Goal: Task Accomplishment & Management: Manage account settings

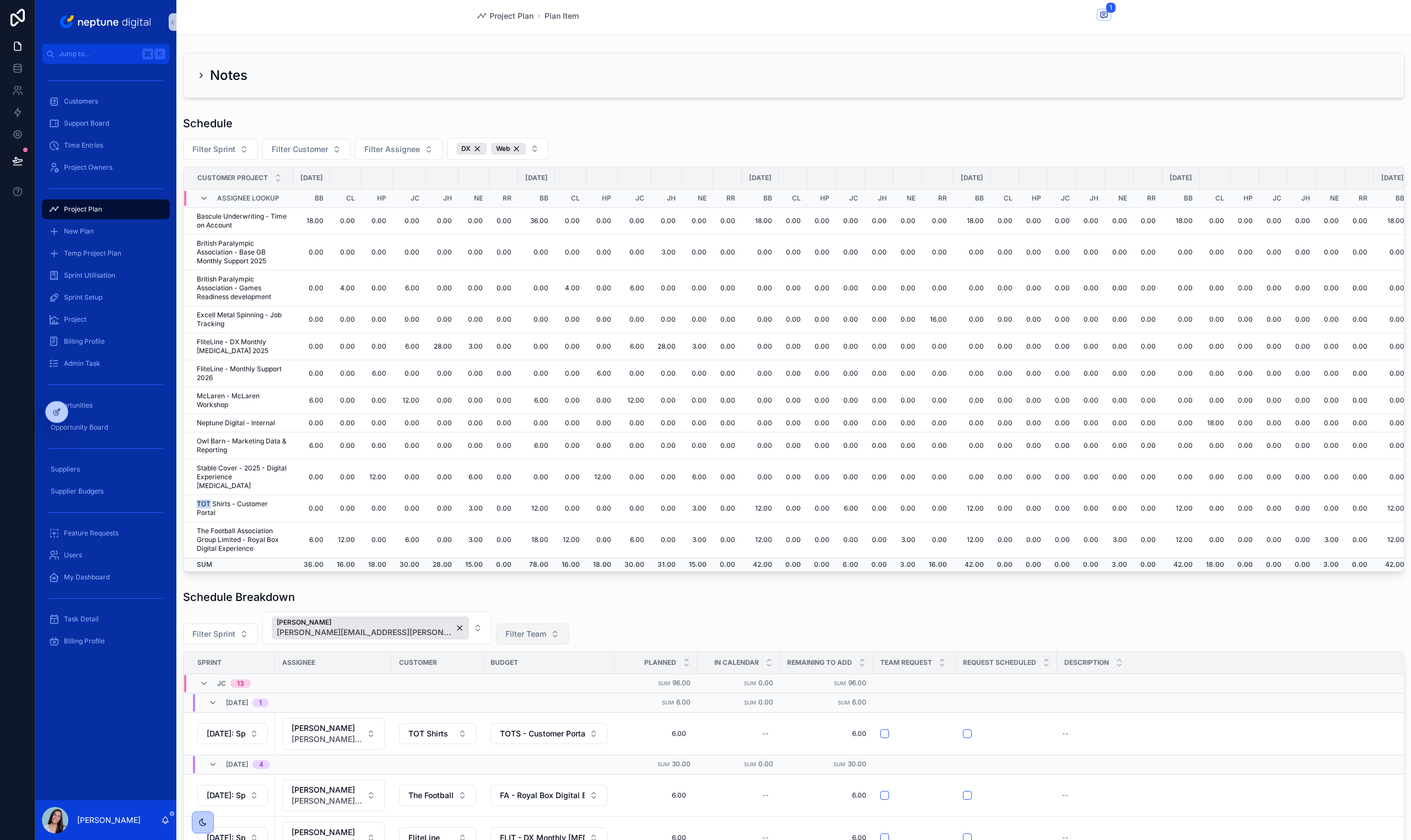
click at [505, 634] on span "Filter Team" at bounding box center [525, 634] width 41 height 11
click at [481, 697] on div "DX" at bounding box center [495, 695] width 132 height 18
click at [421, 631] on div "[PERSON_NAME] [PERSON_NAME][EMAIL_ADDRESS][PERSON_NAME][DOMAIN_NAME]" at bounding box center [370, 628] width 197 height 23
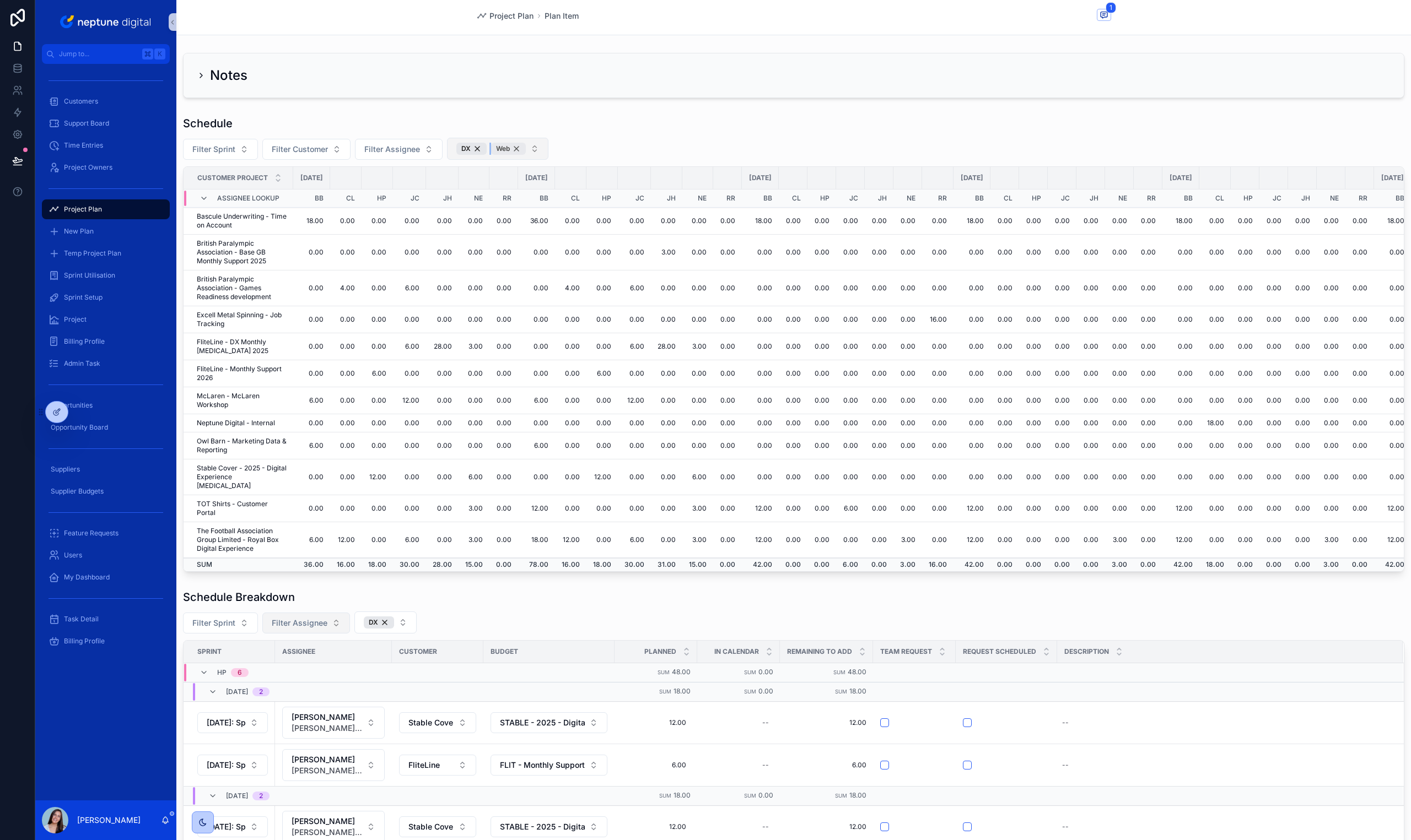
click at [519, 150] on div "Web" at bounding box center [508, 149] width 35 height 12
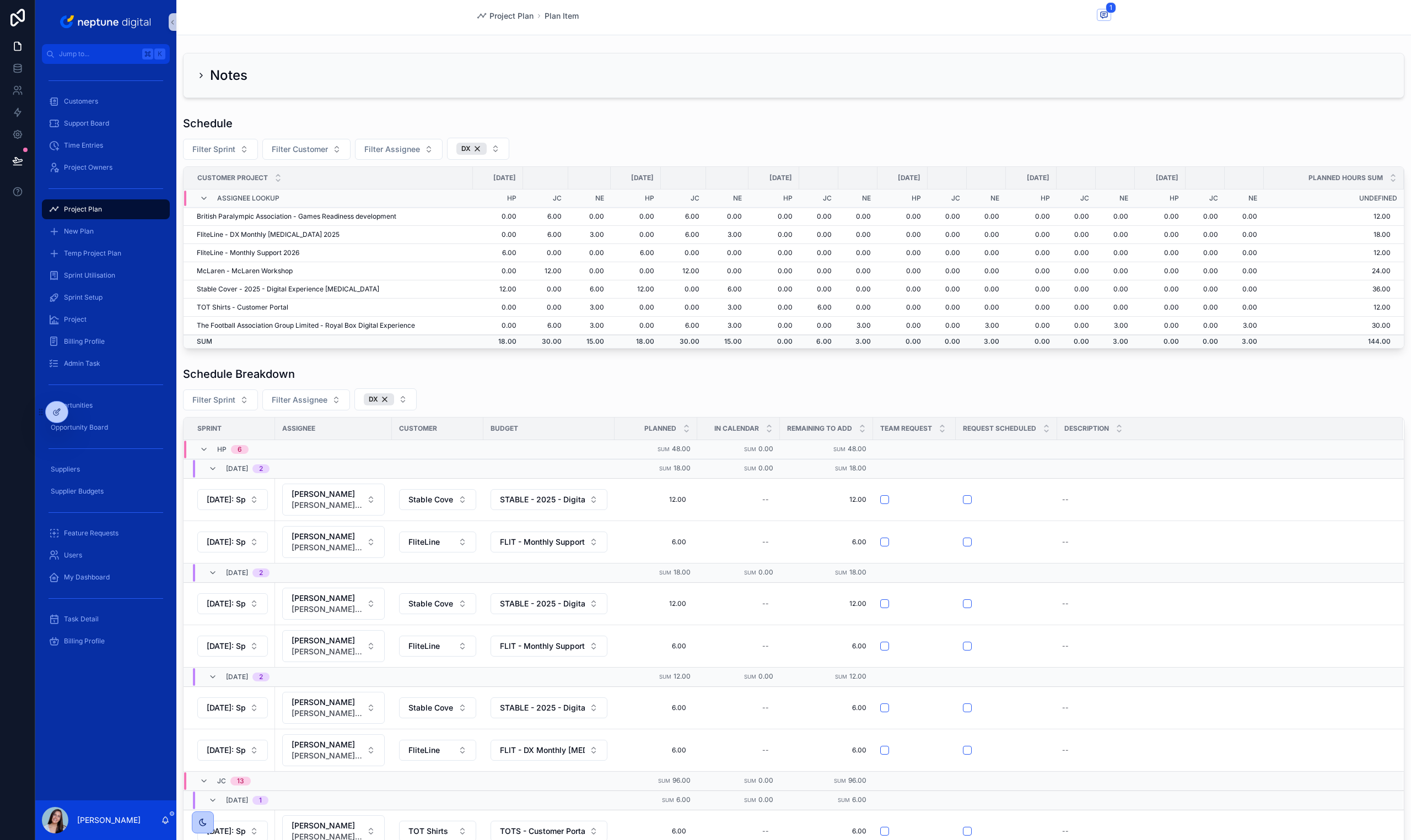
click at [313, 411] on div "Schedule Breakdown Filter Sprint Filter Assignee DX Sprint Assignee Customer Bu…" at bounding box center [794, 707] width 1221 height 682
click at [314, 405] on span "Filter Assignee" at bounding box center [299, 399] width 55 height 11
type input "***"
click at [314, 442] on span "[PERSON_NAME]" at bounding box center [298, 444] width 110 height 11
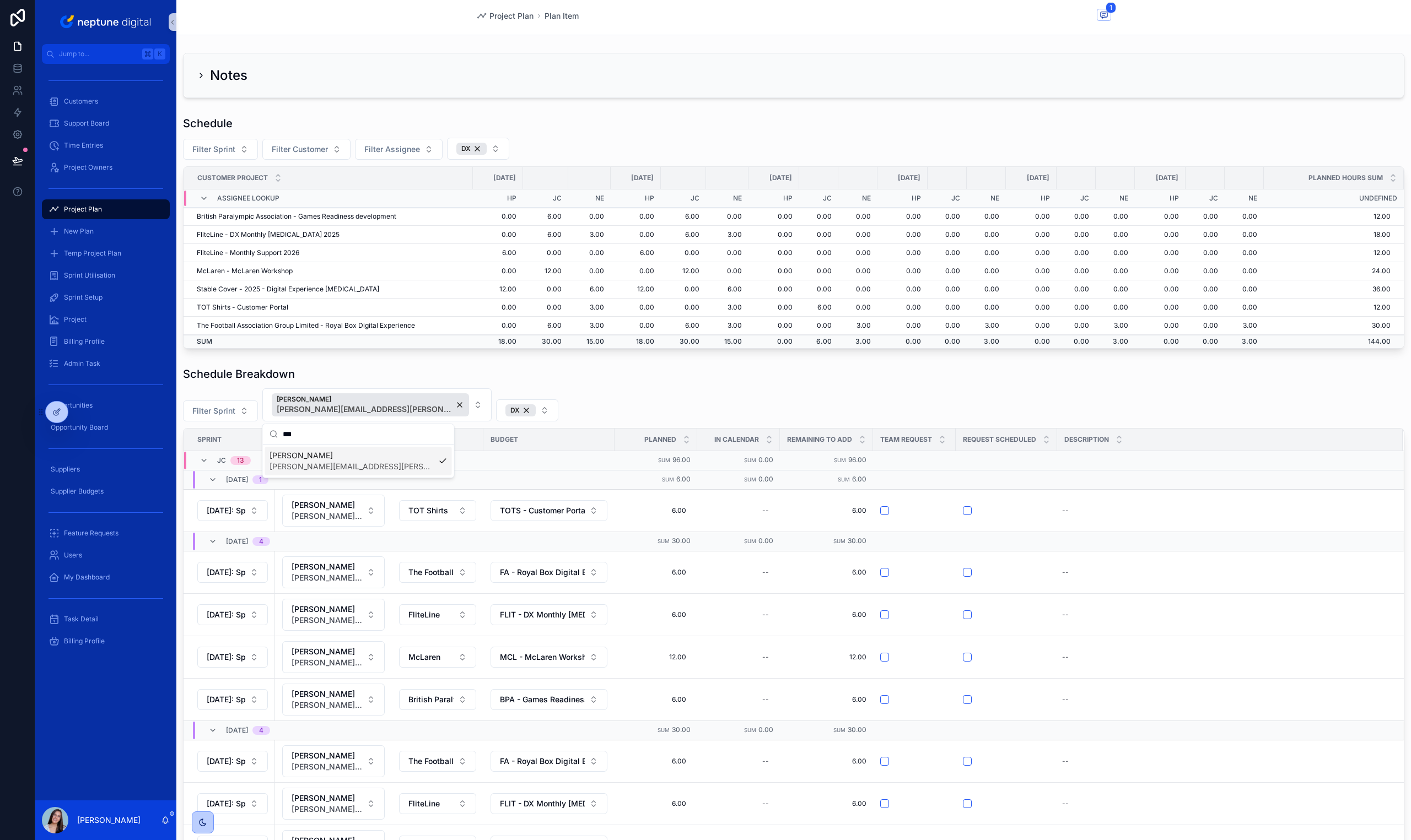
click at [604, 375] on div "Schedule Breakdown" at bounding box center [794, 374] width 1221 height 15
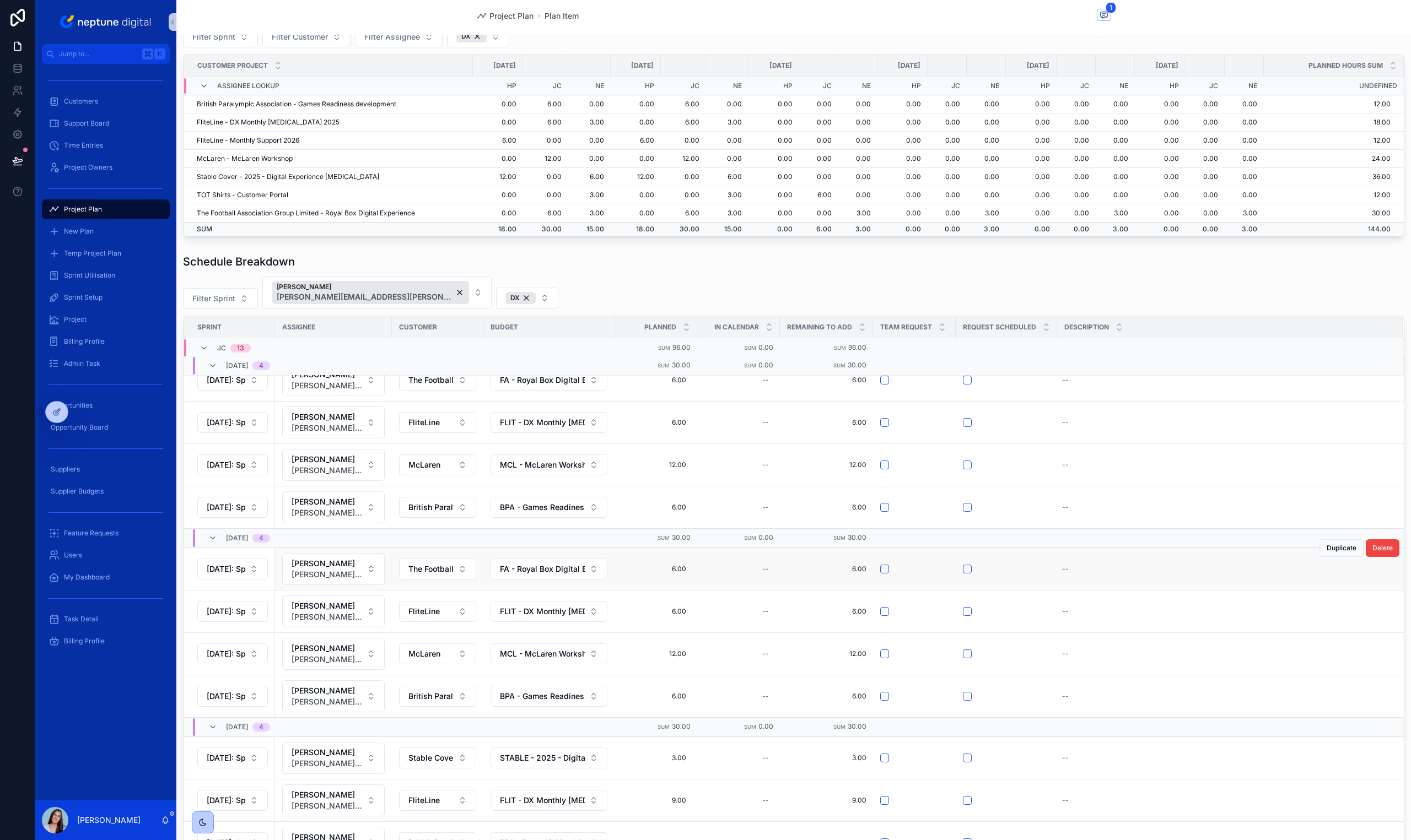
scroll to position [385, 0]
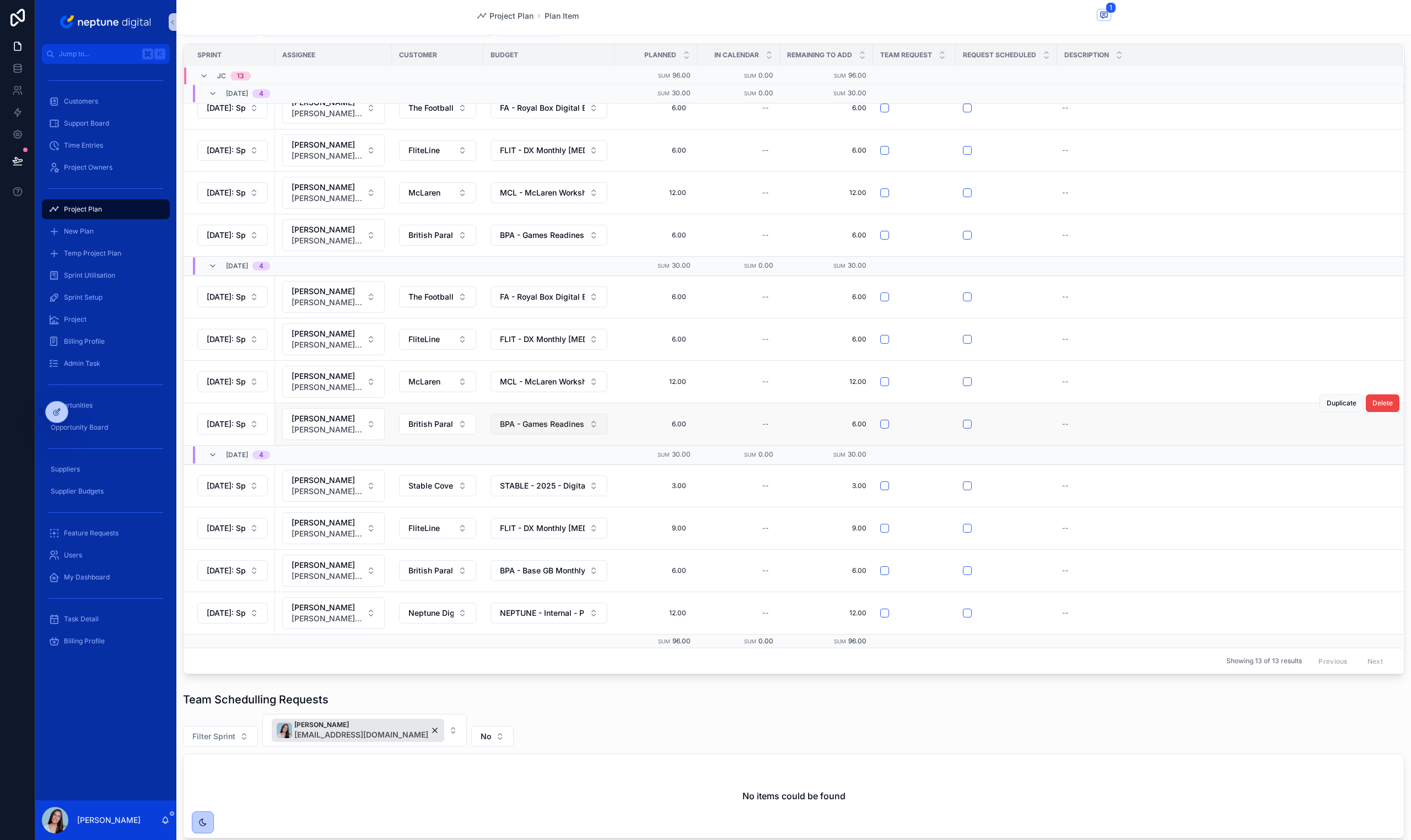
click at [565, 418] on button "BPA - Games Readiness development - Workshop and Exploration" at bounding box center [549, 424] width 117 height 21
type input "***"
click at [238, 430] on button "[DATE]: Sprint 39" at bounding box center [232, 424] width 70 height 21
click at [679, 427] on span "6.00" at bounding box center [656, 424] width 61 height 9
click at [671, 443] on input "****" at bounding box center [679, 440] width 103 height 15
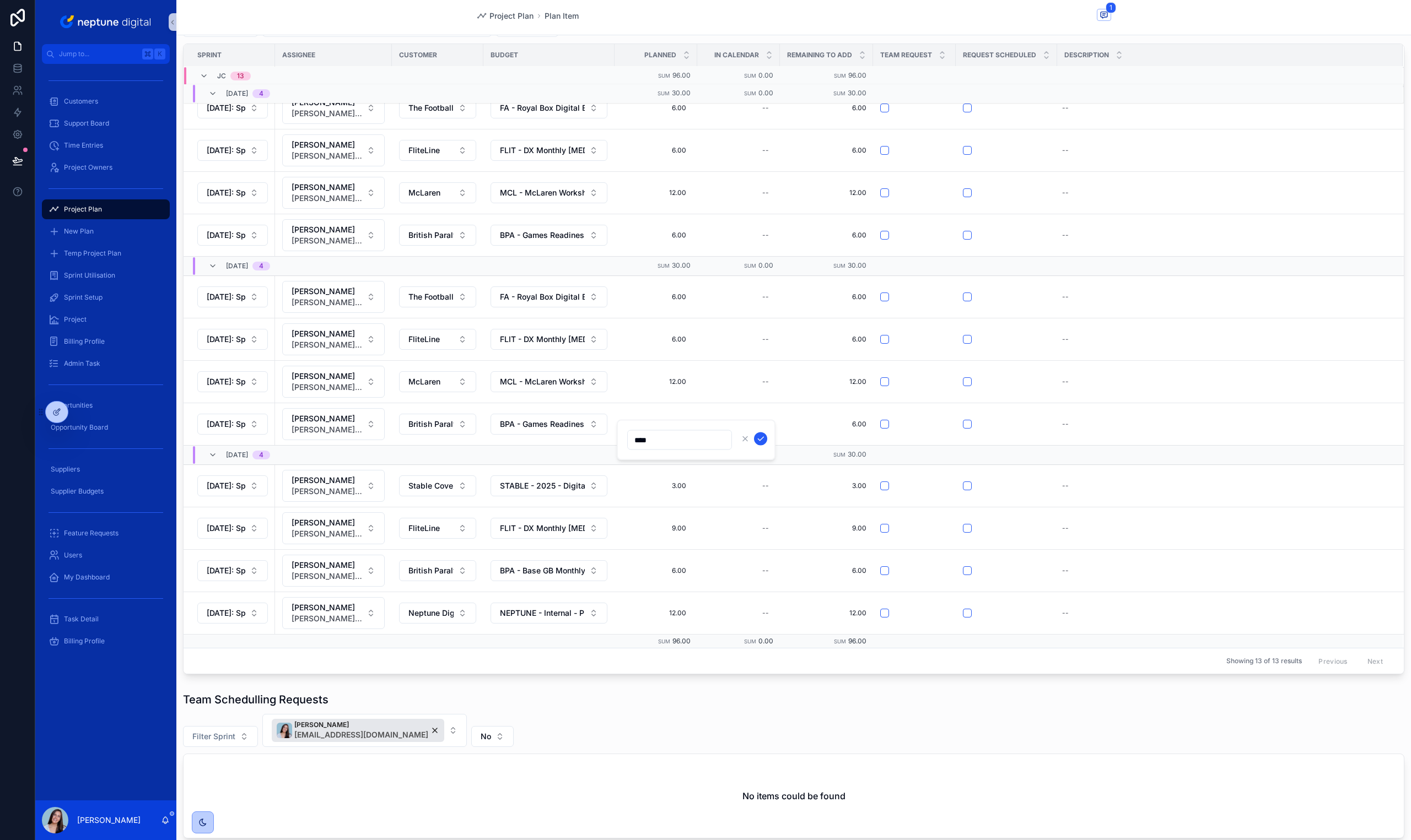
click at [671, 443] on input "****" at bounding box center [679, 440] width 103 height 15
type input "*****"
click at [759, 439] on icon "scrollable content" at bounding box center [761, 438] width 6 height 4
click at [204, 425] on button "25/09/25: Sprint 39" at bounding box center [232, 424] width 70 height 21
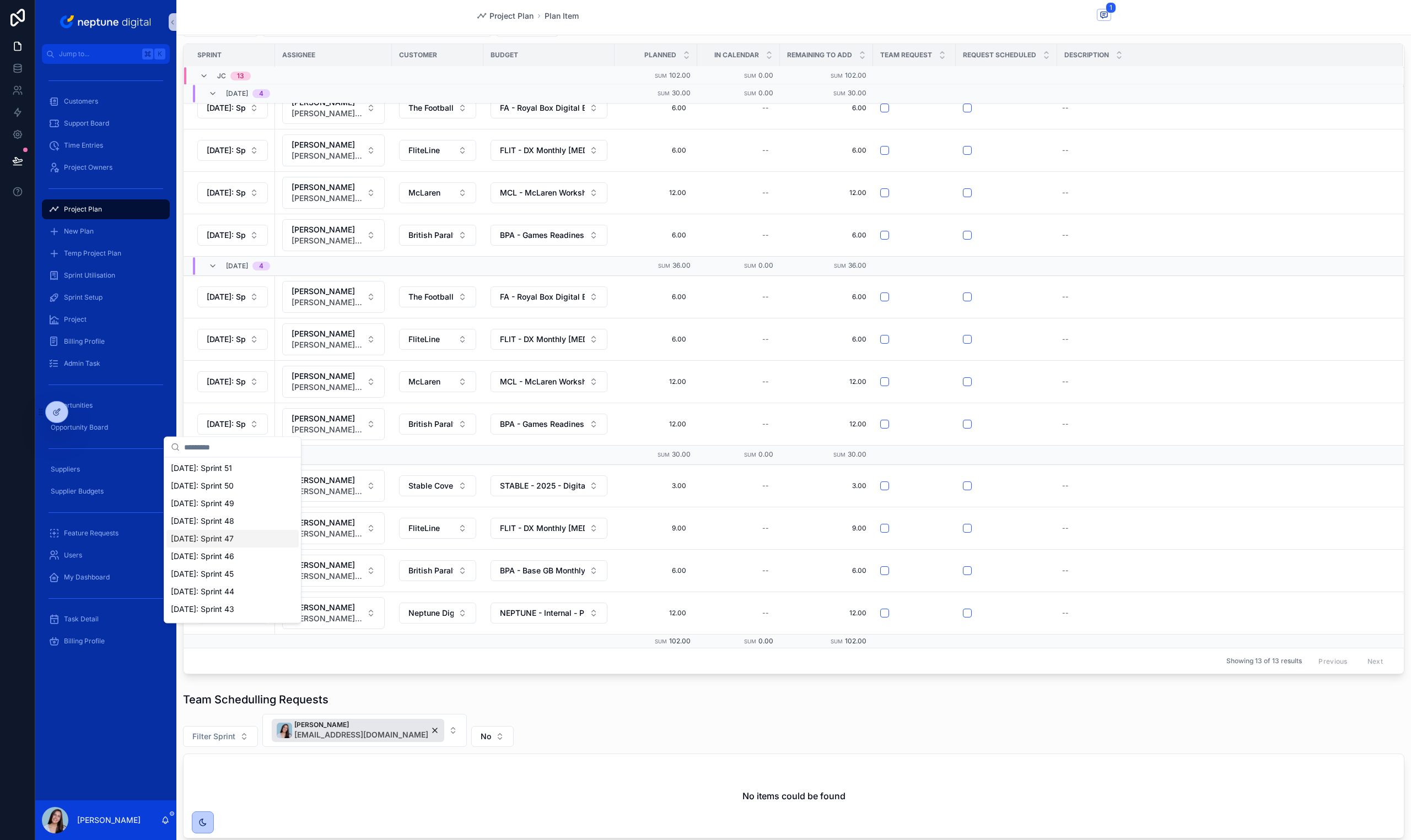
scroll to position [319, 0]
click at [247, 498] on div "[DATE]: Sprint 41" at bounding box center [232, 502] width 132 height 18
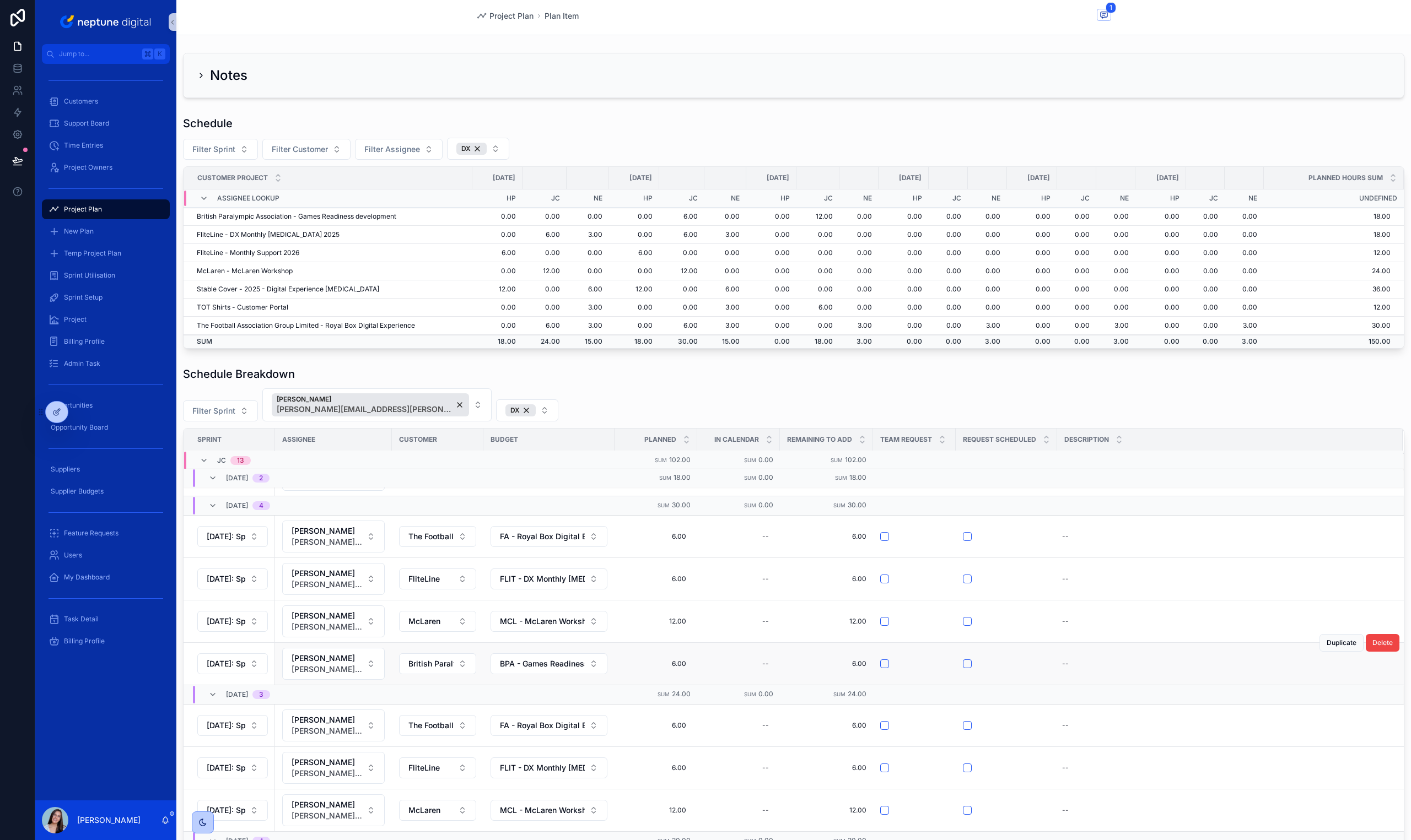
scroll to position [80, 0]
click at [1372, 637] on span "Delete" at bounding box center [1382, 641] width 21 height 9
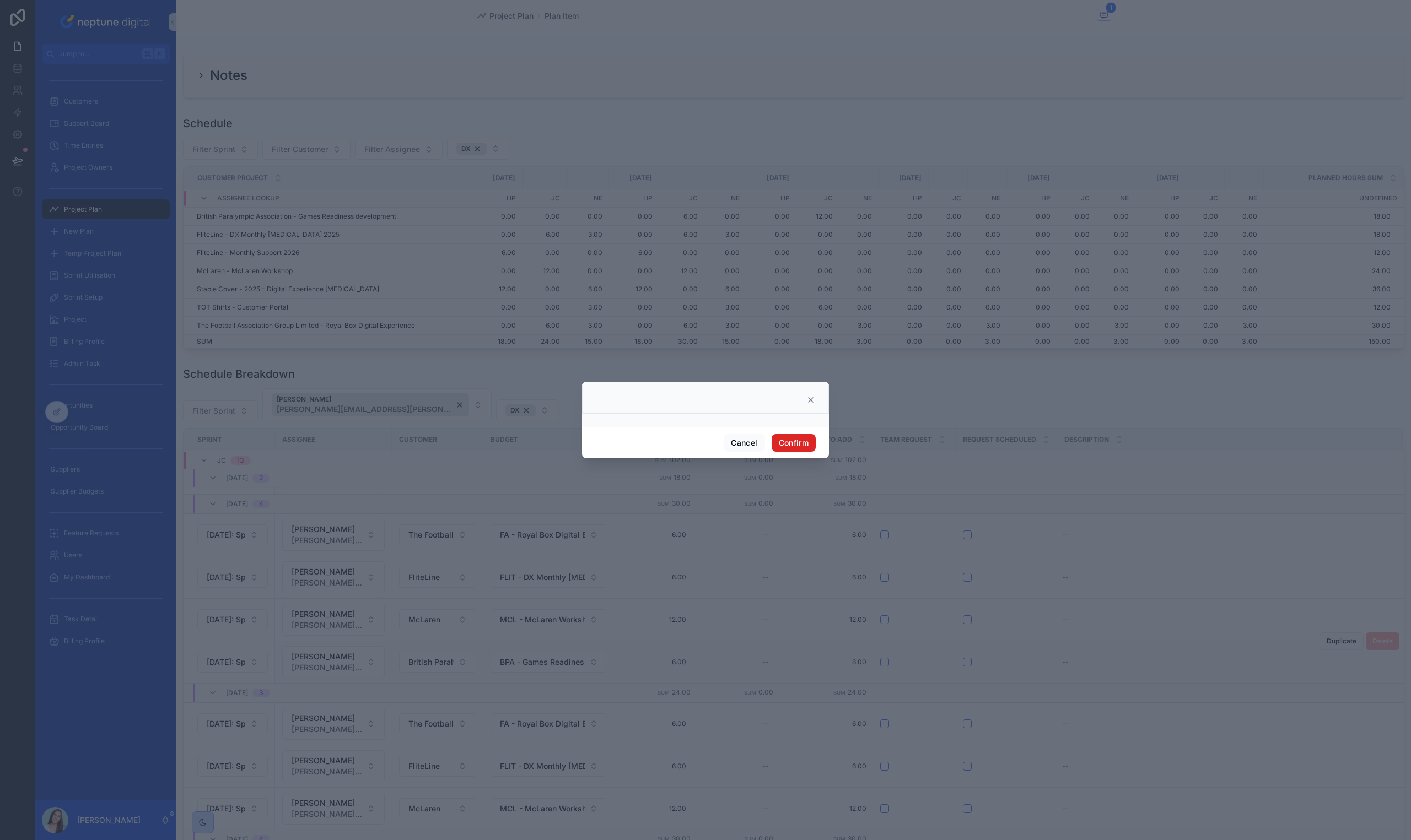
click at [791, 449] on button "Confirm" at bounding box center [794, 443] width 44 height 18
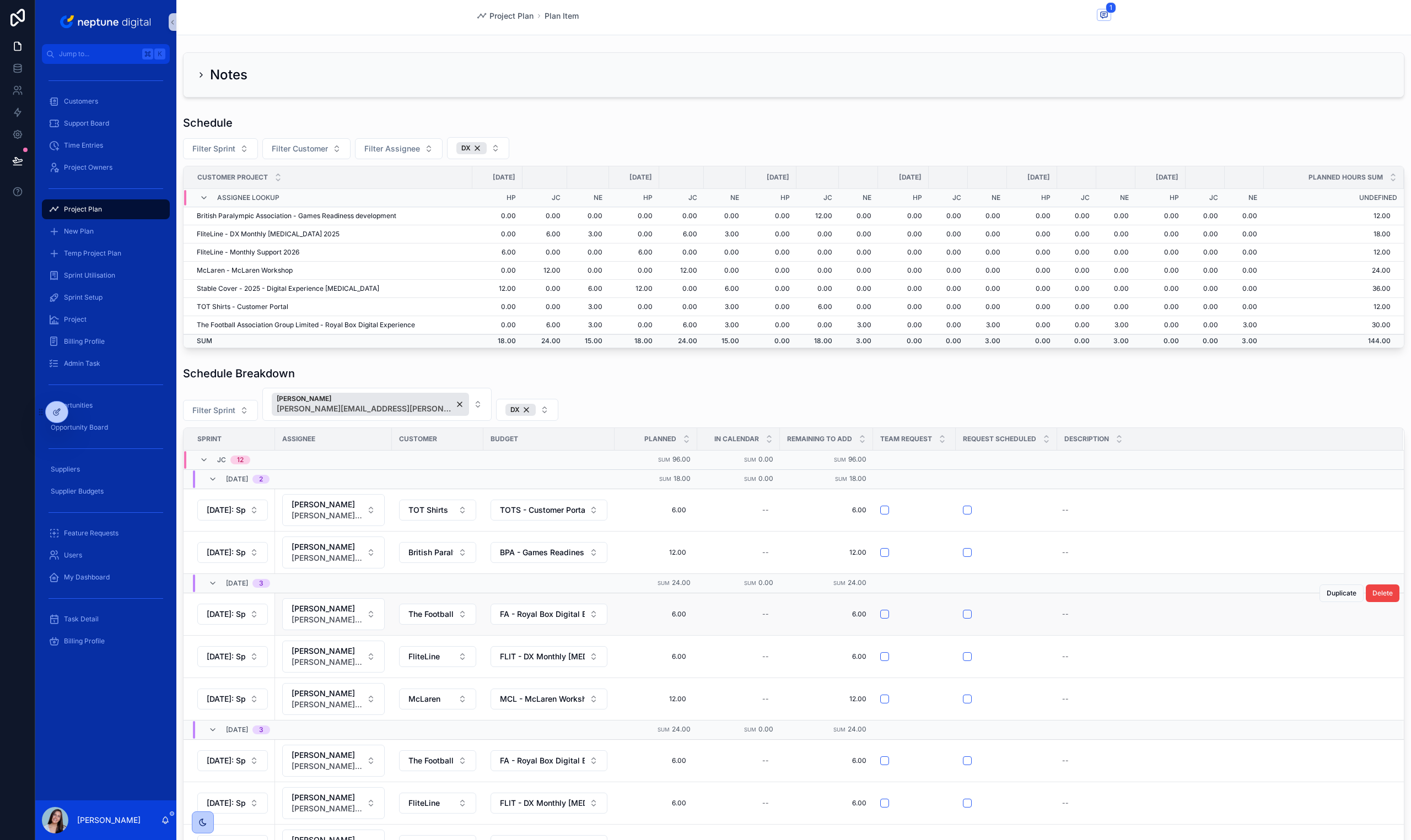
scroll to position [0, 0]
click at [1326, 530] on span "Duplicate" at bounding box center [1341, 532] width 30 height 9
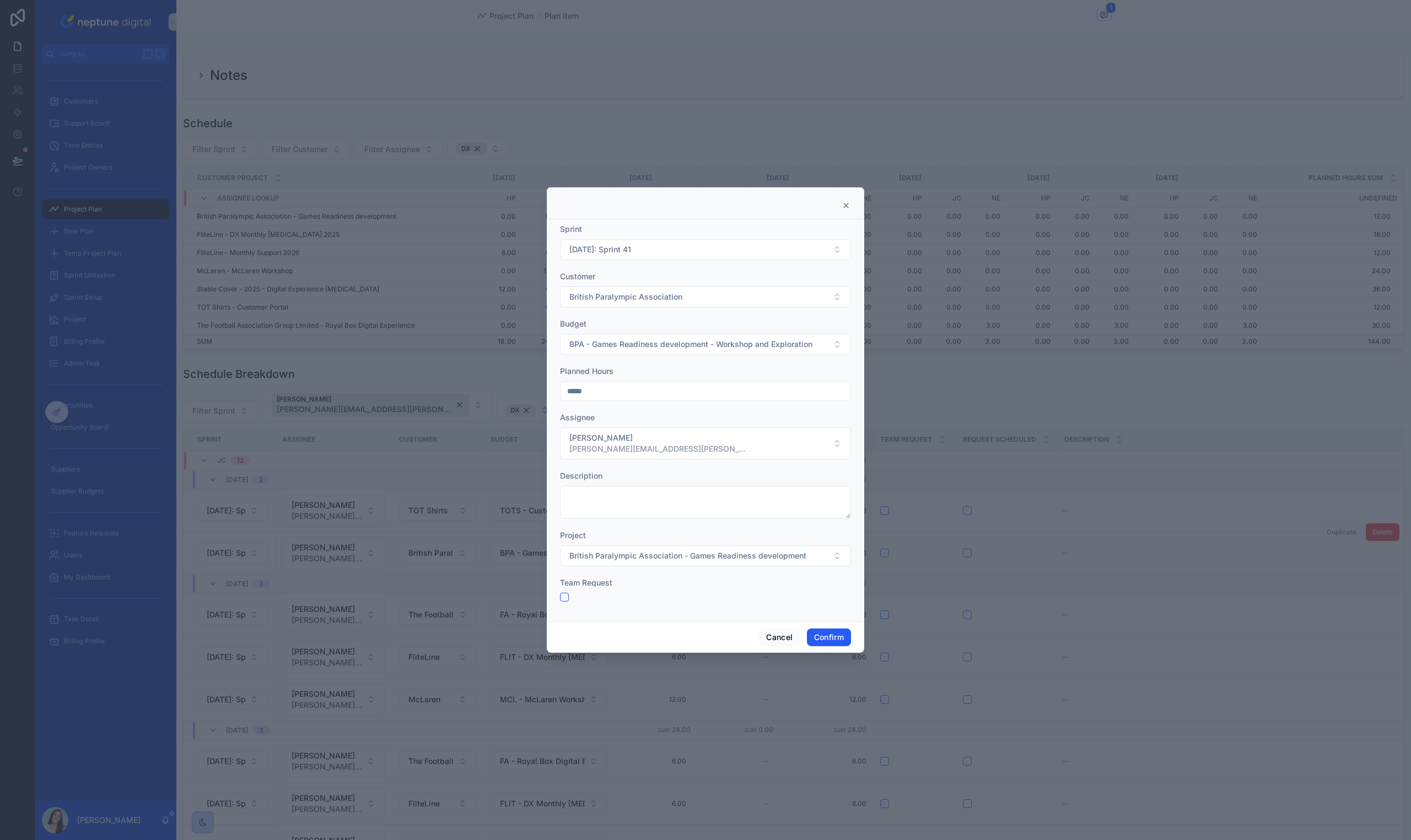
click at [678, 391] on input "*****" at bounding box center [705, 391] width 290 height 15
click at [677, 391] on input "*****" at bounding box center [705, 391] width 290 height 15
type input "****"
click at [660, 459] on button "Jamie Coughlin jamie.coughlin@neptunedigital.co.uk" at bounding box center [705, 443] width 291 height 32
type input "***"
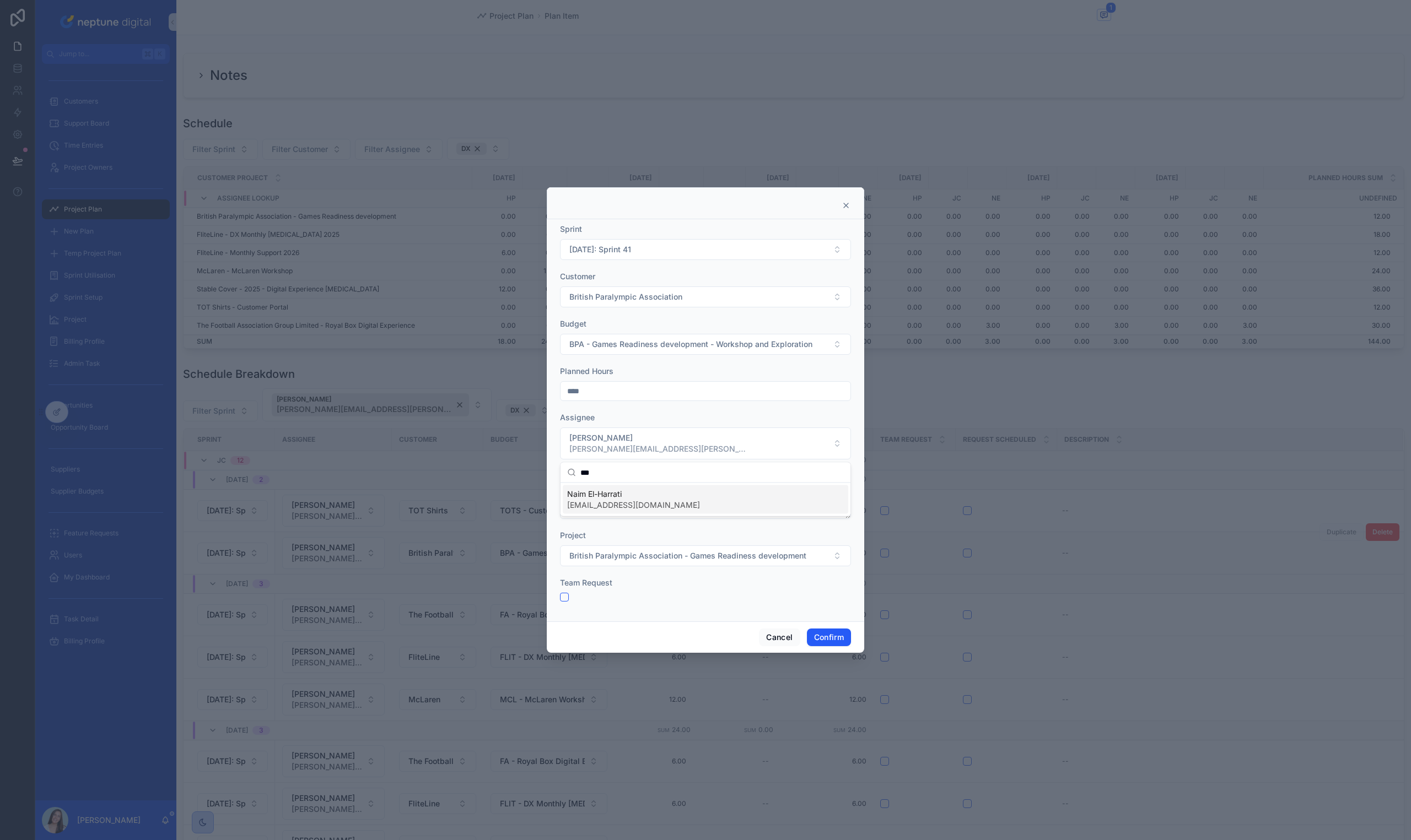
click at [643, 491] on span "Naim El-Harrati" at bounding box center [633, 494] width 133 height 11
click at [660, 559] on span "British Paralympic Association - Games Readiness development" at bounding box center [688, 555] width 237 height 11
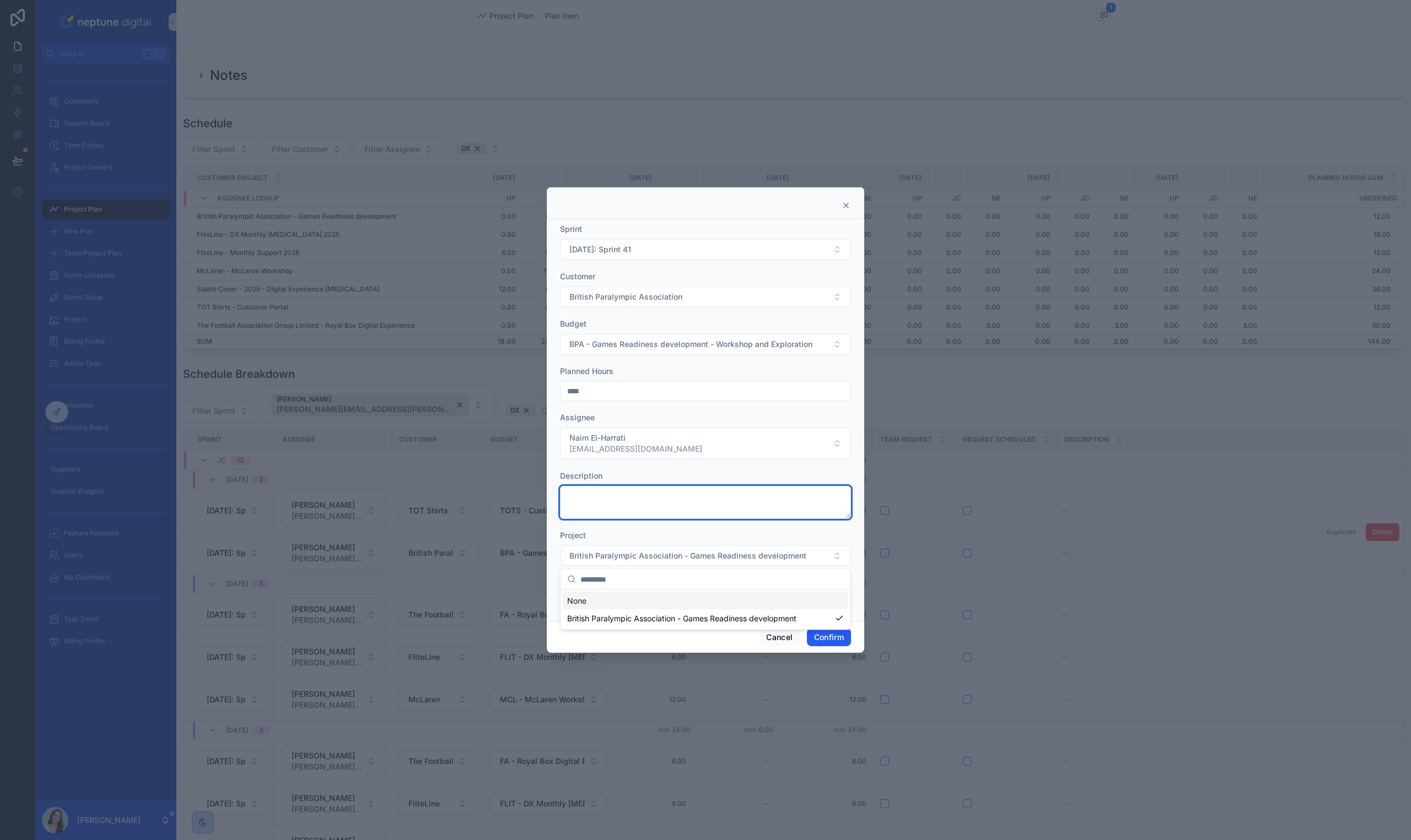
click at [673, 510] on textarea at bounding box center [705, 502] width 291 height 33
click at [684, 531] on div "Project" at bounding box center [705, 535] width 291 height 11
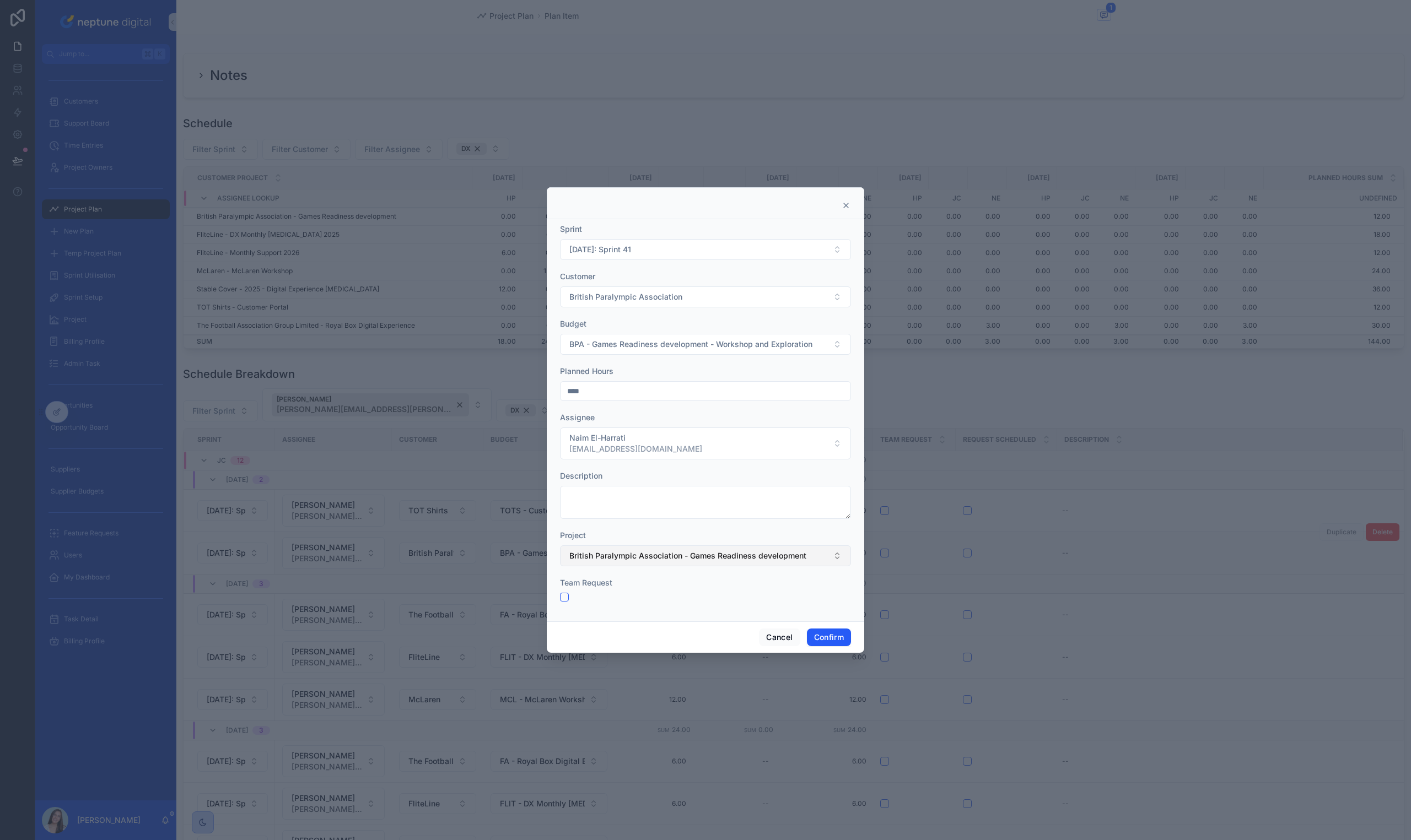
click at [787, 558] on span "British Paralympic Association - Games Readiness development" at bounding box center [688, 555] width 237 height 11
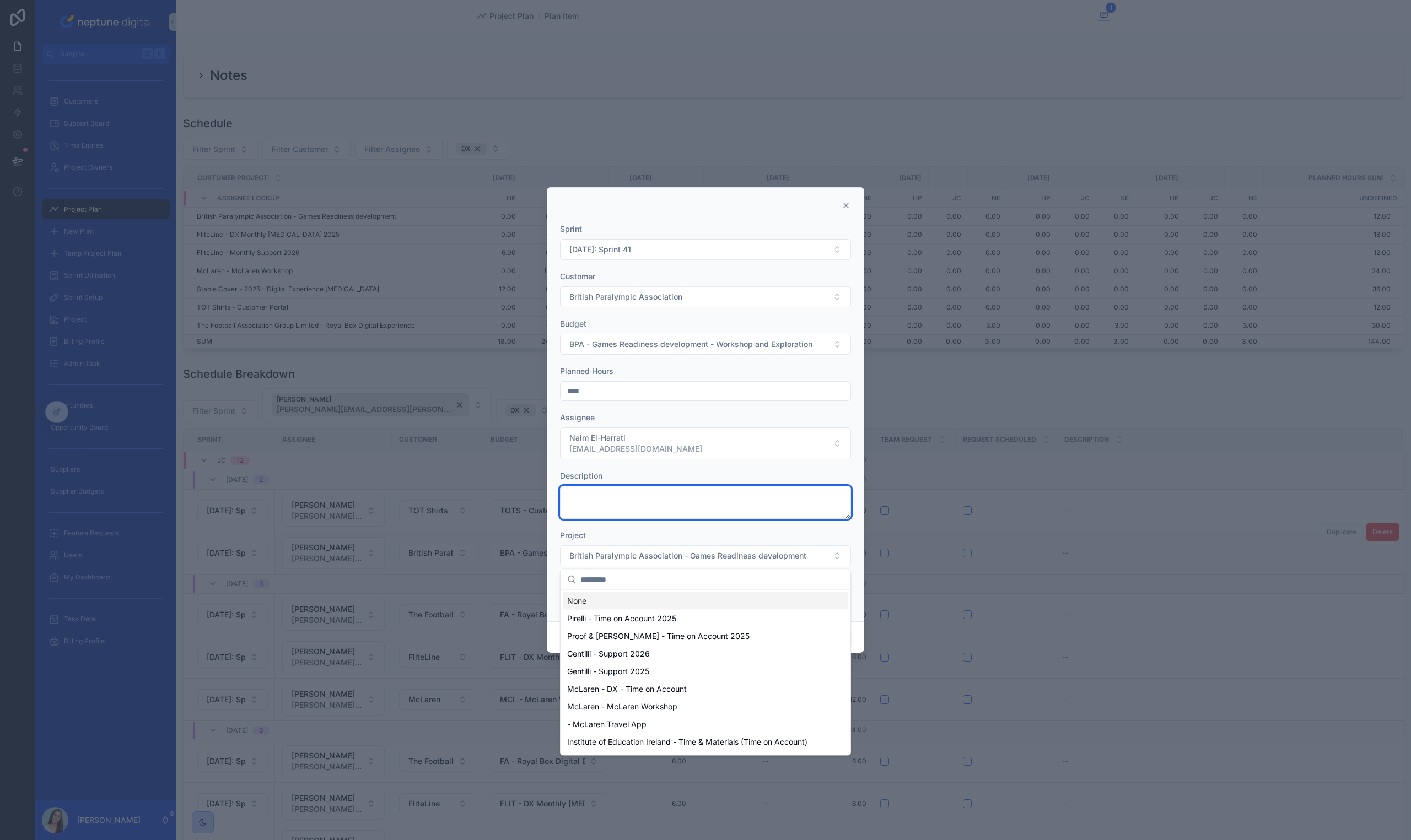
click at [792, 514] on textarea at bounding box center [705, 502] width 291 height 33
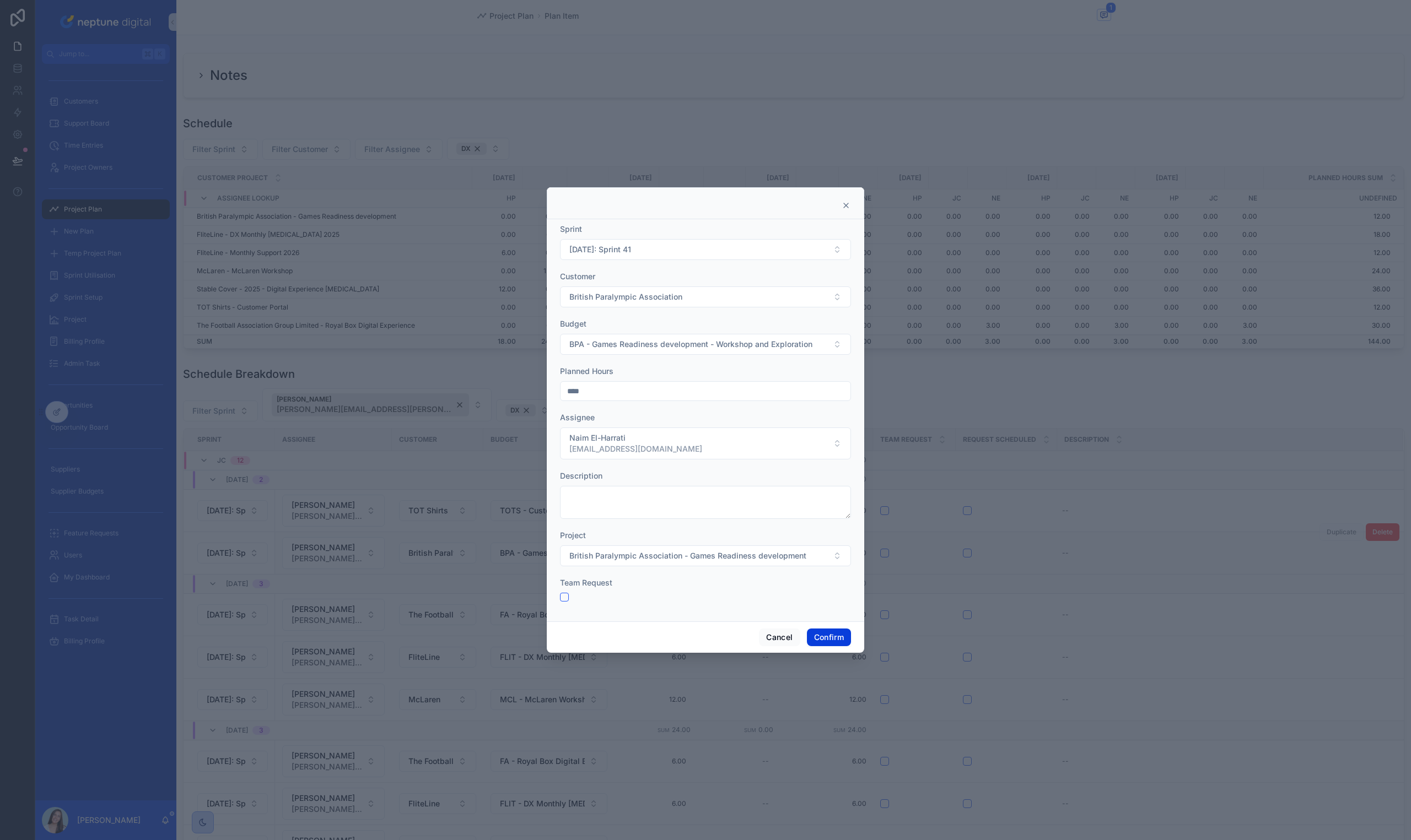
click at [809, 637] on button "Confirm" at bounding box center [828, 637] width 44 height 18
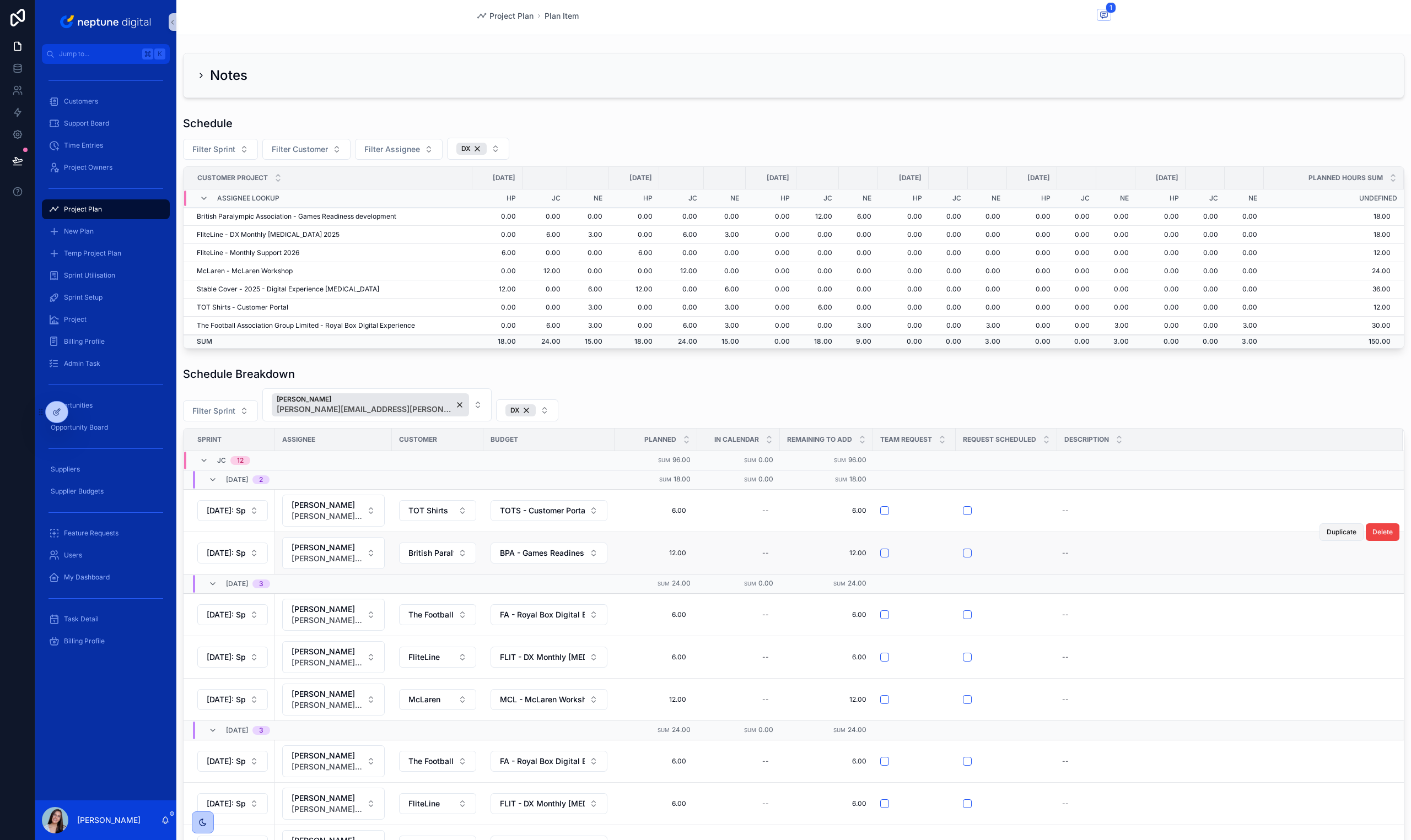
click at [1328, 534] on span "Duplicate" at bounding box center [1341, 532] width 30 height 9
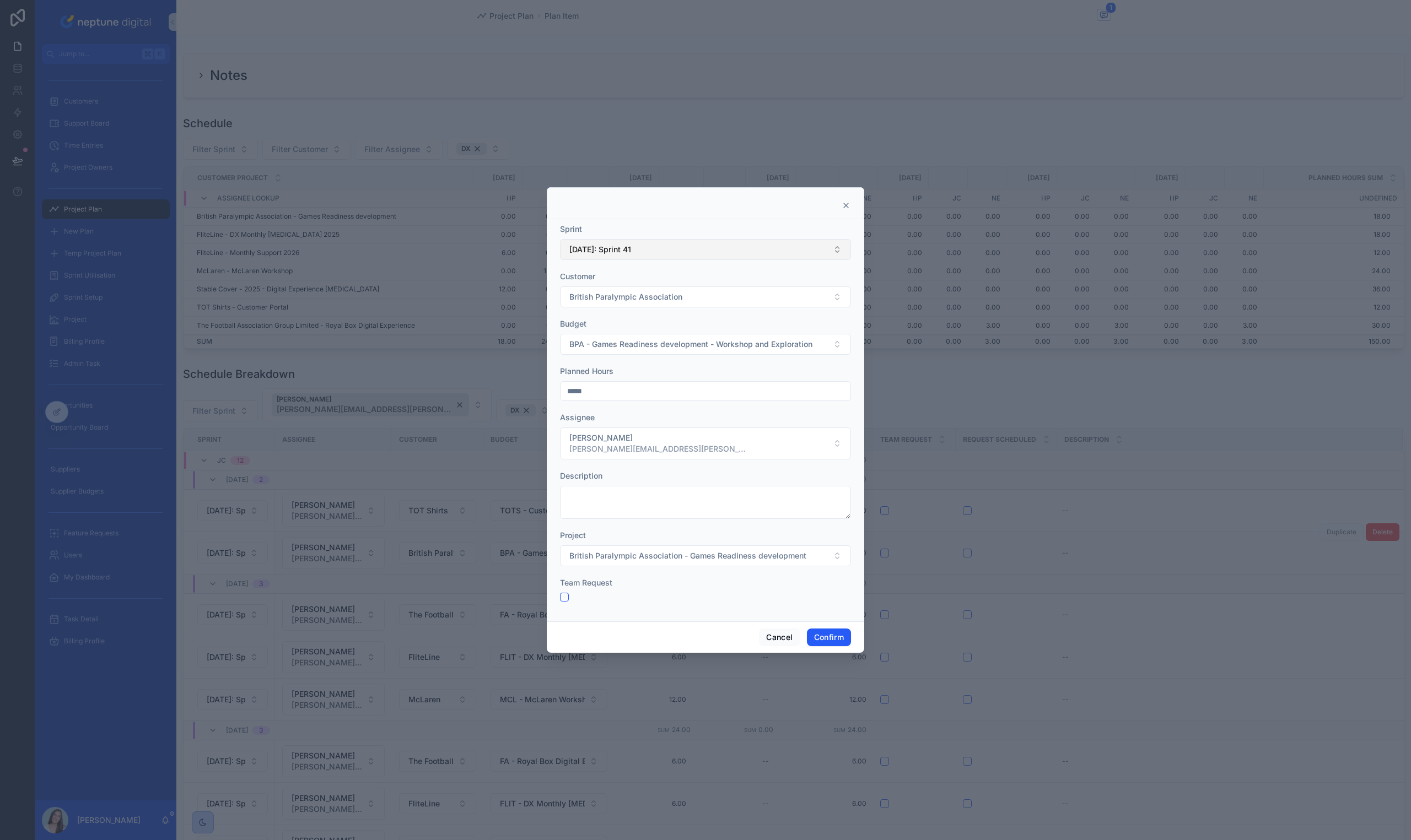
click at [693, 241] on button "[DATE]: Sprint 41" at bounding box center [705, 249] width 291 height 21
click at [694, 330] on div "[DATE]: Sprint 47" at bounding box center [705, 333] width 285 height 18
click at [690, 380] on div "Planned Hours *****" at bounding box center [705, 383] width 291 height 35
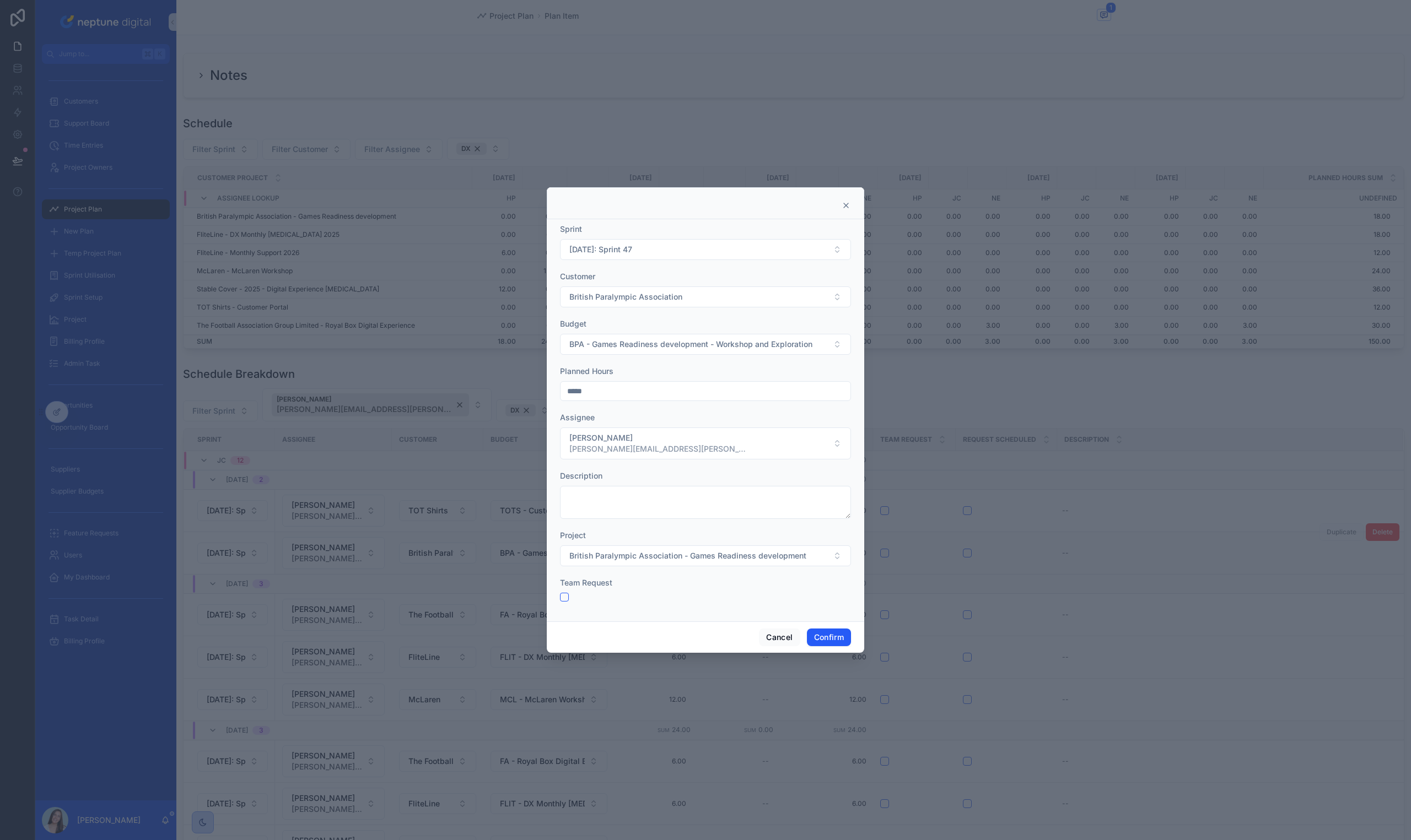
click at [685, 389] on input "*****" at bounding box center [705, 391] width 290 height 15
click at [685, 390] on input "*****" at bounding box center [705, 391] width 290 height 15
click at [669, 411] on form "Sprint 24/11/25: Sprint 47 Customer British Paralympic Association Budget BPA -…" at bounding box center [705, 418] width 291 height 389
click at [672, 391] on input "*****" at bounding box center [705, 391] width 290 height 15
click at [668, 391] on input "*****" at bounding box center [705, 391] width 290 height 15
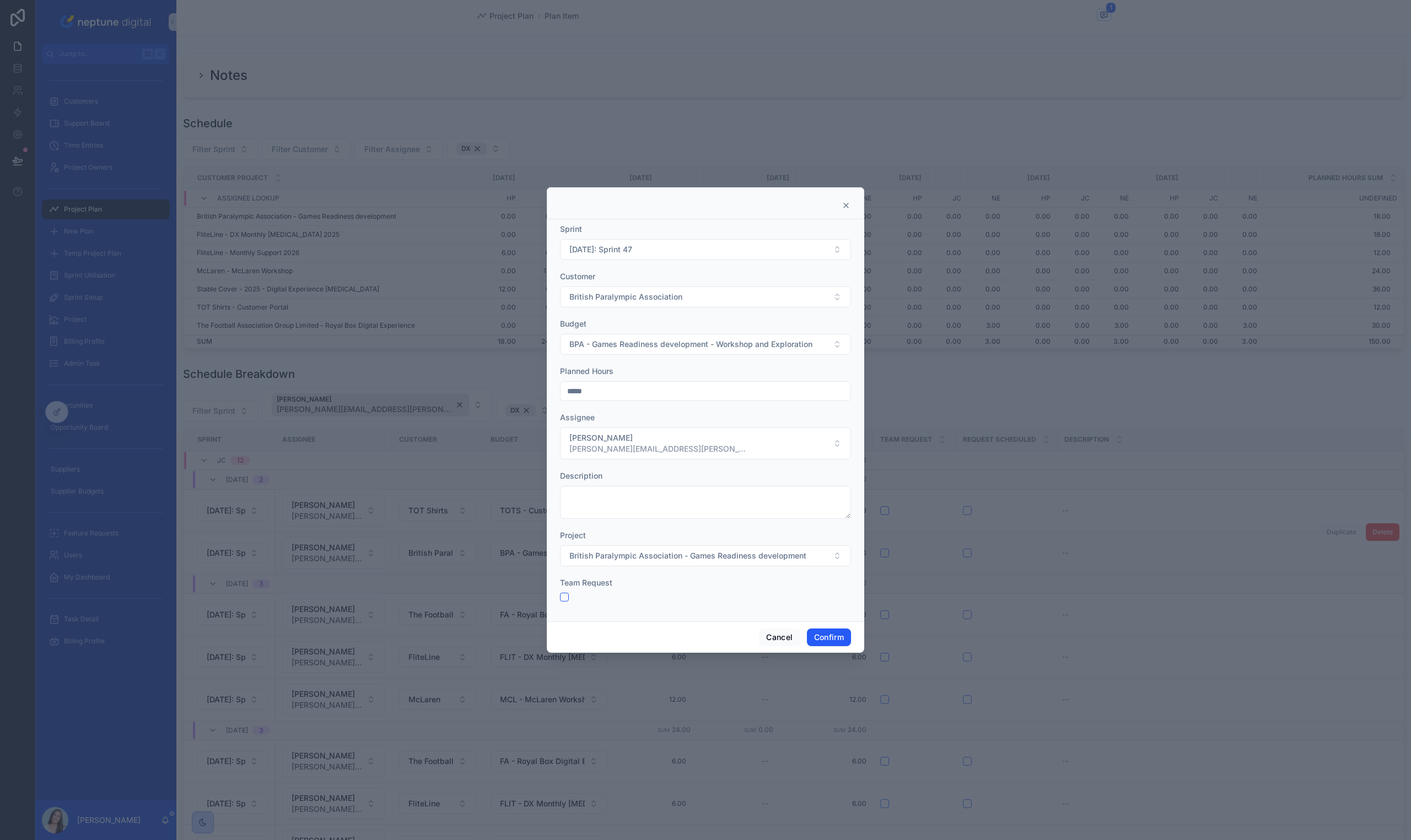
type input "****"
click at [739, 332] on div "Budget BPA - Games Readiness development - Workshop and Exploration" at bounding box center [705, 337] width 291 height 37
click at [741, 345] on span "BPA - Games Readiness development - Workshop and Exploration" at bounding box center [691, 344] width 243 height 11
type input "*****"
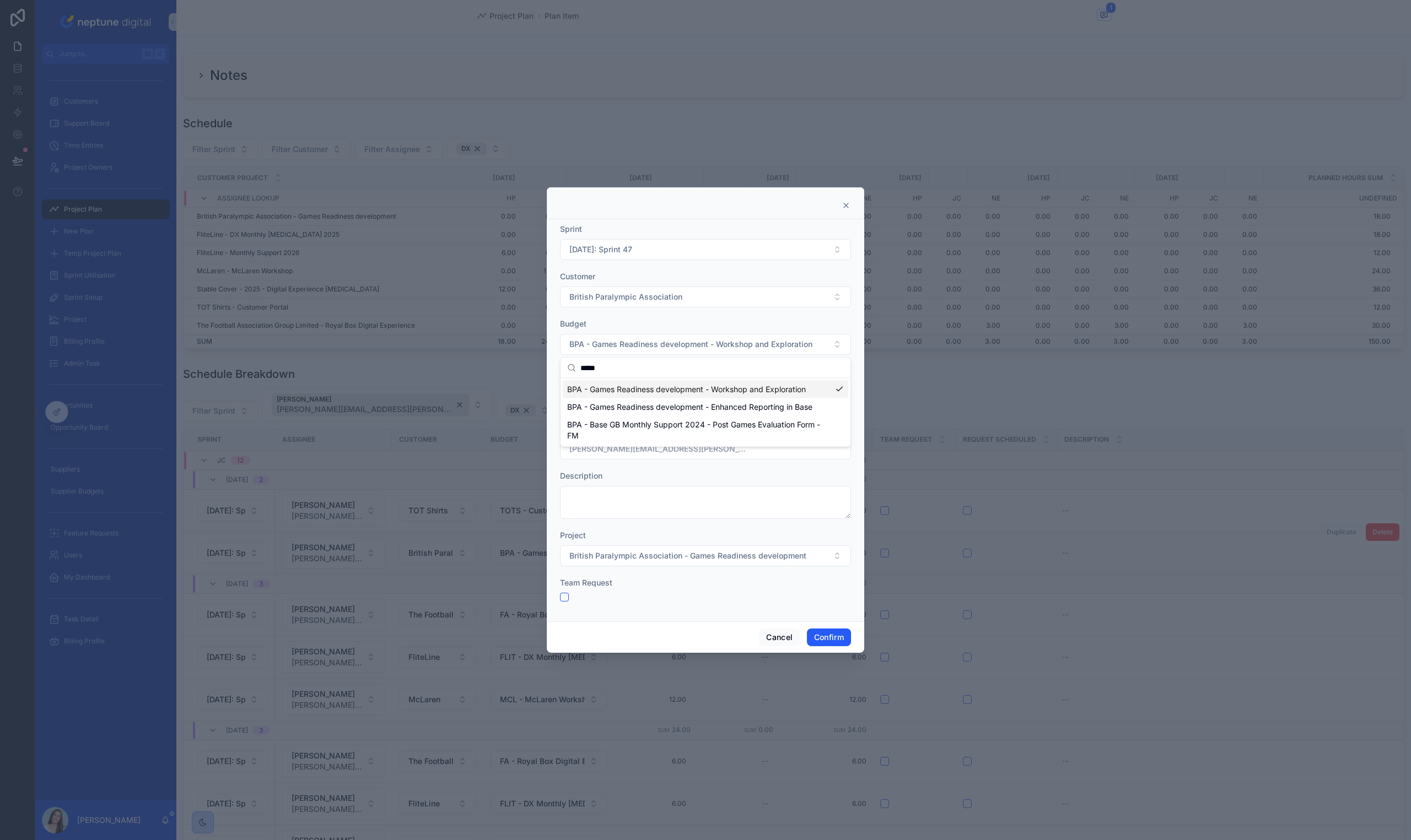
click at [759, 330] on div "Budget BPA - Games Readiness development - Workshop and Exploration" at bounding box center [705, 337] width 291 height 37
click at [818, 635] on button "Confirm" at bounding box center [828, 637] width 44 height 18
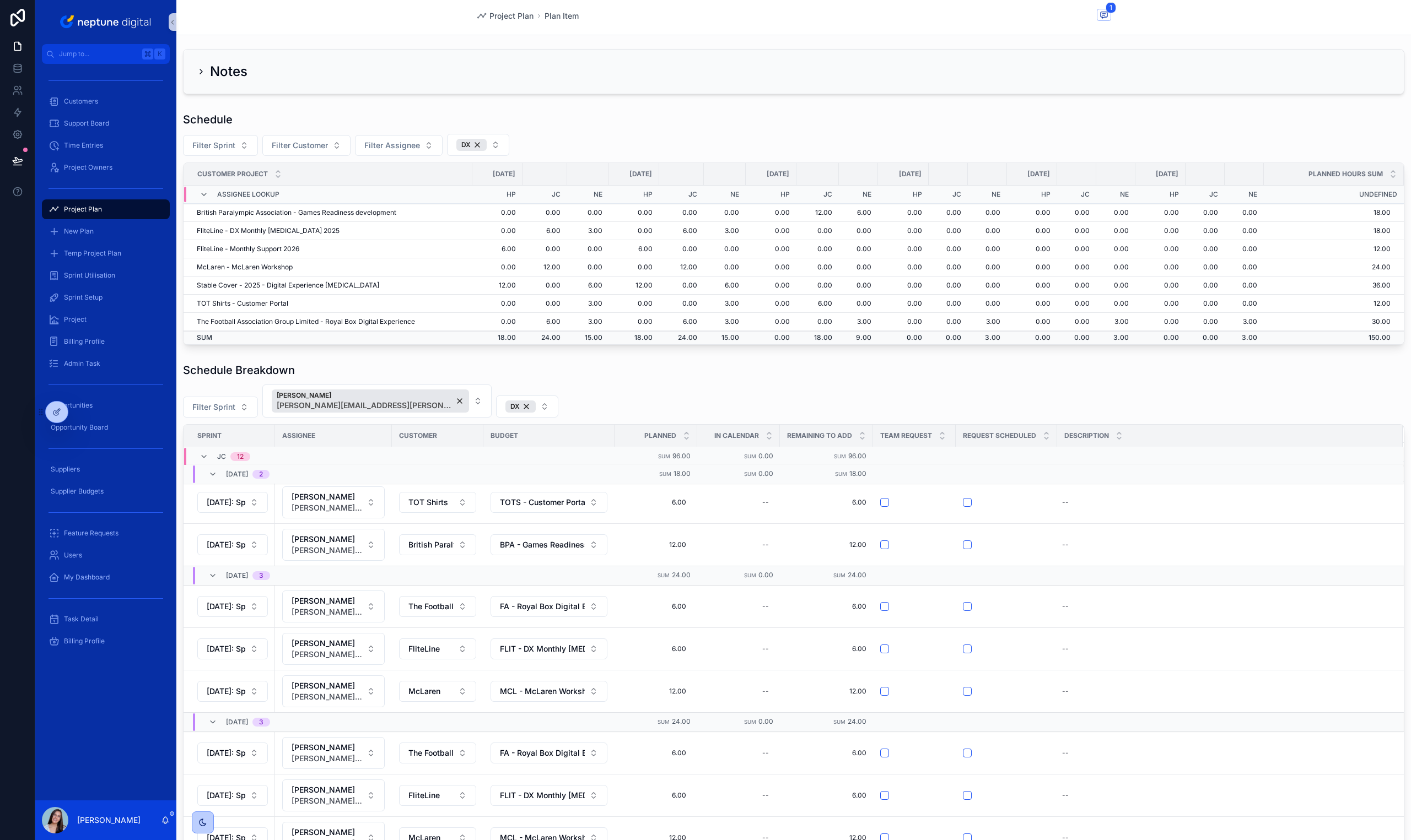
scroll to position [5, 0]
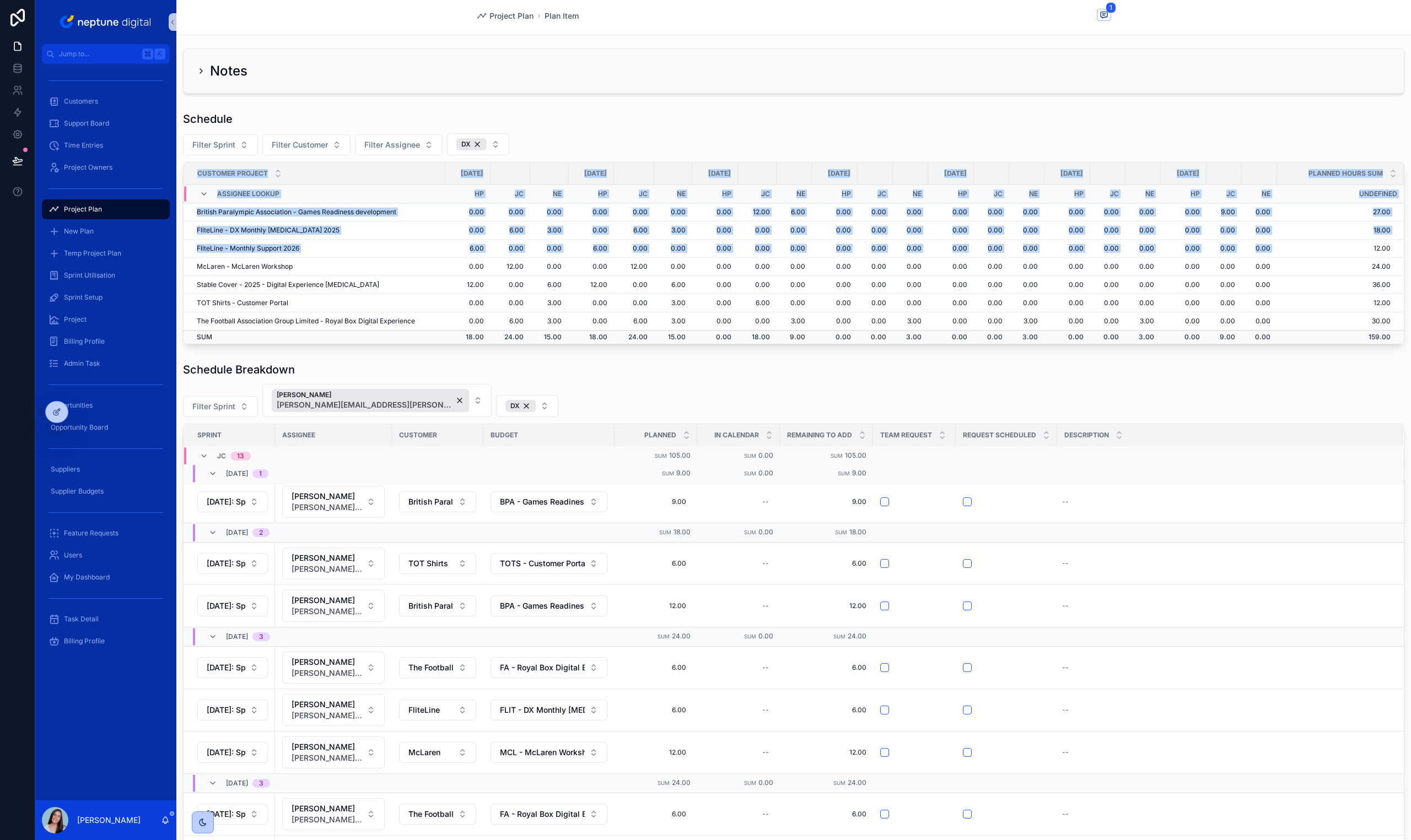
drag, startPoint x: 1105, startPoint y: 138, endPoint x: 1285, endPoint y: 246, distance: 209.9
click at [1285, 246] on div "Schedule Filter Sprint Filter Customer Filter Assignee DX Customer Project 25/0…" at bounding box center [794, 228] width 1221 height 233
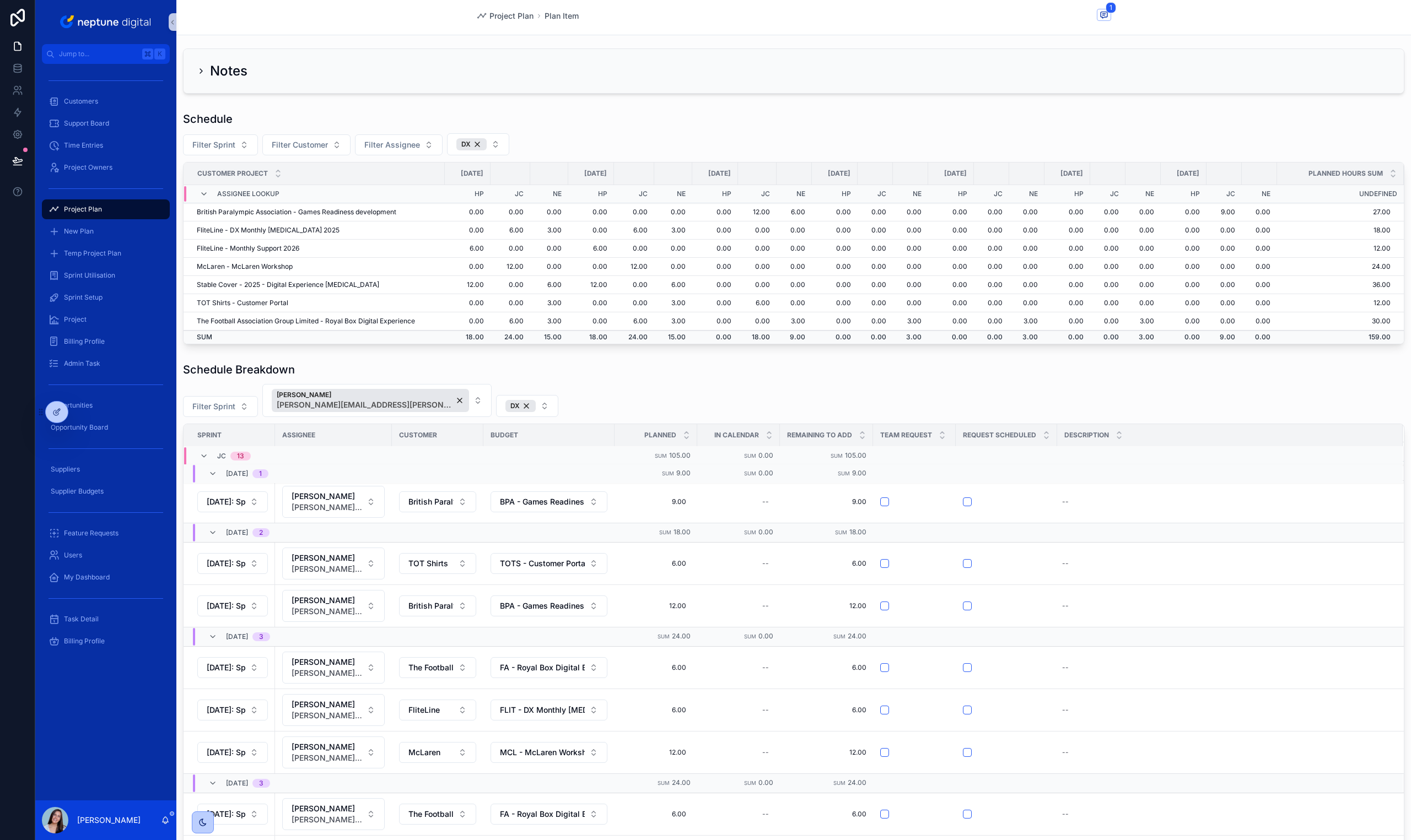
click at [1257, 103] on div "Notes Schedule Filter Sprint Filter Customer Filter Assignee DX Customer Projec…" at bounding box center [793, 633] width 1234 height 1179
drag, startPoint x: 1263, startPoint y: 173, endPoint x: 1259, endPoint y: 186, distance: 13.6
click at [1258, 186] on table "Customer Project 25/09/2025 02/10/2025 13/10/2025 20/10/2025 27/10/2025 03/11/2…" at bounding box center [794, 253] width 1220 height 181
click at [1232, 131] on div "Schedule Filter Sprint Filter Customer Filter Assignee DX Customer Project 25/0…" at bounding box center [794, 228] width 1221 height 233
click at [1240, 210] on td "9.00" at bounding box center [1224, 213] width 35 height 18
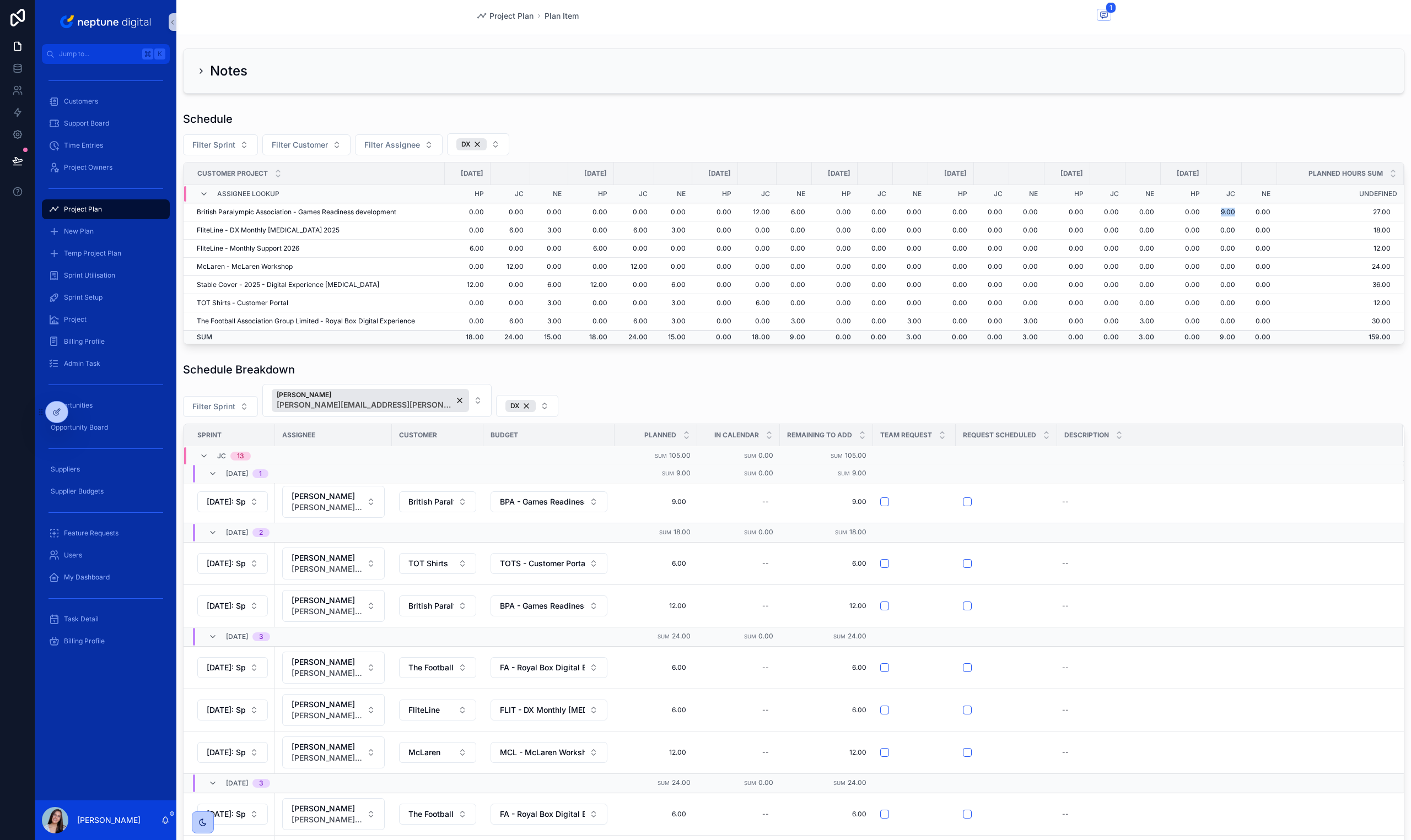
click at [1240, 210] on td "9.00" at bounding box center [1224, 213] width 35 height 18
click at [1330, 481] on div "Duplicate Delete" at bounding box center [1360, 481] width 80 height 42
click at [1329, 485] on span "Duplicate" at bounding box center [1341, 481] width 30 height 9
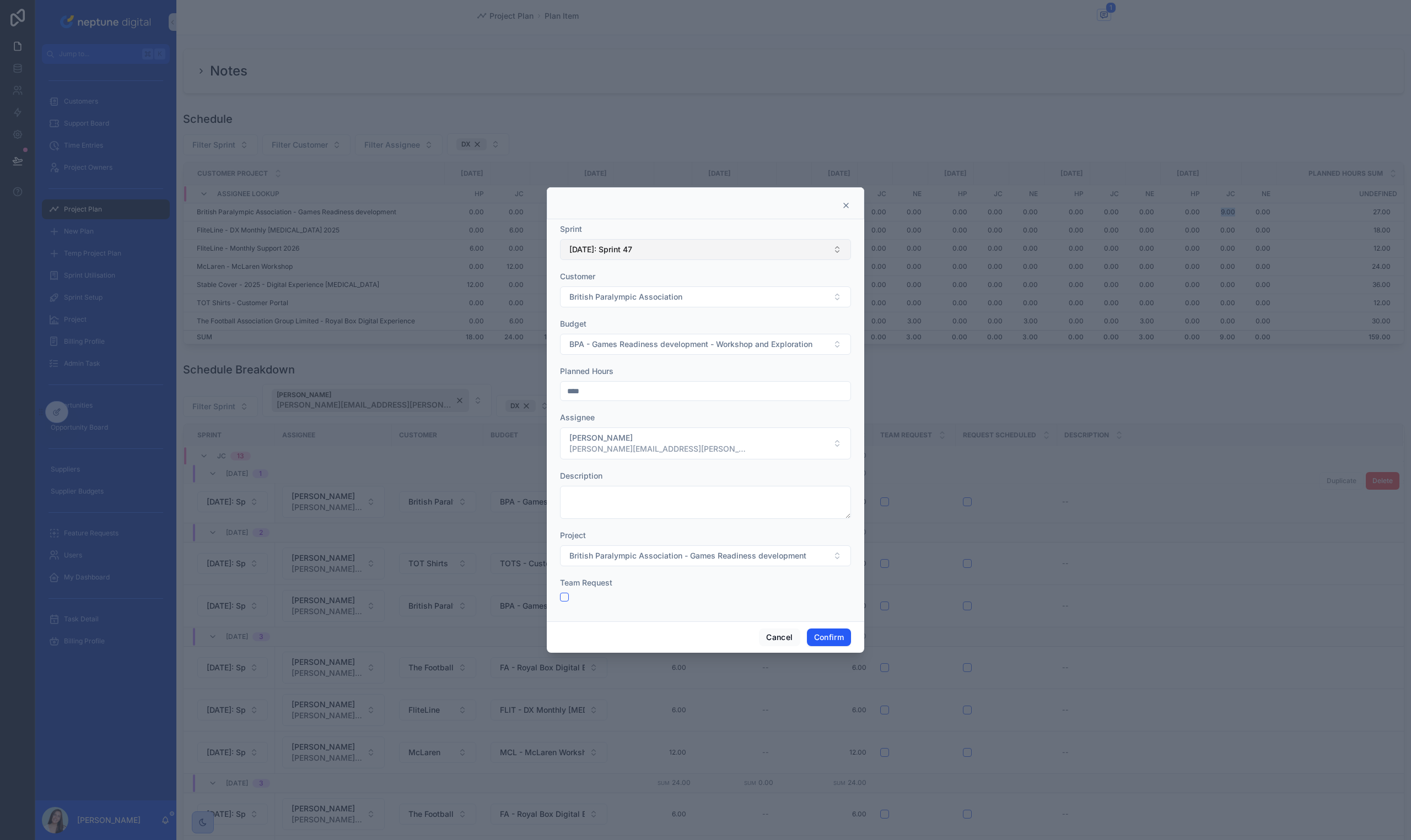
click at [608, 243] on button "[DATE]: Sprint 47" at bounding box center [705, 249] width 291 height 21
click at [672, 329] on div "[DATE]: Sprint 48" at bounding box center [705, 325] width 285 height 18
drag, startPoint x: 673, startPoint y: 329, endPoint x: 677, endPoint y: 321, distance: 8.9
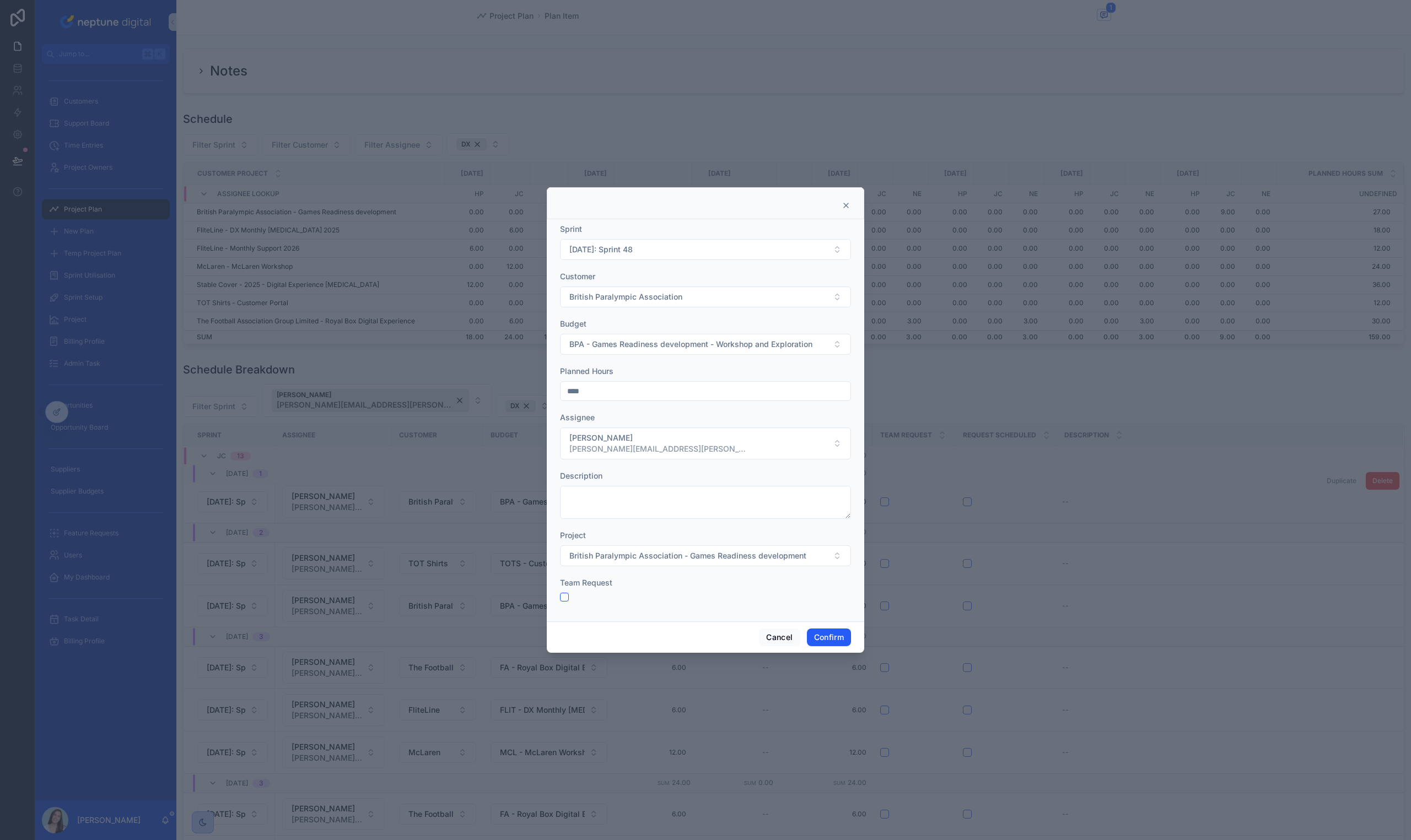
click at [677, 321] on div "Budget" at bounding box center [705, 323] width 291 height 11
click at [823, 637] on button "Confirm" at bounding box center [828, 637] width 44 height 18
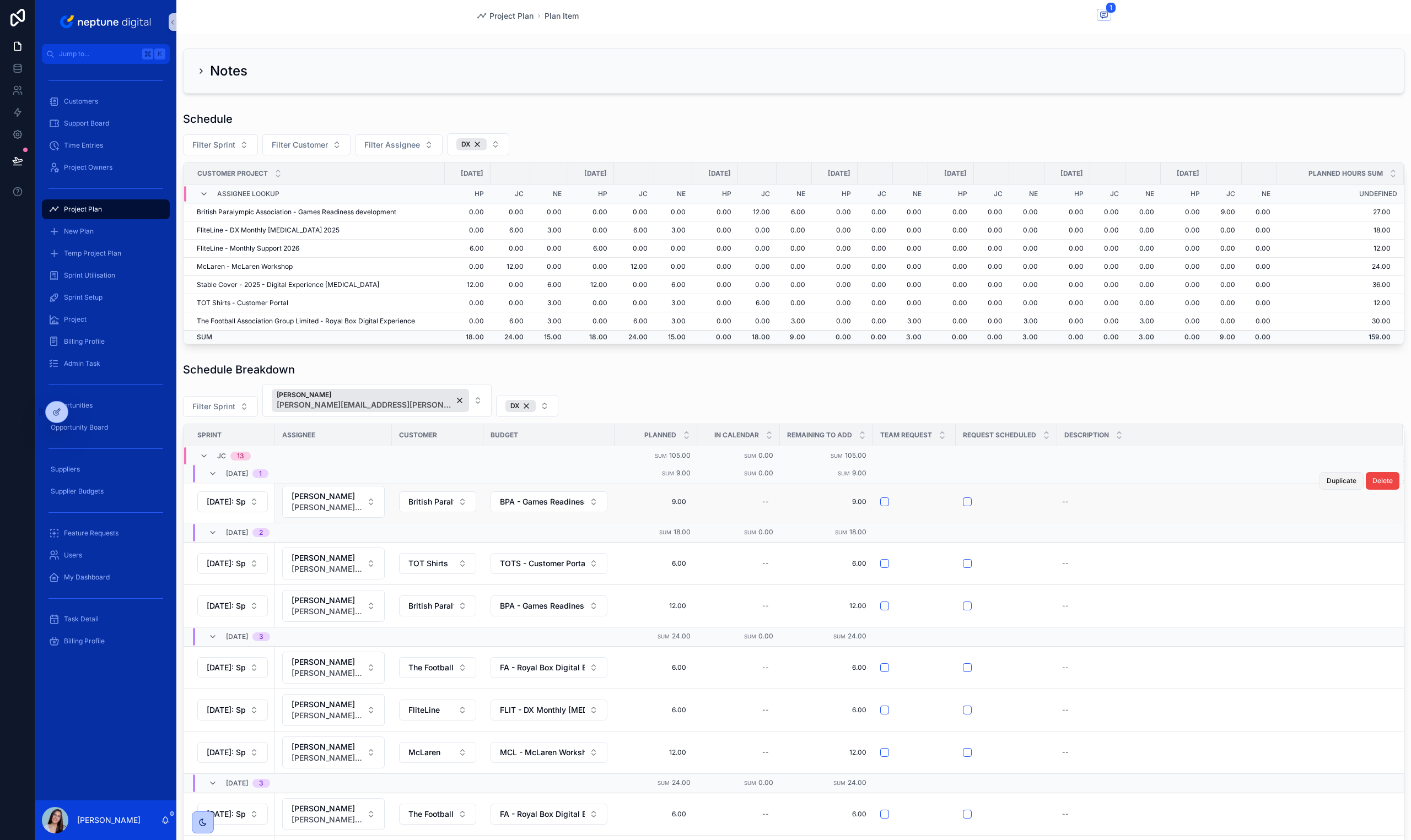
click at [1326, 485] on span "Duplicate" at bounding box center [1341, 481] width 30 height 9
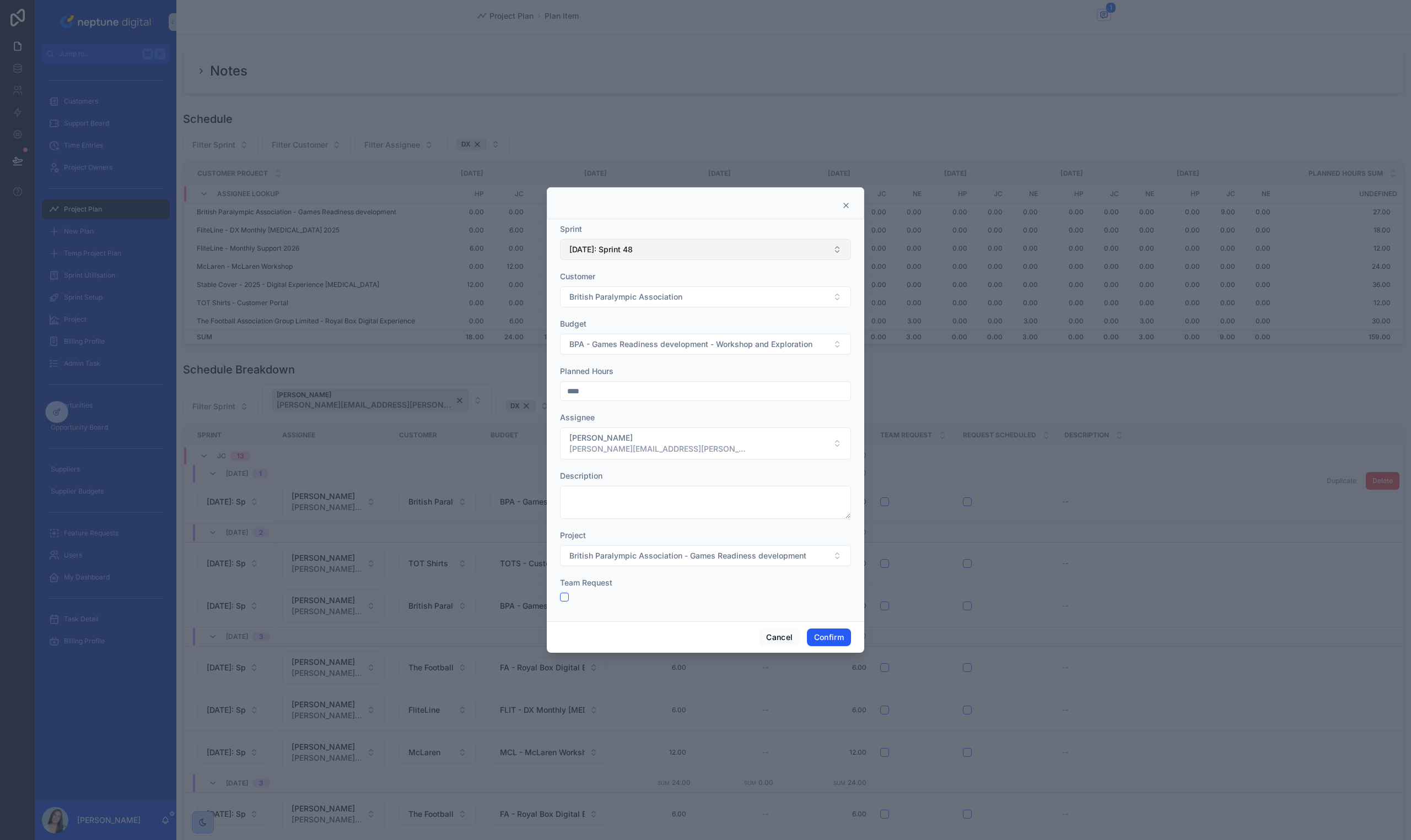
click at [794, 252] on button "[DATE]: Sprint 48" at bounding box center [705, 249] width 291 height 21
click at [730, 391] on div "[DATE]: Sprint 49" at bounding box center [705, 392] width 285 height 18
click at [830, 635] on button "Confirm" at bounding box center [828, 637] width 44 height 18
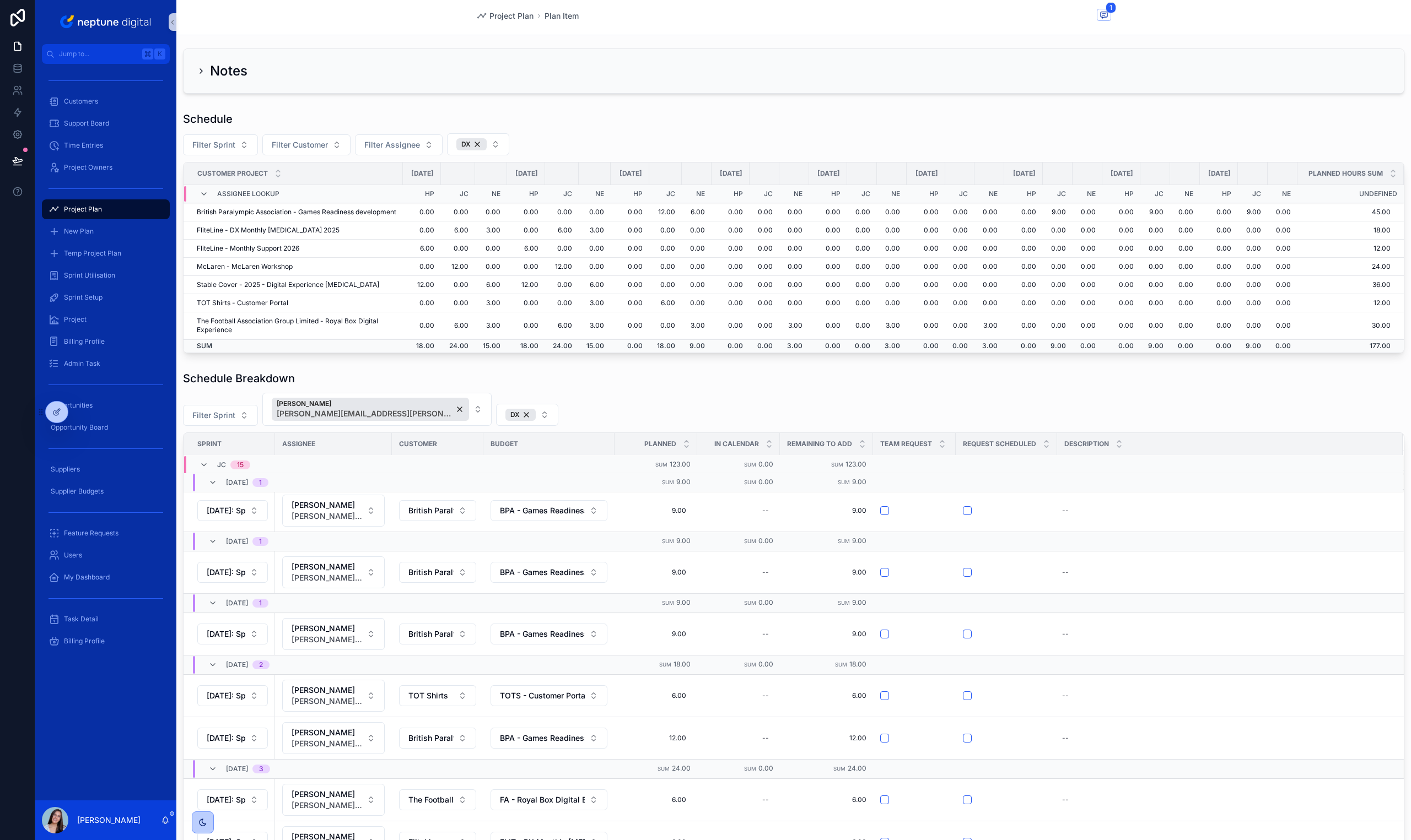
click at [1225, 386] on div "Schedule Breakdown" at bounding box center [794, 378] width 1221 height 15
click at [1326, 494] on span "Duplicate" at bounding box center [1341, 489] width 30 height 9
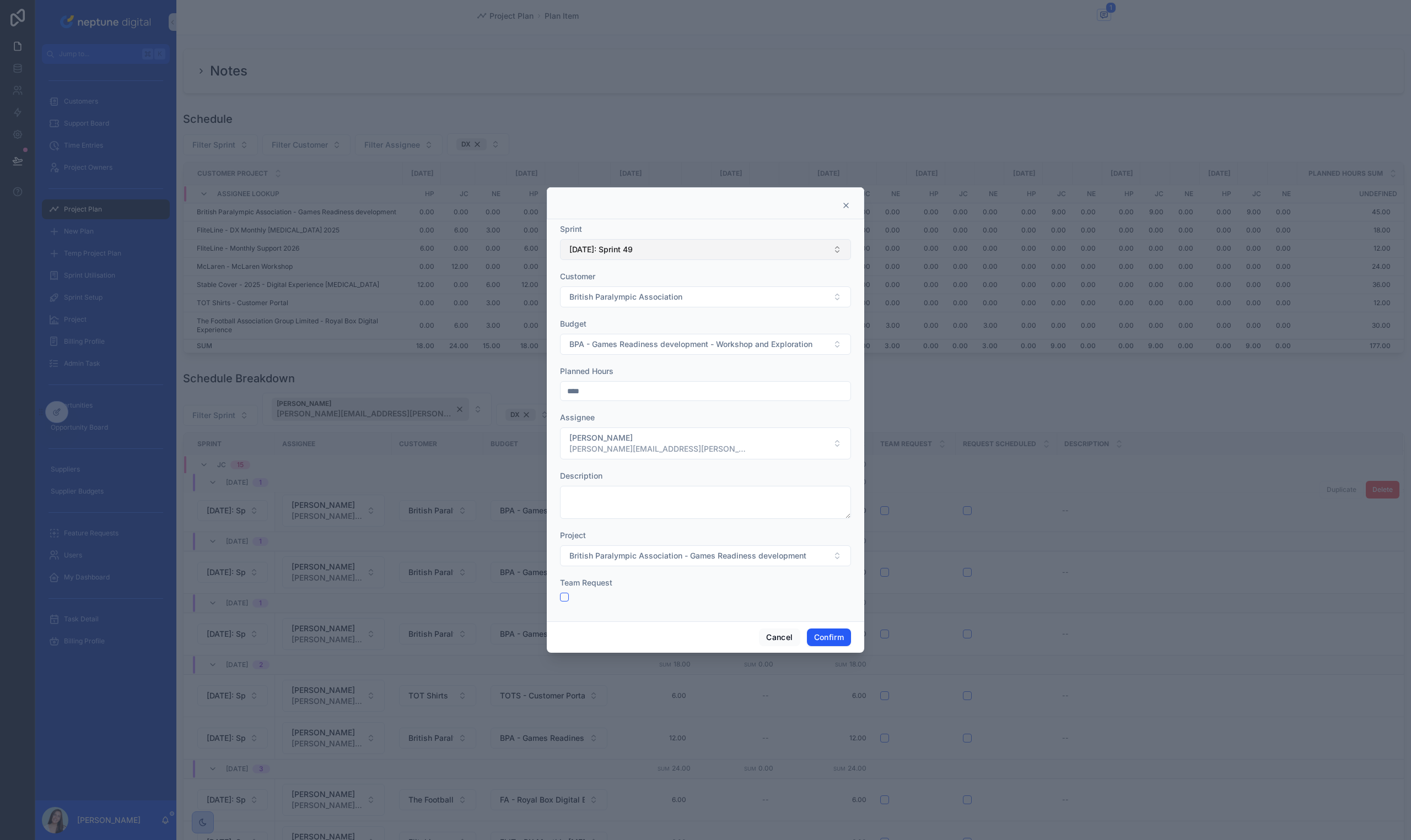
click at [635, 243] on button "[DATE]: Sprint 49" at bounding box center [705, 249] width 291 height 21
click at [645, 354] on div "[DATE]: Sprint 50" at bounding box center [705, 347] width 285 height 18
click at [824, 637] on button "Confirm" at bounding box center [828, 637] width 44 height 18
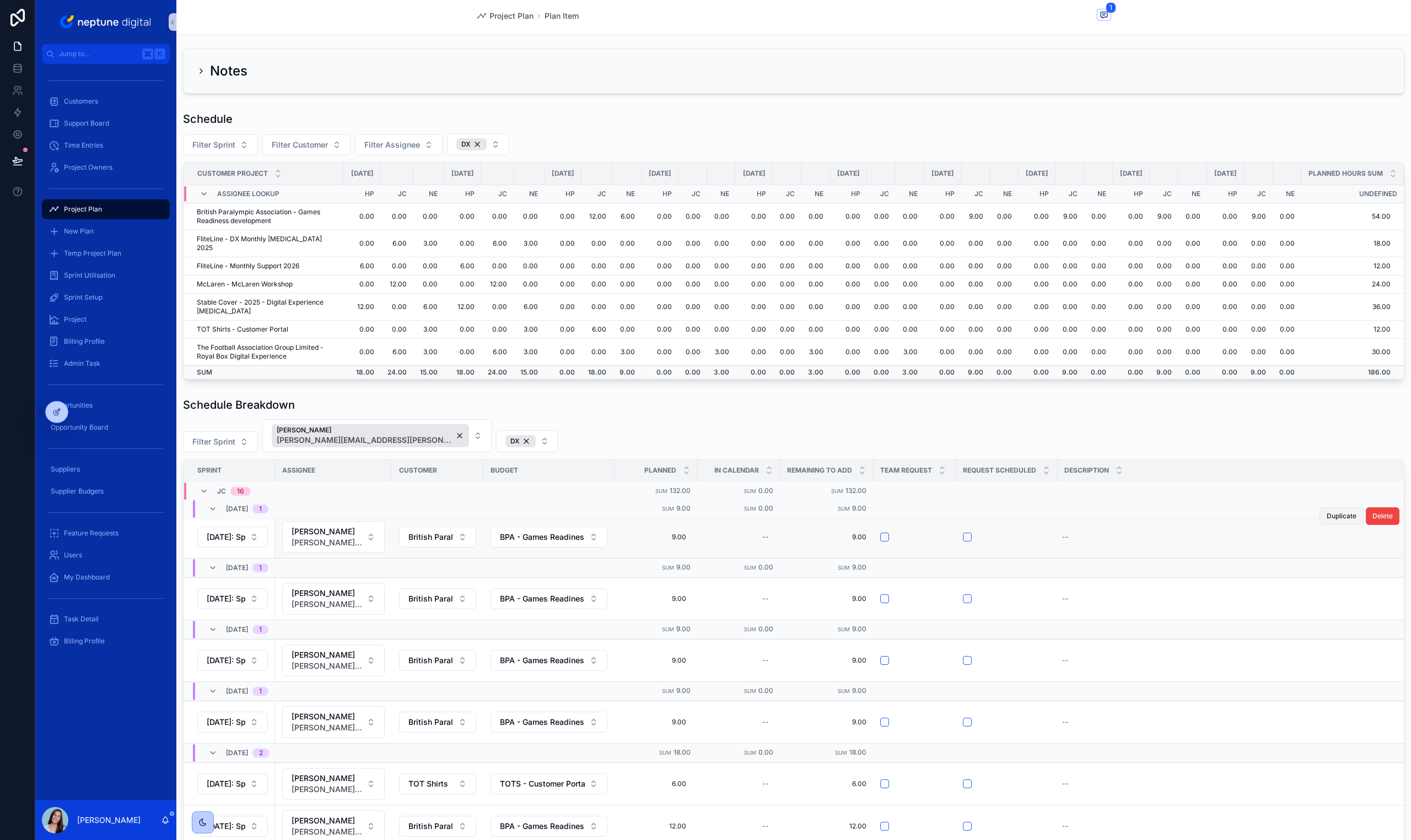
click at [1326, 521] on span "Duplicate" at bounding box center [1341, 516] width 30 height 9
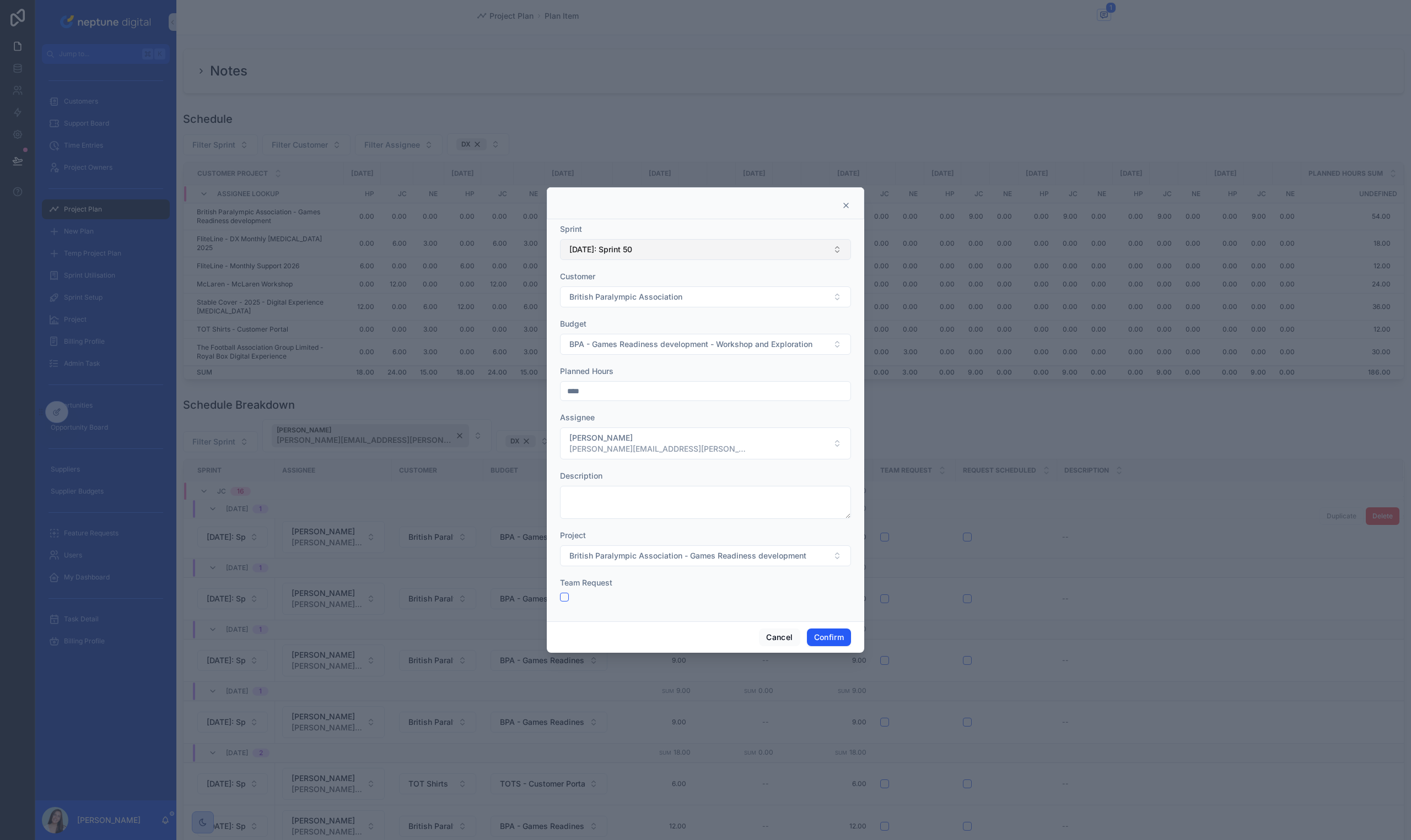
click at [624, 253] on span "[DATE]: Sprint 50" at bounding box center [601, 249] width 63 height 11
click at [617, 417] on span "[DATE]: Sprint 51" at bounding box center [597, 414] width 61 height 11
click at [831, 642] on button "Confirm" at bounding box center [828, 637] width 44 height 18
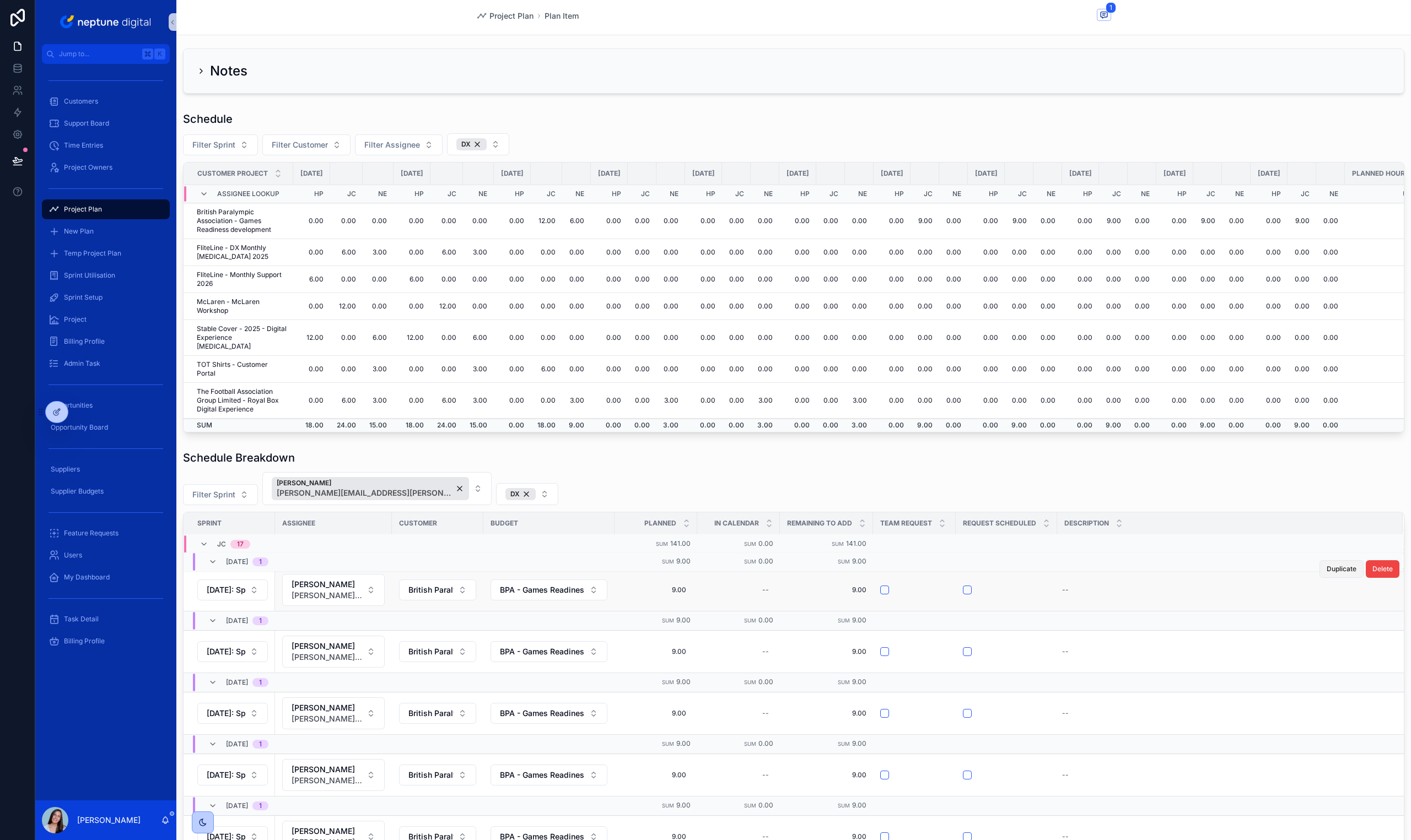
click at [1328, 570] on span "Duplicate" at bounding box center [1341, 569] width 30 height 9
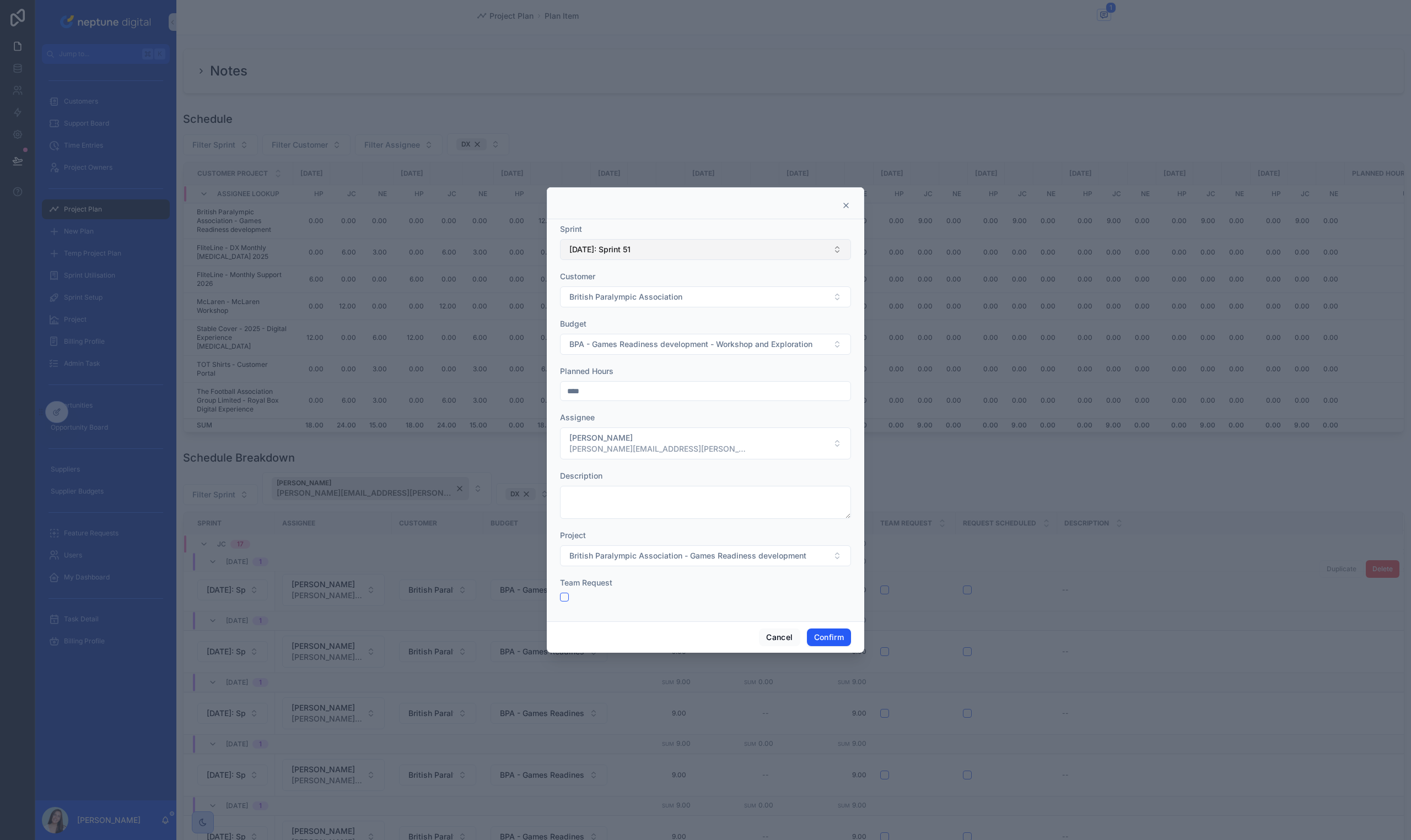
click at [684, 257] on button "[DATE]: Sprint 51" at bounding box center [705, 249] width 291 height 21
click at [663, 397] on div "[DATE]: Sprint 52" at bounding box center [705, 402] width 285 height 18
click at [694, 351] on button "BPA - Games Readiness development - Workshop and Exploration" at bounding box center [705, 344] width 291 height 21
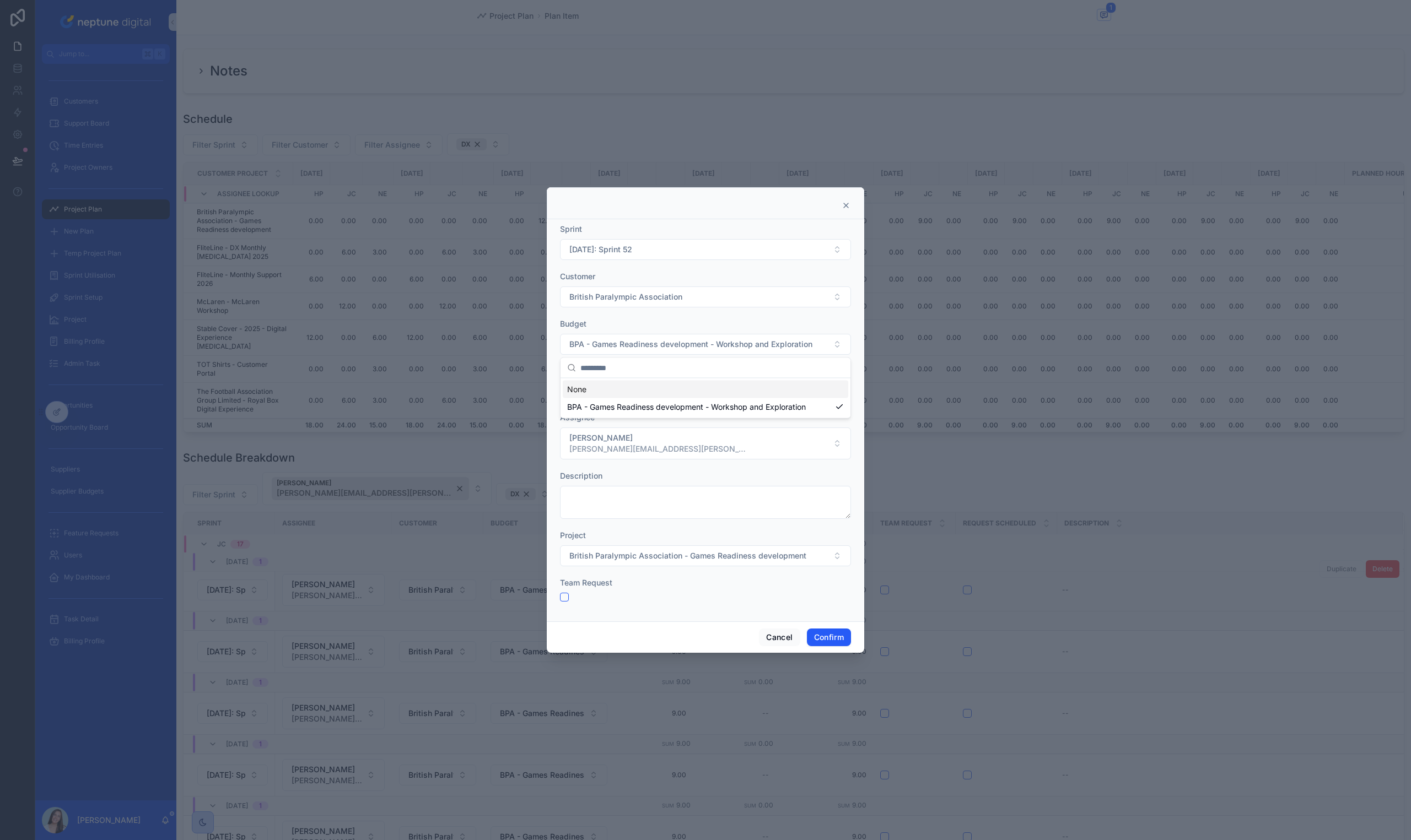
click at [687, 318] on form "Sprint 29/12/25: Sprint 52 Customer British Paralympic Association Budget BPA -…" at bounding box center [705, 418] width 291 height 389
click at [818, 605] on form "Sprint 29/12/25: Sprint 52 Customer British Paralympic Association Budget BPA -…" at bounding box center [705, 418] width 291 height 389
click at [823, 634] on button "Confirm" at bounding box center [828, 637] width 44 height 18
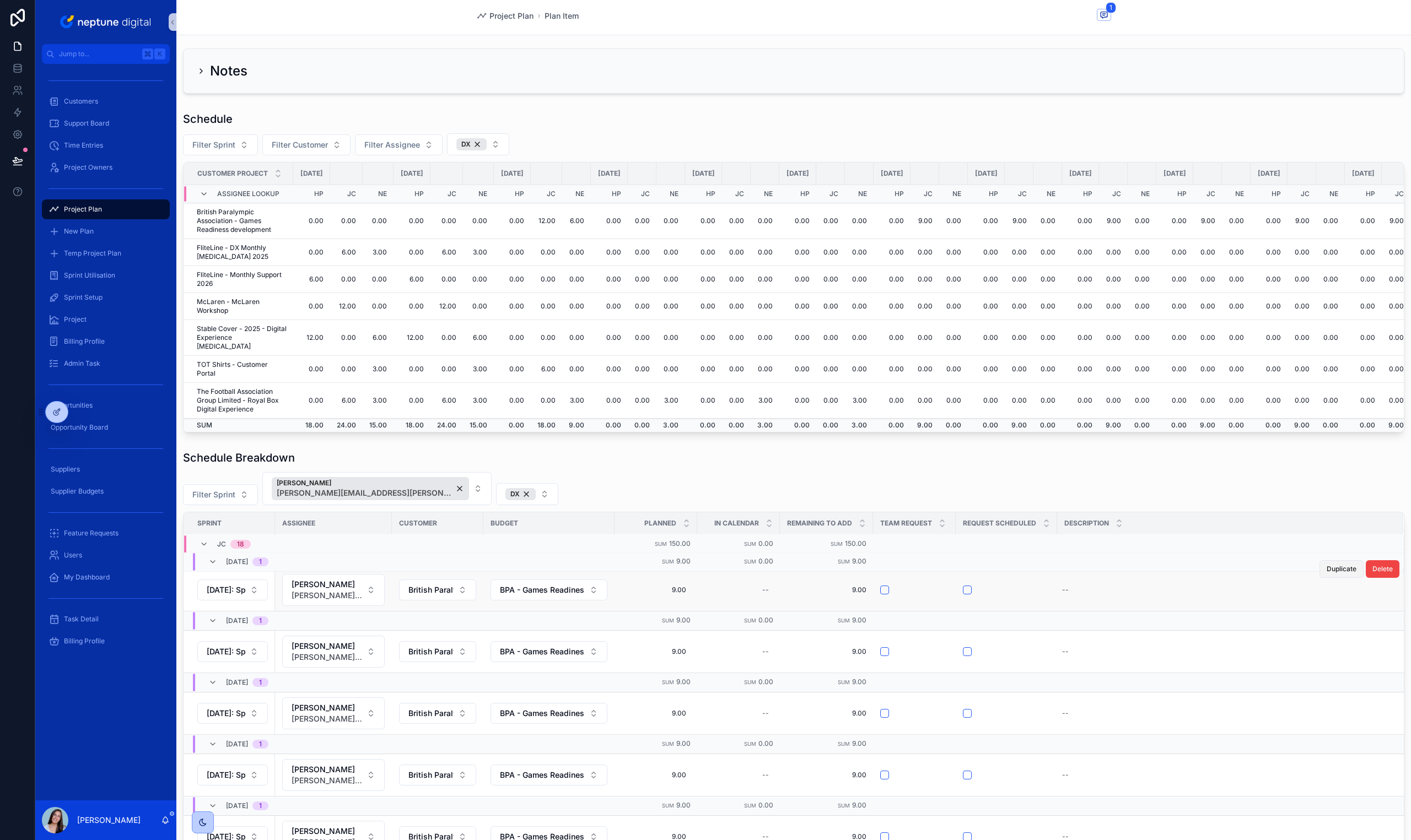
click at [1336, 570] on span "Duplicate" at bounding box center [1341, 569] width 30 height 9
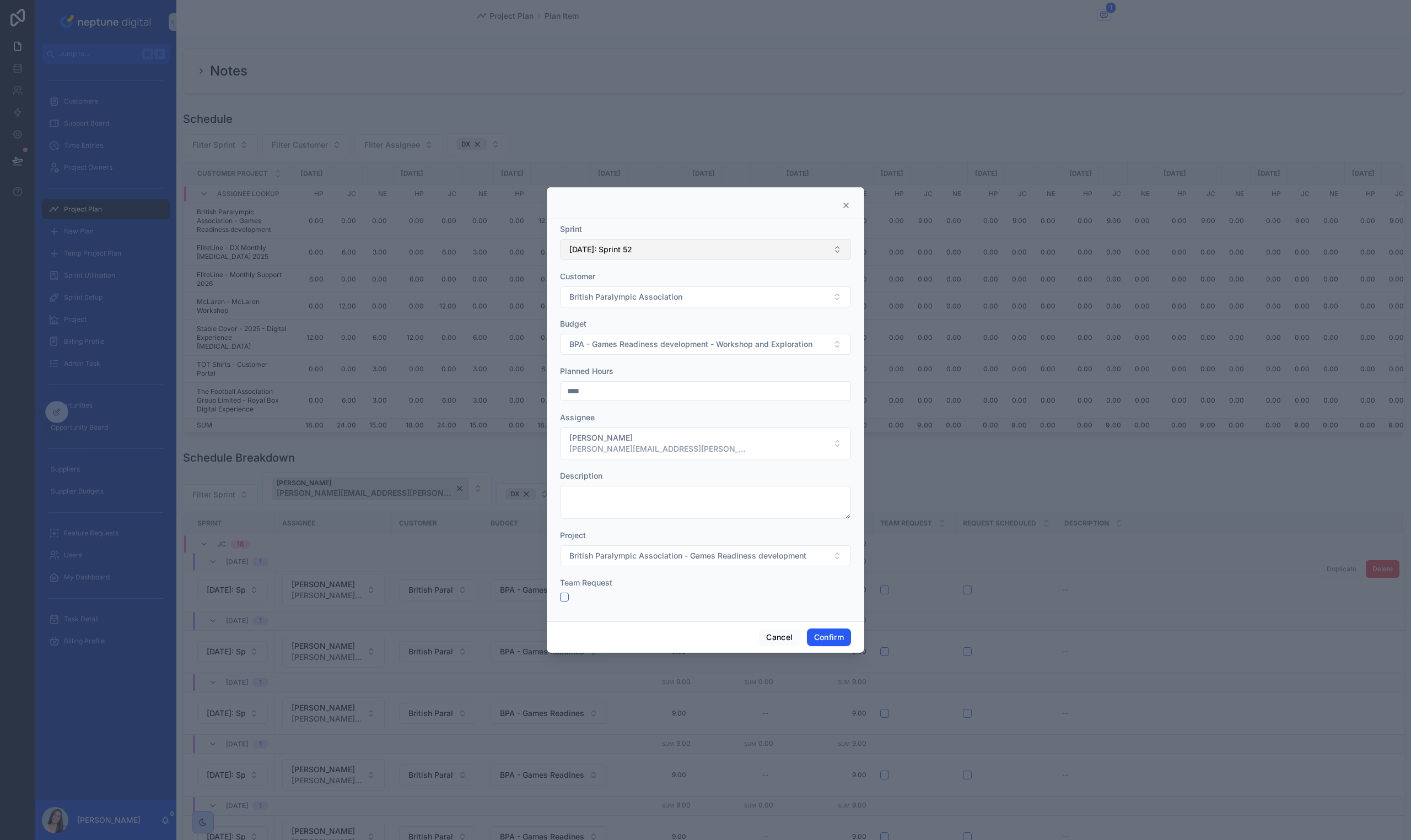
click at [728, 253] on button "[DATE]: Sprint 52" at bounding box center [705, 249] width 291 height 21
click at [703, 406] on div "[DATE]: Sprint 1" at bounding box center [705, 403] width 285 height 18
click at [827, 598] on div at bounding box center [705, 597] width 291 height 9
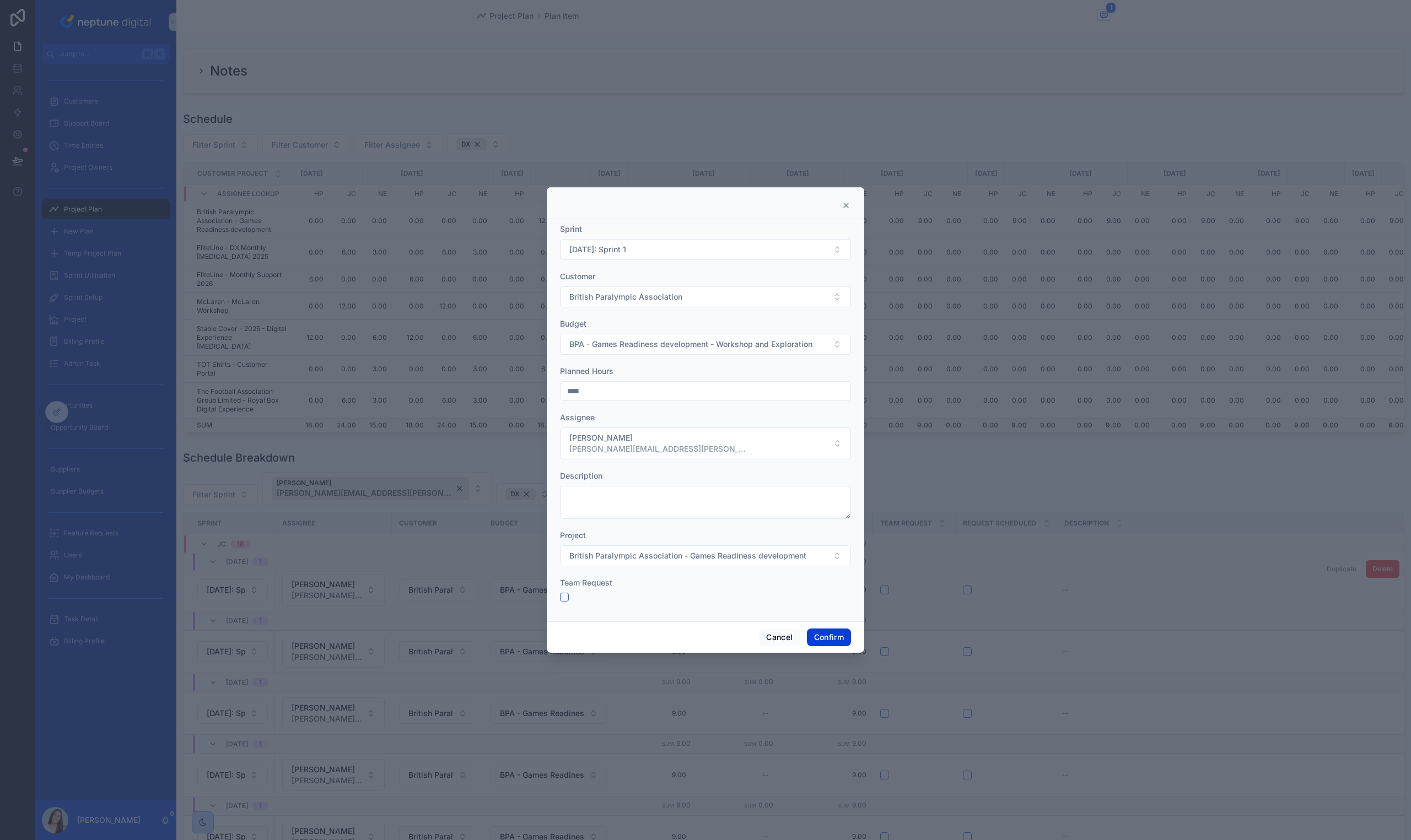
click at [825, 635] on button "Confirm" at bounding box center [828, 637] width 44 height 18
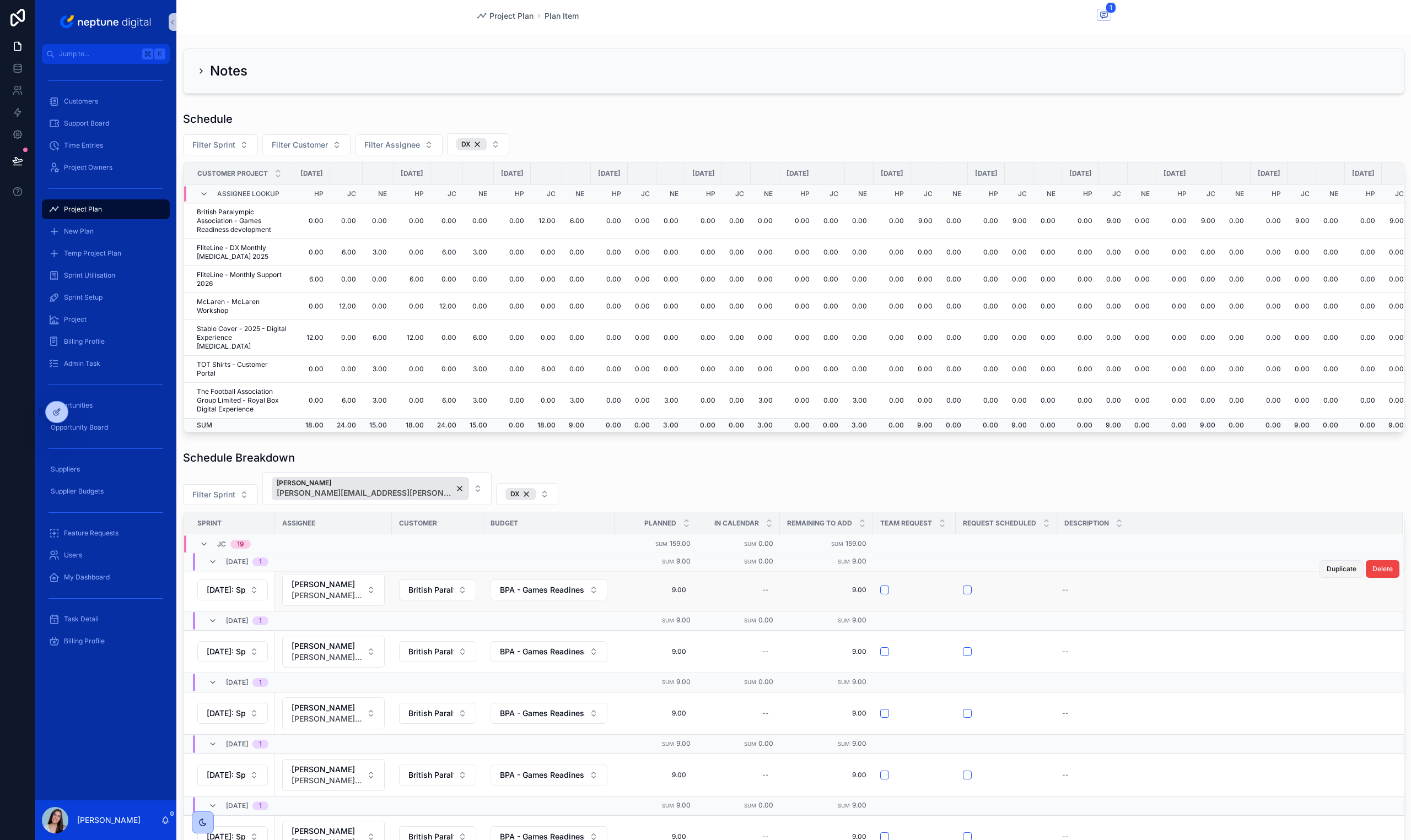
click at [1334, 566] on span "Duplicate" at bounding box center [1341, 569] width 30 height 9
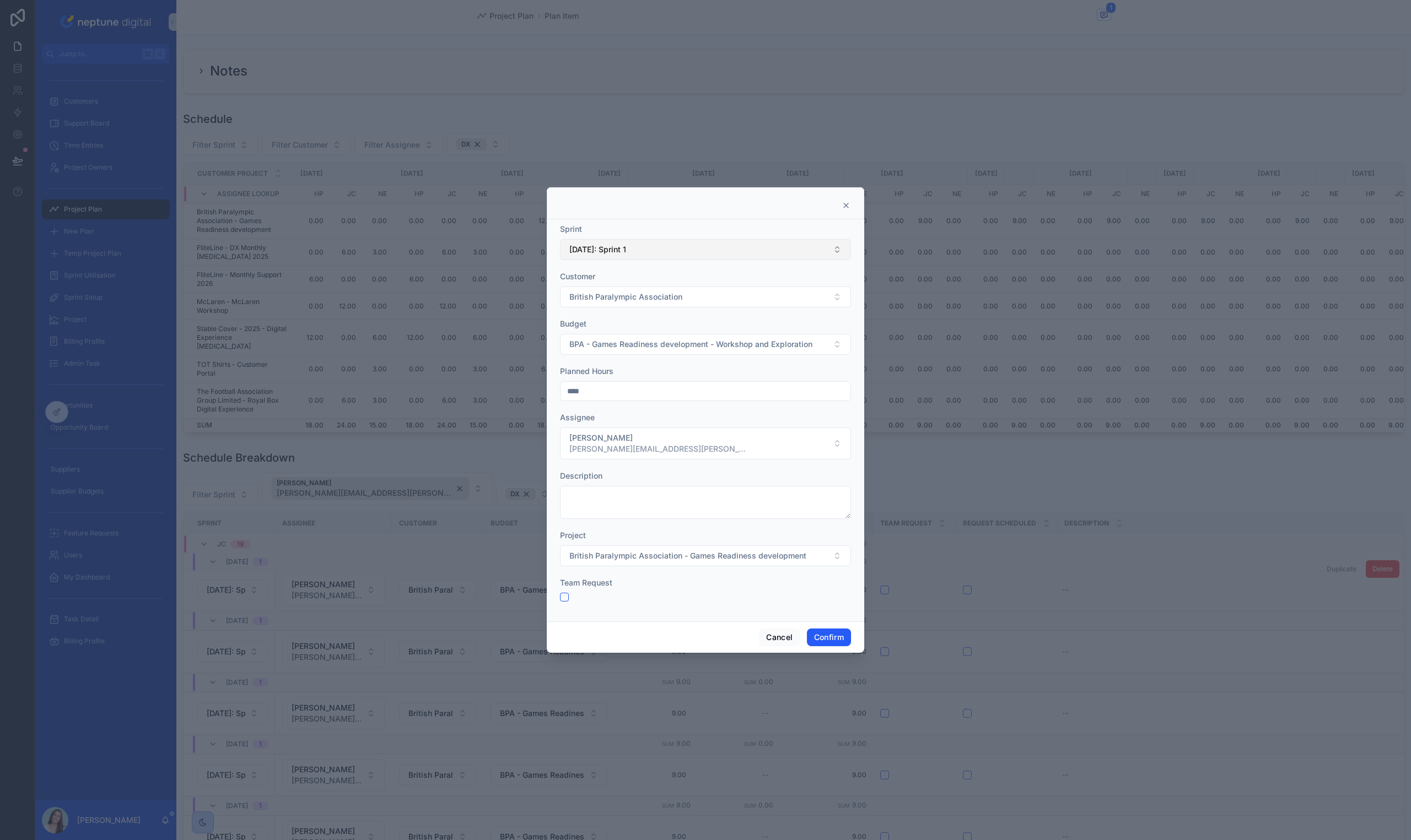
click at [637, 254] on button "[DATE]: Sprint 1" at bounding box center [705, 249] width 291 height 21
click at [656, 417] on div "[DATE]: Sprint 2" at bounding box center [705, 415] width 285 height 18
click at [779, 614] on div "Sprint 12/01/26: Sprint 2 Customer British Paralympic Association Budget BPA - …" at bounding box center [705, 421] width 317 height 402
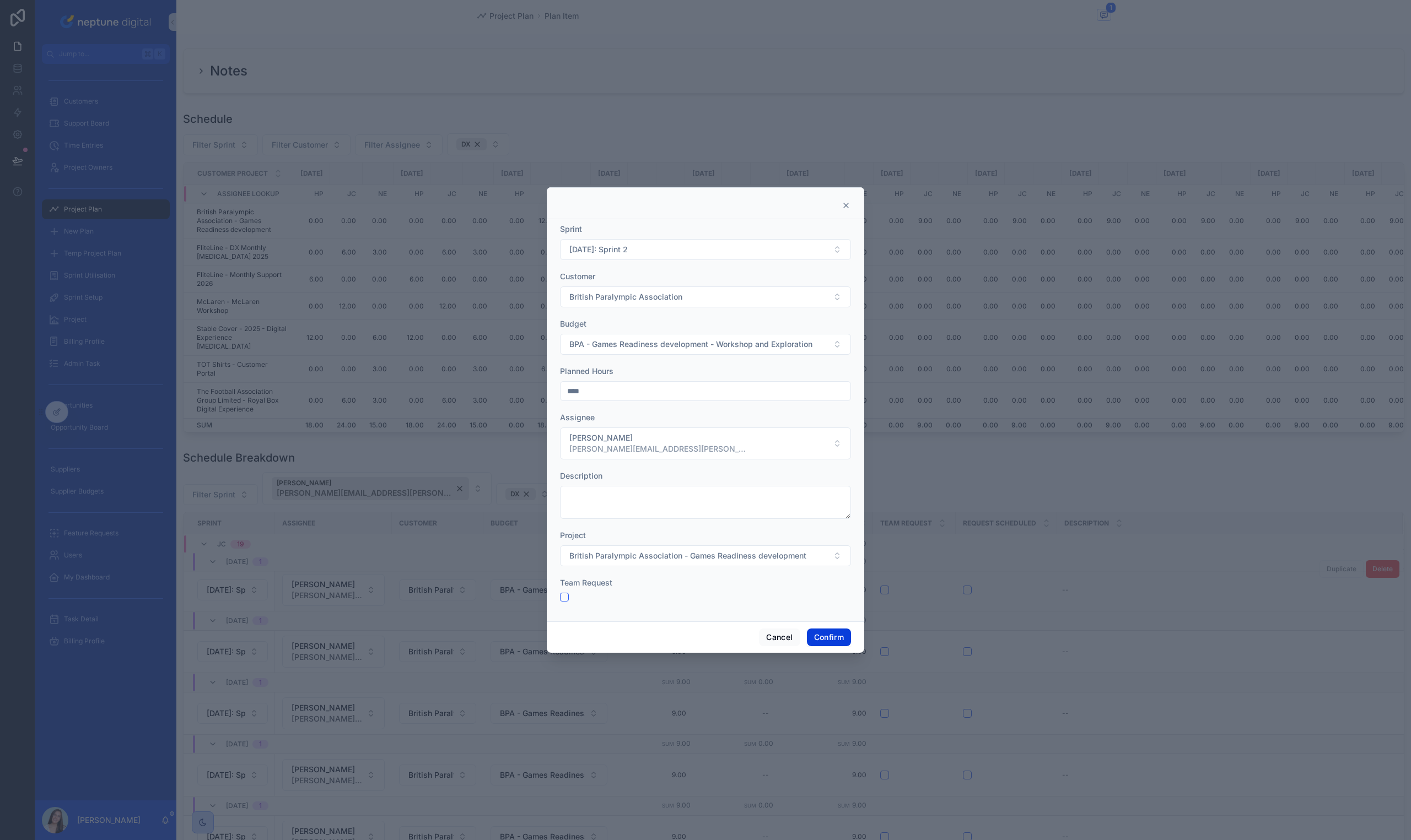
click at [822, 638] on button "Confirm" at bounding box center [828, 637] width 44 height 18
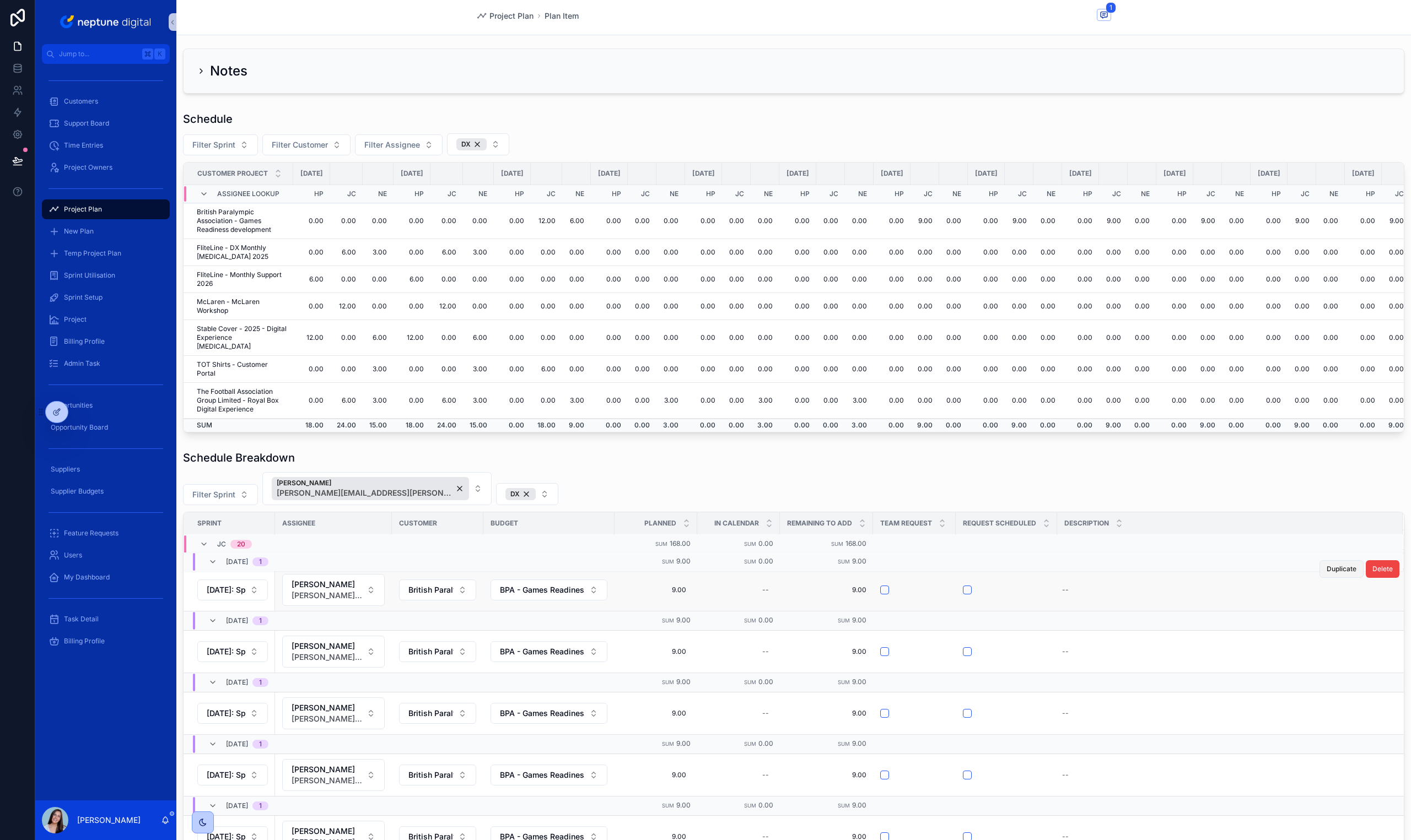
click at [1326, 568] on span "Duplicate" at bounding box center [1341, 569] width 30 height 9
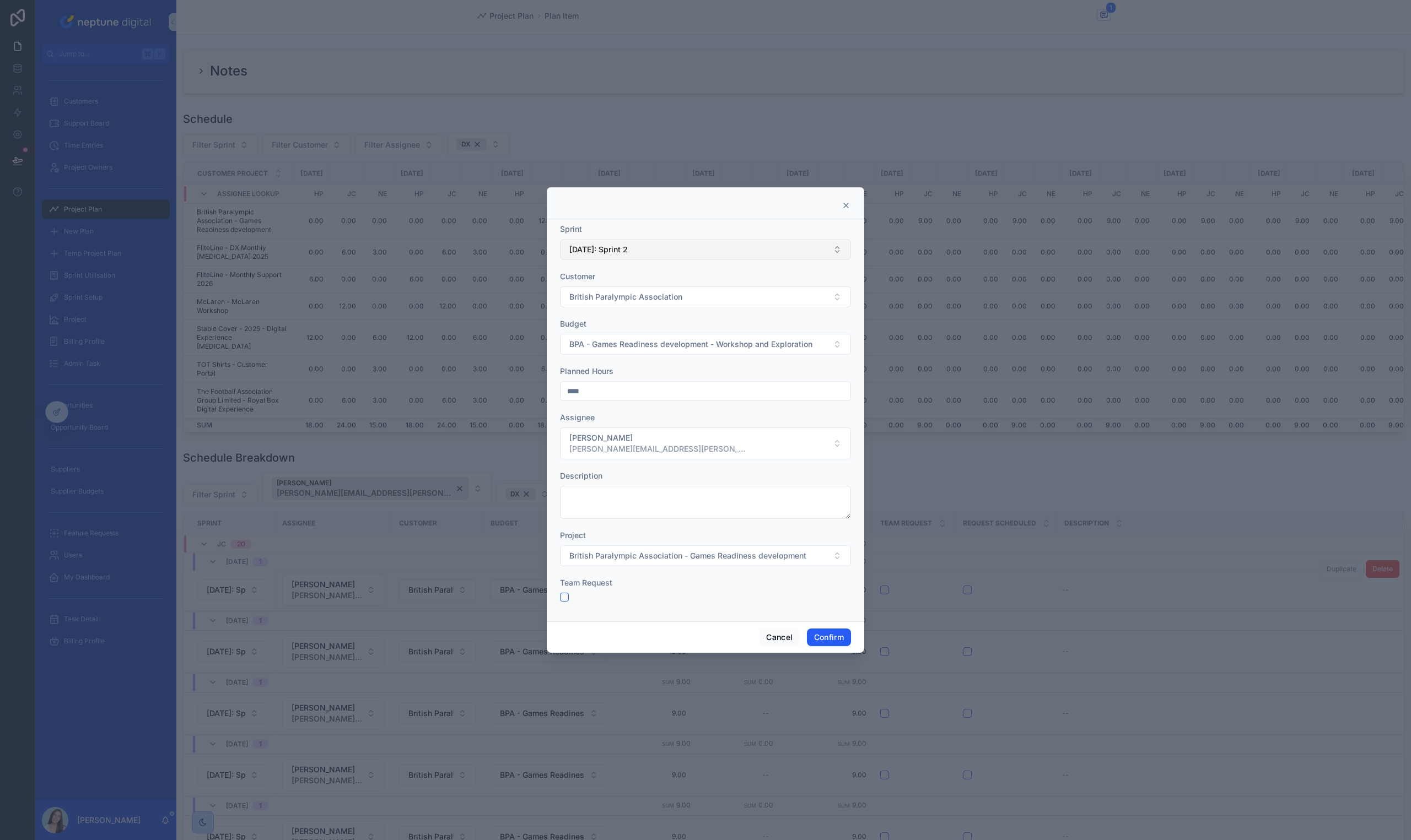
click at [762, 255] on button "[DATE]: Sprint 2" at bounding box center [705, 249] width 291 height 21
click at [724, 399] on div "[DATE]: Sprint 3" at bounding box center [705, 400] width 285 height 18
click at [841, 642] on button "Confirm" at bounding box center [828, 637] width 44 height 18
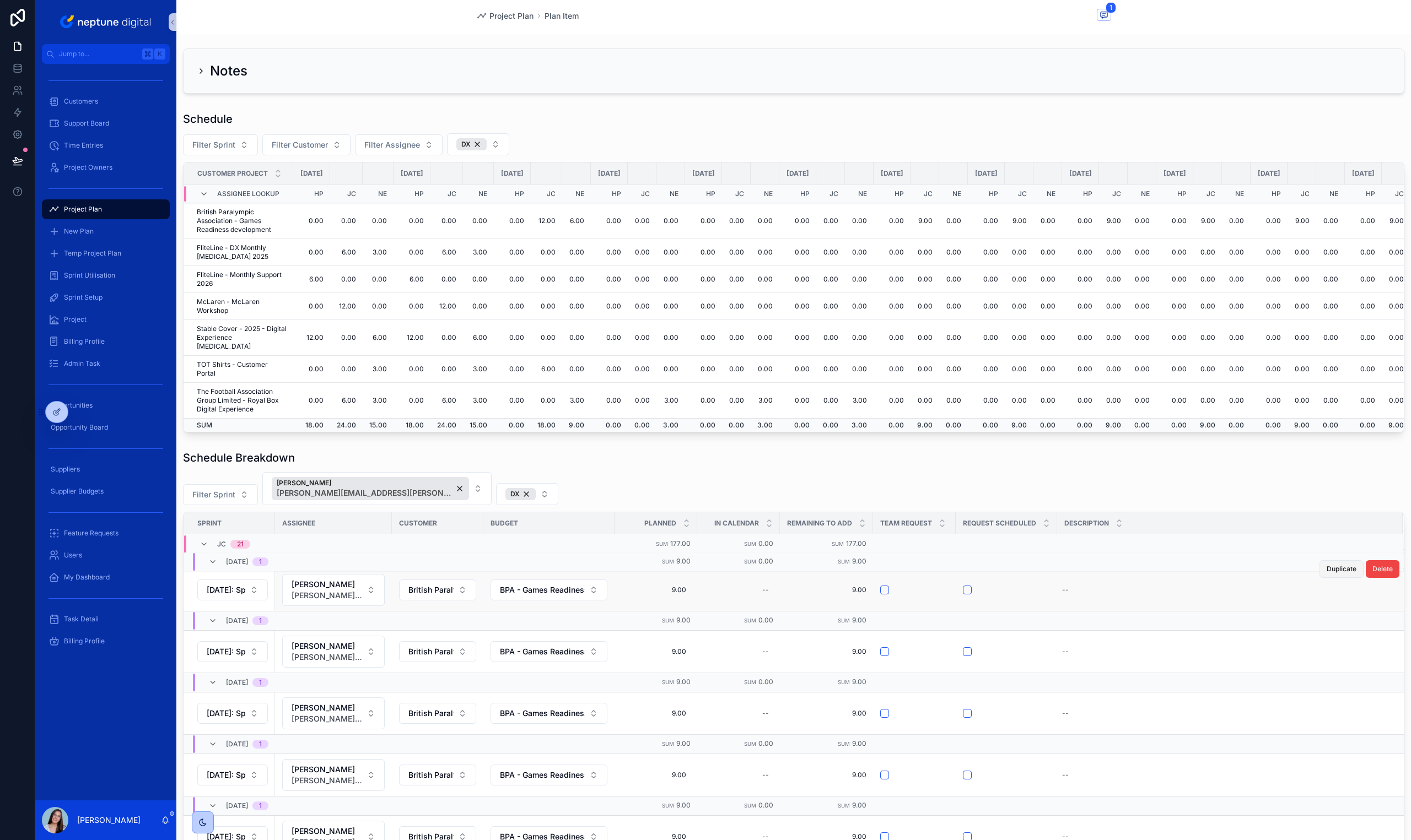
click at [1326, 569] on span "Duplicate" at bounding box center [1341, 569] width 30 height 9
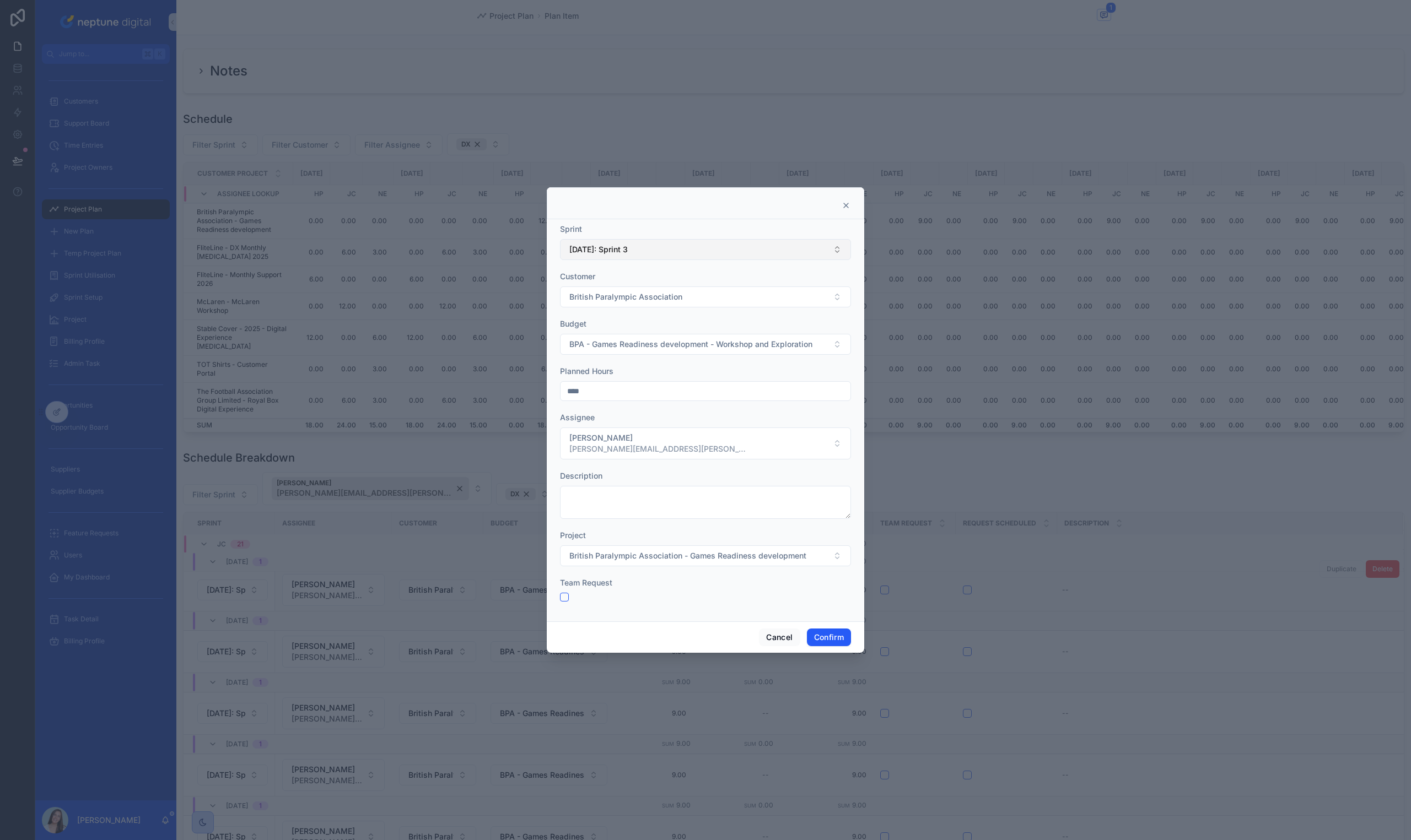
click at [598, 253] on span "[DATE]: Sprint 3" at bounding box center [599, 249] width 58 height 11
click at [635, 389] on div "[DATE]: Sprint 4" at bounding box center [705, 383] width 285 height 18
click at [823, 639] on button "Confirm" at bounding box center [828, 637] width 44 height 18
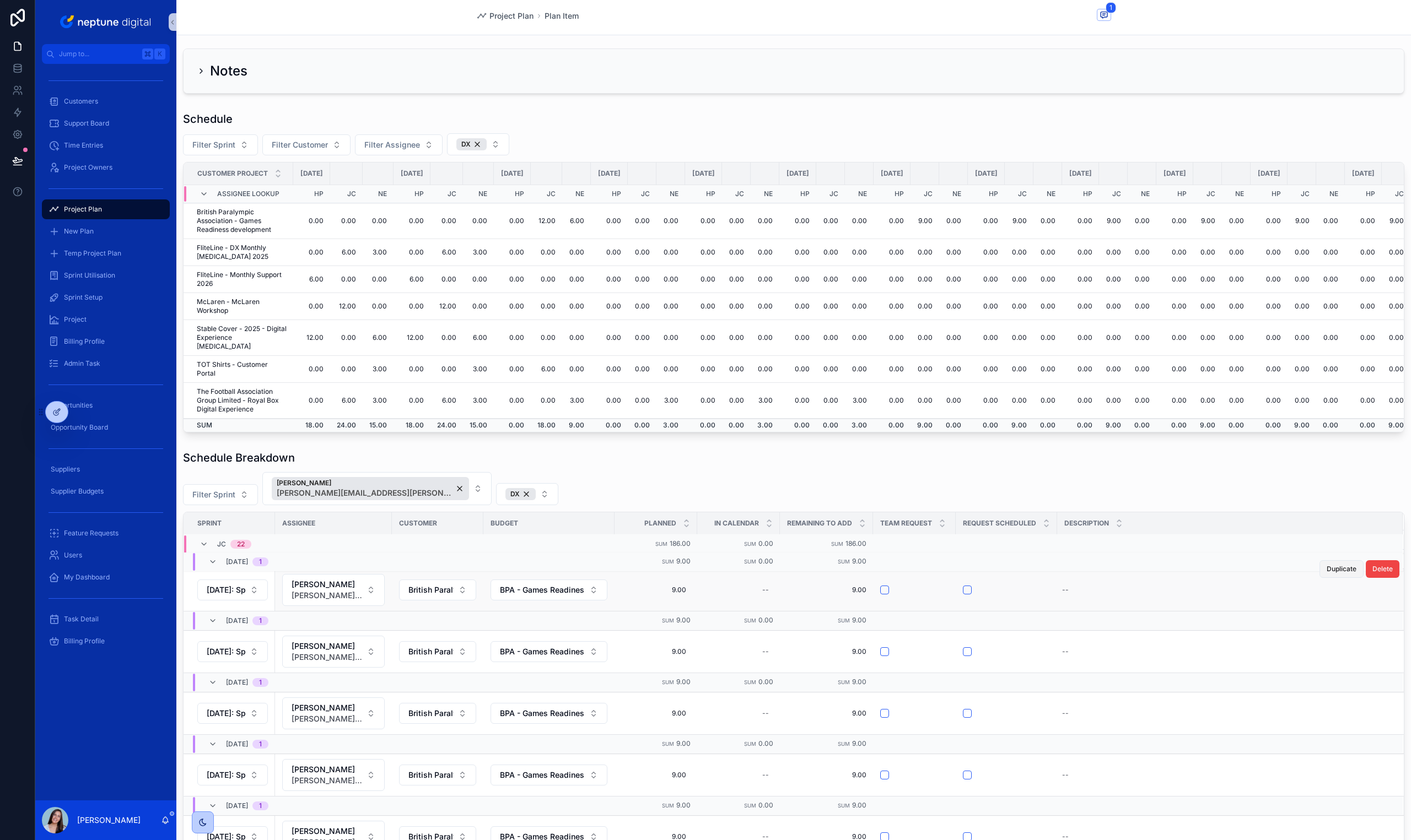
click at [1326, 570] on span "Duplicate" at bounding box center [1341, 569] width 30 height 9
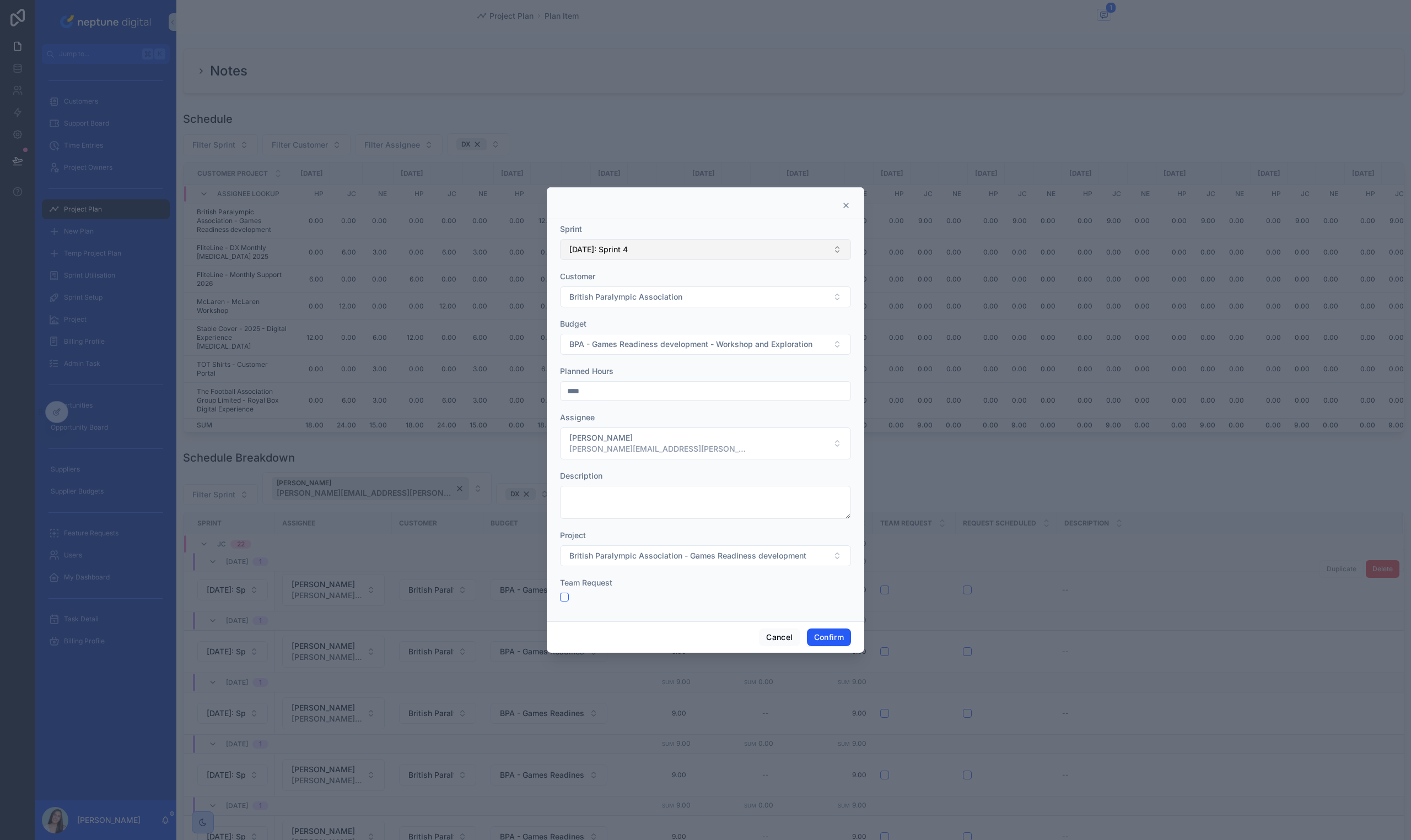
click at [693, 259] on button "[DATE]: Sprint 4" at bounding box center [705, 249] width 291 height 21
click at [671, 360] on div "[DATE]: Sprint 5" at bounding box center [705, 365] width 285 height 18
click at [832, 634] on button "Confirm" at bounding box center [828, 637] width 44 height 18
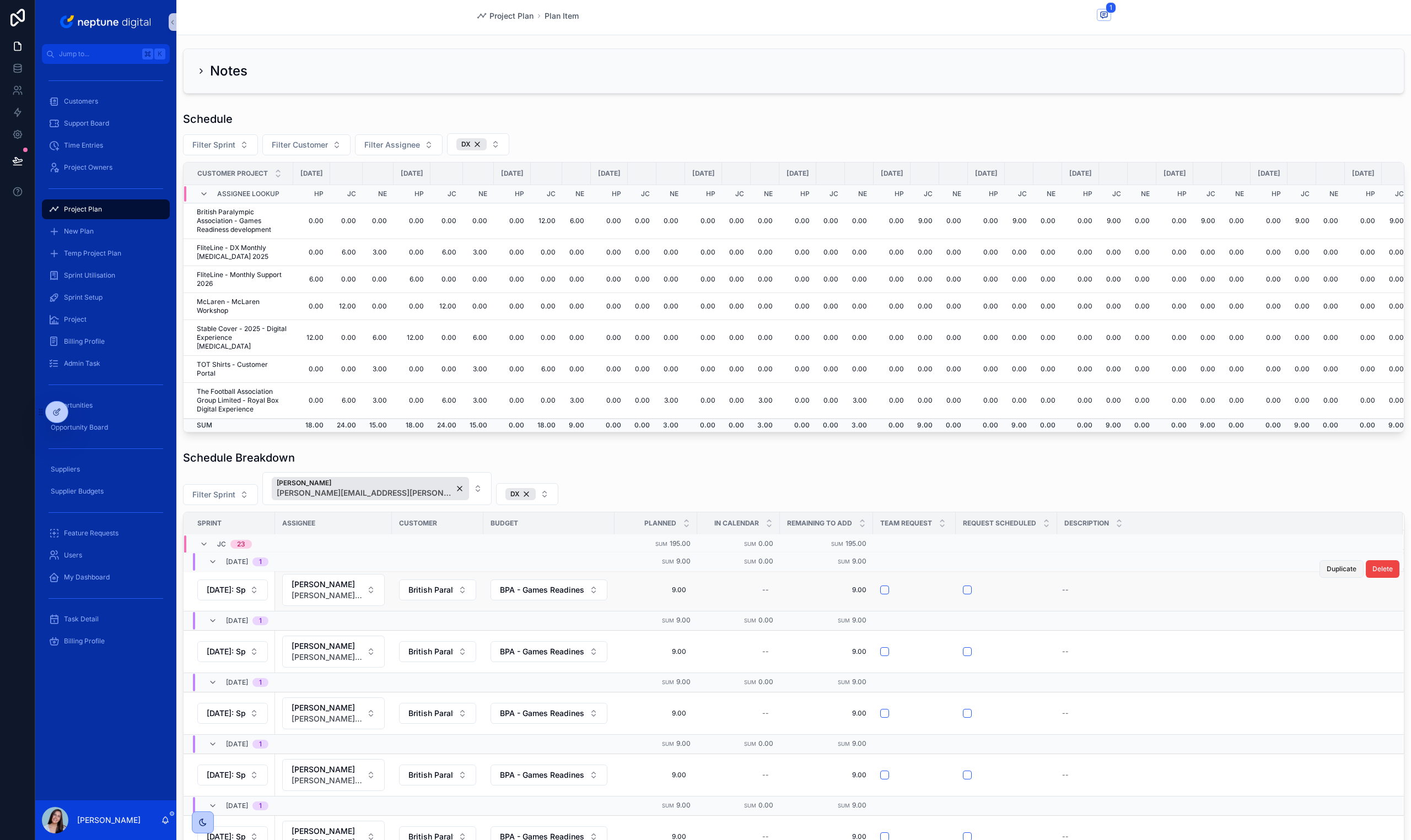
click at [1326, 572] on span "Duplicate" at bounding box center [1341, 569] width 30 height 9
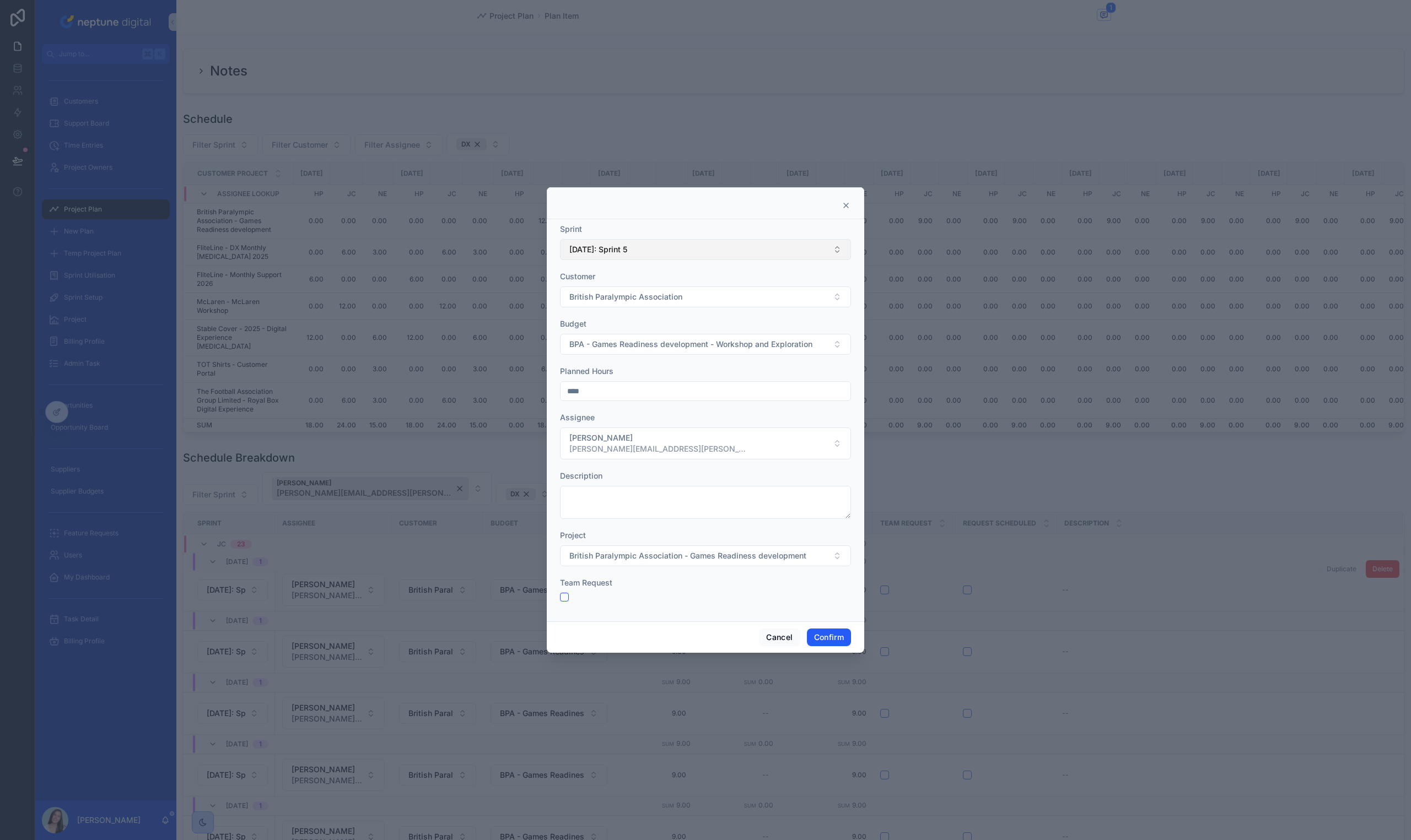
click at [627, 247] on span "[DATE]: Sprint 5" at bounding box center [598, 249] width 58 height 11
click at [643, 350] on div "[DATE]: Sprint 6" at bounding box center [705, 347] width 285 height 18
click at [820, 635] on button "Confirm" at bounding box center [828, 637] width 44 height 18
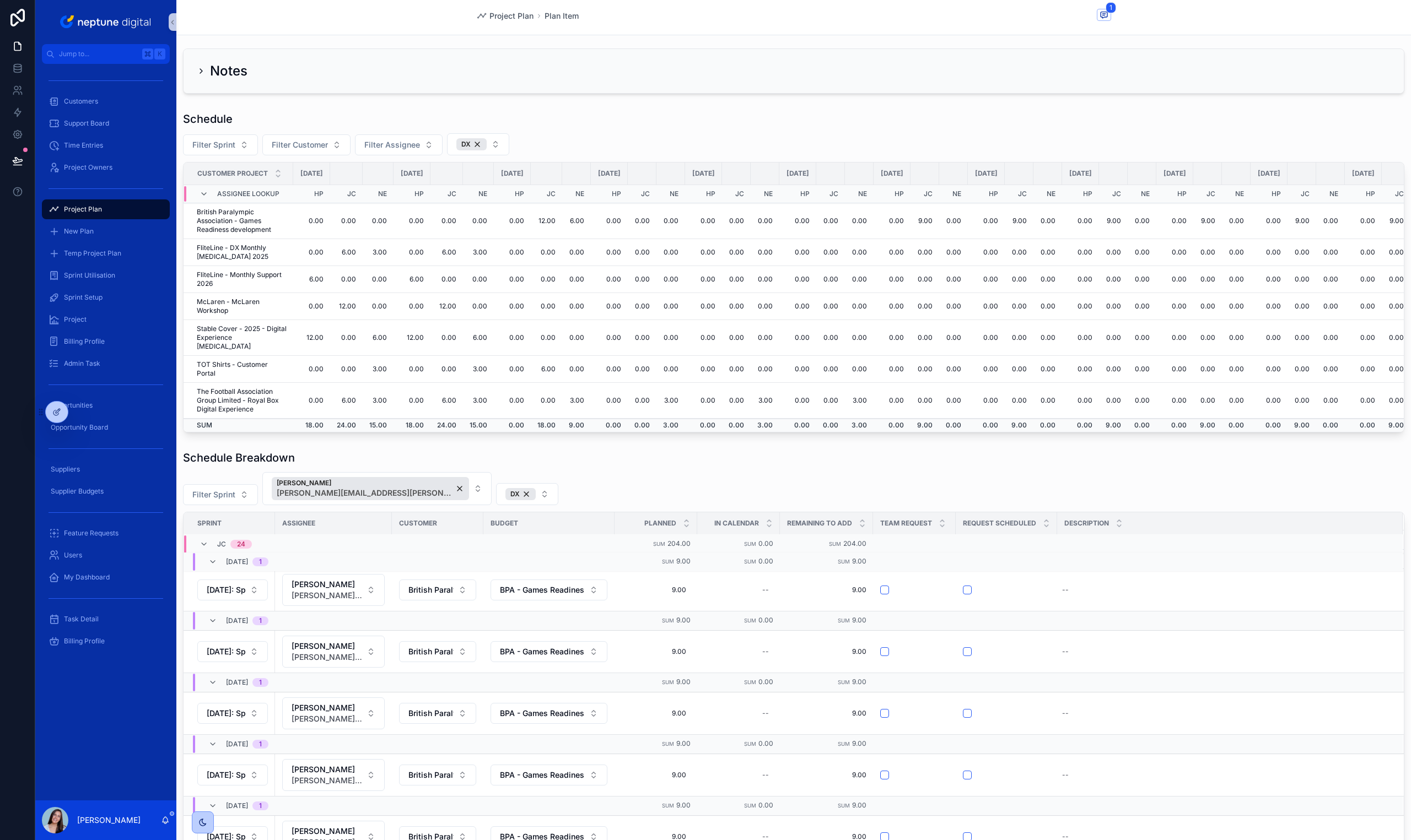
click at [636, 0] on div "Project Plan Plan Item 1" at bounding box center [794, 17] width 635 height 35
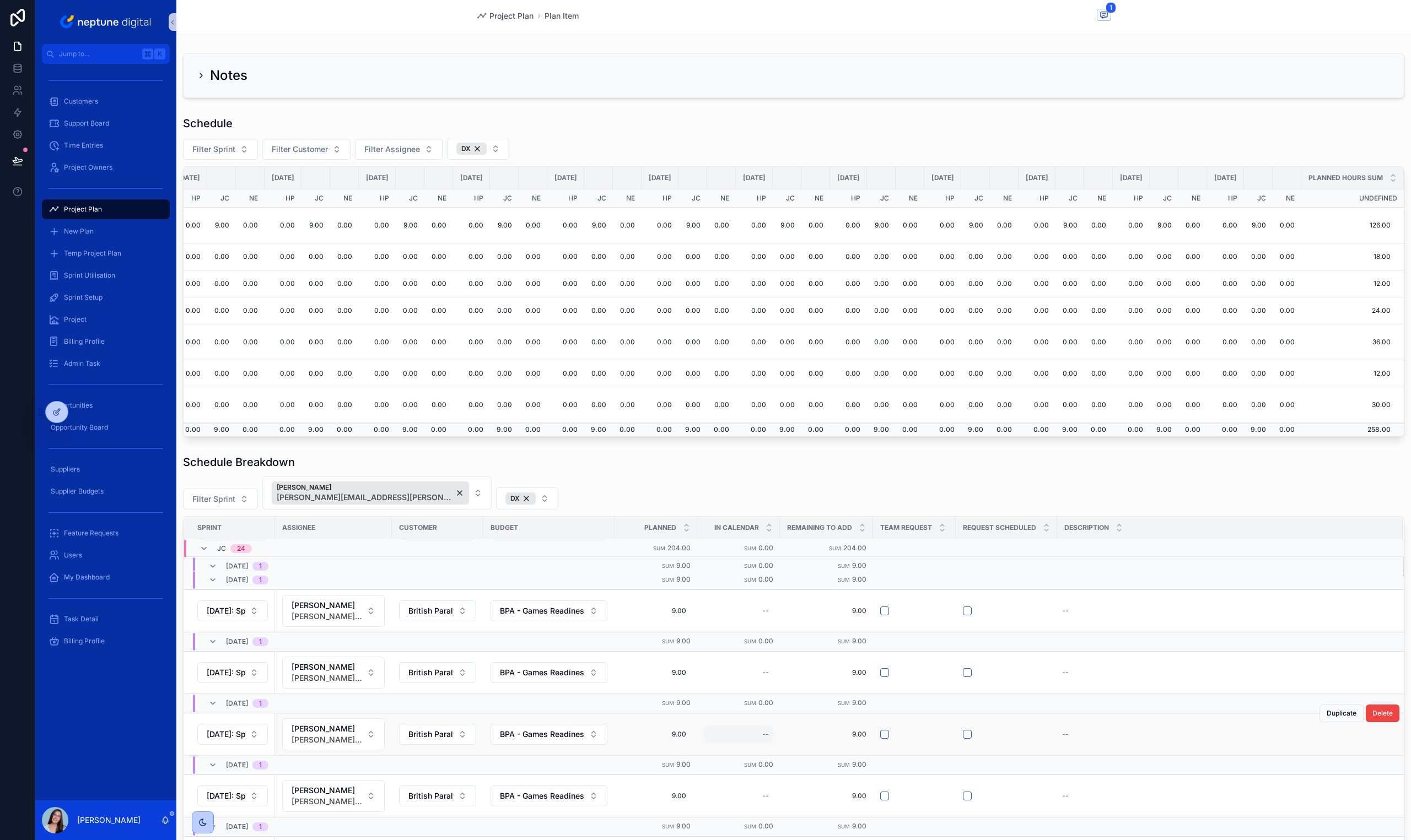
scroll to position [345, 0]
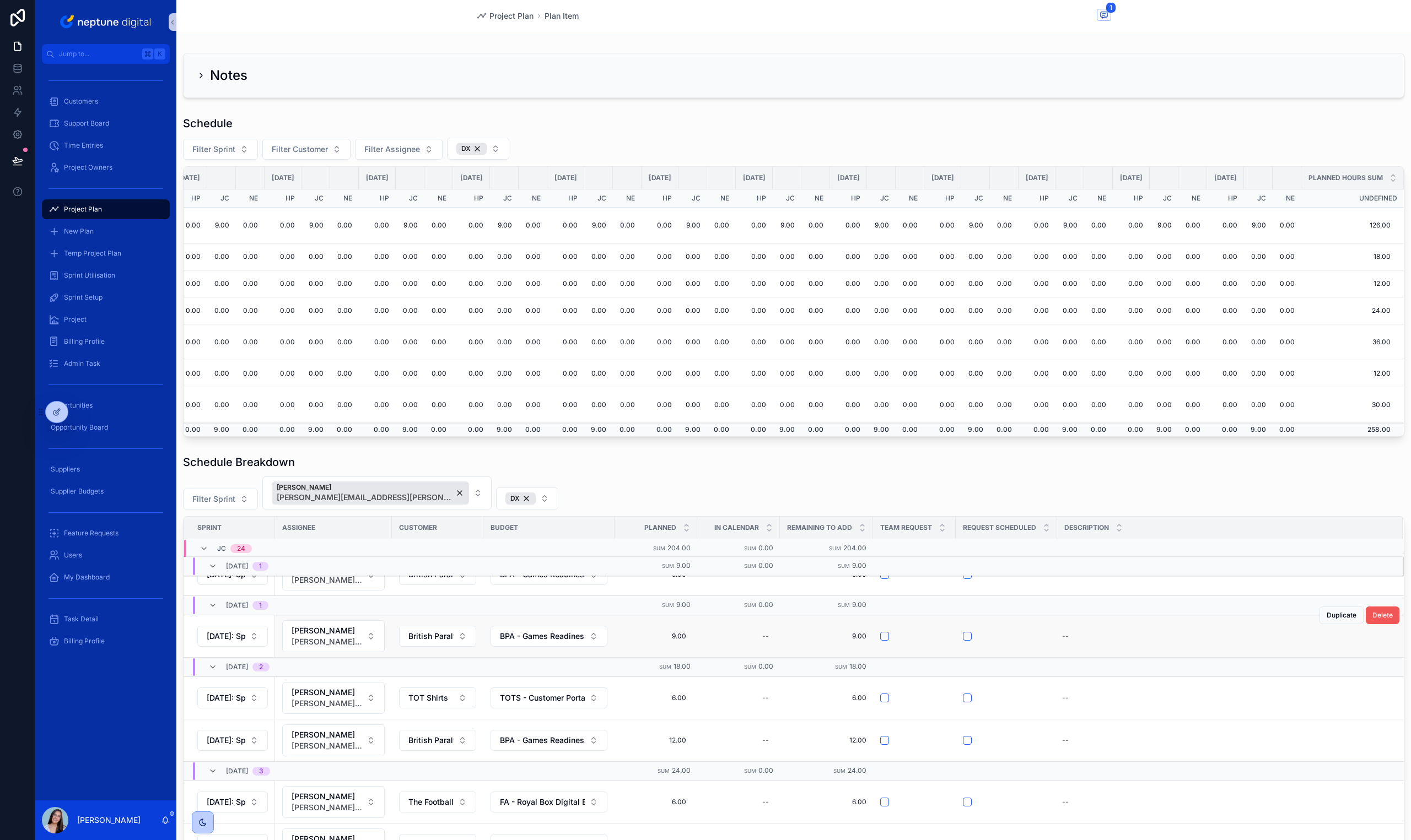
click at [1372, 614] on span "Delete" at bounding box center [1382, 615] width 21 height 9
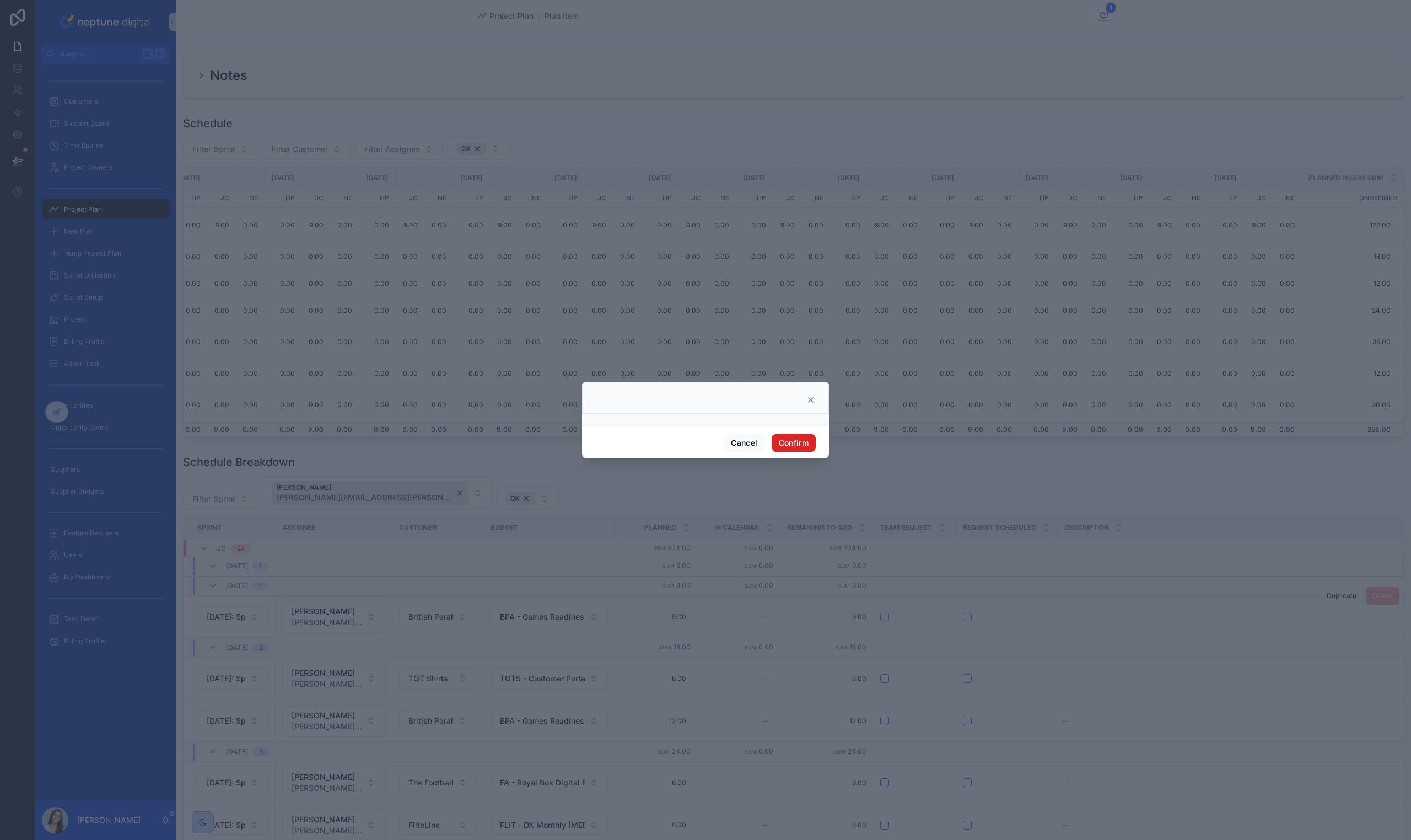
click at [789, 442] on button "Confirm" at bounding box center [794, 443] width 44 height 18
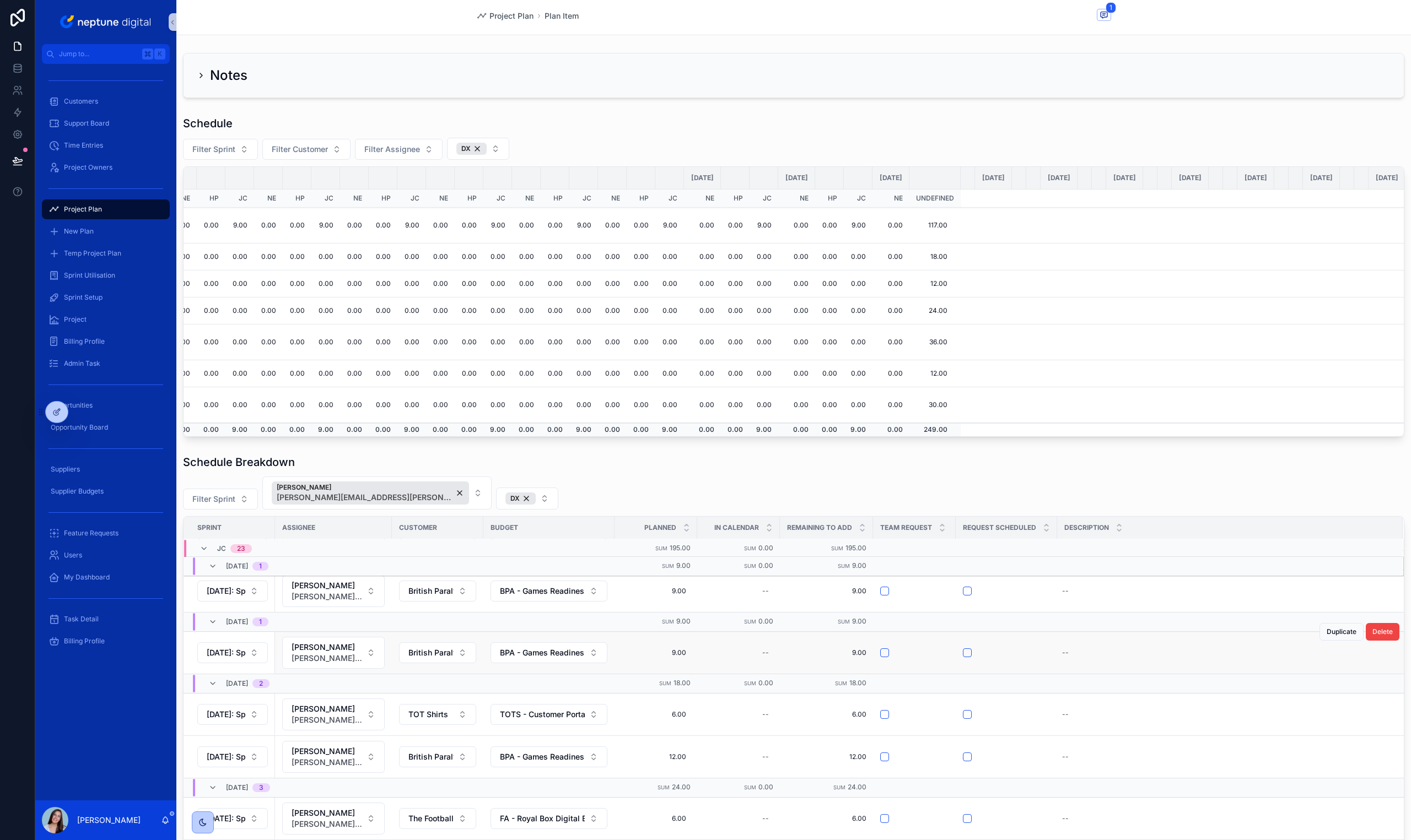
scroll to position [566, 0]
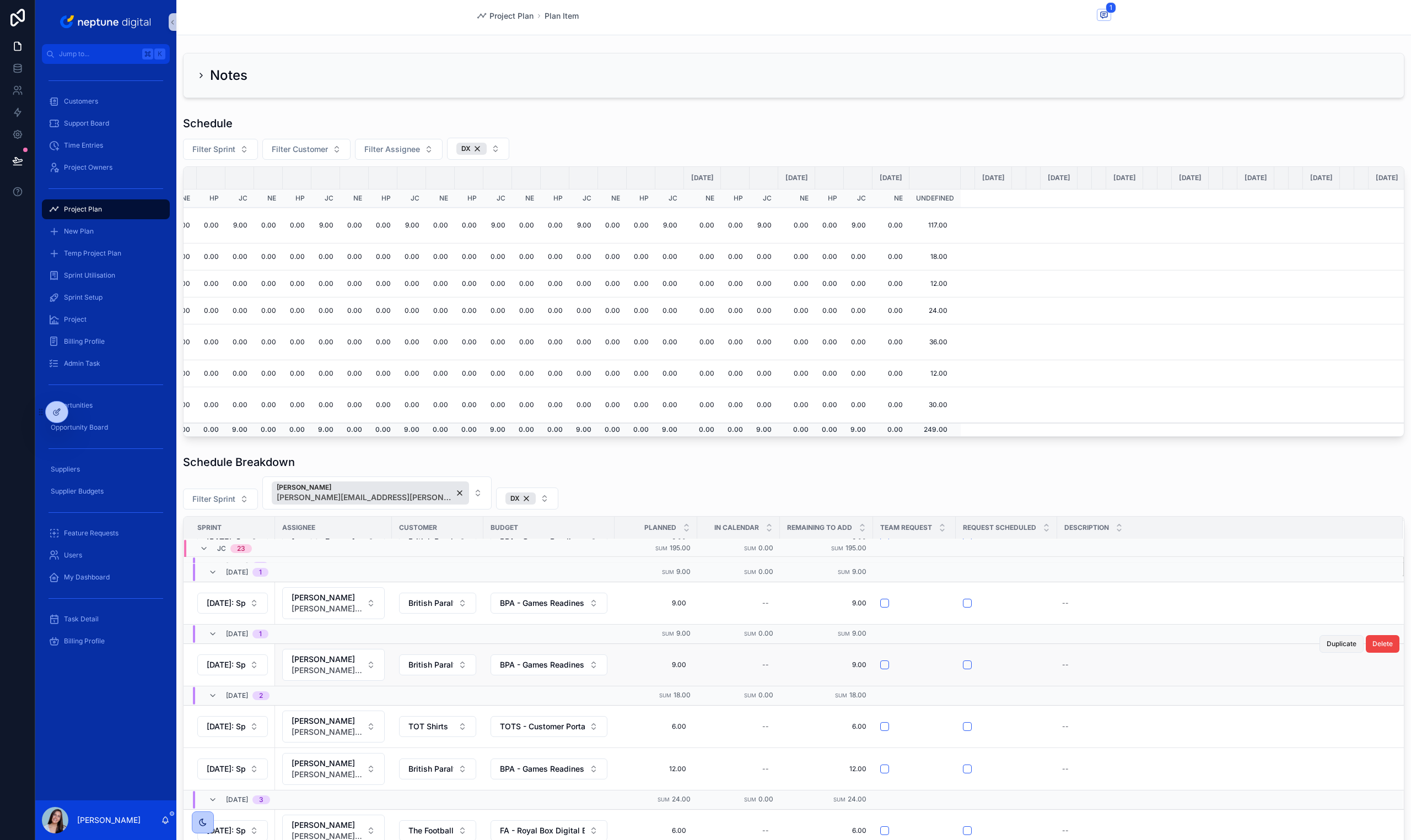
click at [1330, 645] on span "Duplicate" at bounding box center [1341, 643] width 30 height 9
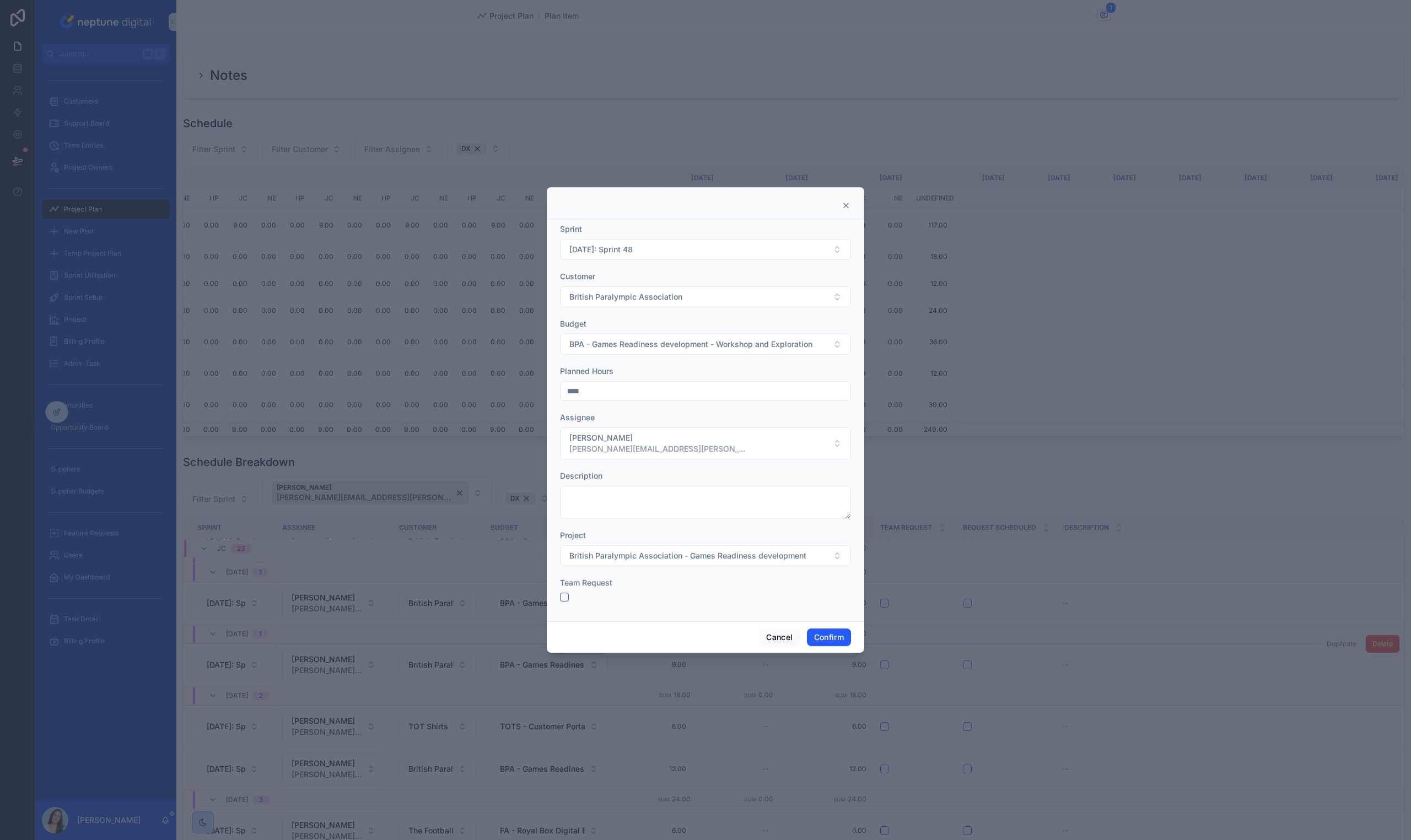
click at [659, 268] on form "Sprint 01/12/25: Sprint 48 Customer British Paralympic Association Budget BPA -…" at bounding box center [705, 418] width 291 height 389
click at [658, 252] on button "[DATE]: Sprint 48" at bounding box center [705, 249] width 291 height 21
click at [614, 426] on span "[DATE]: Sprint 47" at bounding box center [599, 428] width 63 height 11
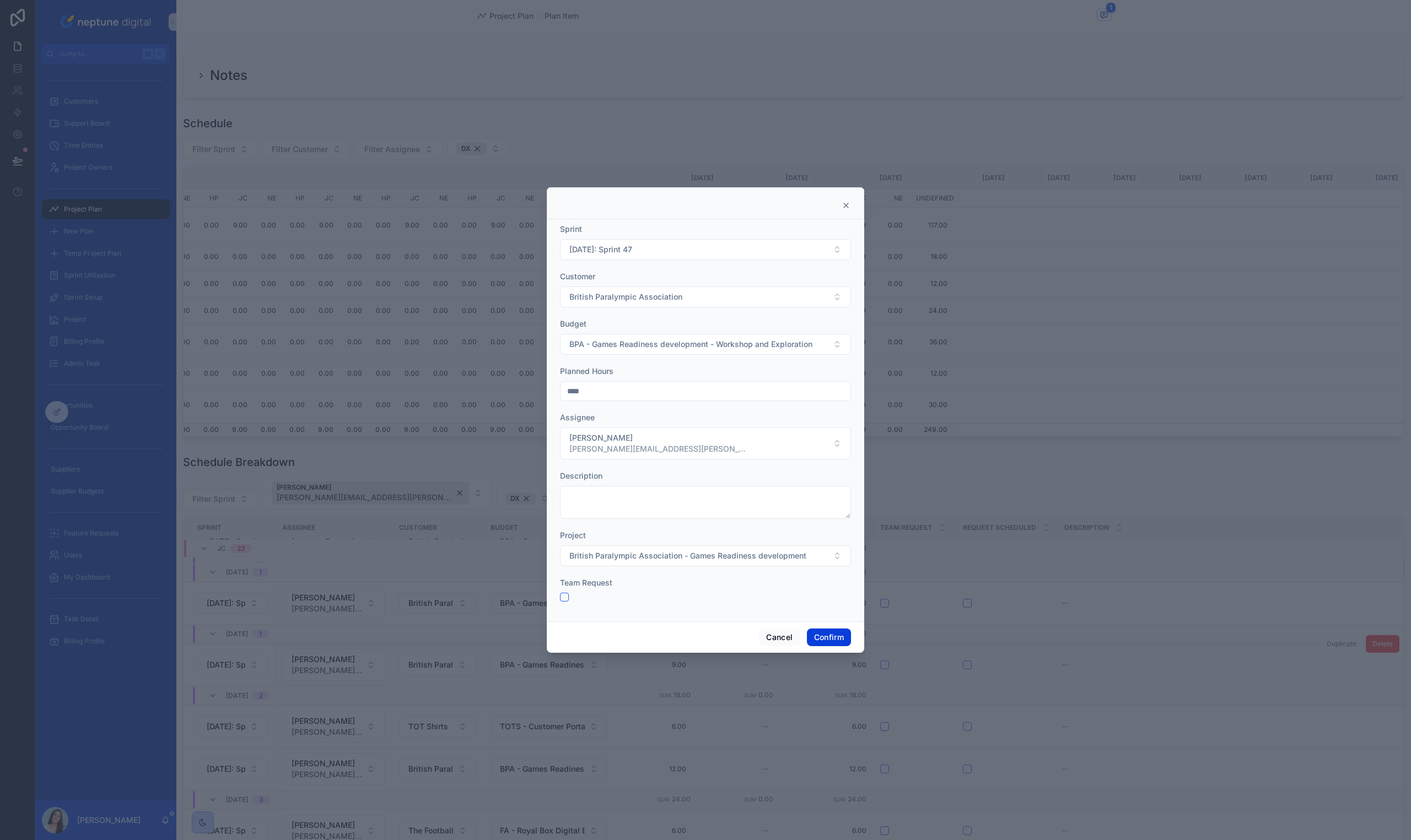
click at [815, 635] on button "Confirm" at bounding box center [828, 637] width 44 height 18
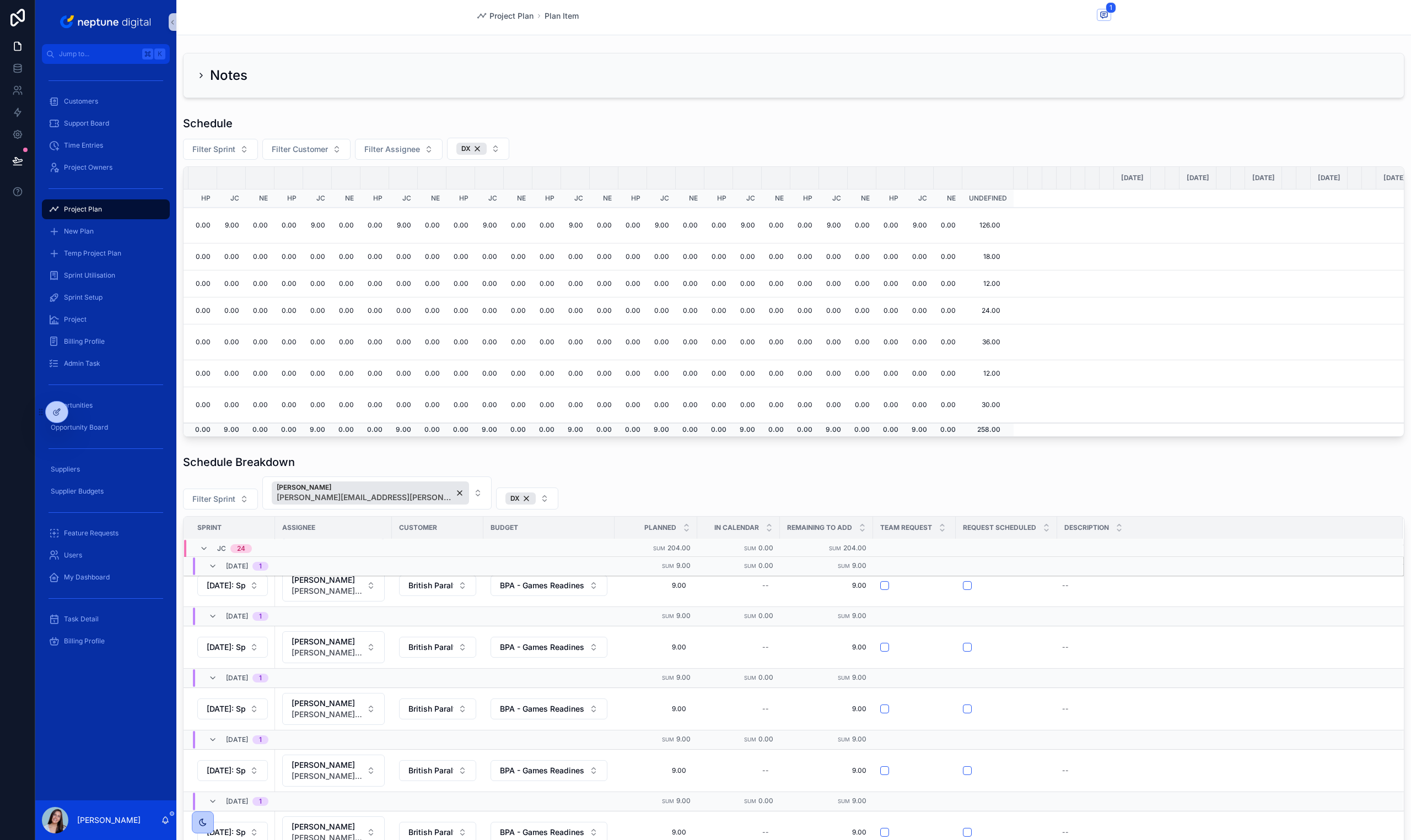
scroll to position [406, 0]
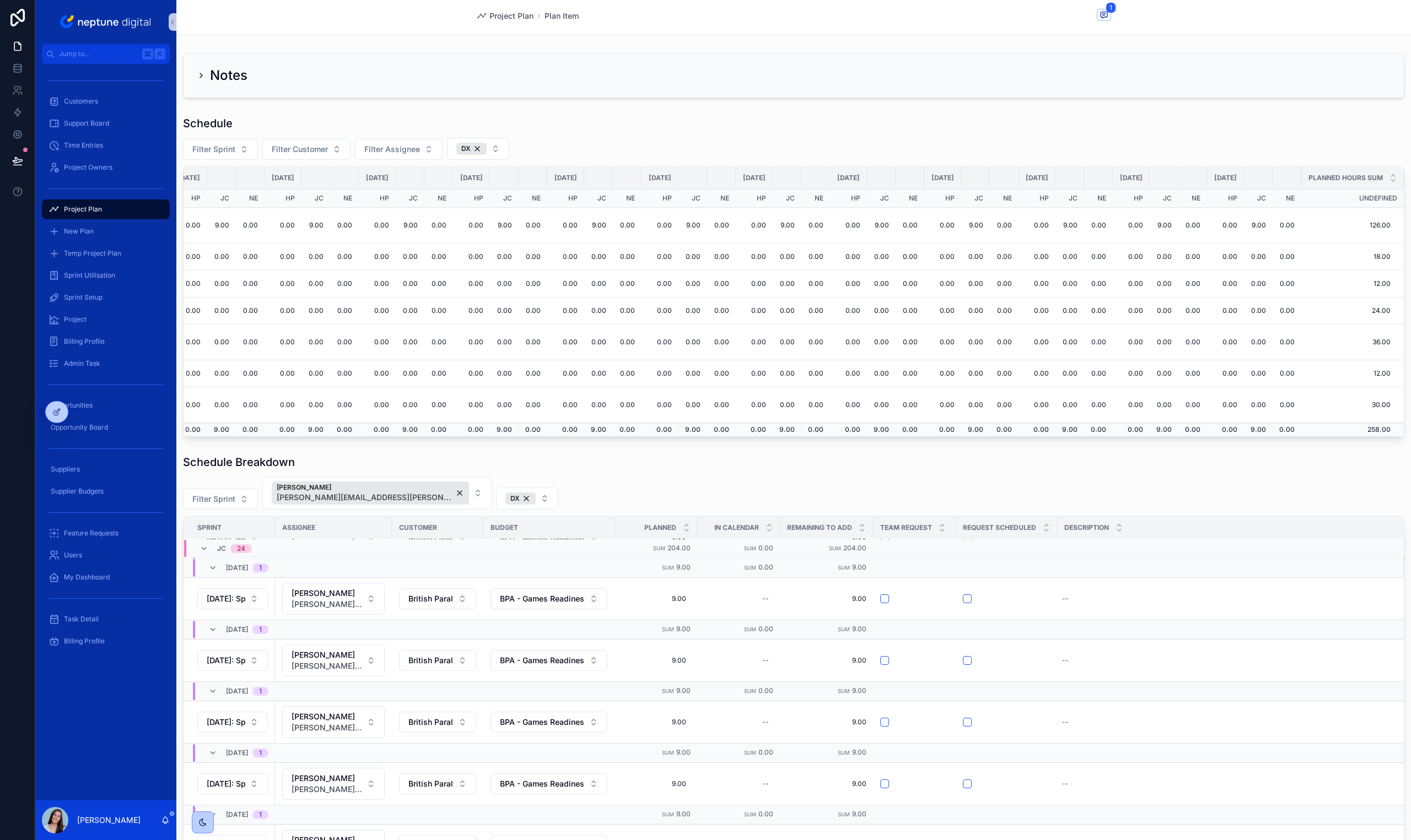
scroll to position [296, 0]
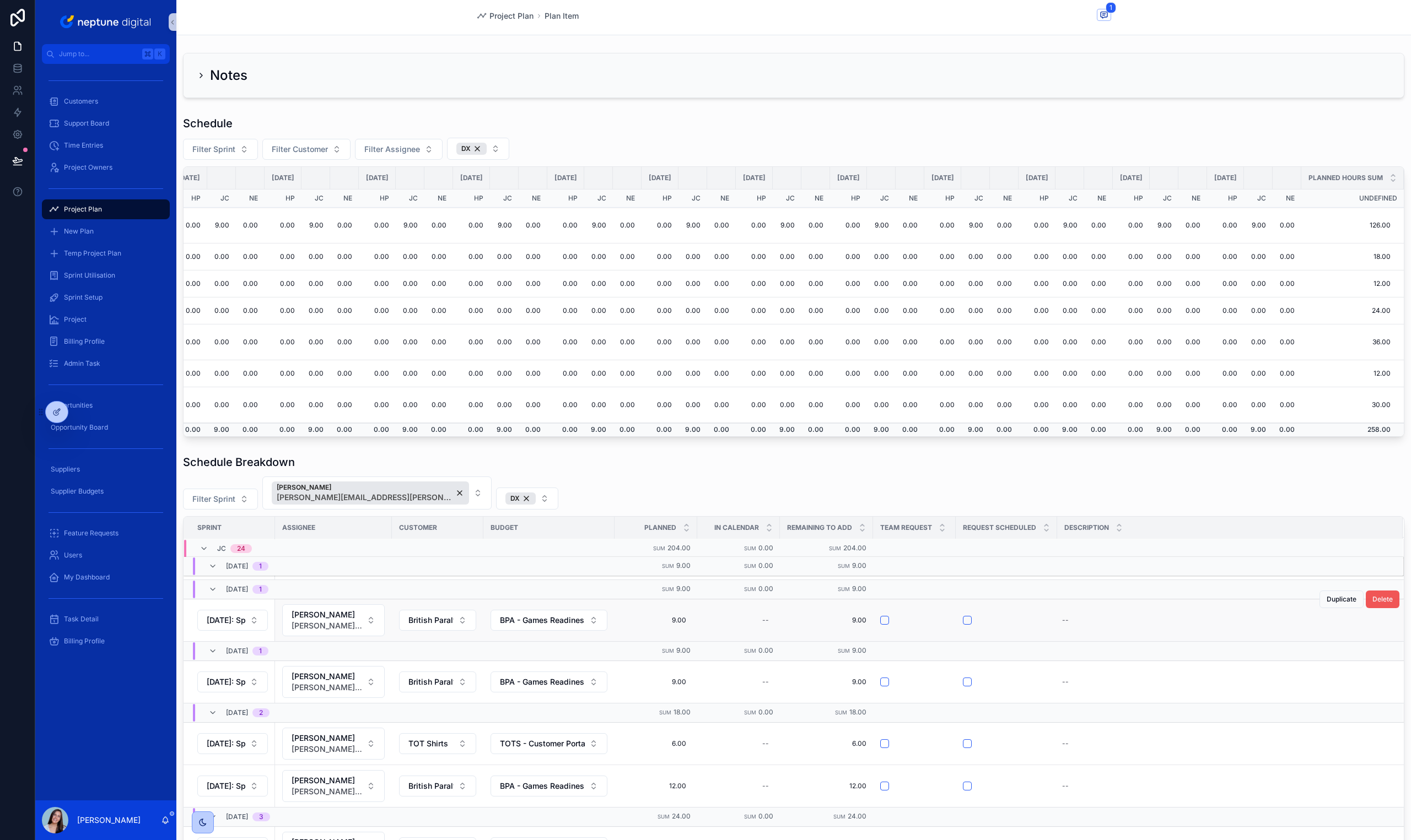
click at [1366, 593] on button "Delete" at bounding box center [1382, 599] width 34 height 18
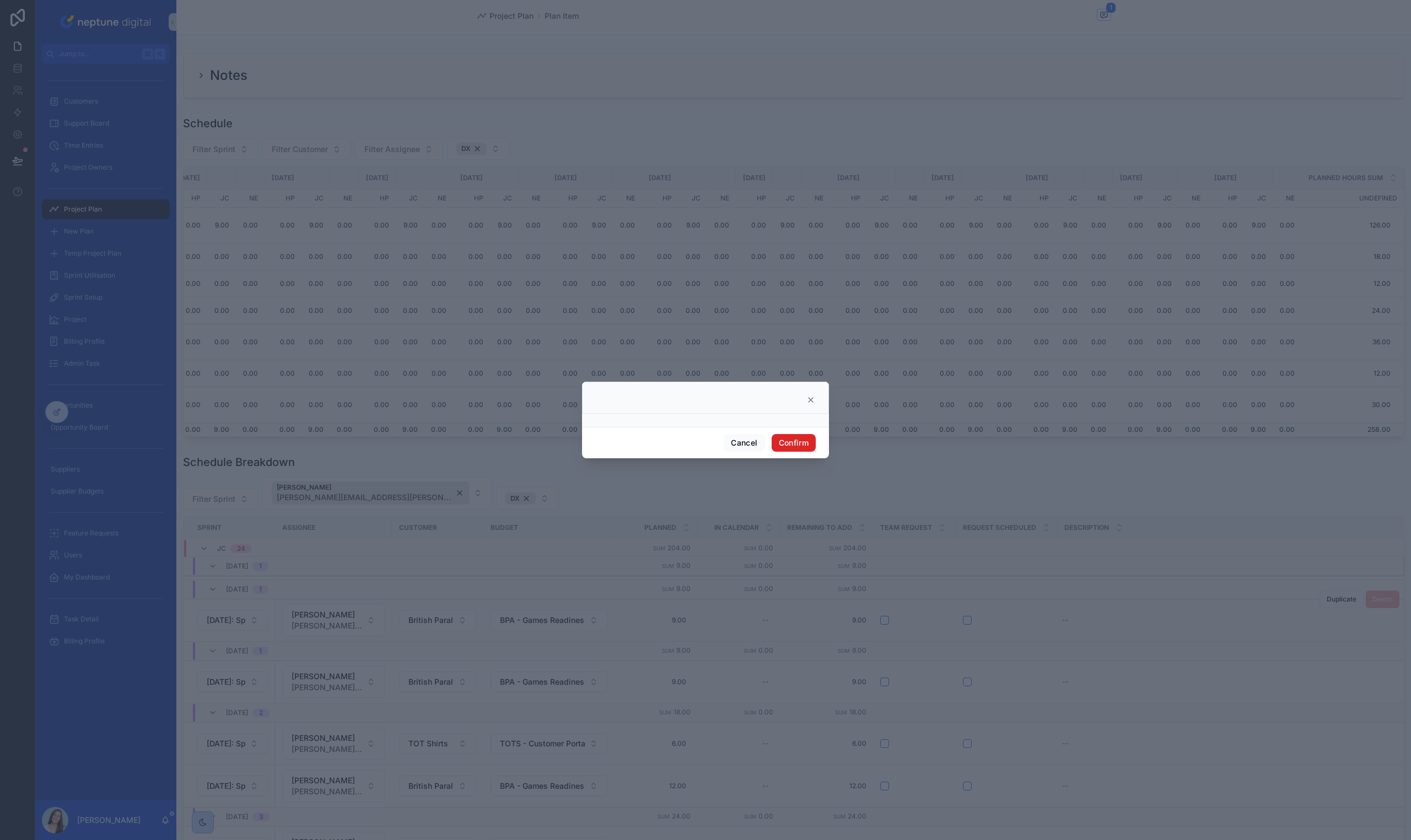
click at [786, 446] on button "Confirm" at bounding box center [794, 443] width 44 height 18
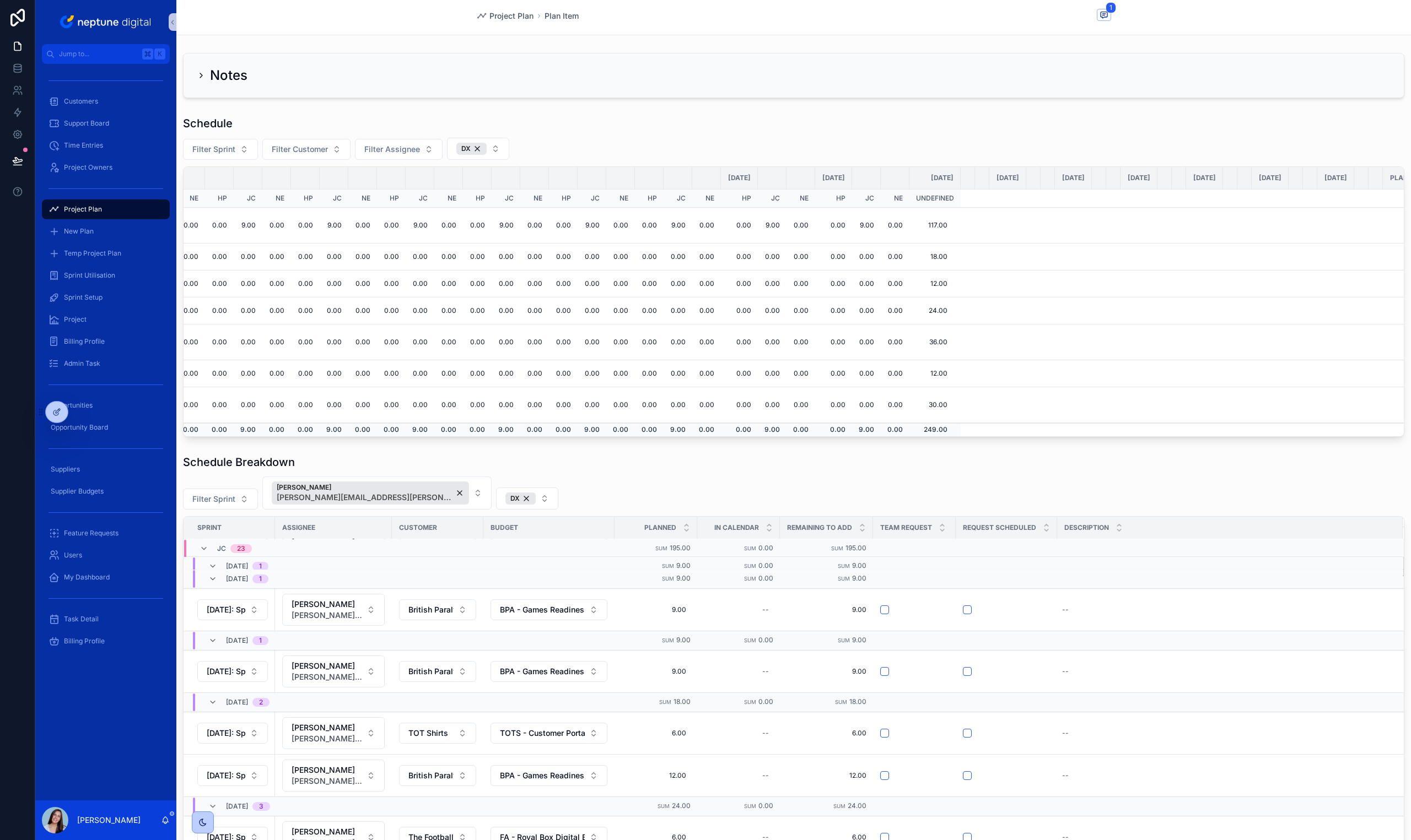
scroll to position [559, 0]
click at [1372, 649] on span "Delete" at bounding box center [1382, 651] width 21 height 9
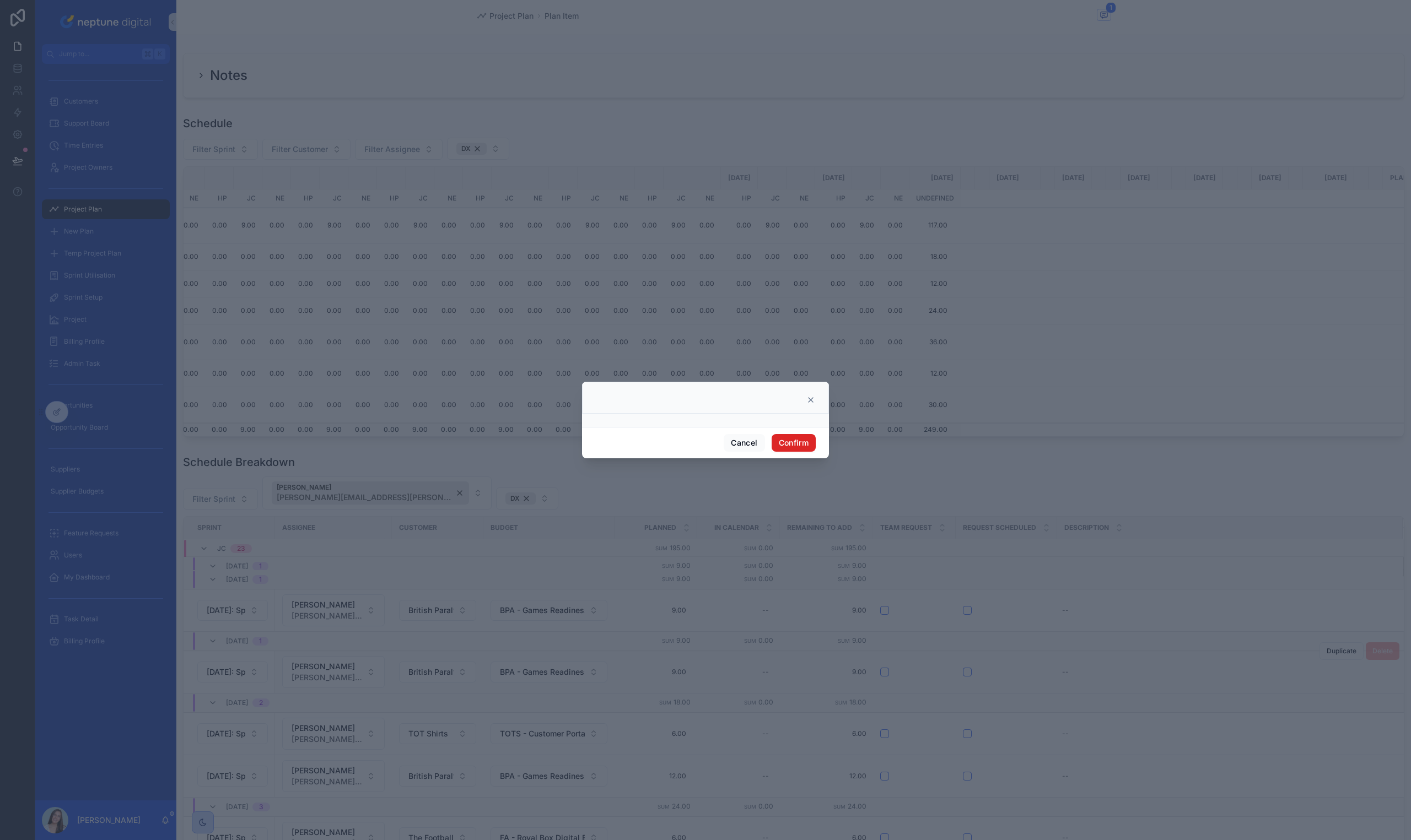
click at [790, 440] on button "Confirm" at bounding box center [794, 443] width 44 height 18
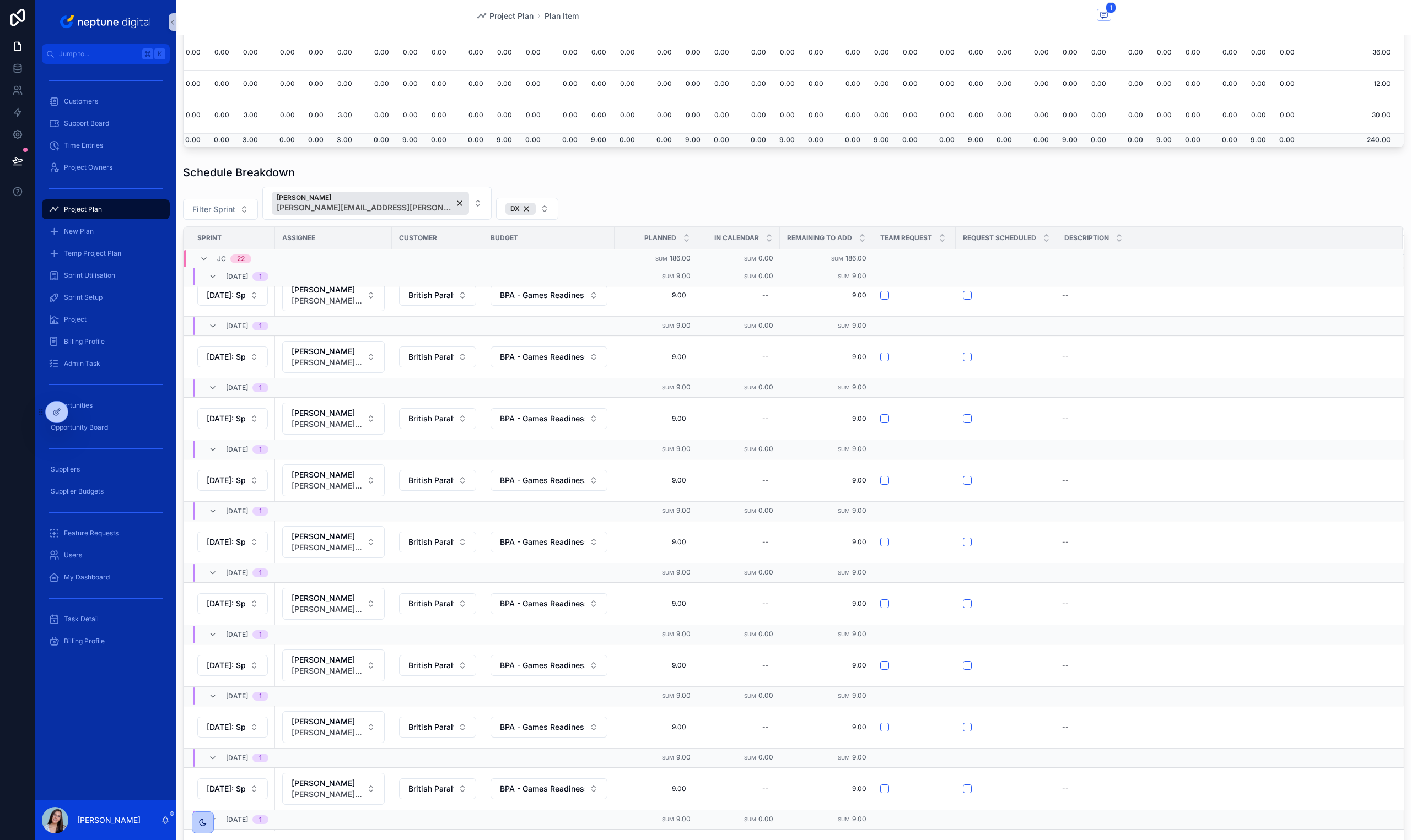
scroll to position [45, 0]
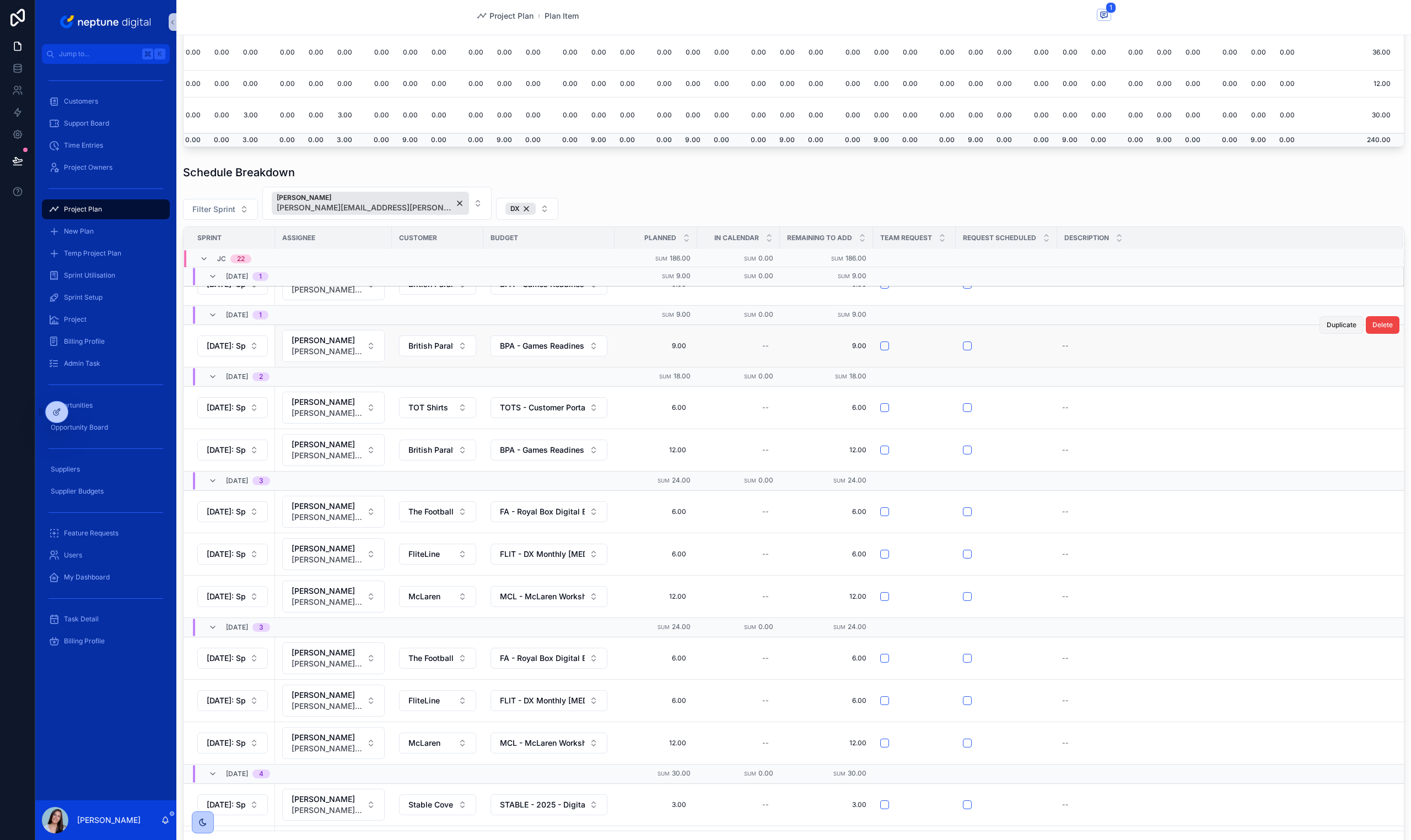
click at [1320, 330] on button "Duplicate" at bounding box center [1341, 325] width 44 height 18
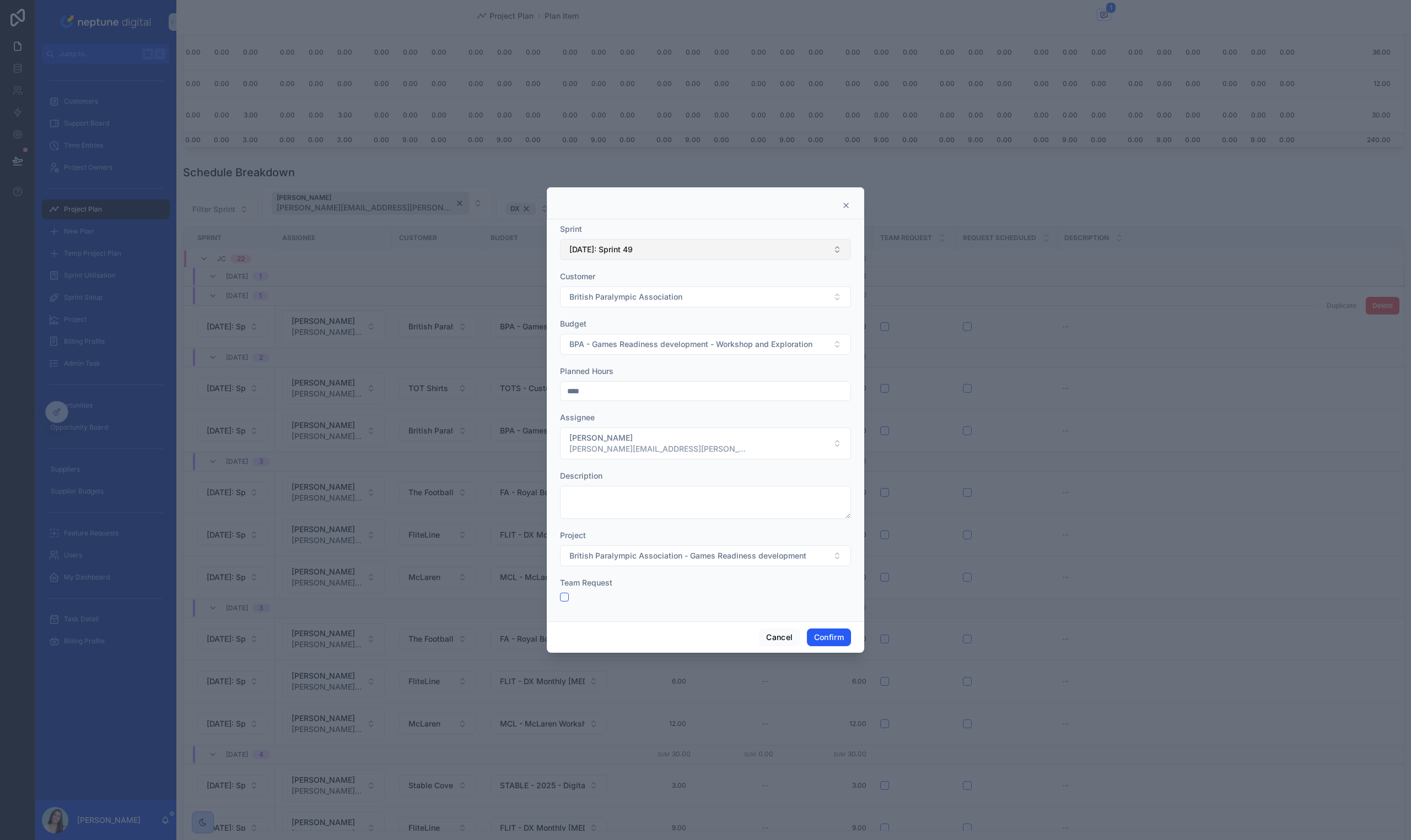
click at [694, 257] on button "[DATE]: Sprint 49" at bounding box center [705, 249] width 291 height 21
click at [673, 217] on div at bounding box center [705, 203] width 317 height 32
click at [637, 386] on input "****" at bounding box center [705, 391] width 290 height 15
click at [637, 386] on input "****" at bounding box center [705, 391] width 290 height 15
click at [627, 389] on input "****" at bounding box center [705, 391] width 290 height 15
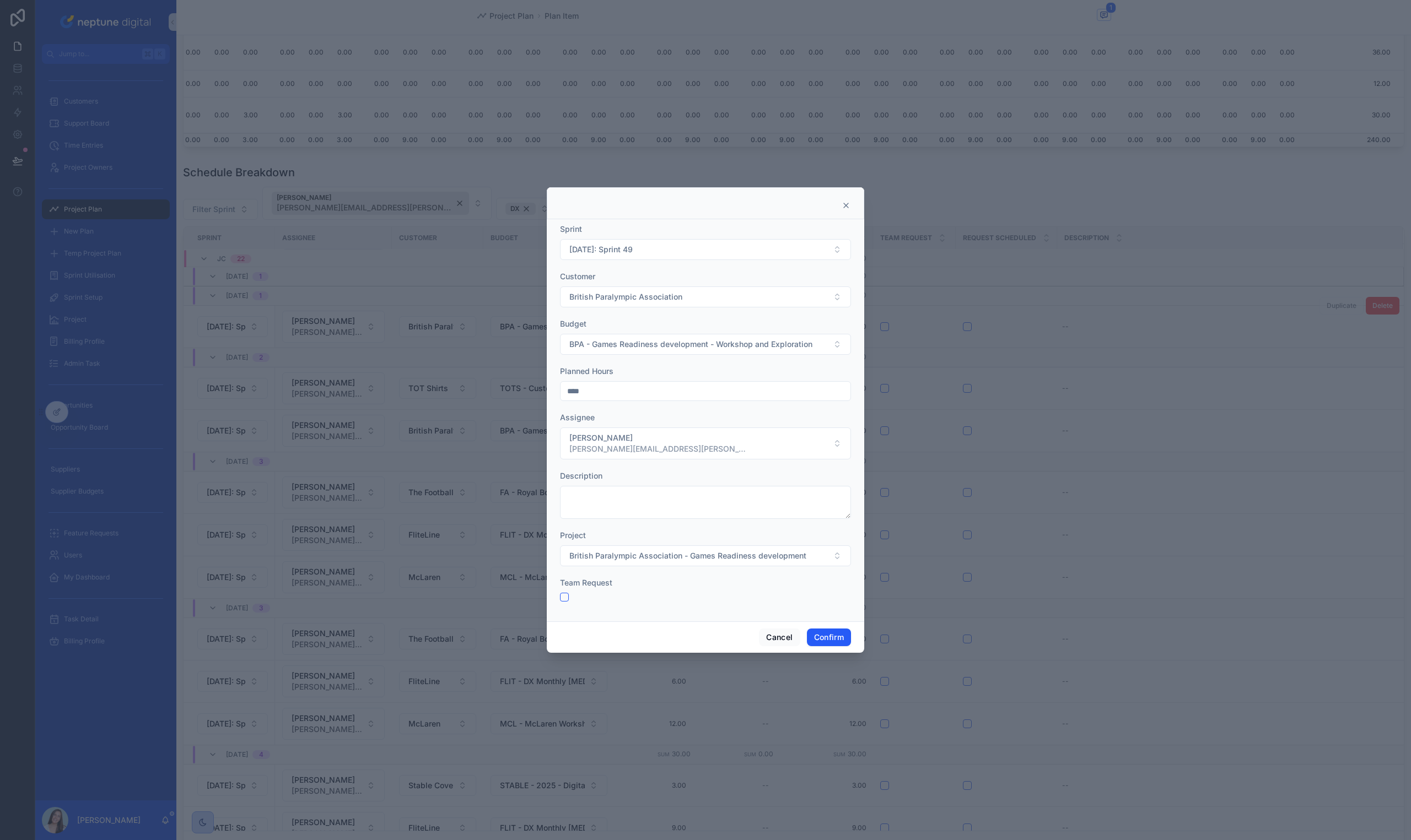
click at [627, 389] on input "****" at bounding box center [705, 391] width 290 height 15
click at [571, 385] on input "****" at bounding box center [705, 391] width 290 height 15
click at [569, 389] on input "****" at bounding box center [705, 391] width 290 height 15
click at [568, 390] on input "****" at bounding box center [705, 391] width 290 height 15
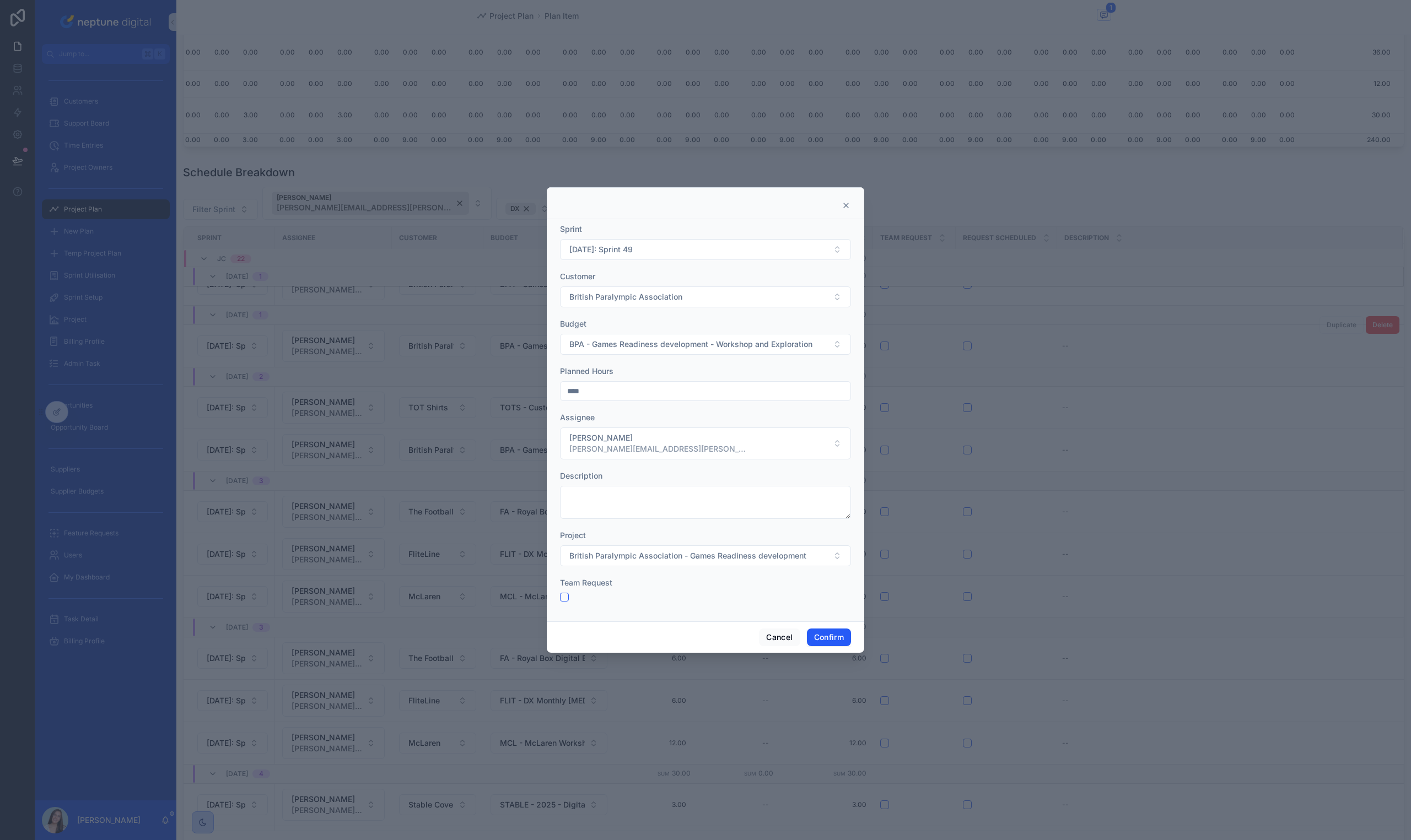
click at [587, 390] on input "****" at bounding box center [705, 391] width 290 height 15
click at [585, 390] on input "****" at bounding box center [705, 391] width 290 height 15
type input "****"
click at [581, 445] on span "[PERSON_NAME][EMAIL_ADDRESS][PERSON_NAME][DOMAIN_NAME]" at bounding box center [657, 449] width 176 height 11
type input "**"
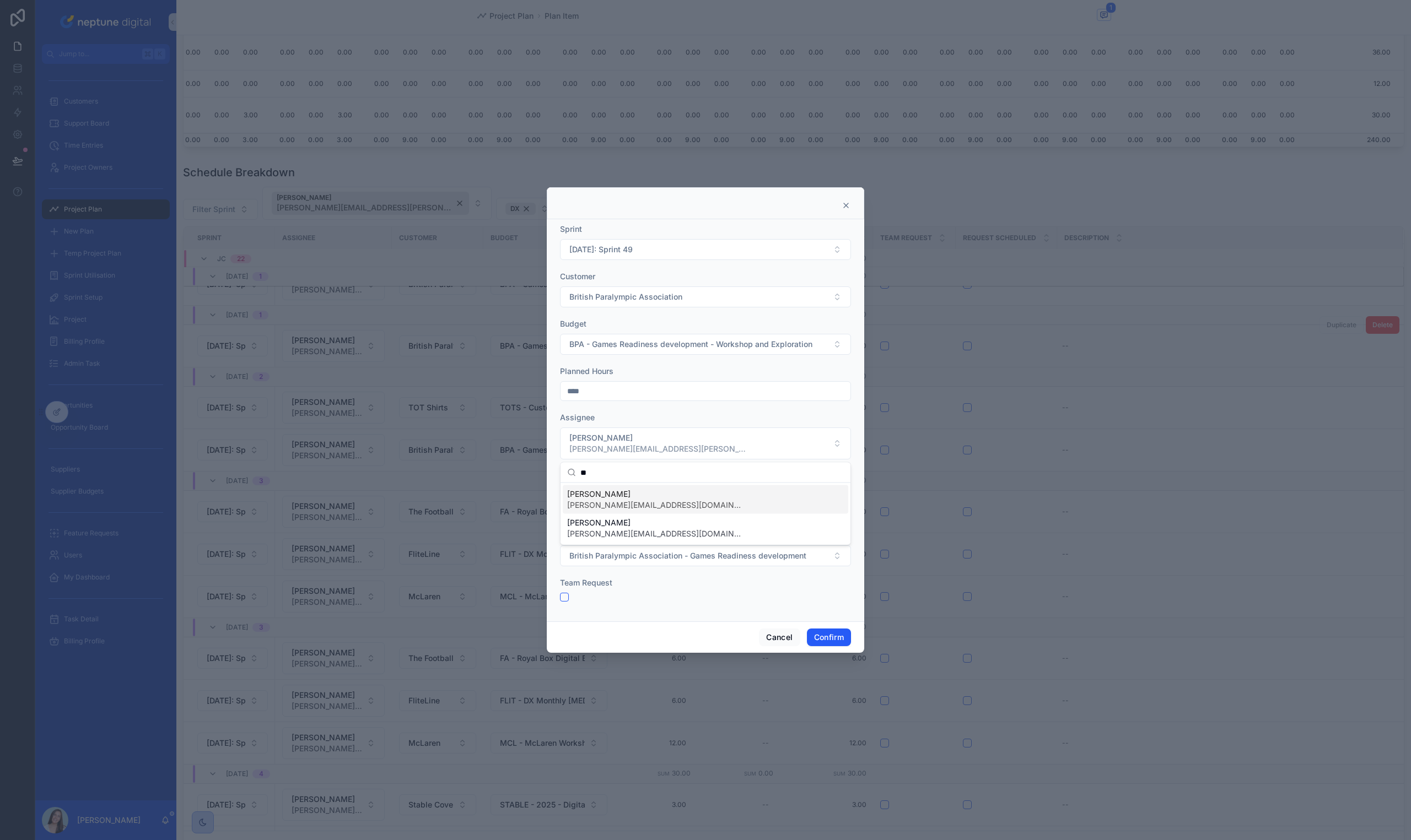
click at [591, 493] on span "Brad Bird" at bounding box center [655, 494] width 176 height 11
click at [832, 639] on button "Confirm" at bounding box center [828, 637] width 44 height 18
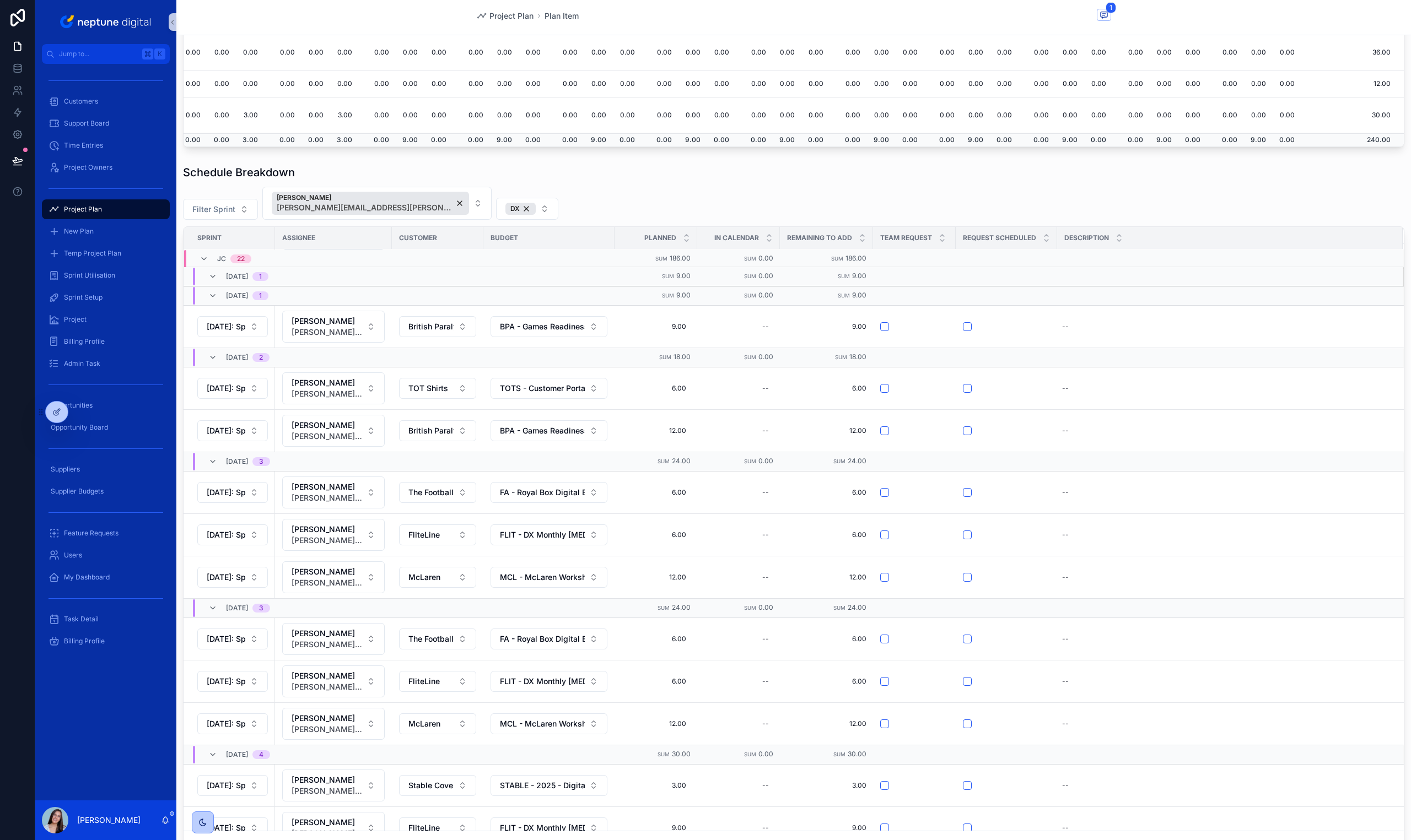
scroll to position [538, 0]
click at [443, 215] on button "Jamie Coughlin jamie.coughlin@neptunedigital.co.uk" at bounding box center [377, 203] width 229 height 33
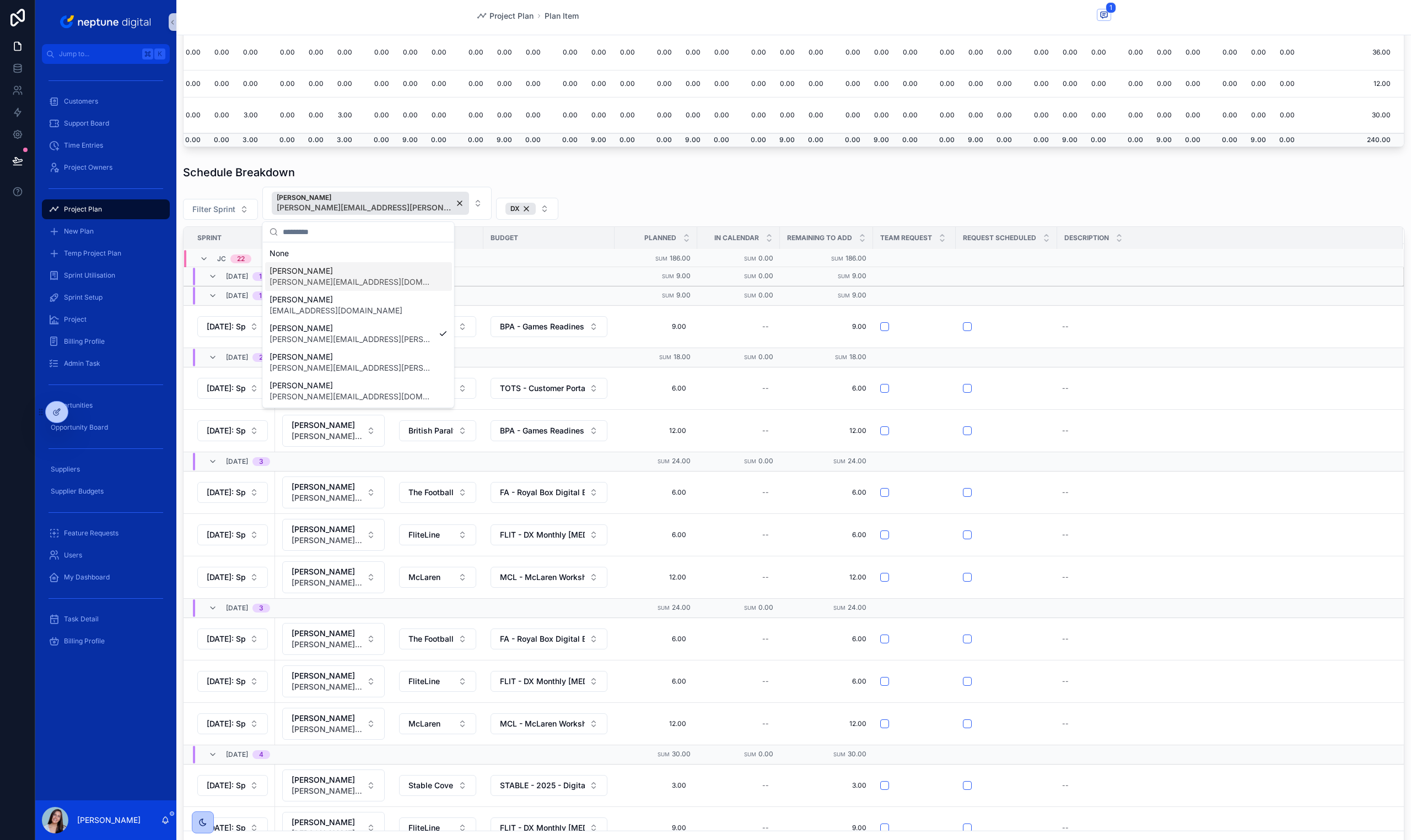
click at [554, 203] on div "Filter Sprint Jamie Coughlin jamie.coughlin@neptunedigital.co.uk DX" at bounding box center [794, 203] width 1221 height 33
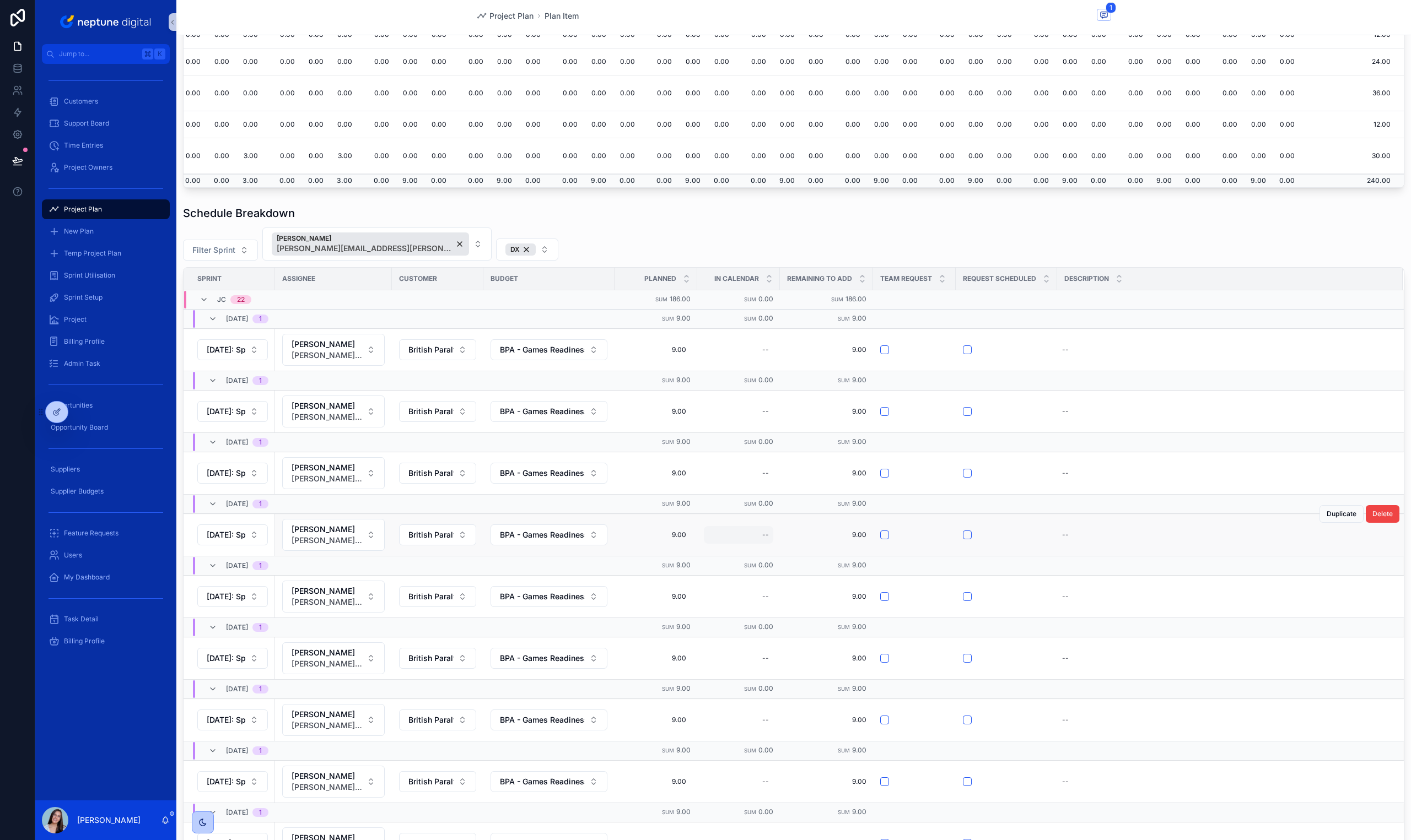
scroll to position [90, 0]
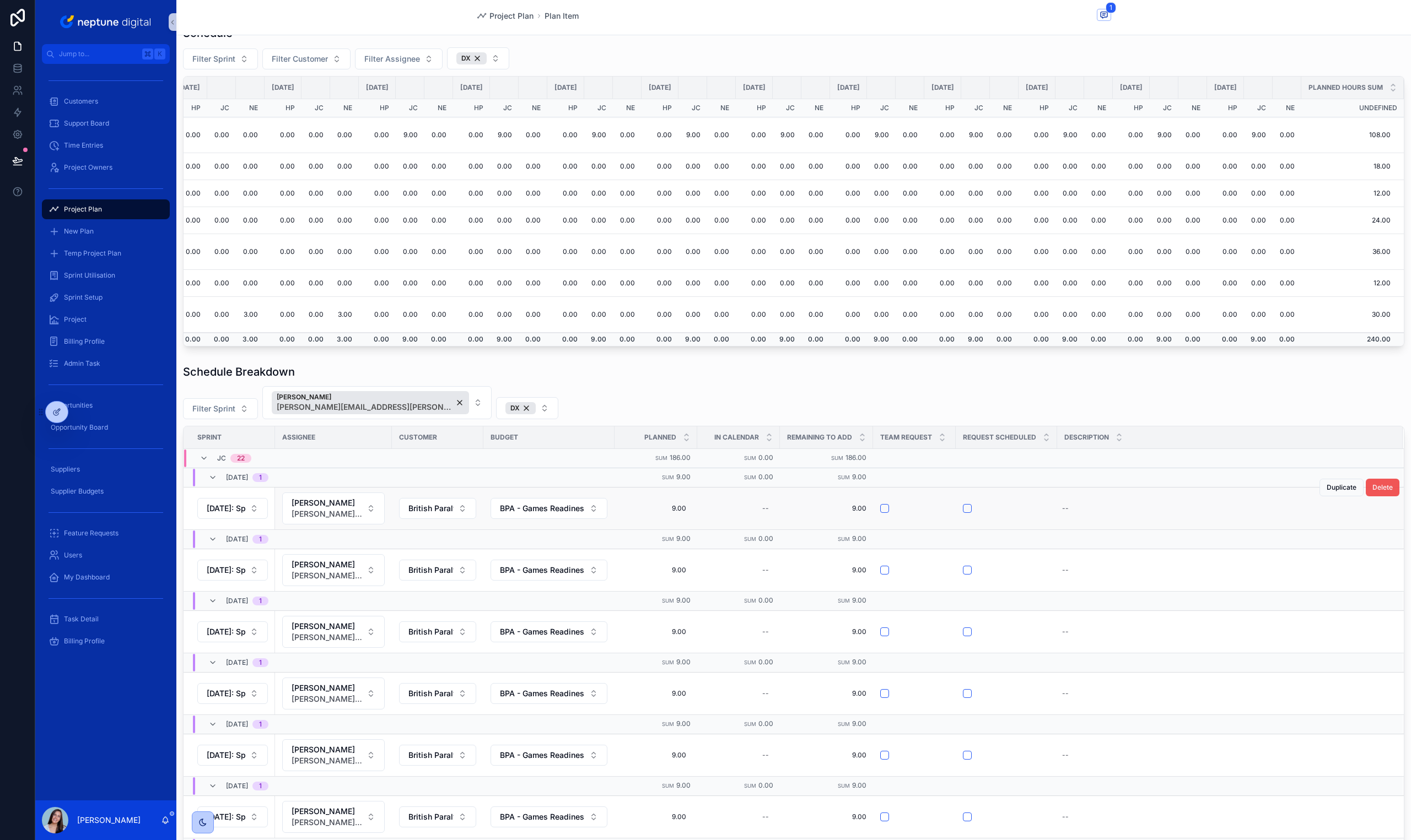
click at [1372, 483] on span "Delete" at bounding box center [1382, 487] width 21 height 9
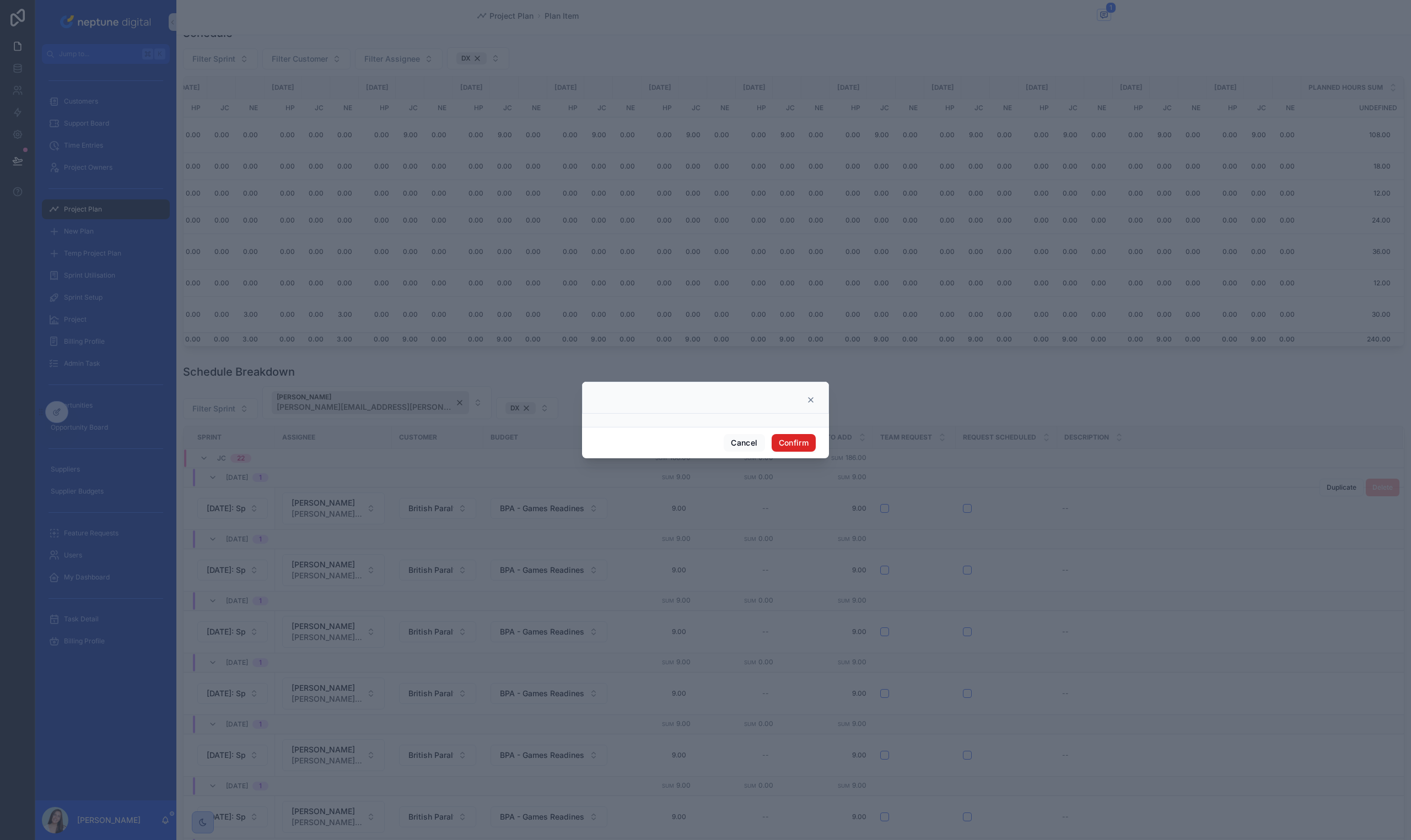
click at [780, 445] on button "Confirm" at bounding box center [794, 443] width 44 height 18
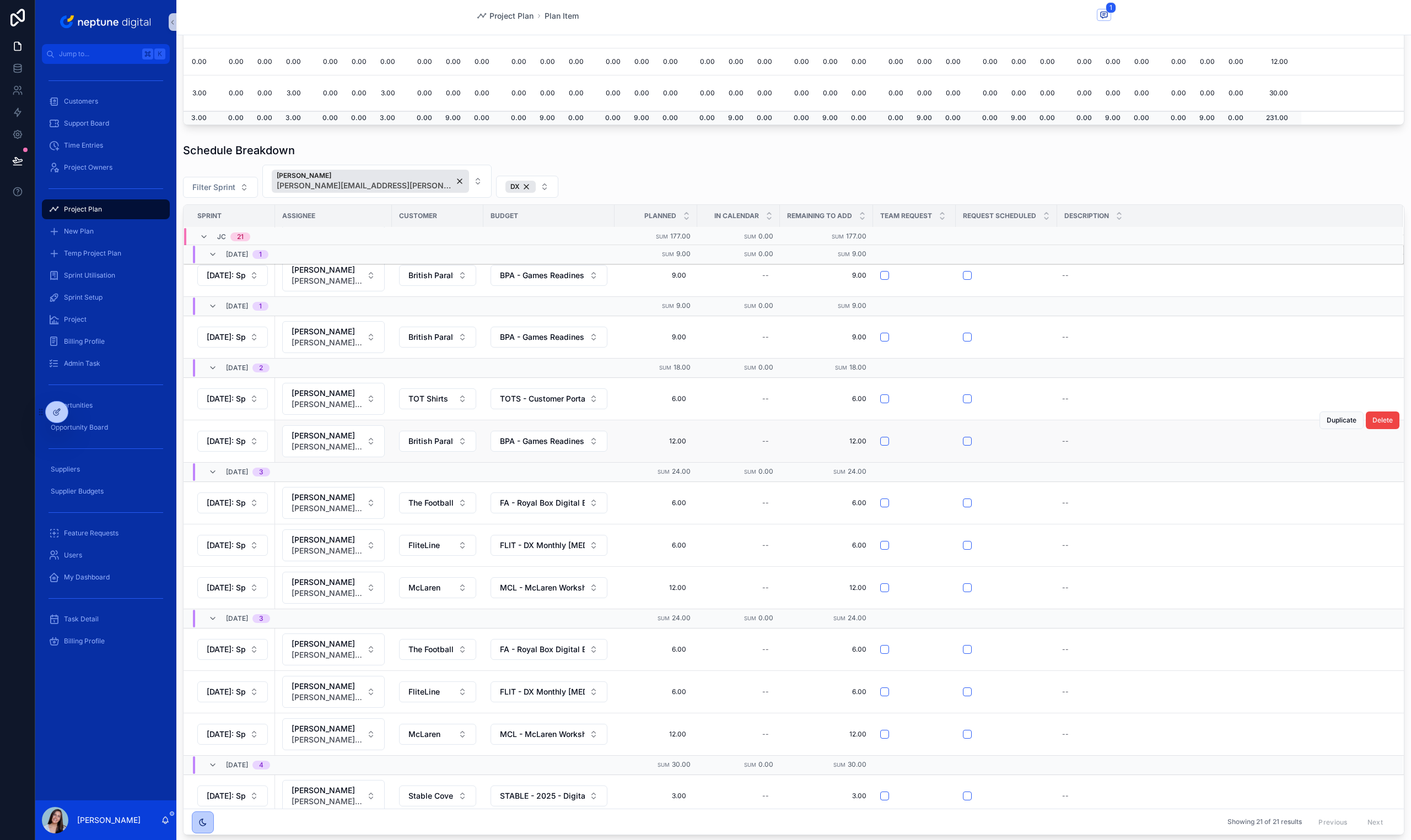
scroll to position [467, 0]
click at [572, 145] on div "Schedule Breakdown" at bounding box center [794, 150] width 1221 height 15
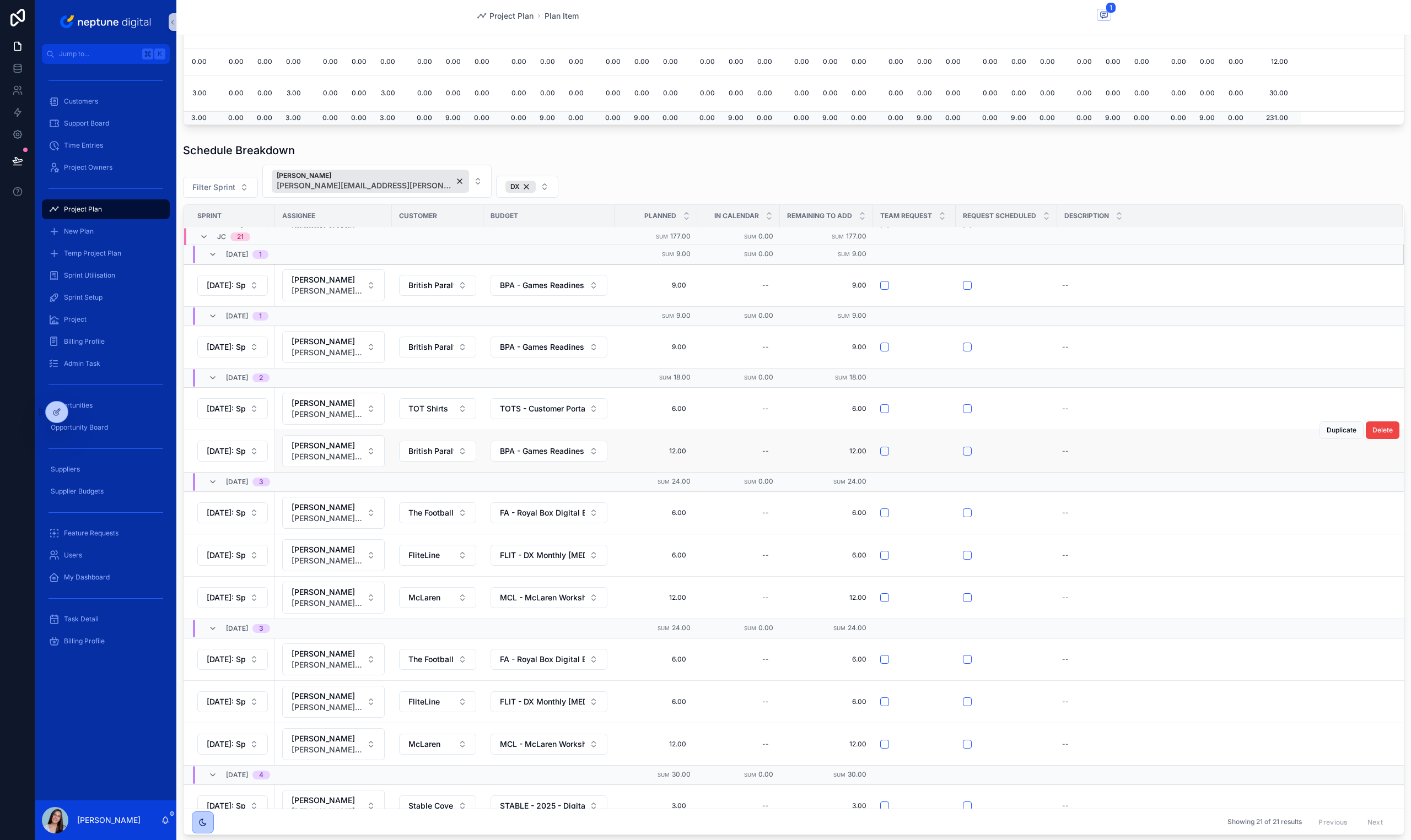
scroll to position [450, 0]
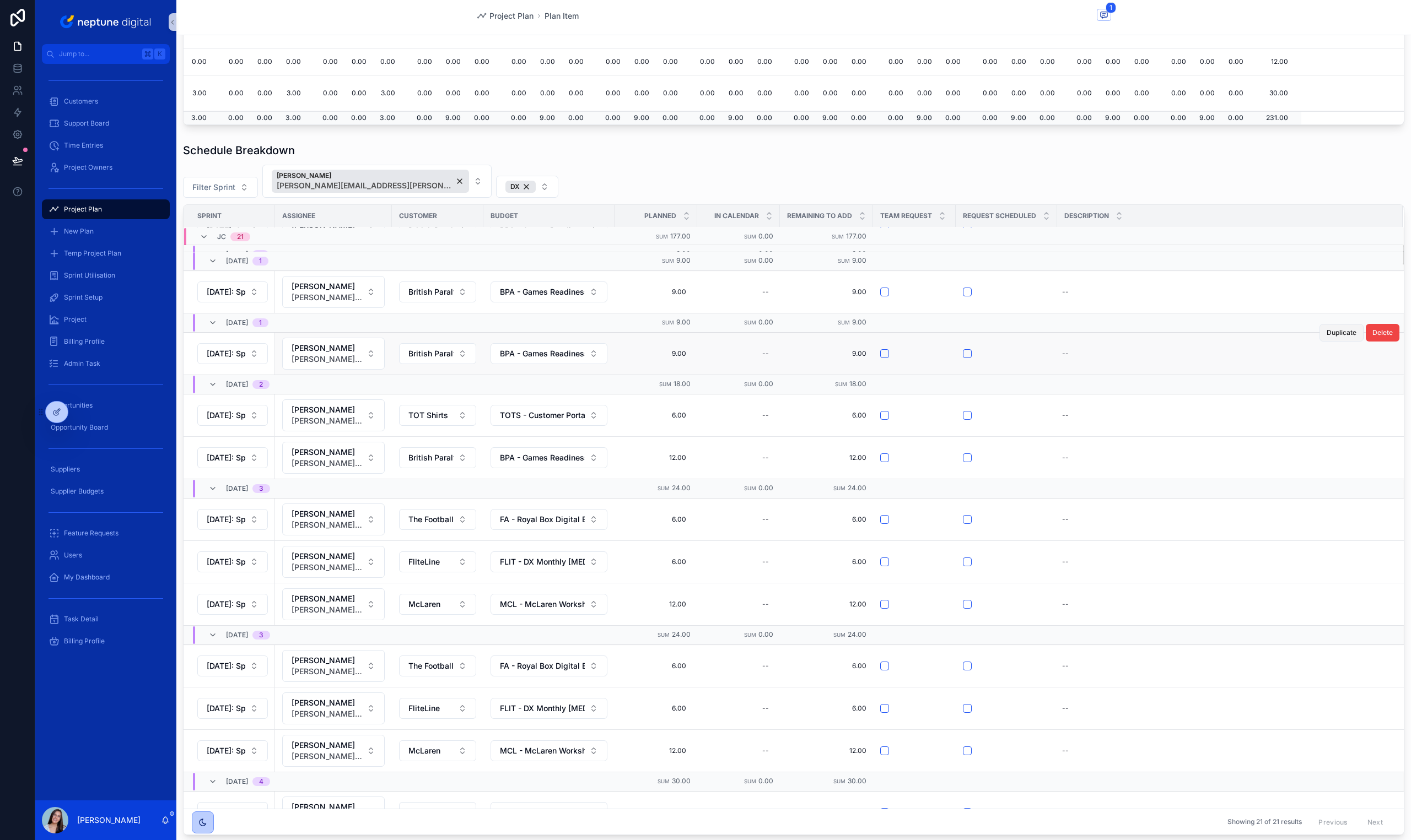
click at [1326, 329] on span "Duplicate" at bounding box center [1341, 333] width 30 height 9
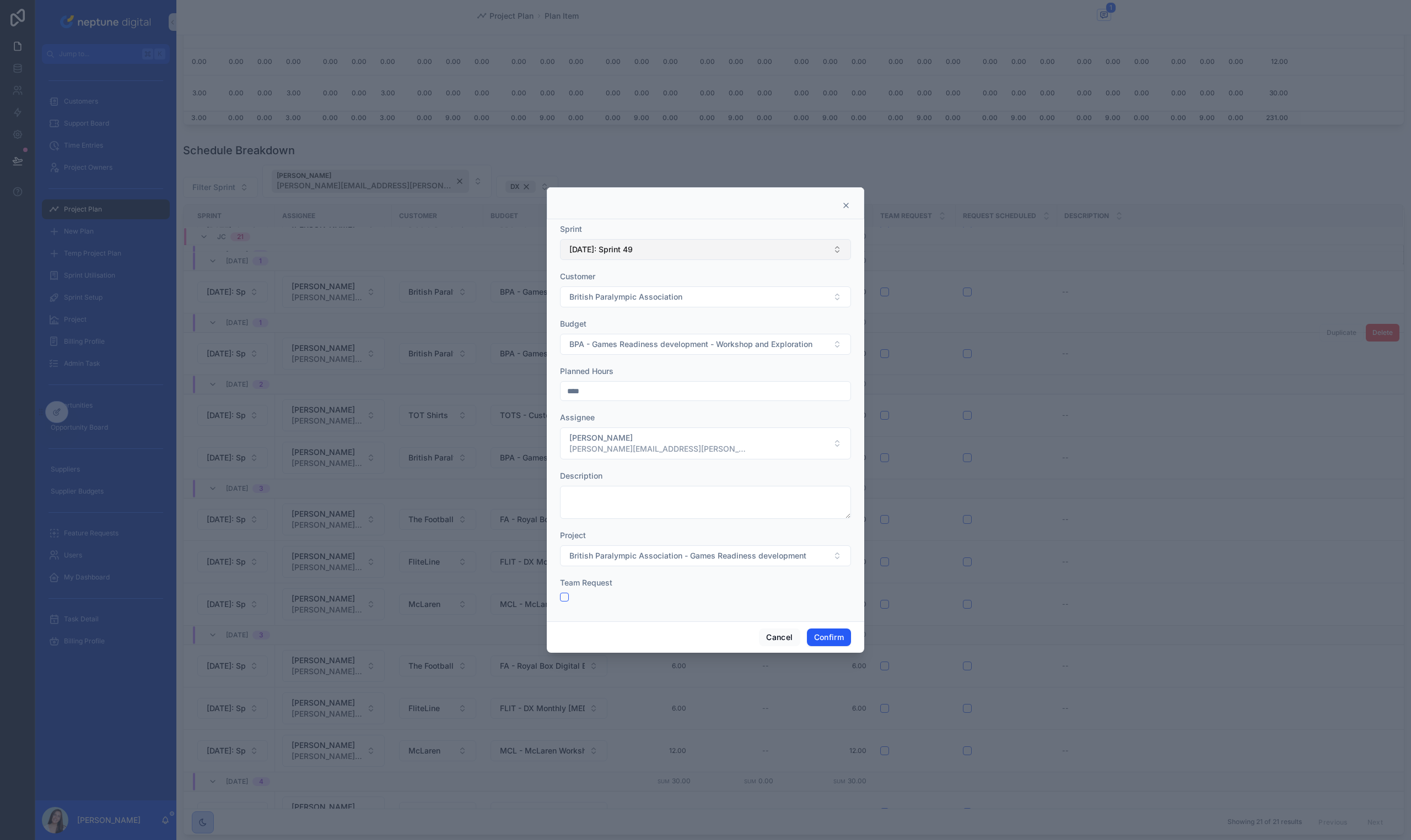
click at [739, 256] on button "[DATE]: Sprint 49" at bounding box center [705, 249] width 291 height 21
click at [700, 418] on div "[DATE]: Sprint 48" at bounding box center [705, 420] width 285 height 18
click at [644, 390] on input "****" at bounding box center [705, 391] width 290 height 15
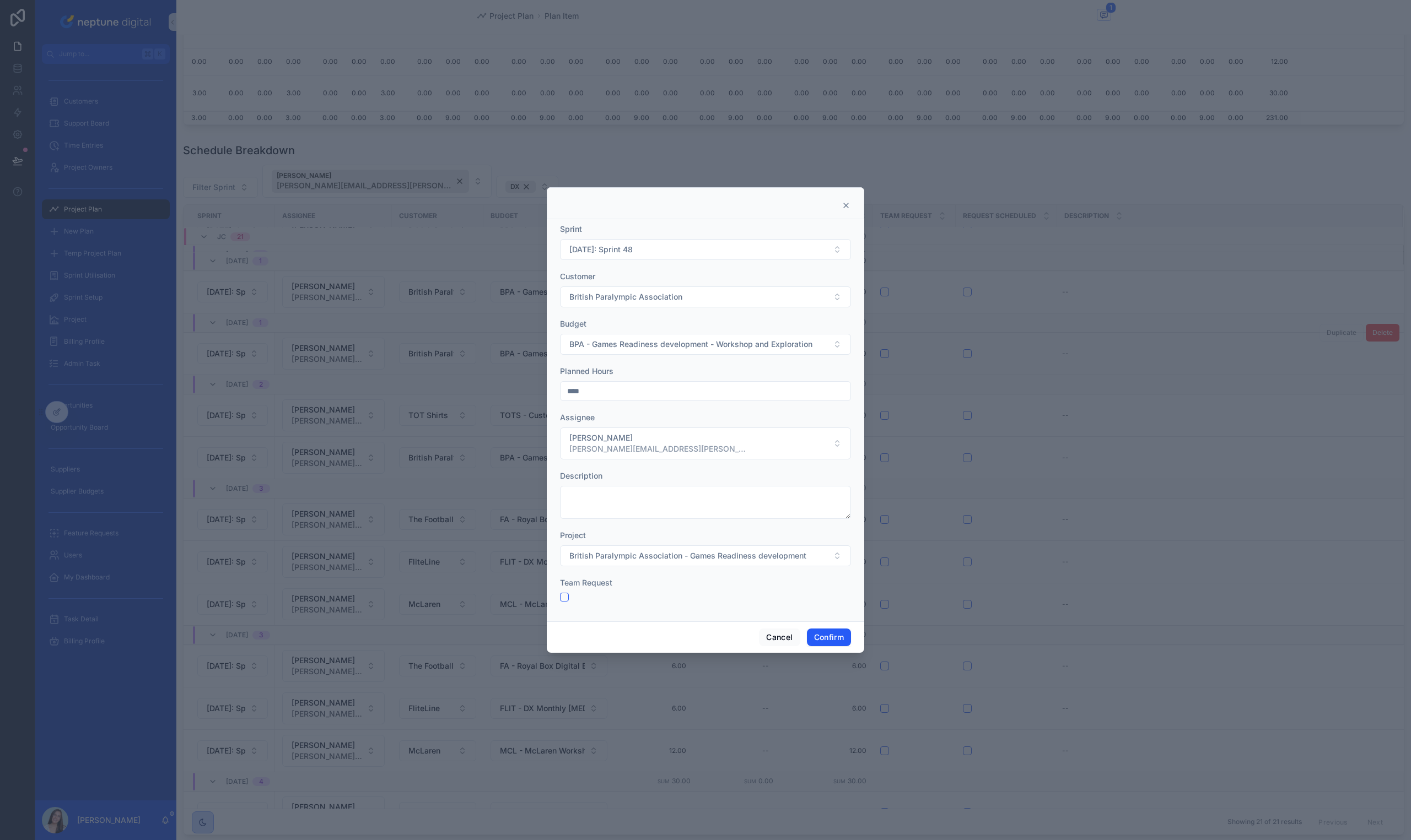
click at [642, 390] on input "****" at bounding box center [705, 391] width 290 height 15
type input "****"
click at [620, 498] on textarea at bounding box center [705, 502] width 291 height 33
type textarea "**********"
click at [840, 639] on button "Confirm" at bounding box center [828, 637] width 44 height 18
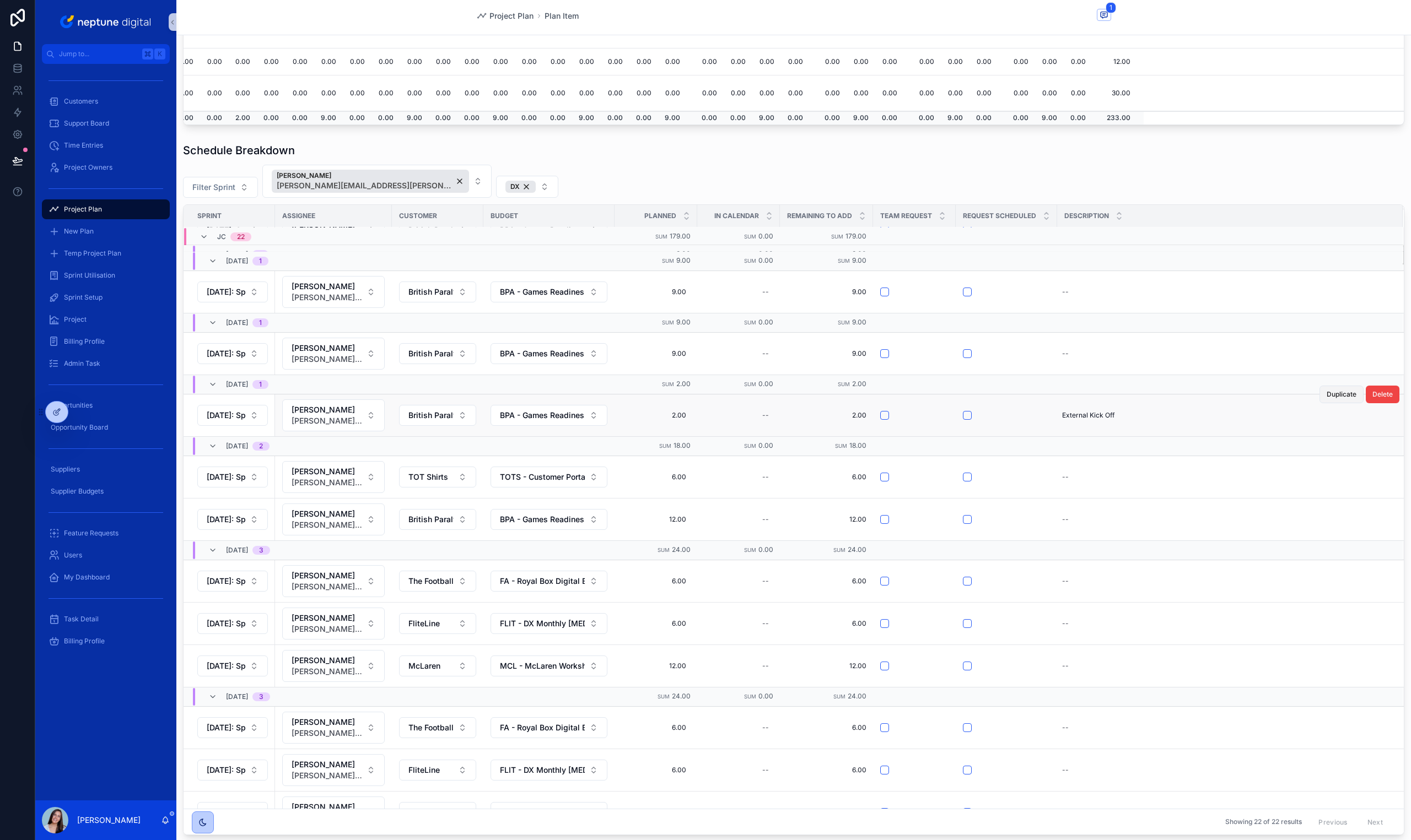
click at [1326, 395] on span "Duplicate" at bounding box center [1341, 394] width 30 height 9
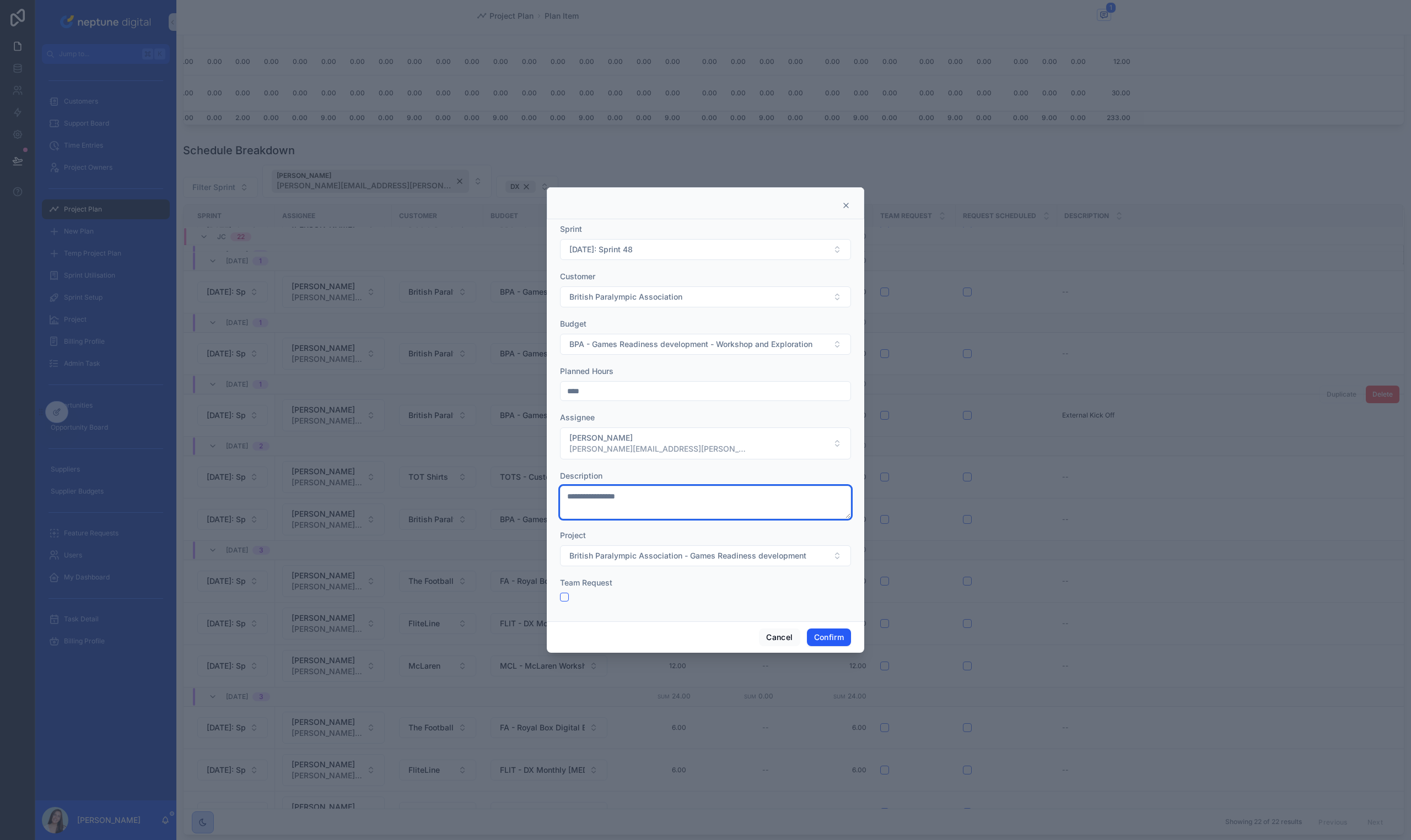
click at [636, 497] on textarea "**********" at bounding box center [705, 502] width 291 height 33
click at [635, 497] on textarea "**********" at bounding box center [705, 502] width 291 height 33
click at [637, 495] on textarea "**********" at bounding box center [705, 502] width 291 height 33
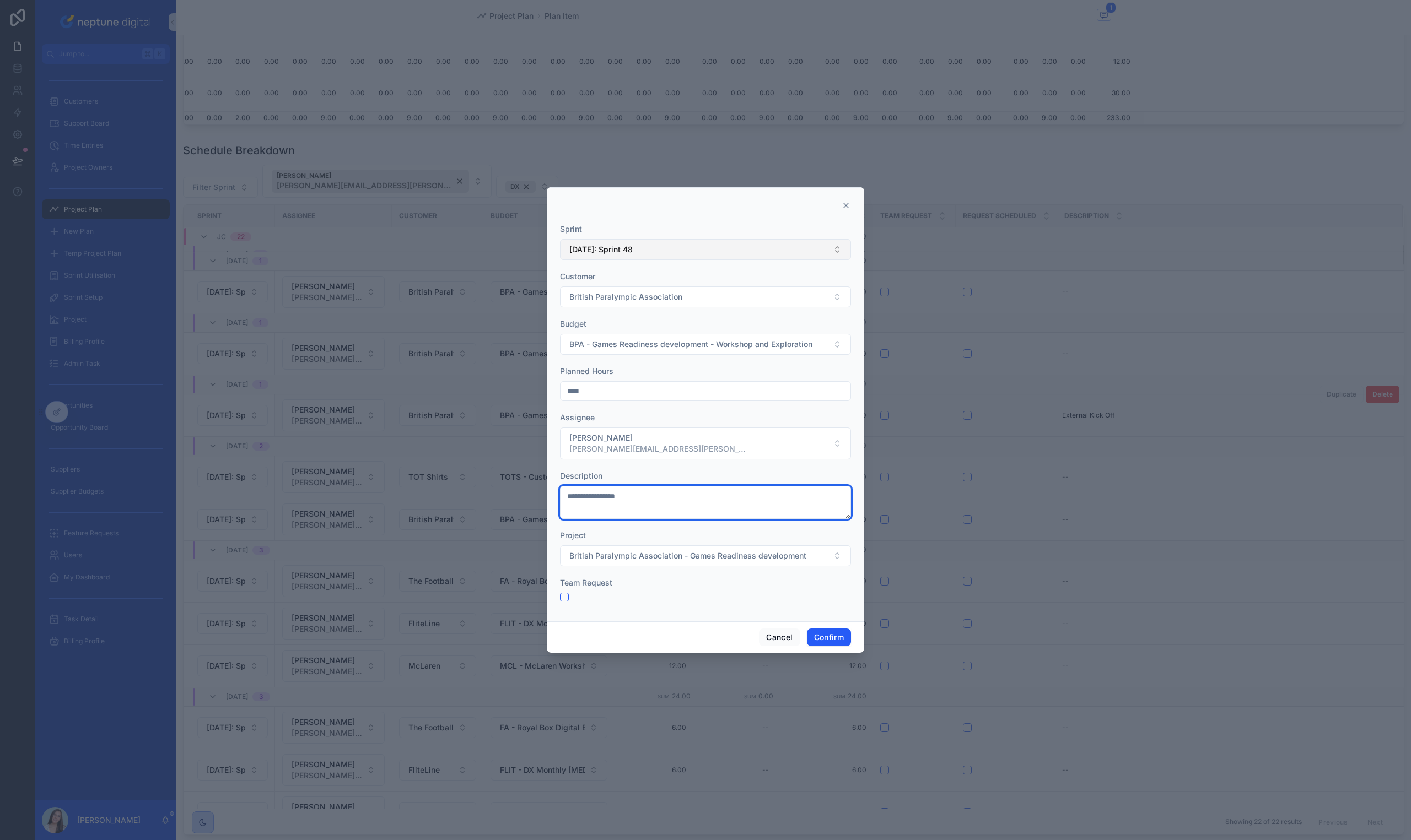
type textarea "**********"
click at [611, 241] on button "[DATE]: Sprint 48" at bounding box center [705, 249] width 291 height 21
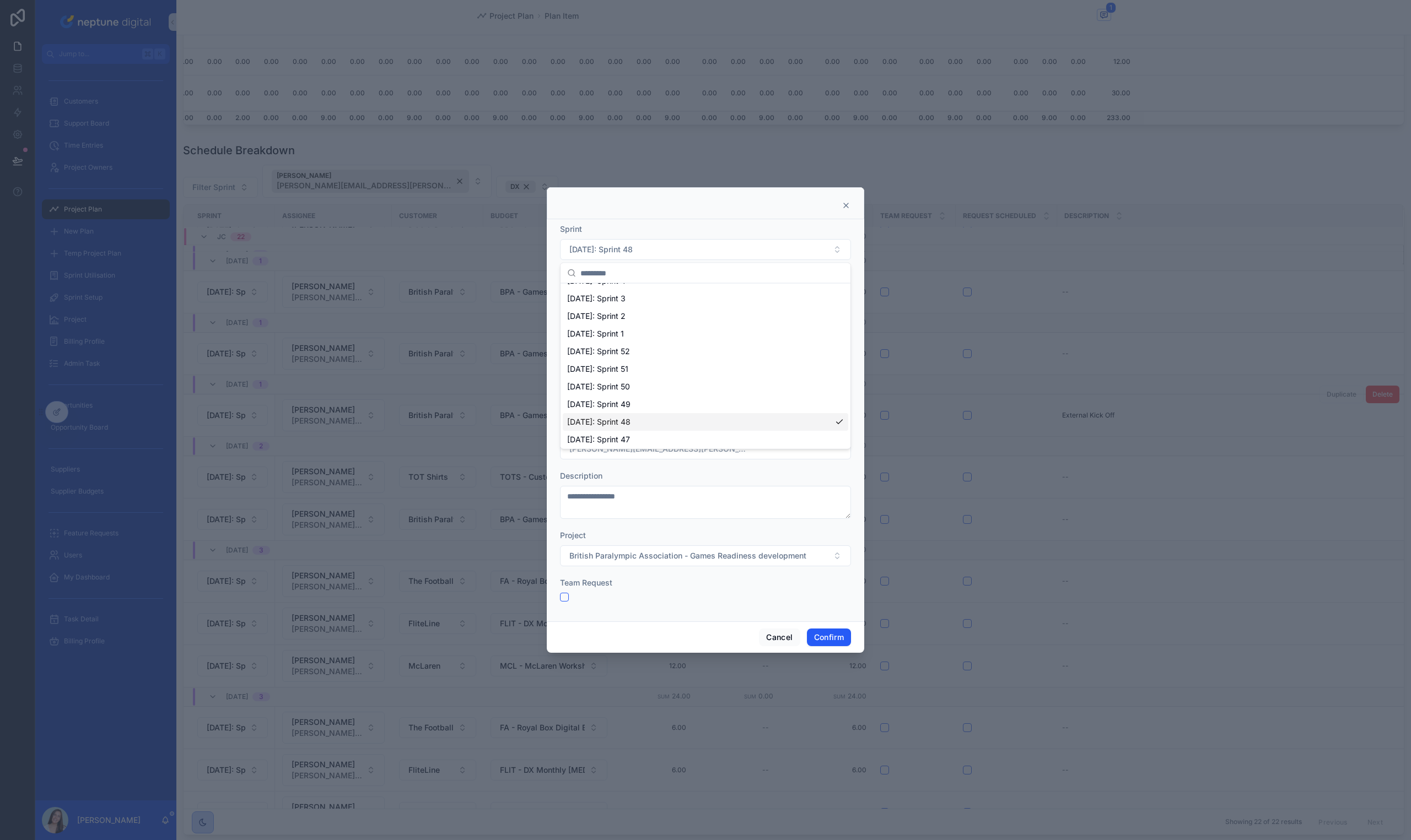
scroll to position [105, 0]
click at [648, 430] on div "[DATE]: Sprint 47" at bounding box center [705, 436] width 285 height 18
click at [828, 638] on button "Confirm" at bounding box center [828, 637] width 44 height 18
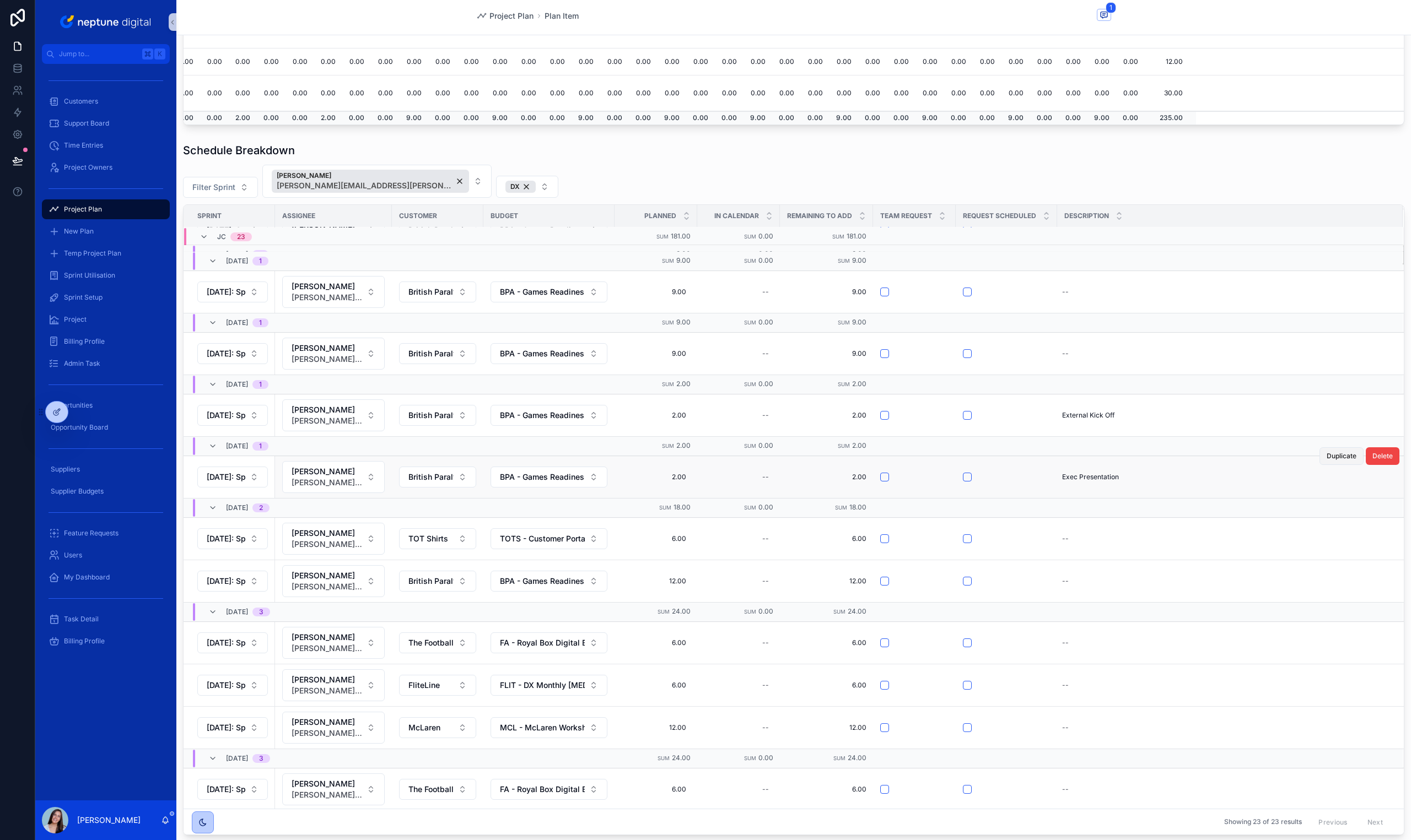
click at [1326, 458] on span "Duplicate" at bounding box center [1341, 456] width 30 height 9
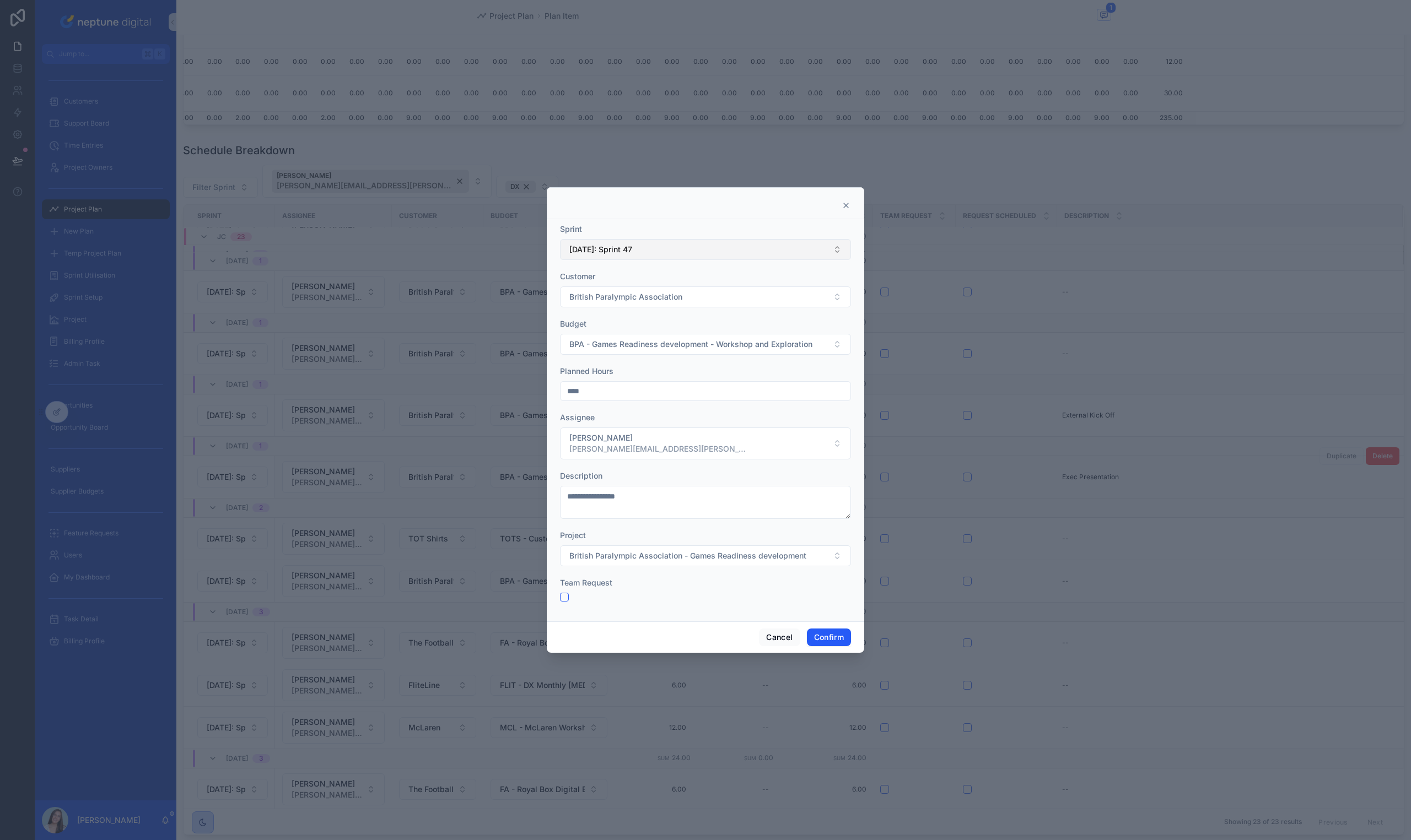
click at [596, 244] on span "[DATE]: Sprint 47" at bounding box center [601, 249] width 63 height 11
click at [638, 421] on div "[DATE]: Sprint 46" at bounding box center [705, 419] width 285 height 18
click at [575, 497] on textarea "**********" at bounding box center [705, 502] width 291 height 33
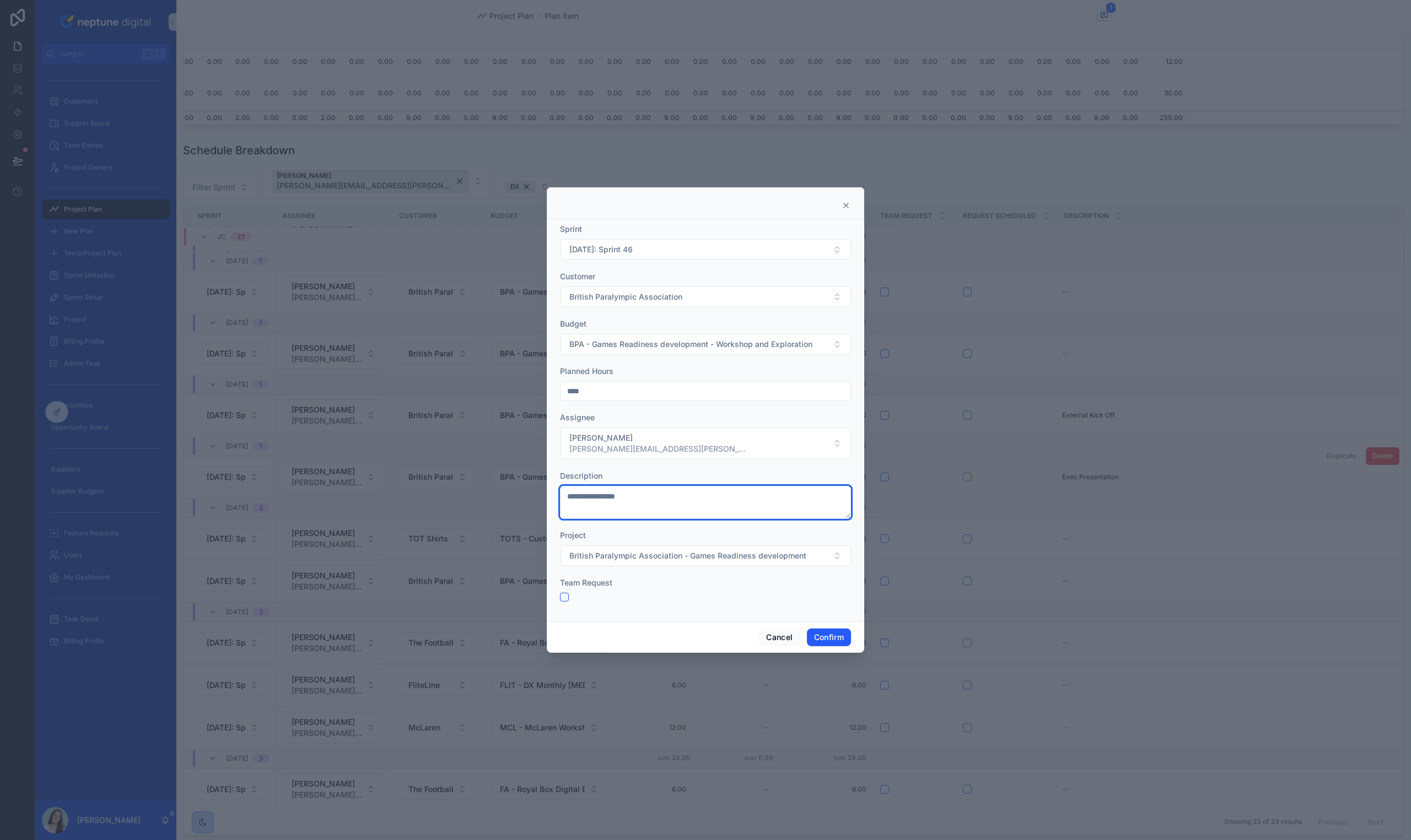
click at [575, 497] on textarea "**********" at bounding box center [705, 502] width 291 height 33
type textarea "**********"
click at [825, 639] on button "Confirm" at bounding box center [828, 637] width 44 height 18
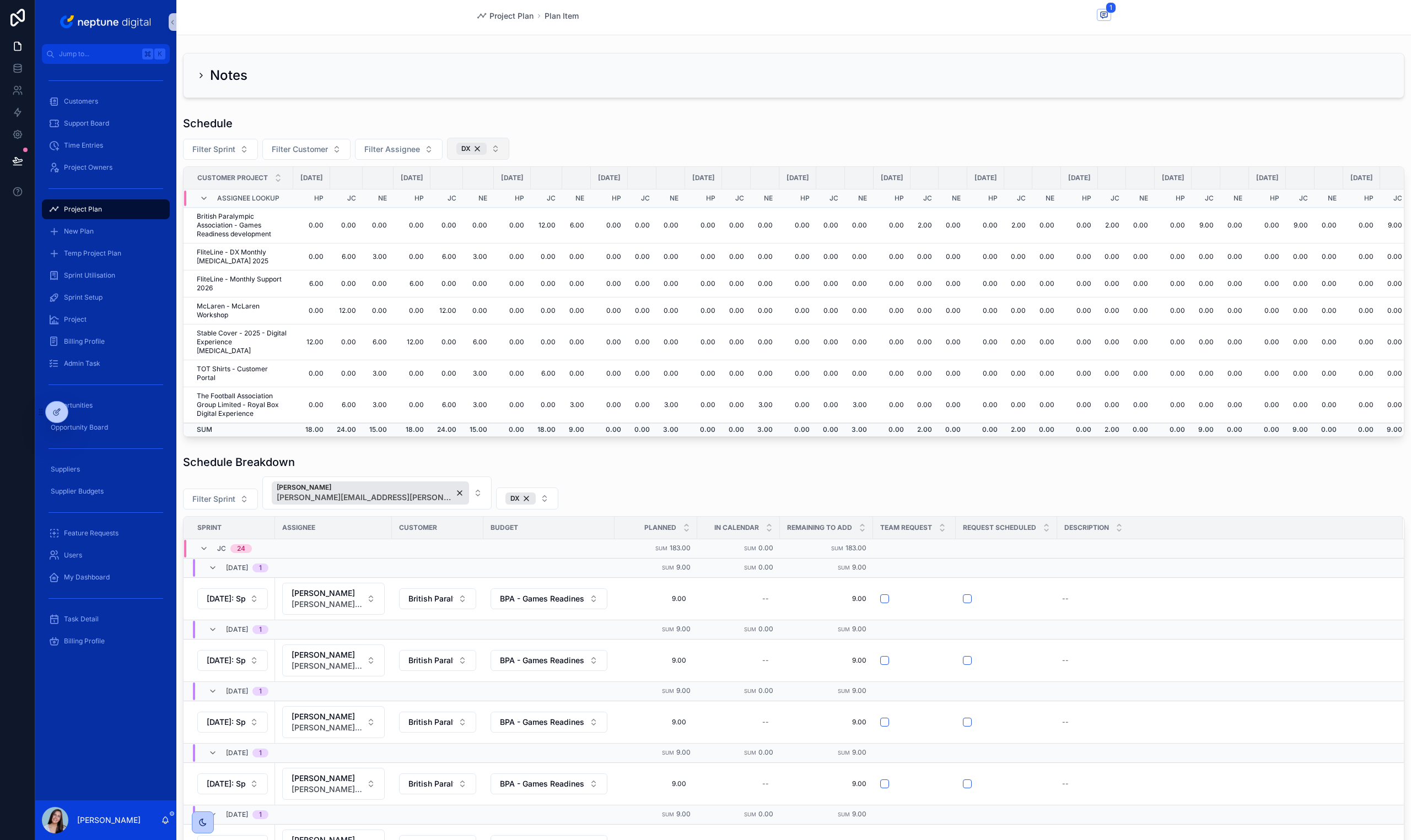
click at [489, 151] on button "DX" at bounding box center [478, 149] width 62 height 22
click at [441, 227] on div "Web" at bounding box center [477, 230] width 132 height 18
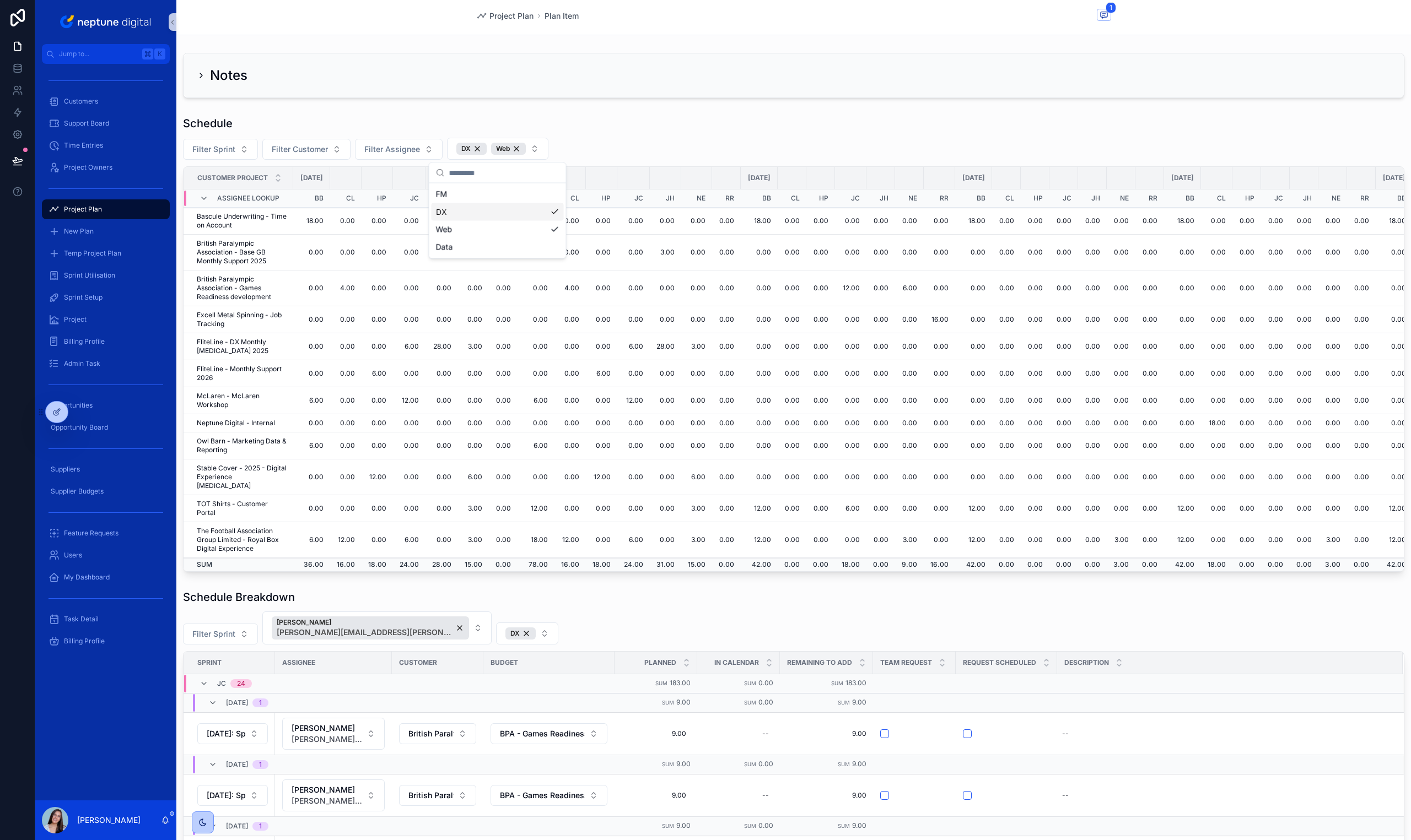
drag, startPoint x: 1153, startPoint y: 124, endPoint x: 1146, endPoint y: 118, distance: 9.2
click at [1146, 118] on div "Schedule" at bounding box center [794, 123] width 1221 height 15
click at [681, 250] on td "3.00" at bounding box center [665, 253] width 31 height 36
click at [866, 287] on td "12.00" at bounding box center [851, 288] width 31 height 36
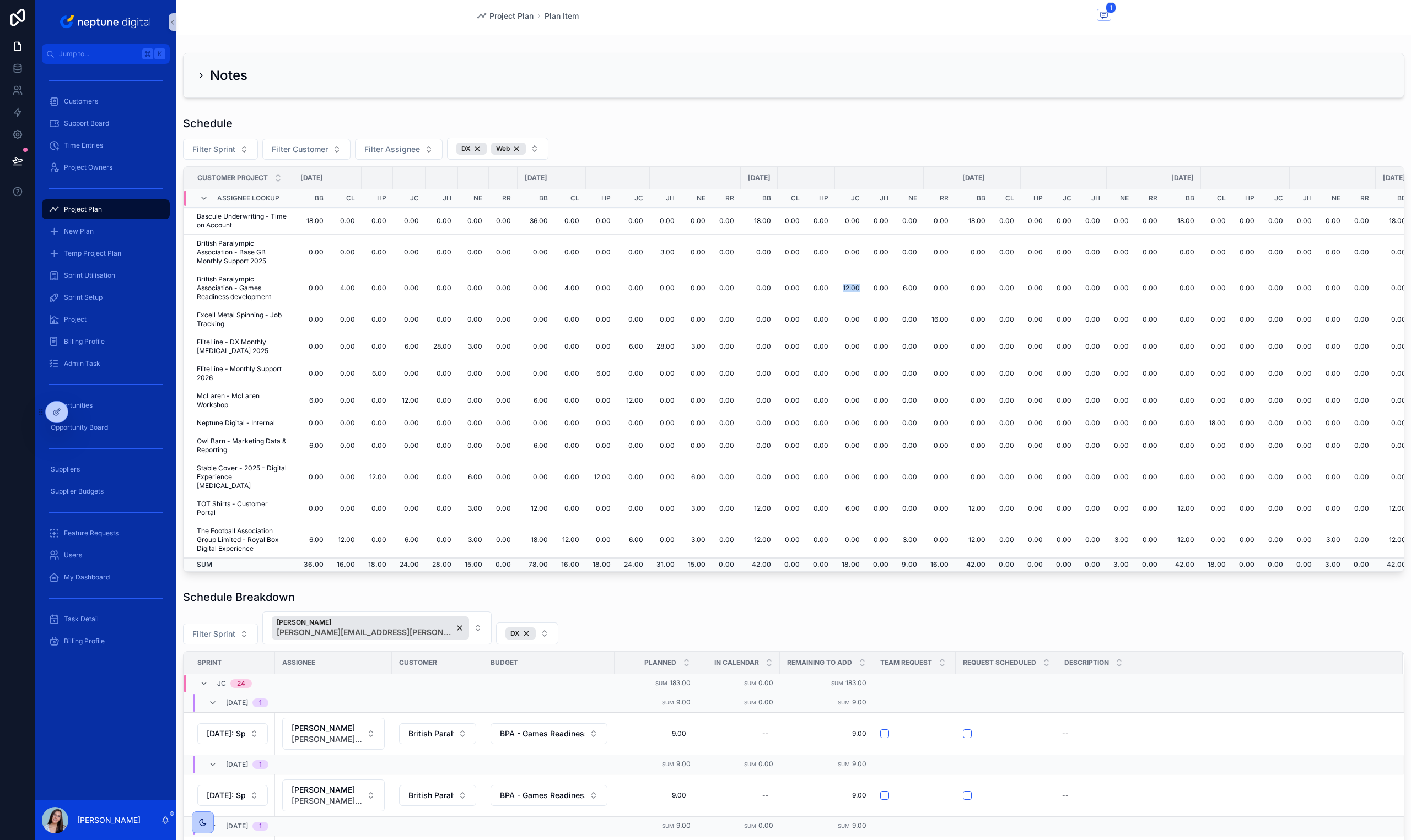
click at [866, 287] on td "12.00" at bounding box center [851, 288] width 31 height 36
click at [376, 574] on div "Schedule Filter Sprint Filter Customer Filter Assignee DX Web Customer Project …" at bounding box center [793, 344] width 1234 height 465
click at [515, 150] on div "Web" at bounding box center [508, 149] width 35 height 12
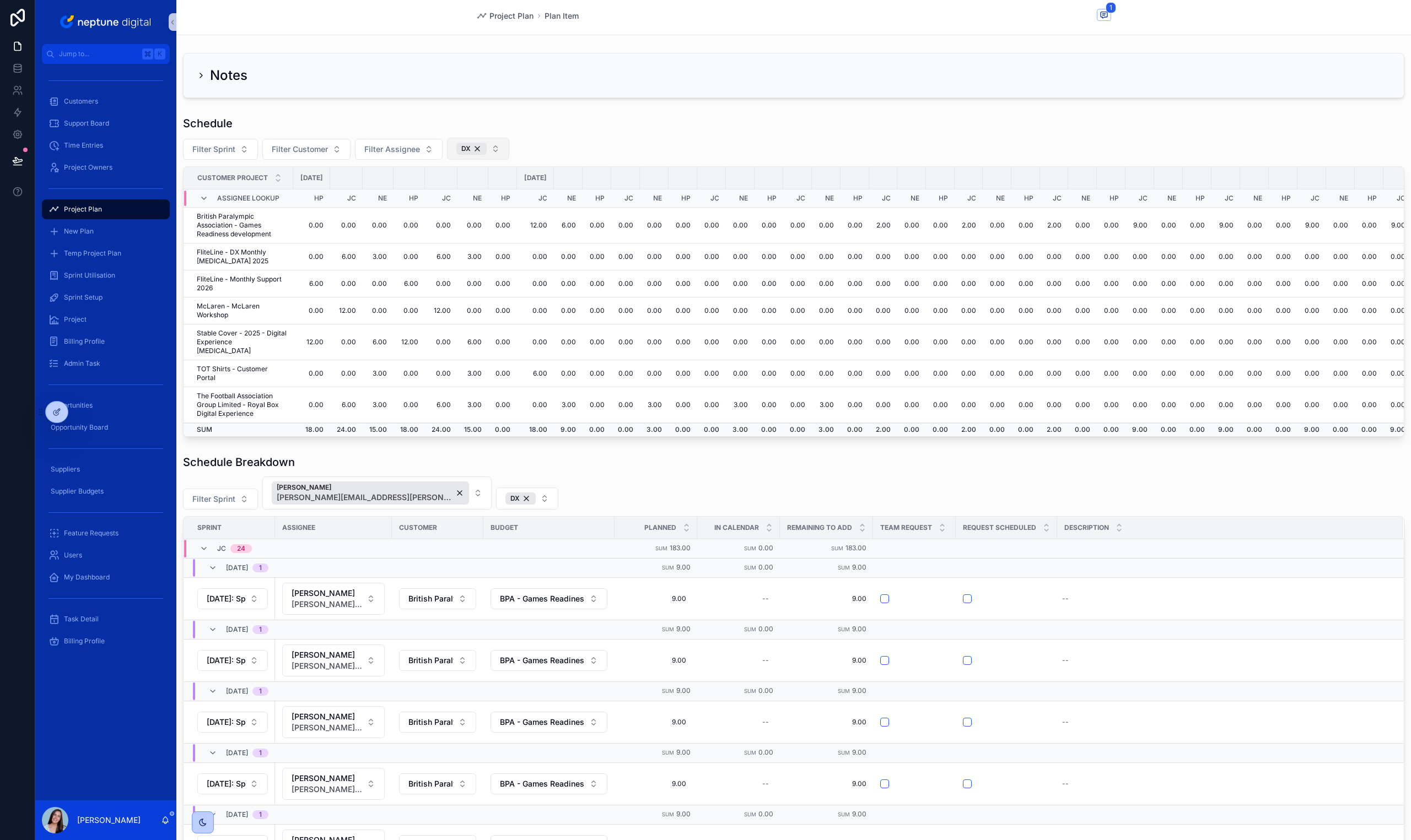
click at [563, 129] on div "Schedule" at bounding box center [794, 123] width 1221 height 15
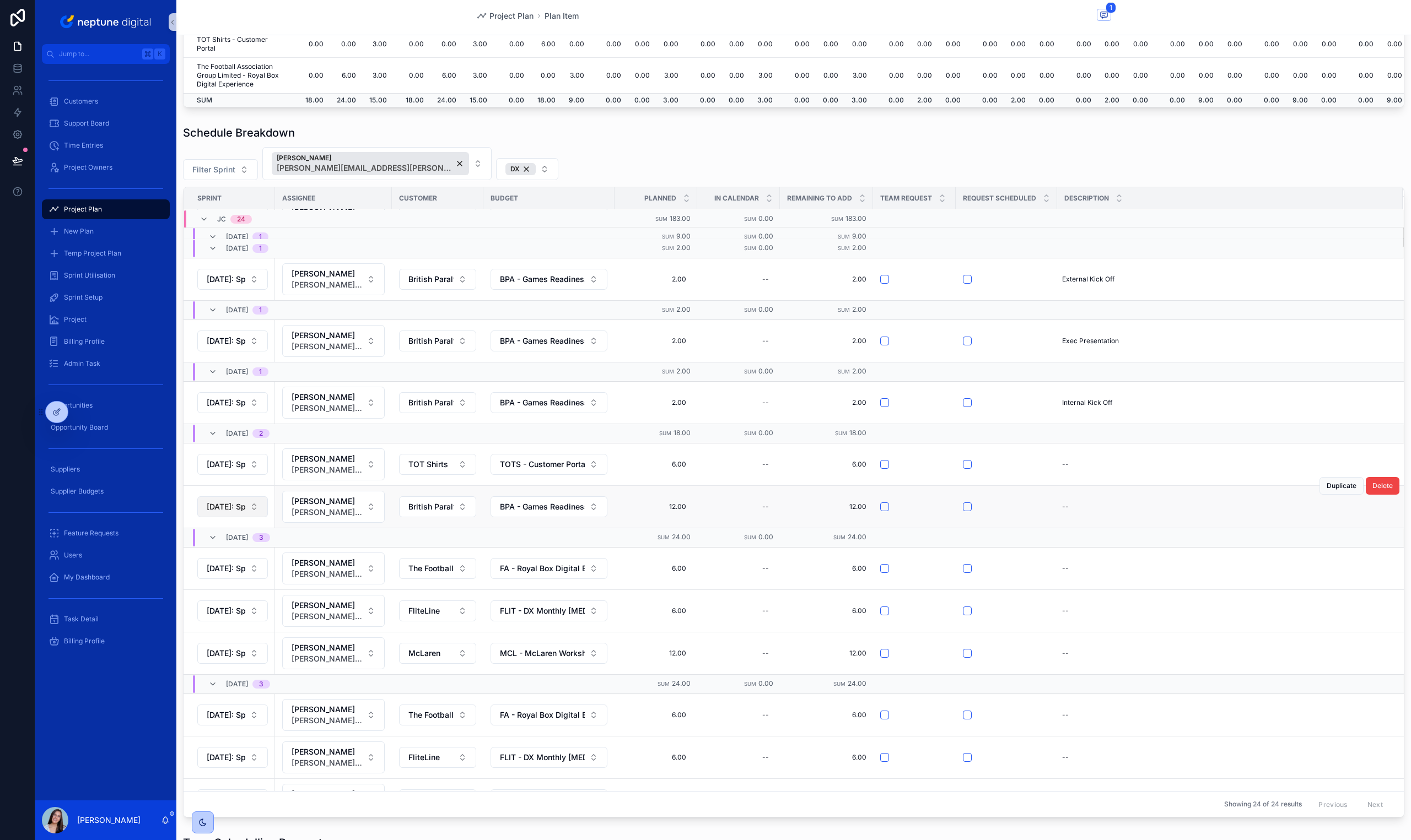
scroll to position [559, 0]
click at [1326, 485] on span "Duplicate" at bounding box center [1341, 486] width 30 height 9
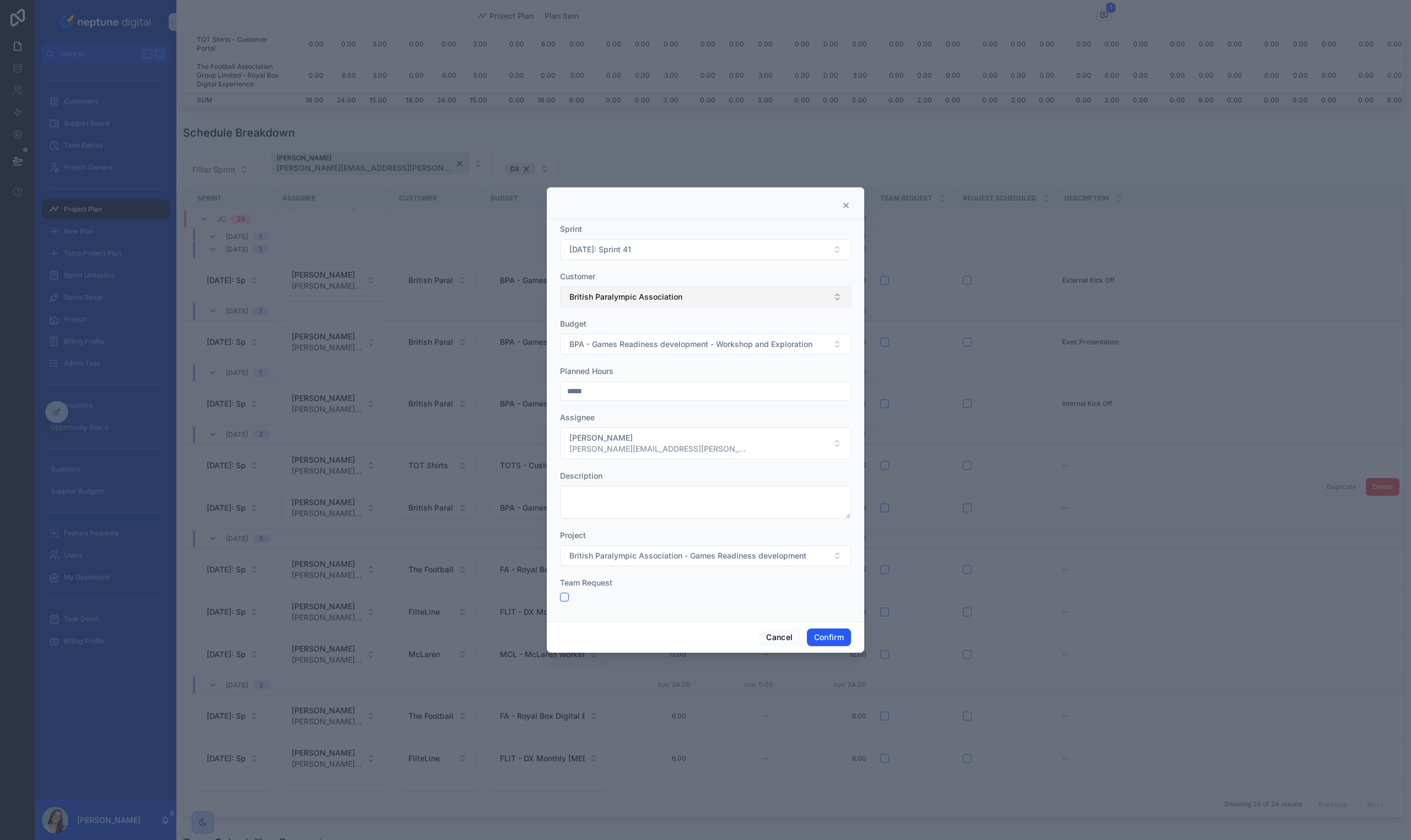
click at [653, 293] on span "British Paralympic Association" at bounding box center [626, 297] width 113 height 11
type input "**"
click at [591, 345] on span "FliteLine" at bounding box center [582, 342] width 30 height 11
click at [592, 347] on span "BPA - Games Readiness development - Workshop and Exploration" at bounding box center [691, 344] width 243 height 11
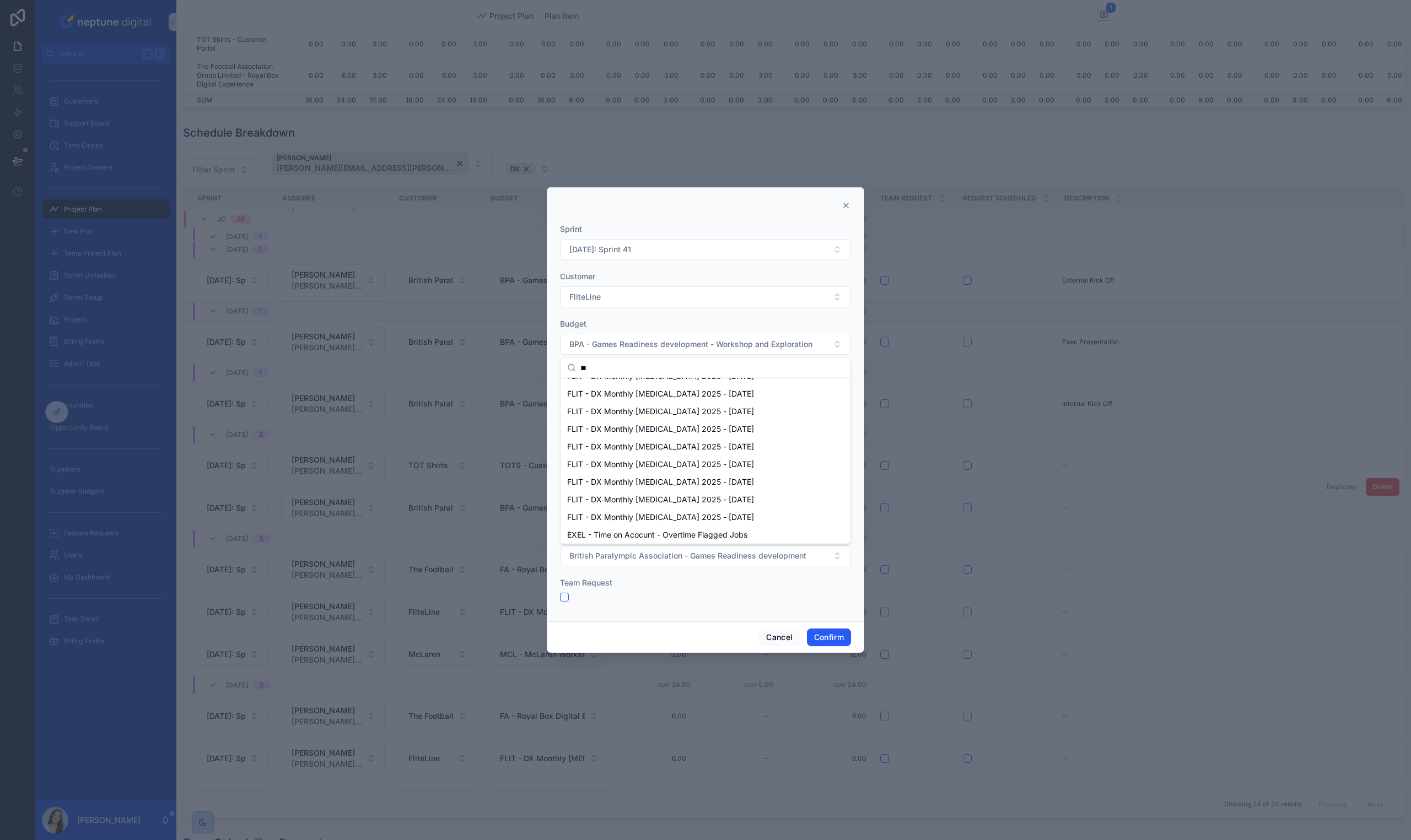
scroll to position [276, 0]
type input "**"
click at [715, 399] on span "FLIT - DX Monthly [MEDICAL_DATA] 2025 - [DATE]" at bounding box center [660, 395] width 187 height 11
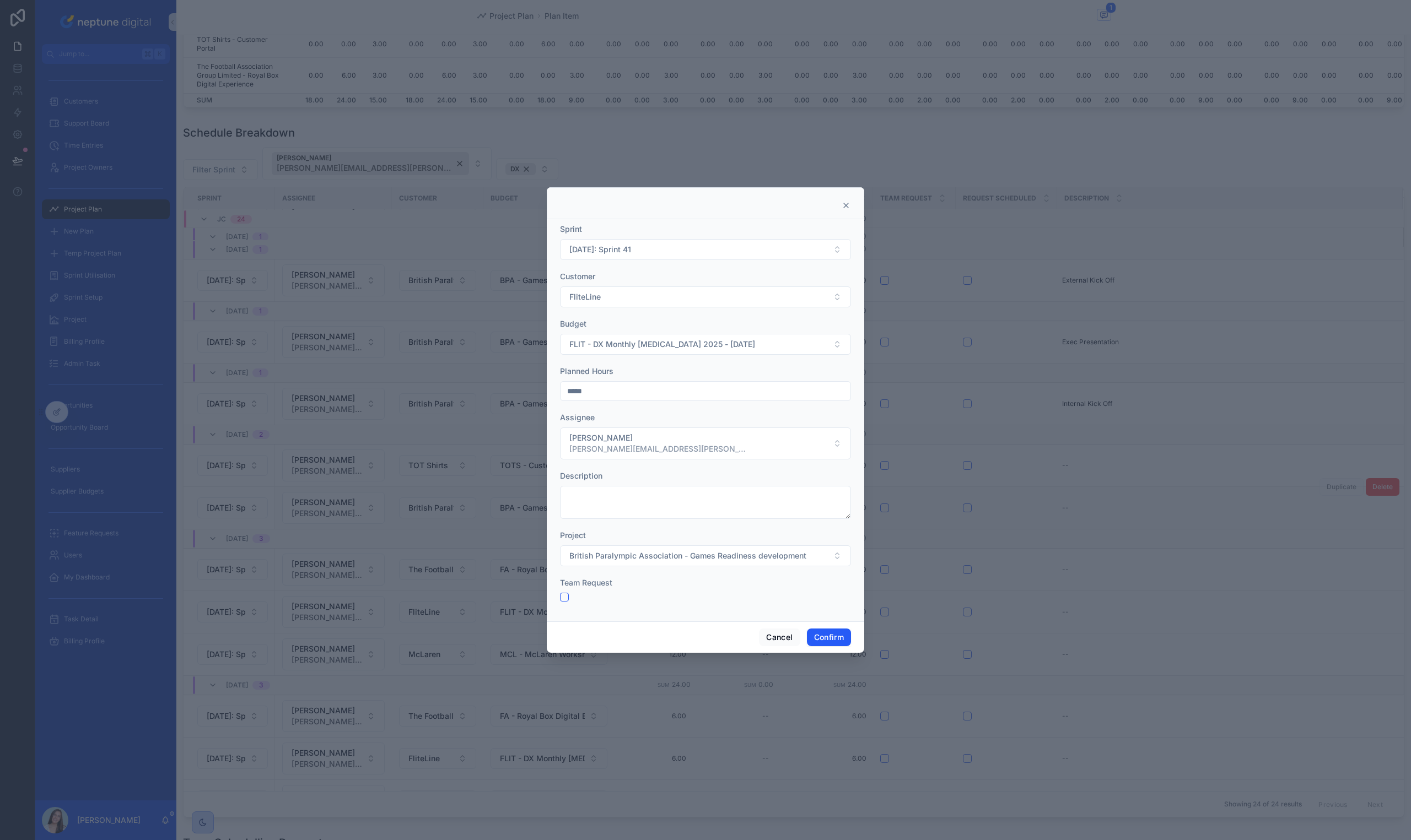
click at [659, 379] on div "Planned Hours *****" at bounding box center [705, 383] width 291 height 35
click at [655, 392] on input "*****" at bounding box center [705, 391] width 290 height 15
drag, startPoint x: 655, startPoint y: 392, endPoint x: 647, endPoint y: 393, distance: 8.1
click at [647, 393] on input "*****" at bounding box center [705, 391] width 290 height 15
click at [647, 393] on input "*****" at bounding box center [705, 391] width 290 height 15
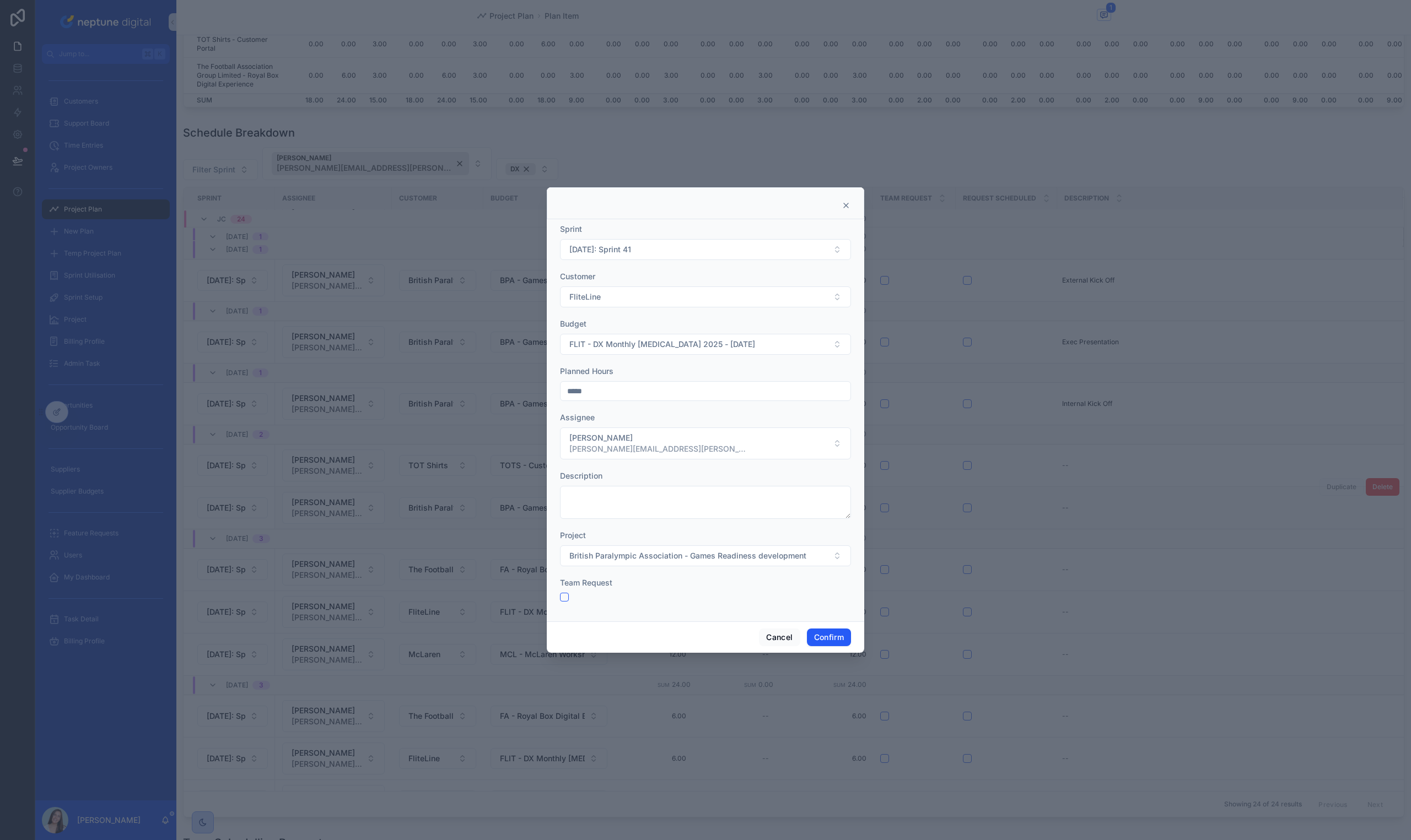
click at [572, 389] on input "*****" at bounding box center [705, 391] width 290 height 15
click at [571, 388] on input "*****" at bounding box center [705, 391] width 290 height 15
type input "****"
click at [615, 410] on form "Sprint 13/10/25: Sprint 41 Customer FliteLine Budget FLIT - DX Monthly Retainer…" at bounding box center [705, 418] width 291 height 389
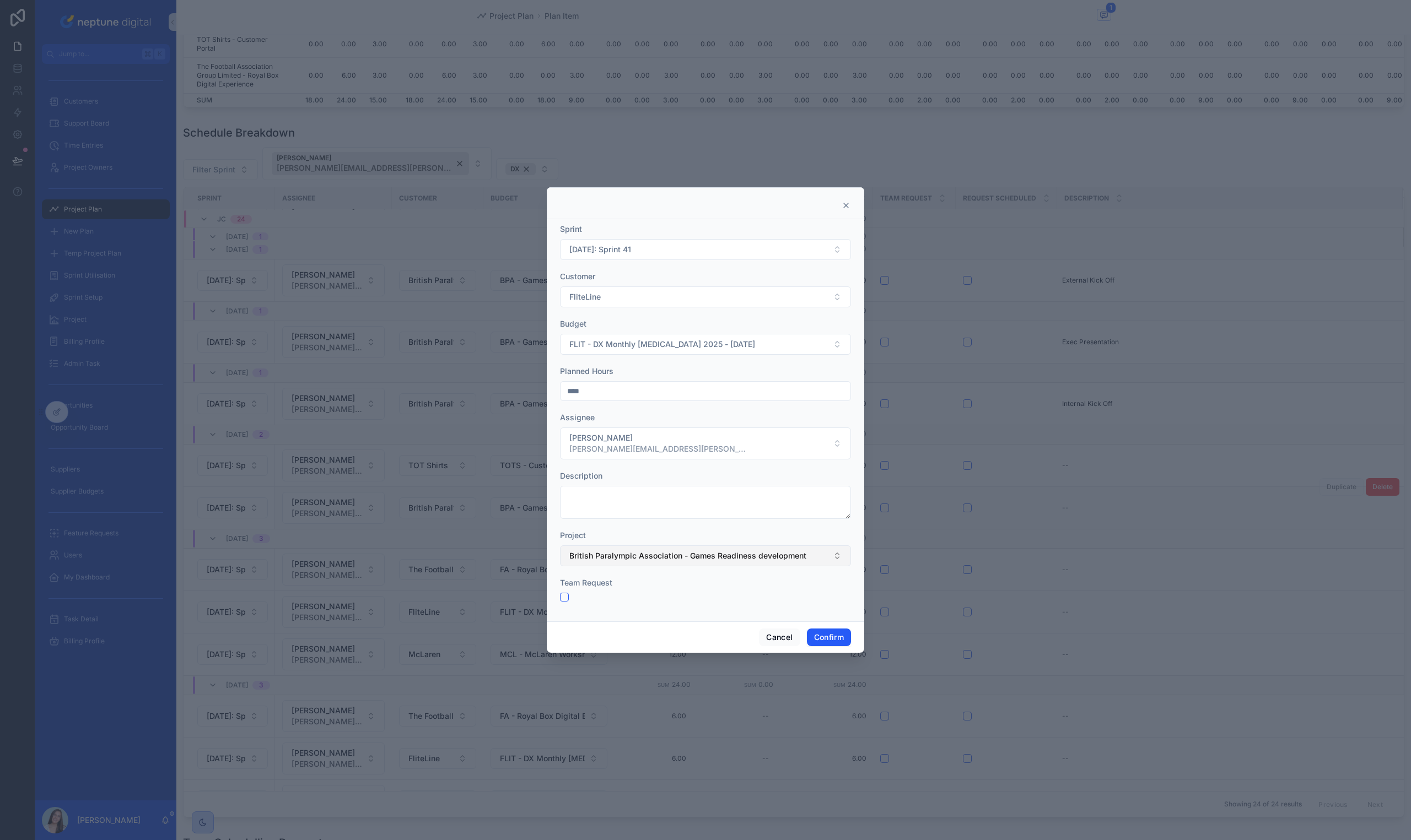
click at [726, 558] on span "British Paralympic Association - Games Readiness development" at bounding box center [688, 555] width 237 height 11
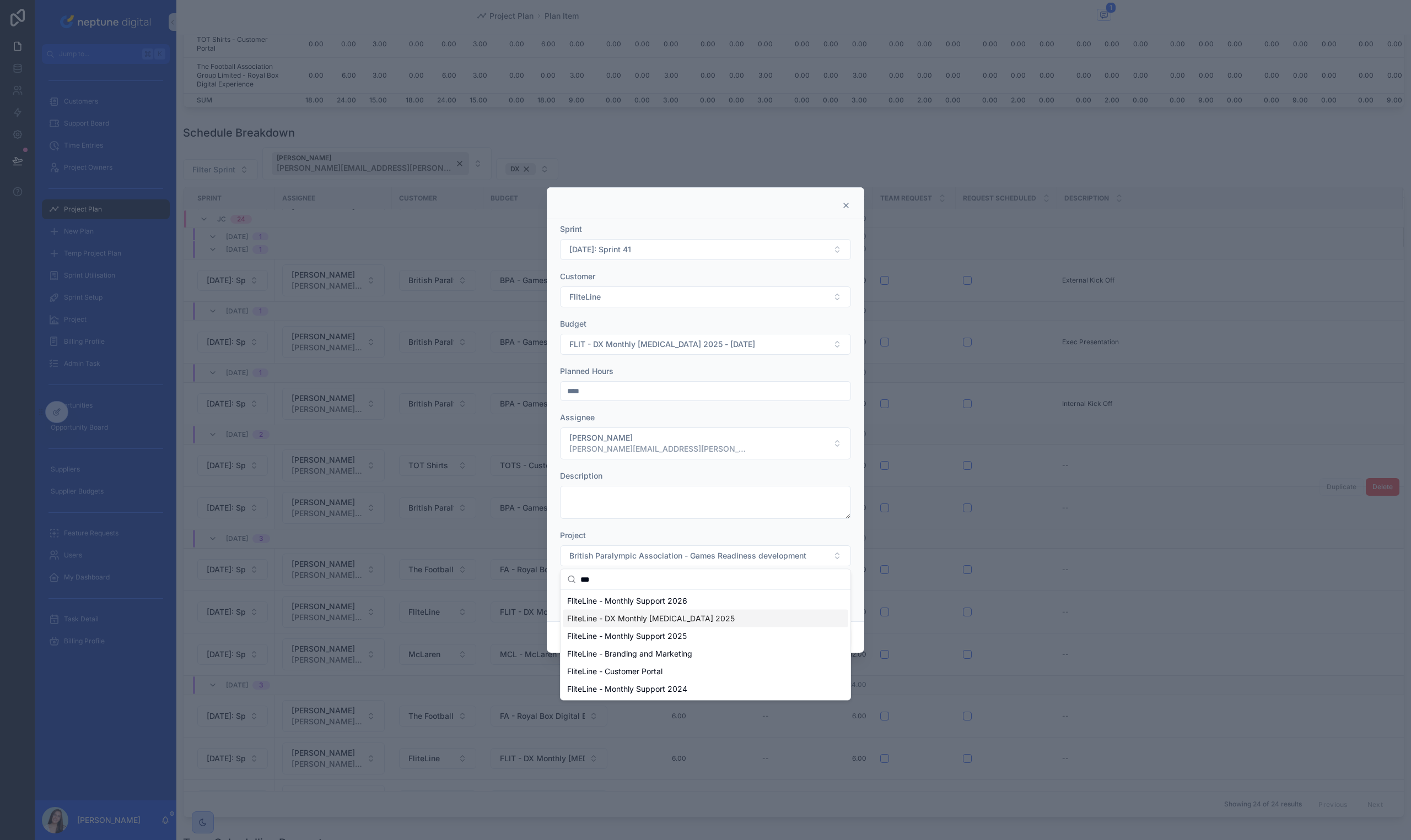
type input "***"
click at [707, 611] on div "FliteLine - DX Monthly [MEDICAL_DATA] 2025" at bounding box center [705, 618] width 285 height 18
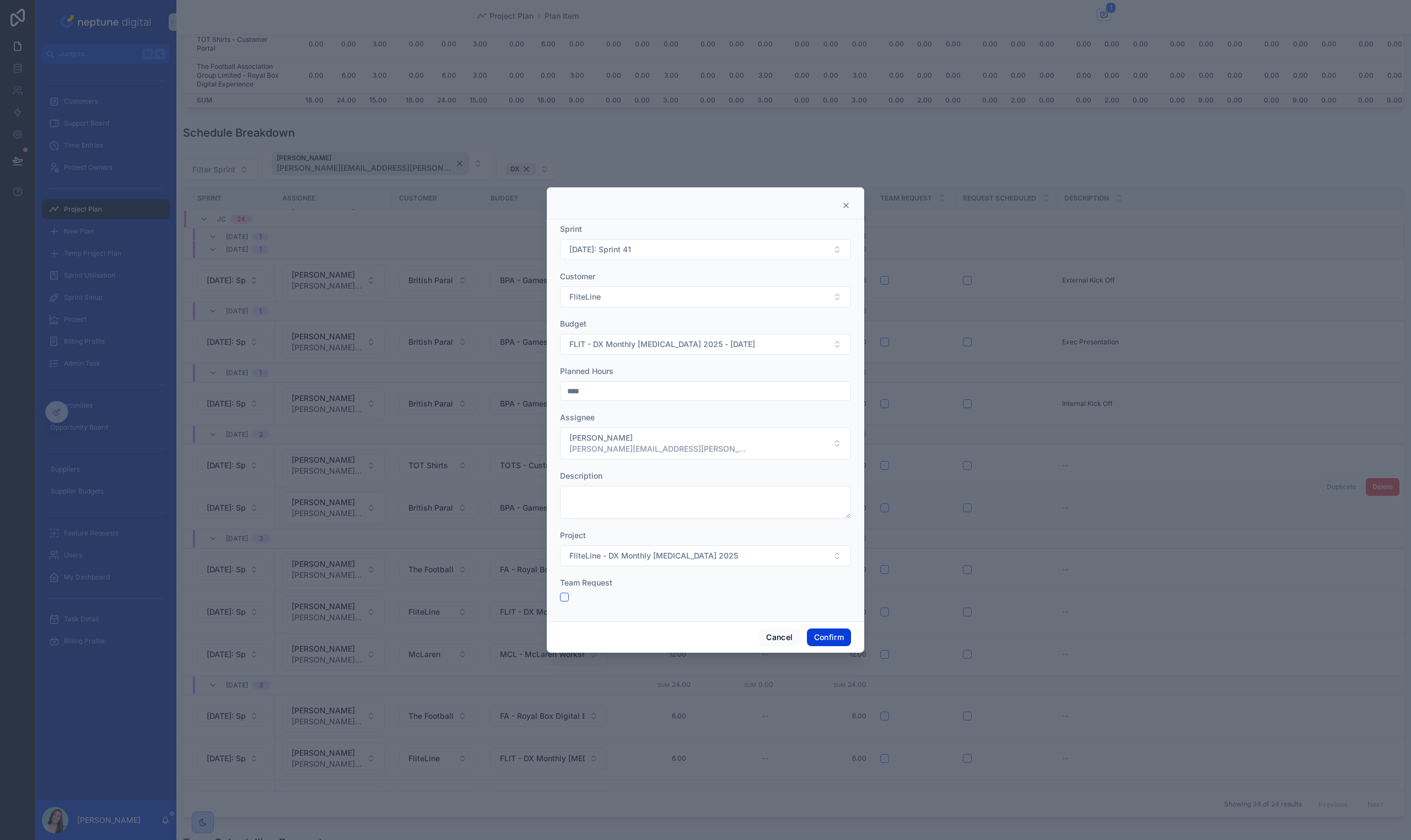
click at [833, 643] on button "Confirm" at bounding box center [828, 637] width 44 height 18
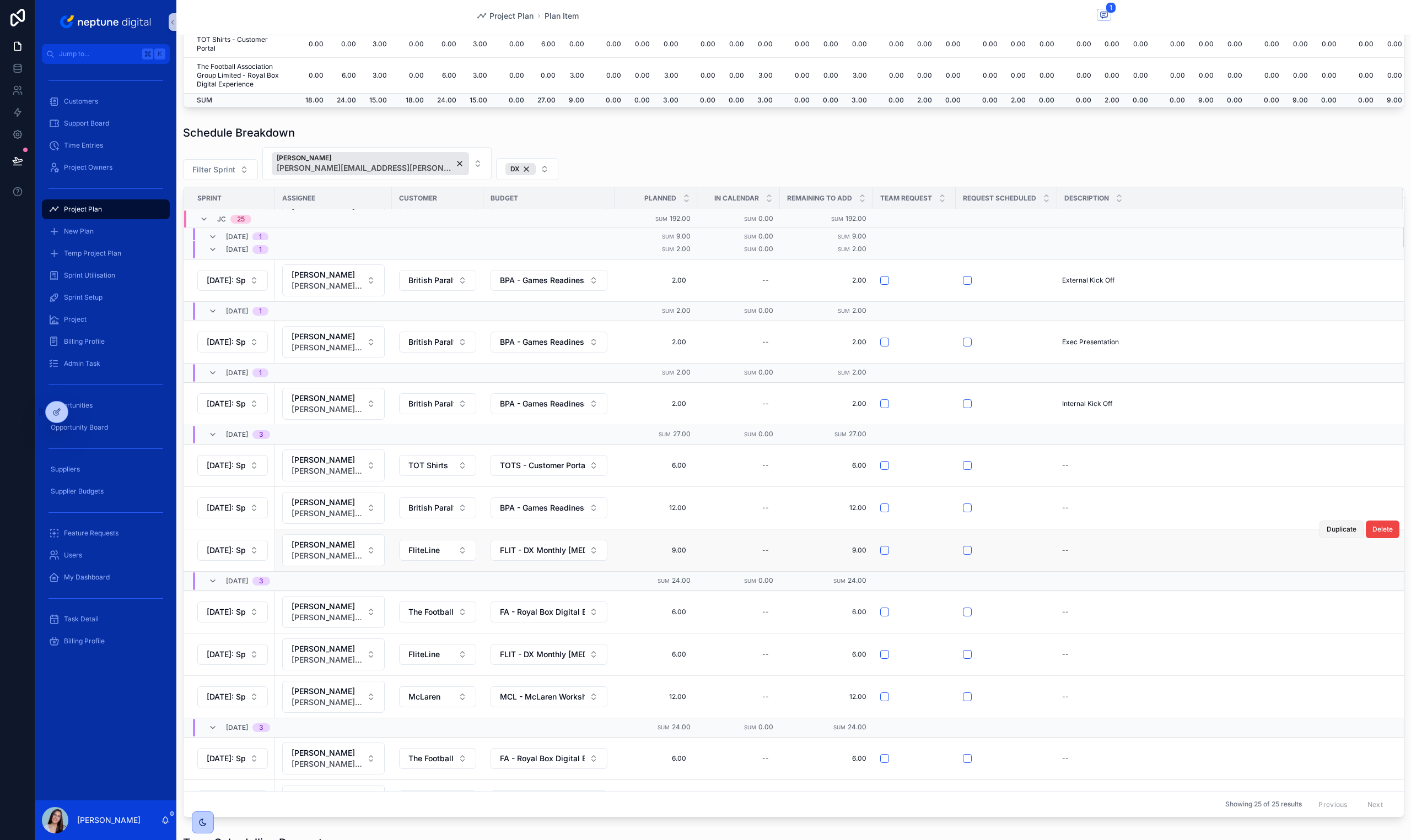
click at [1339, 531] on span "Duplicate" at bounding box center [1341, 529] width 30 height 9
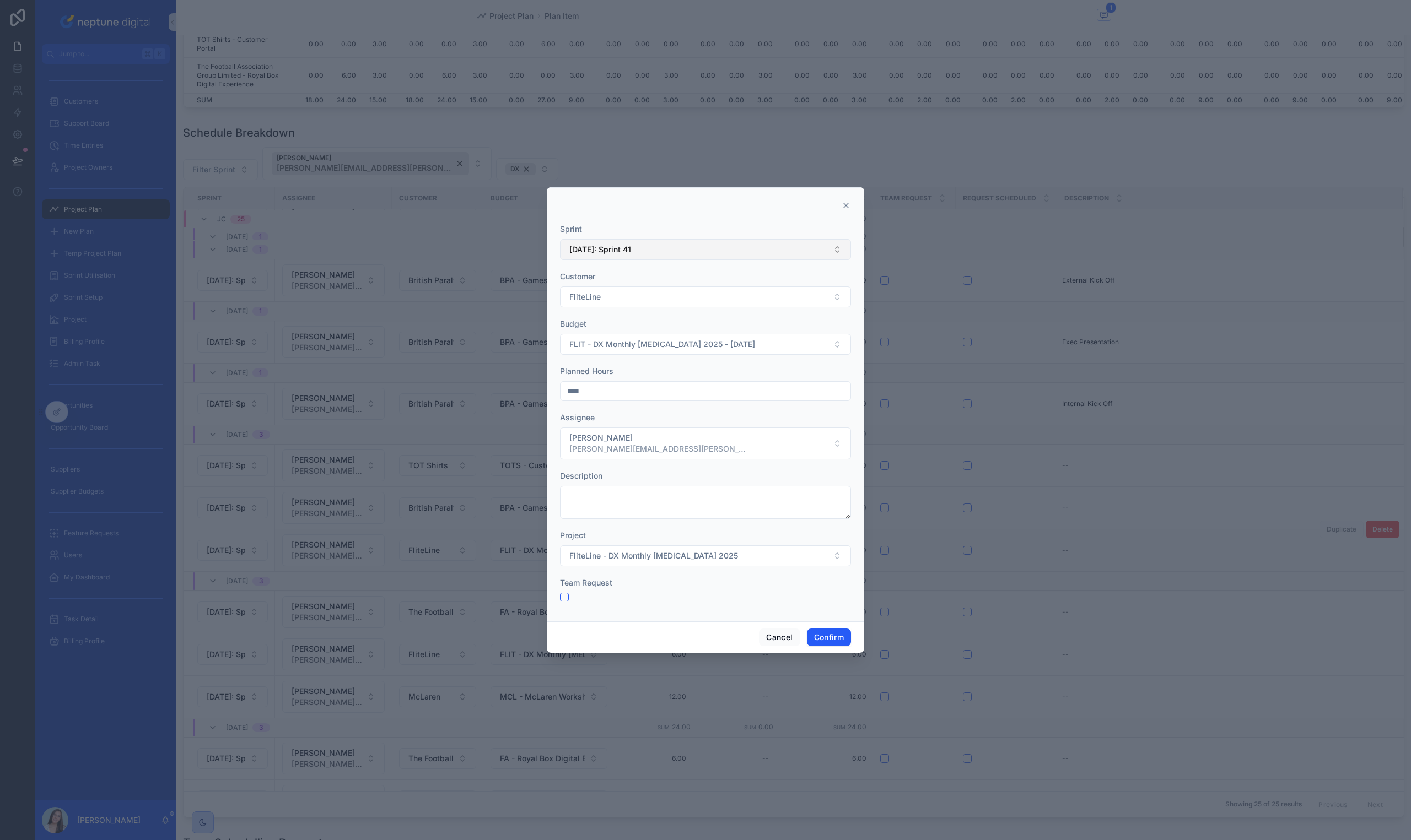
click at [615, 249] on span "[DATE]: Sprint 41" at bounding box center [600, 249] width 62 height 11
click at [655, 392] on div "[DATE]: Sprint 42" at bounding box center [705, 390] width 285 height 18
click at [826, 641] on button "Confirm" at bounding box center [828, 637] width 44 height 18
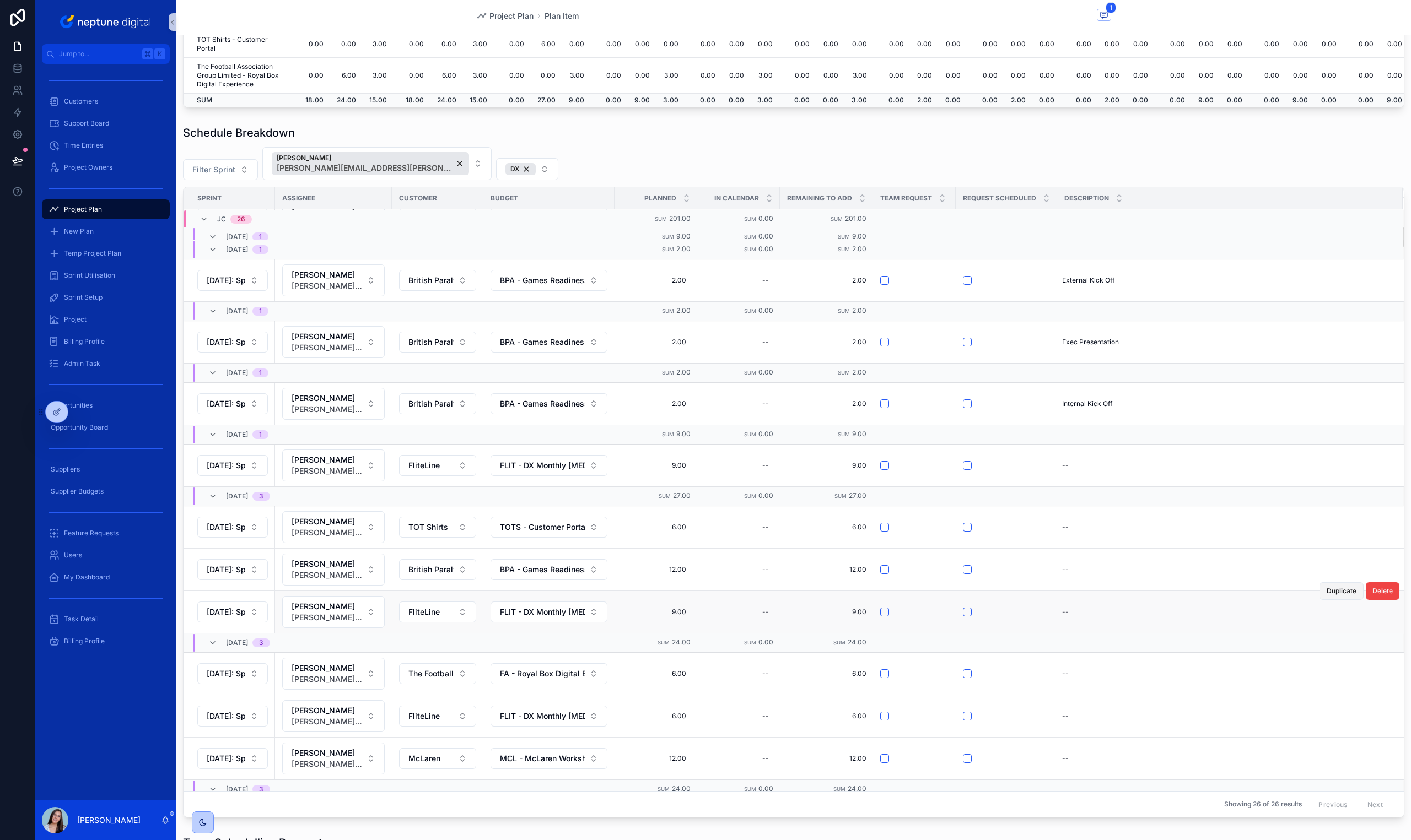
click at [1327, 590] on span "Duplicate" at bounding box center [1341, 591] width 30 height 9
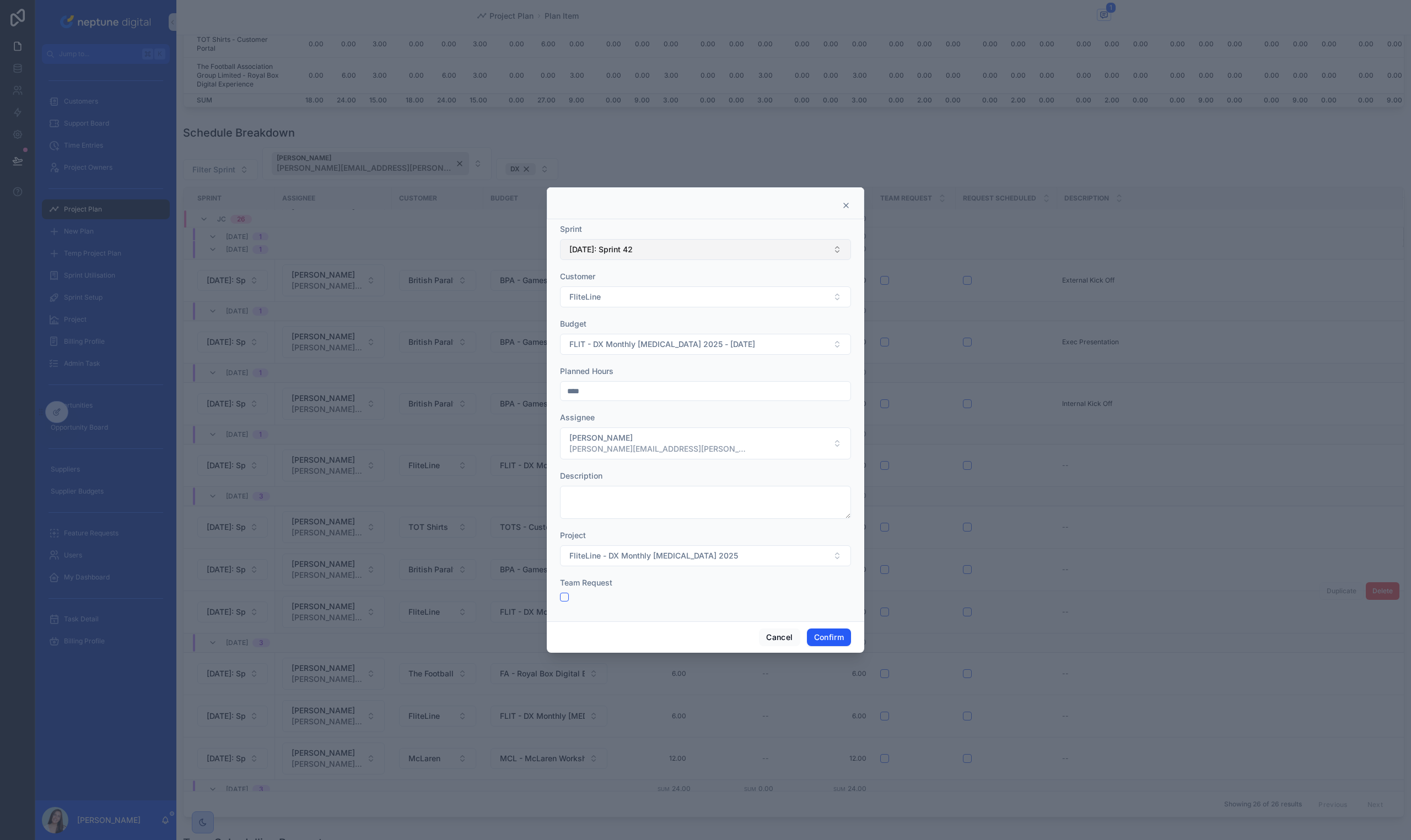
click at [618, 248] on span "[DATE]: Sprint 42" at bounding box center [601, 249] width 63 height 11
click at [631, 445] on span "[DATE]: Sprint 43" at bounding box center [599, 442] width 63 height 11
click at [811, 633] on button "Confirm" at bounding box center [828, 637] width 44 height 18
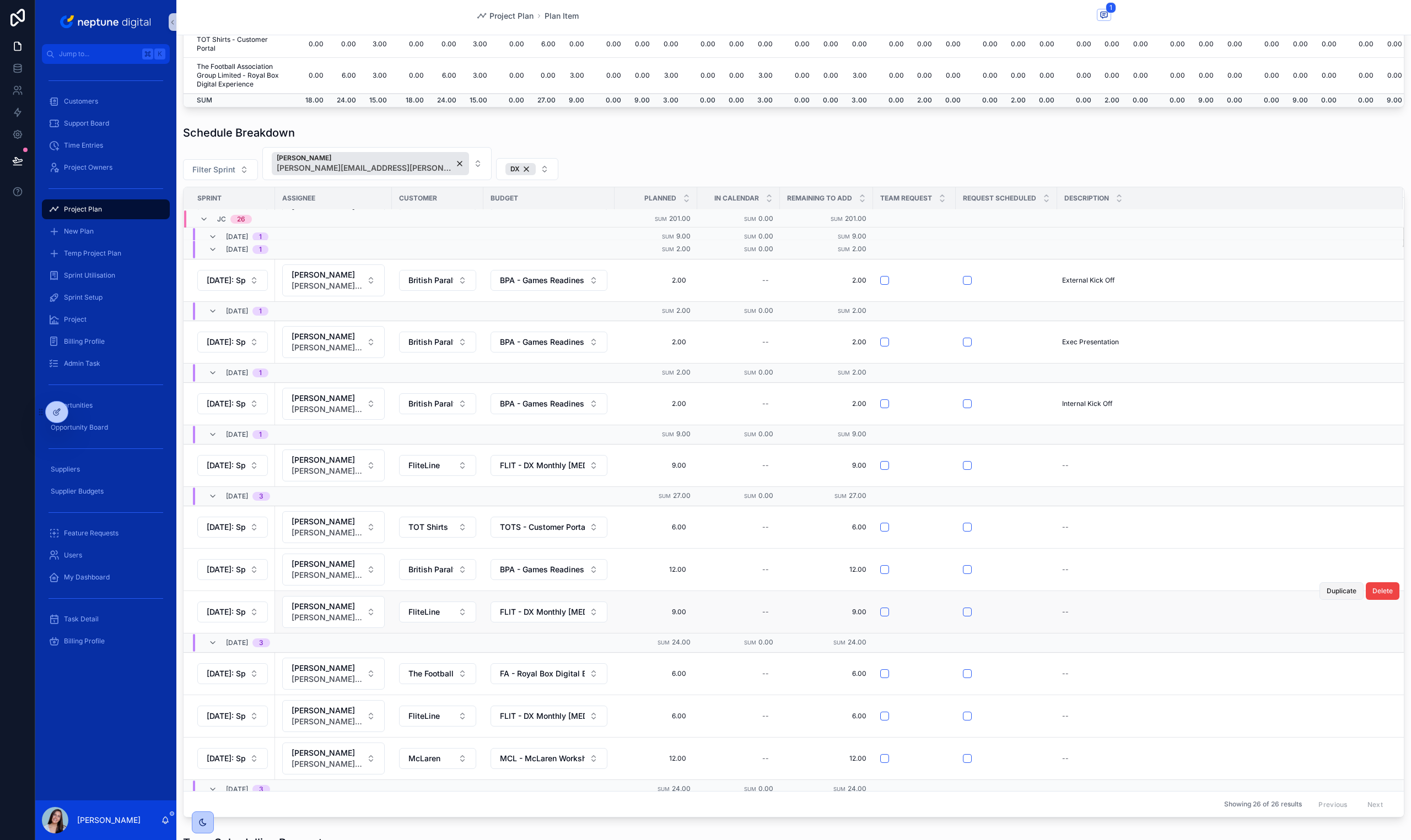
click at [1326, 592] on span "Duplicate" at bounding box center [1341, 591] width 30 height 9
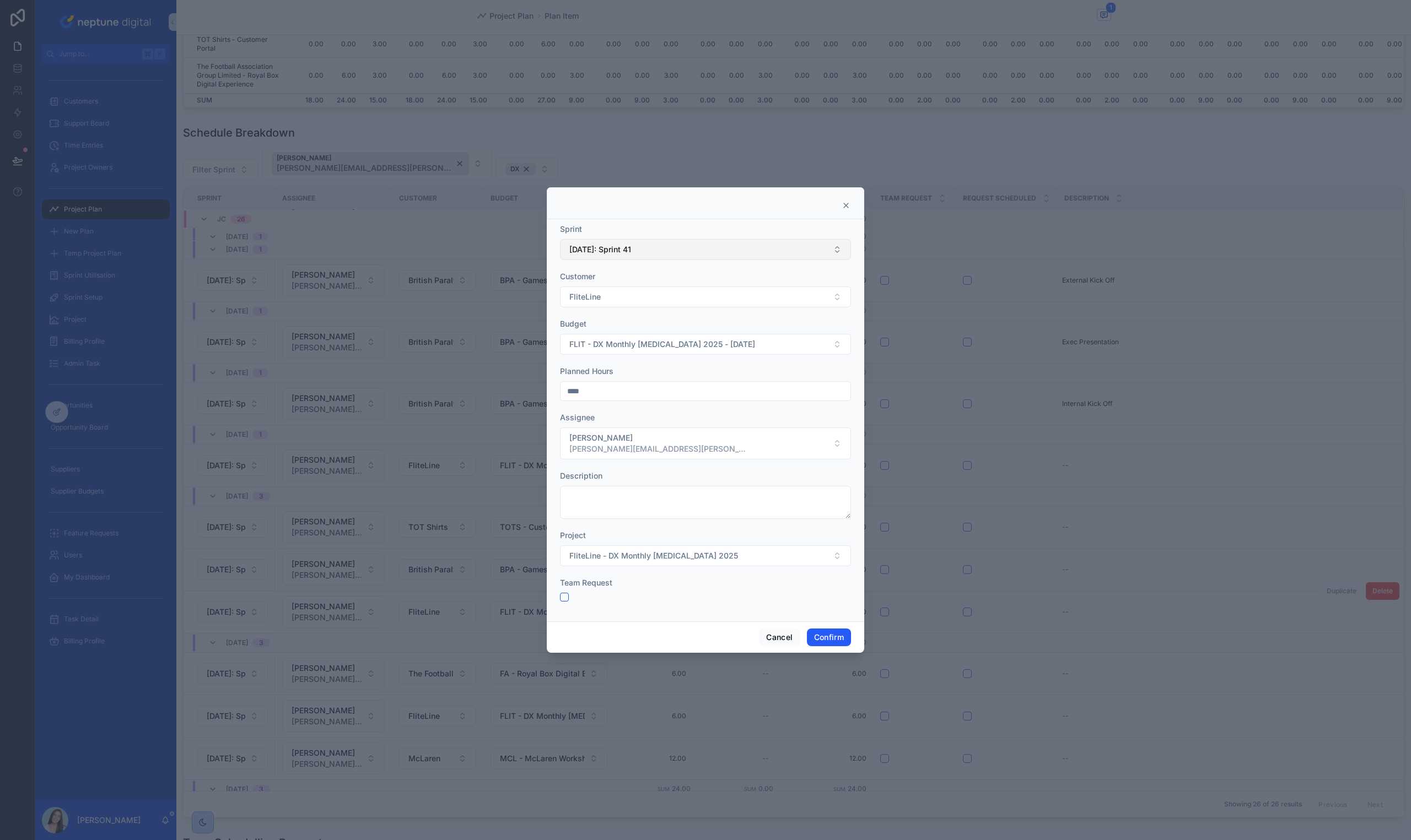
click at [579, 251] on span "[DATE]: Sprint 41" at bounding box center [600, 249] width 62 height 11
click at [631, 442] on span "[DATE]: Sprint 44" at bounding box center [599, 439] width 63 height 11
click at [678, 483] on div "Description" at bounding box center [705, 494] width 291 height 49
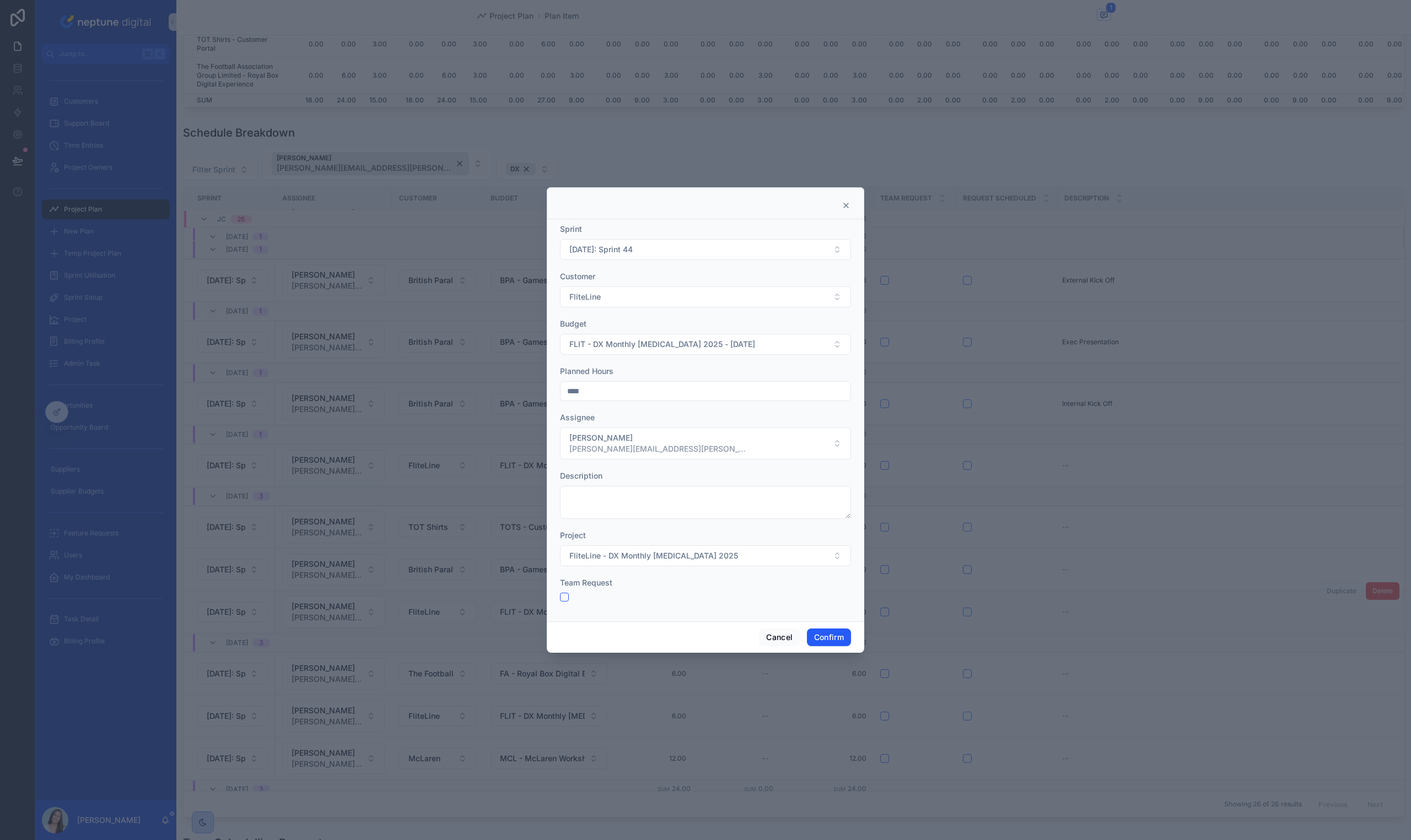
click at [782, 609] on form "Sprint 03/11/25: Sprint 44 Customer FliteLine Budget FLIT - DX Monthly Retainer…" at bounding box center [705, 418] width 291 height 389
click at [824, 636] on button "Confirm" at bounding box center [828, 637] width 44 height 18
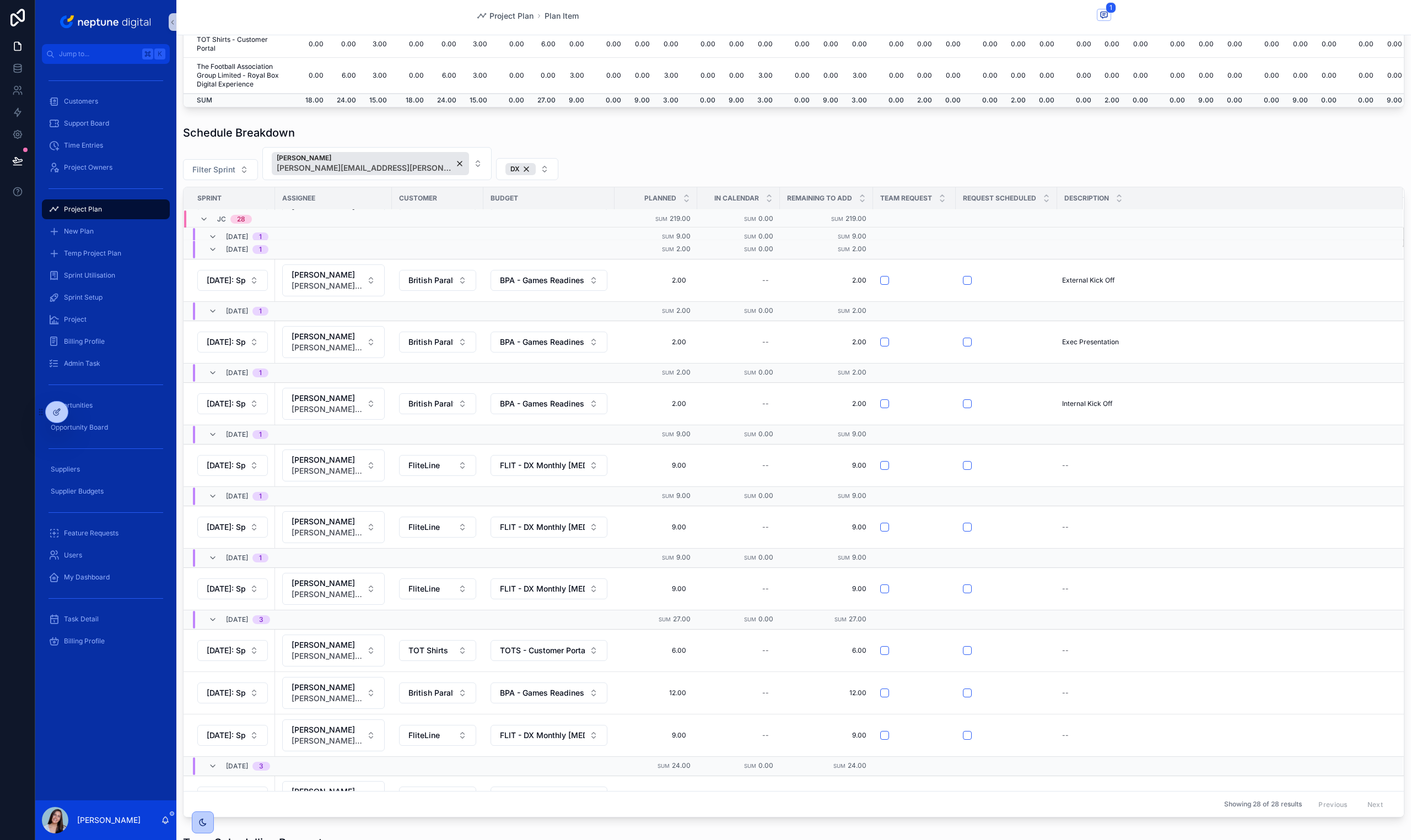
click at [954, 150] on div "Filter Sprint Jamie Coughlin jamie.coughlin@neptunedigital.co.uk DX" at bounding box center [794, 163] width 1221 height 33
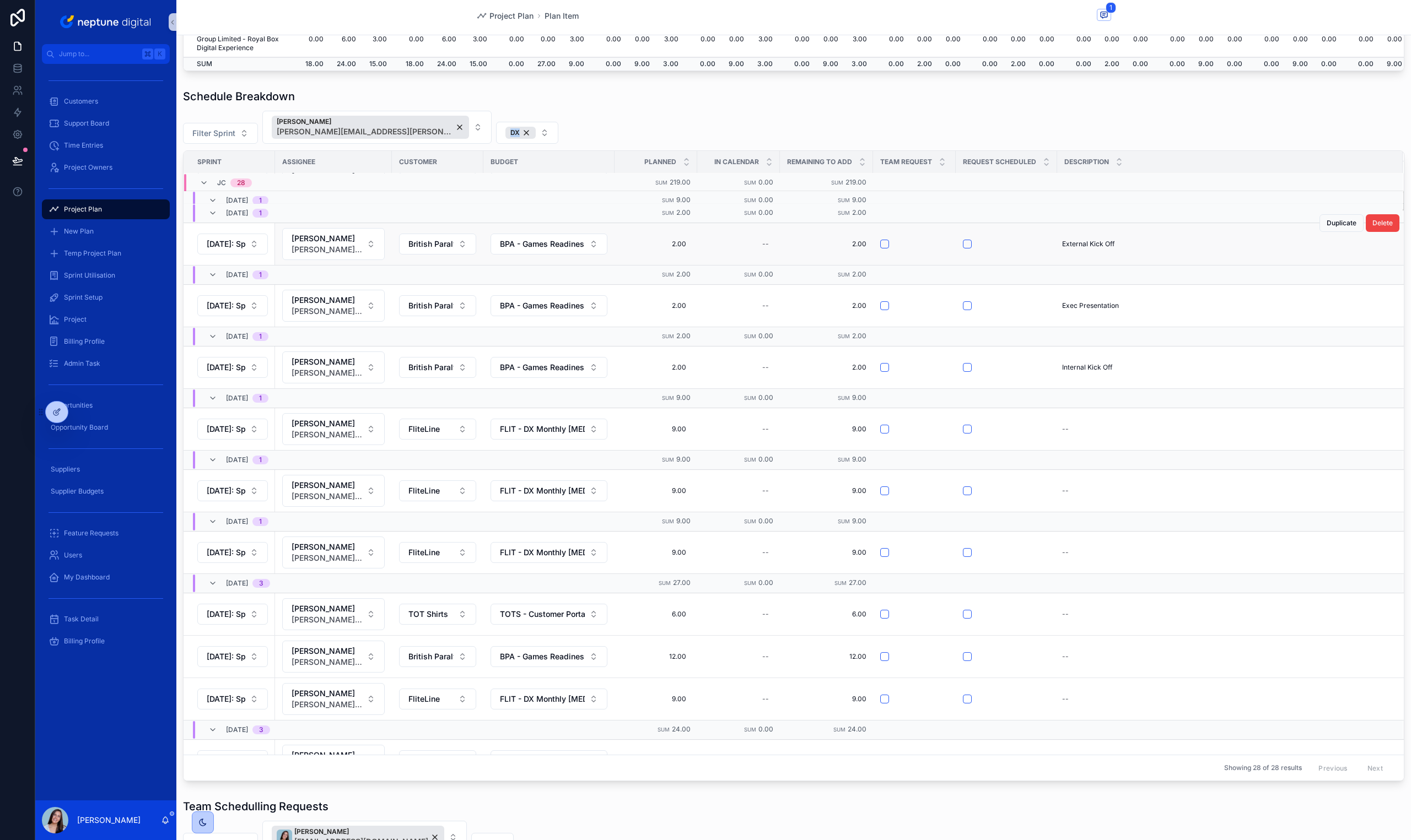
scroll to position [369, 0]
click at [1331, 406] on span "Duplicate" at bounding box center [1341, 405] width 30 height 9
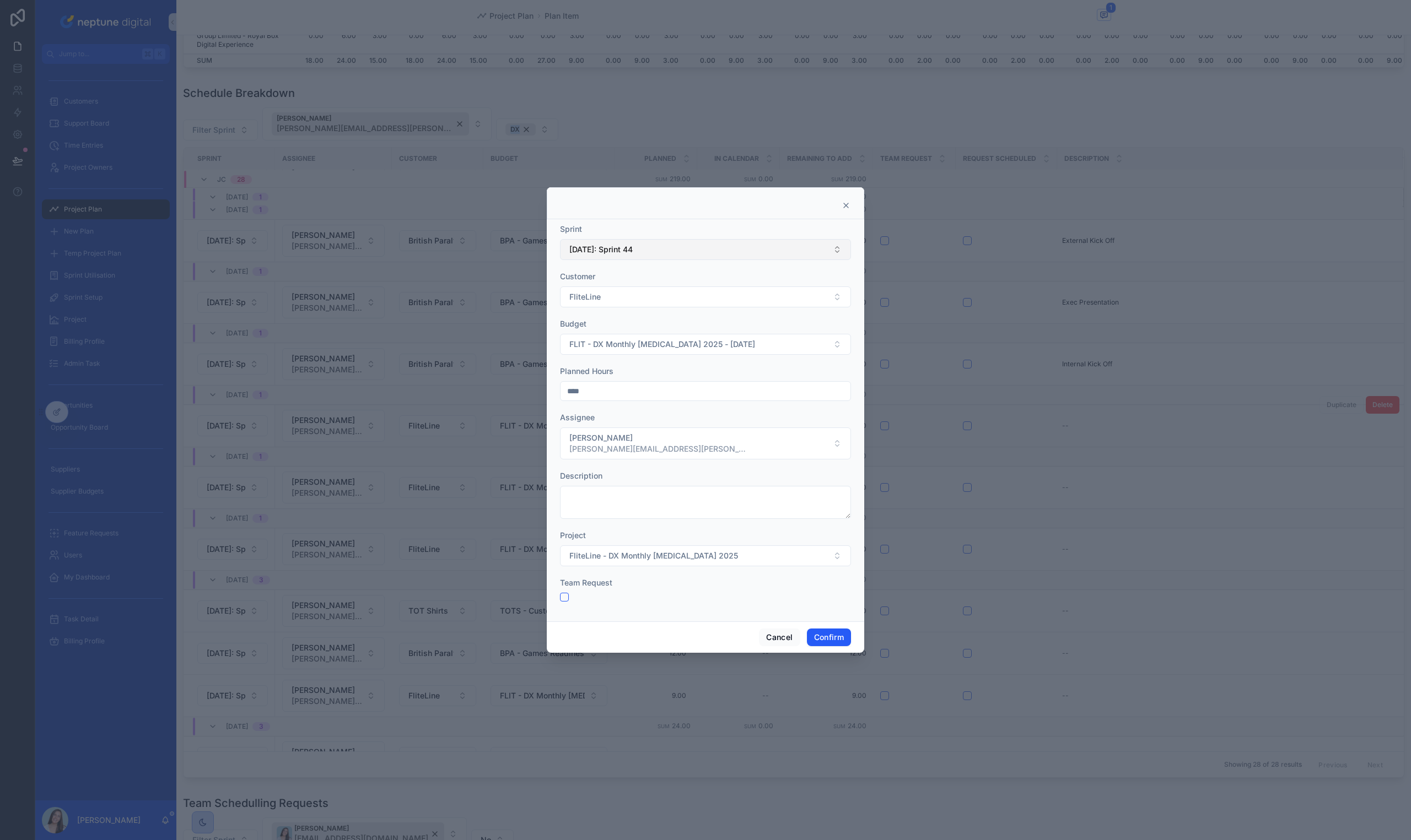
click at [653, 243] on button "[DATE]: Sprint 44" at bounding box center [705, 249] width 291 height 21
click at [679, 311] on div "[DATE]: Sprint 45" at bounding box center [705, 313] width 285 height 18
click at [841, 639] on button "Confirm" at bounding box center [828, 637] width 44 height 18
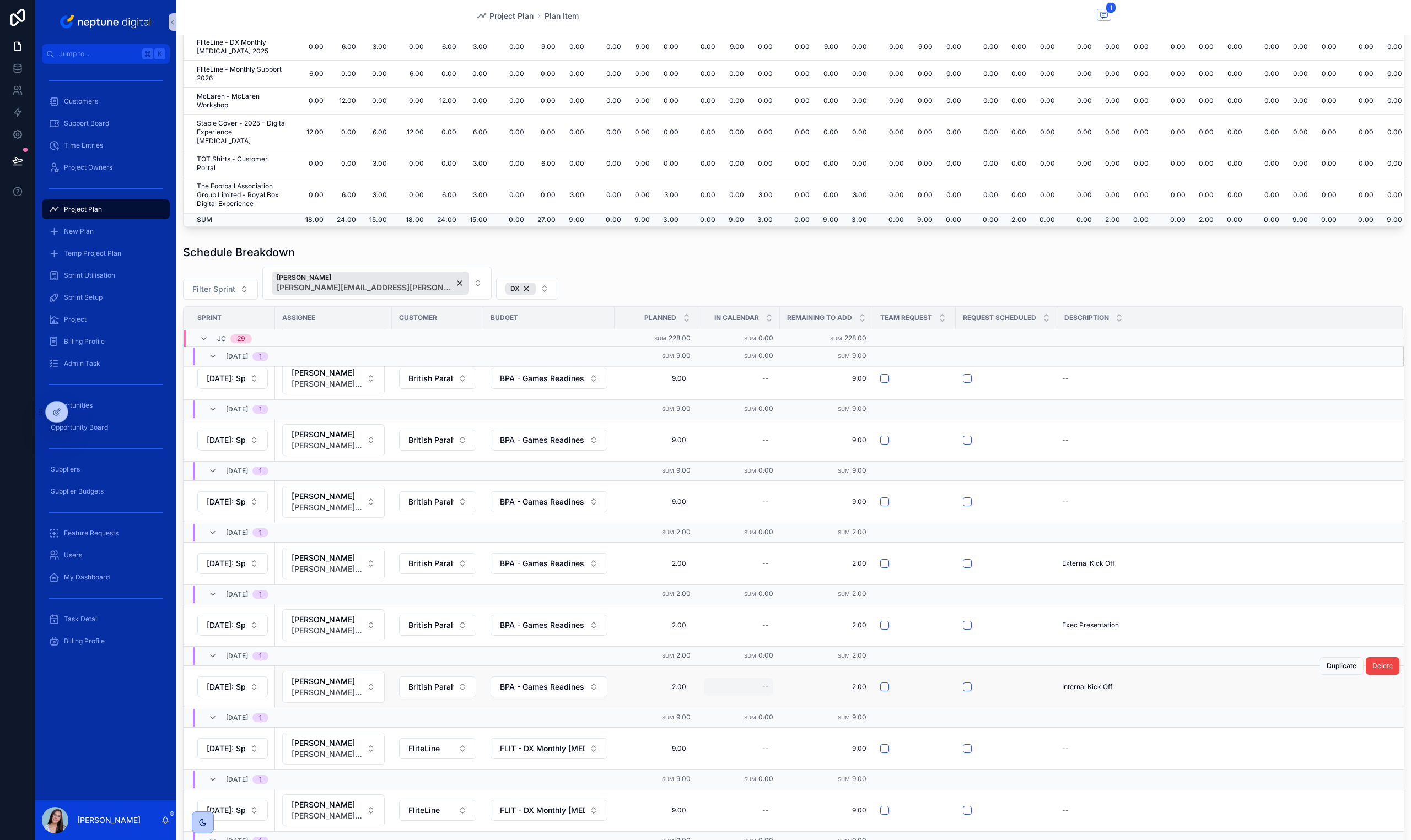
scroll to position [407, 0]
click at [1326, 730] on span "Duplicate" at bounding box center [1341, 727] width 30 height 9
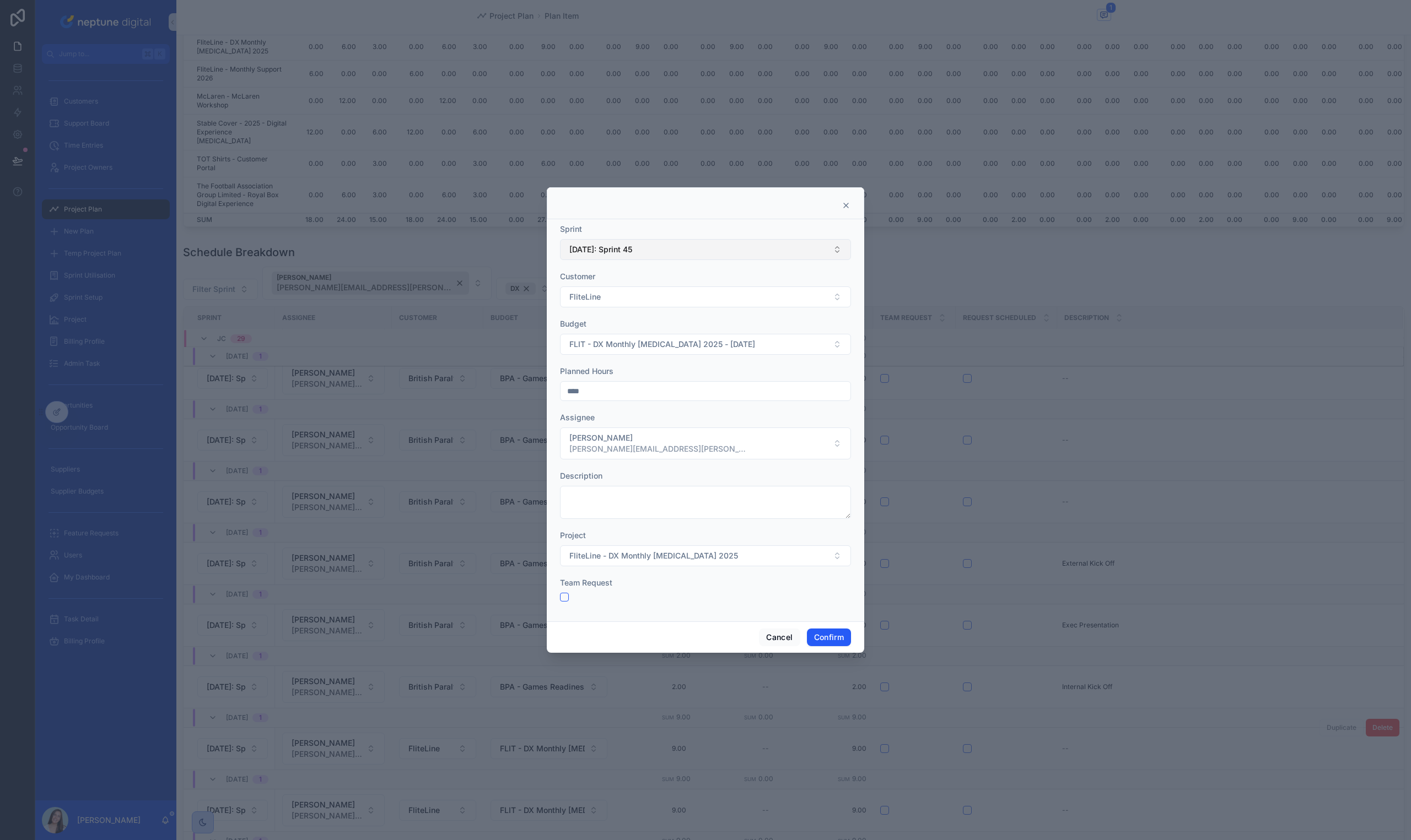
click at [651, 247] on button "[DATE]: Sprint 45" at bounding box center [705, 249] width 291 height 21
click at [672, 406] on div "[DATE]: Sprint 46" at bounding box center [705, 410] width 285 height 18
click at [843, 615] on div "Sprint [DATE]: Sprint 46 Customer FliteLine Budget FLIT - DX Monthly [MEDICAL_D…" at bounding box center [705, 421] width 317 height 402
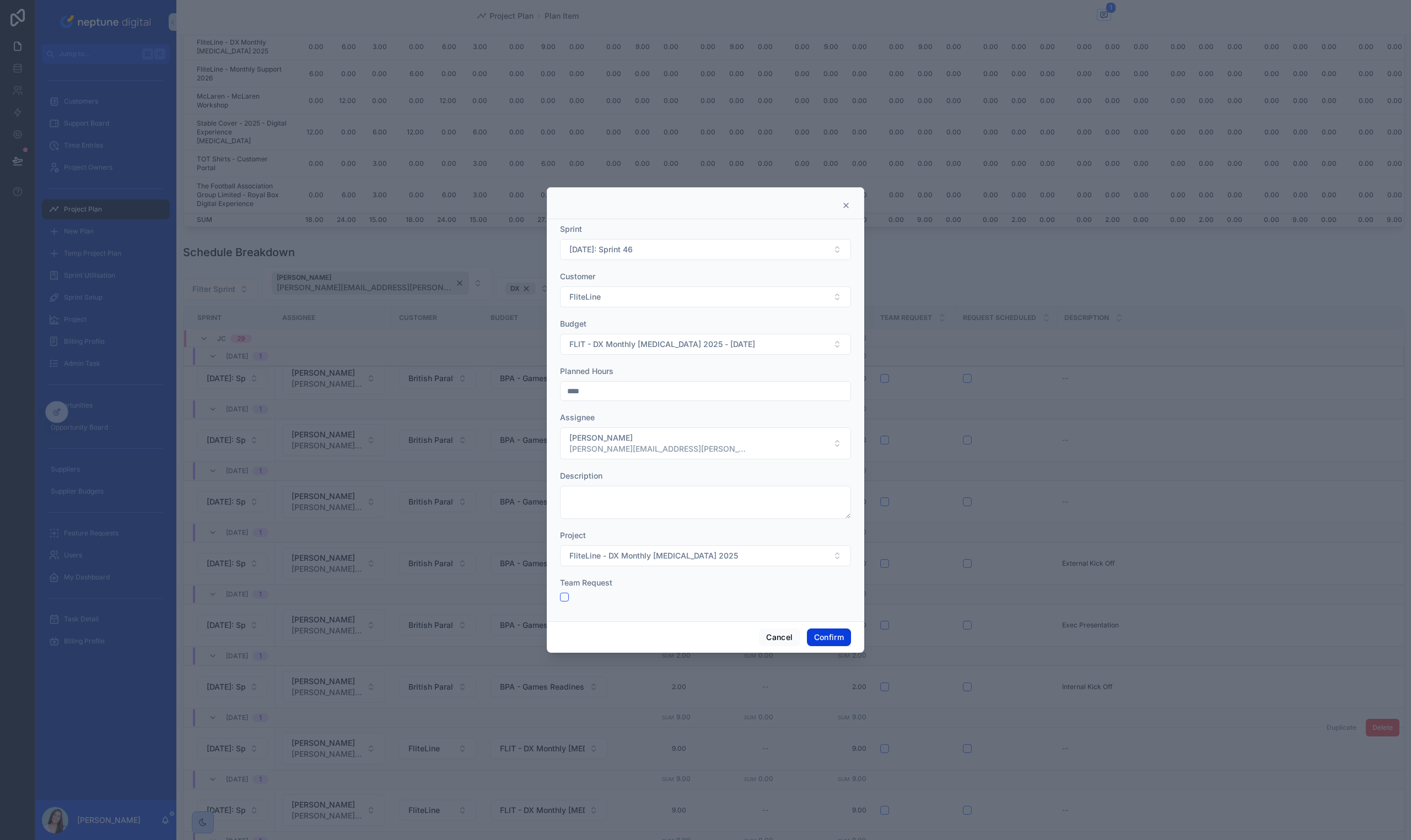
click at [834, 640] on button "Confirm" at bounding box center [828, 637] width 44 height 18
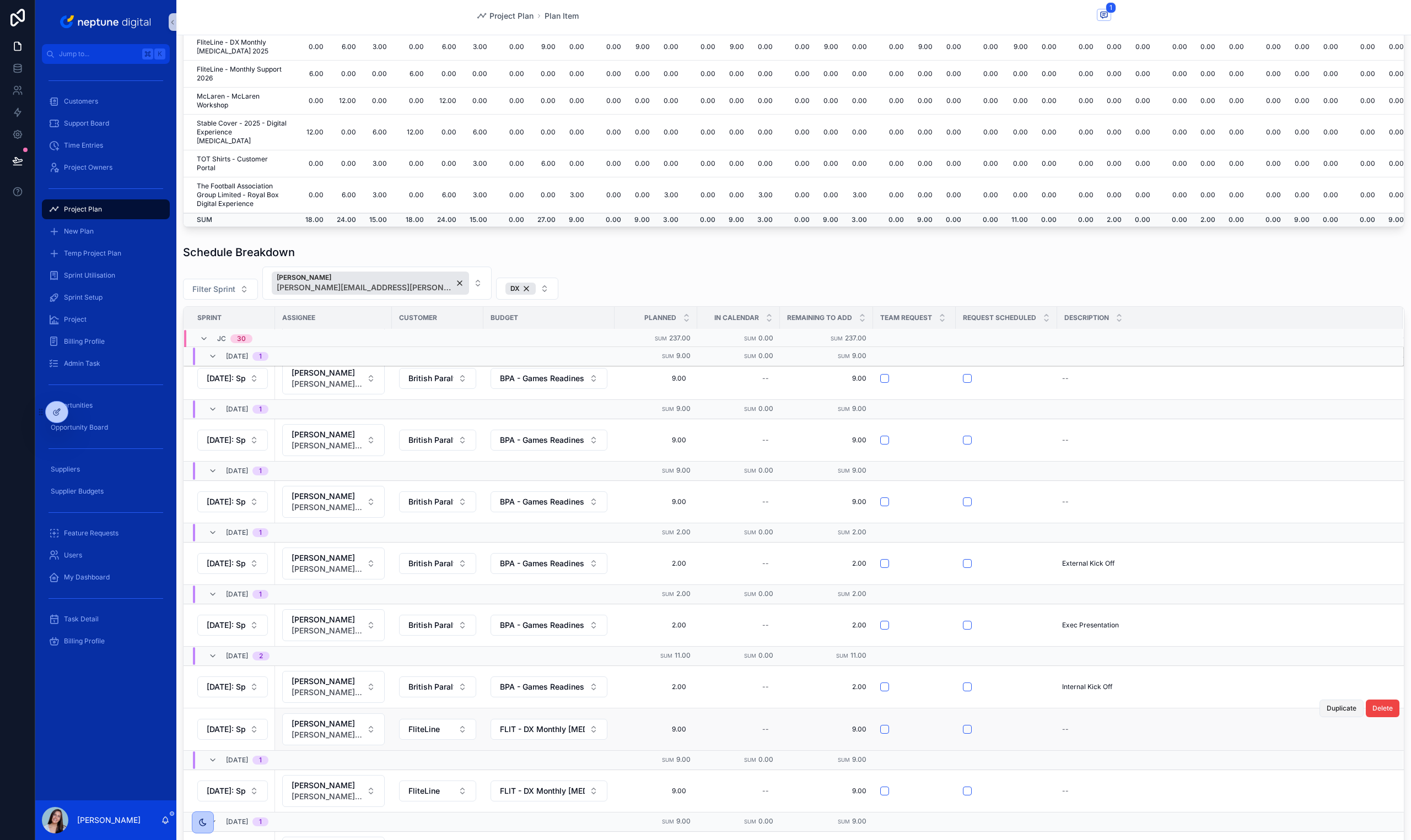
click at [1326, 705] on span "Duplicate" at bounding box center [1341, 708] width 30 height 9
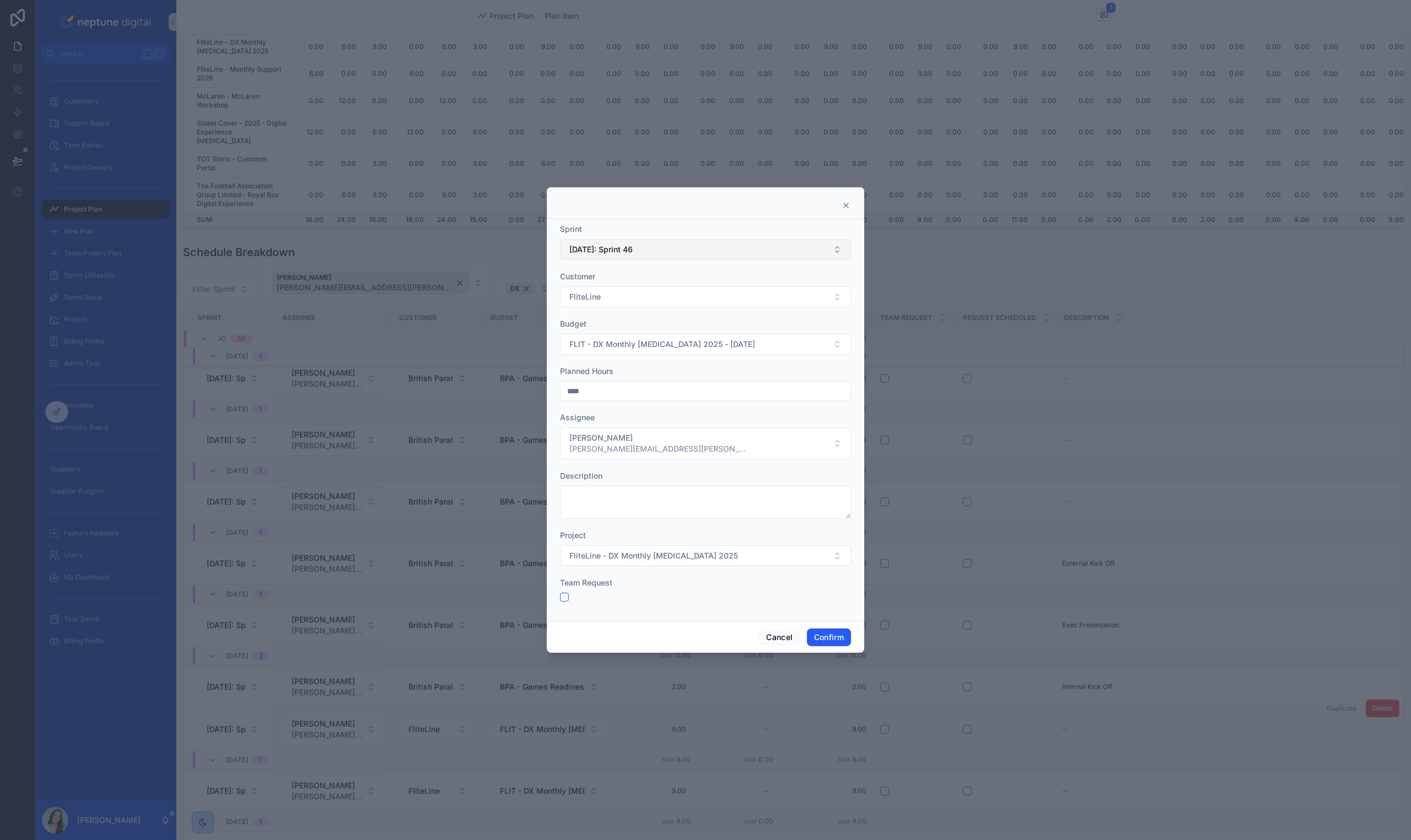
click at [697, 252] on button "[DATE]: Sprint 46" at bounding box center [705, 249] width 291 height 21
click at [680, 411] on div "[DATE]: Sprint 47" at bounding box center [705, 413] width 285 height 18
click at [742, 583] on div "Team Request" at bounding box center [705, 582] width 291 height 11
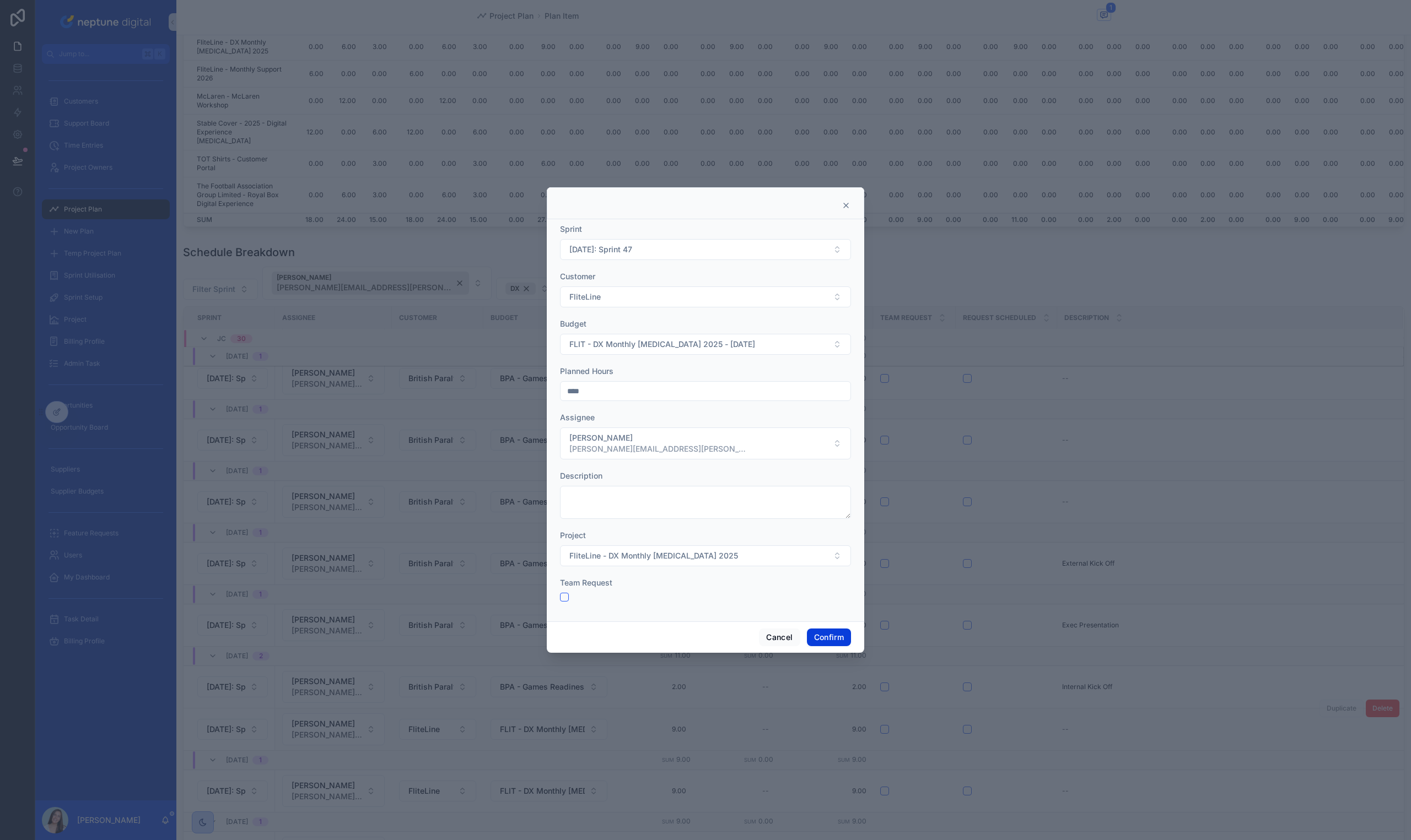
click at [811, 634] on button "Confirm" at bounding box center [828, 637] width 44 height 18
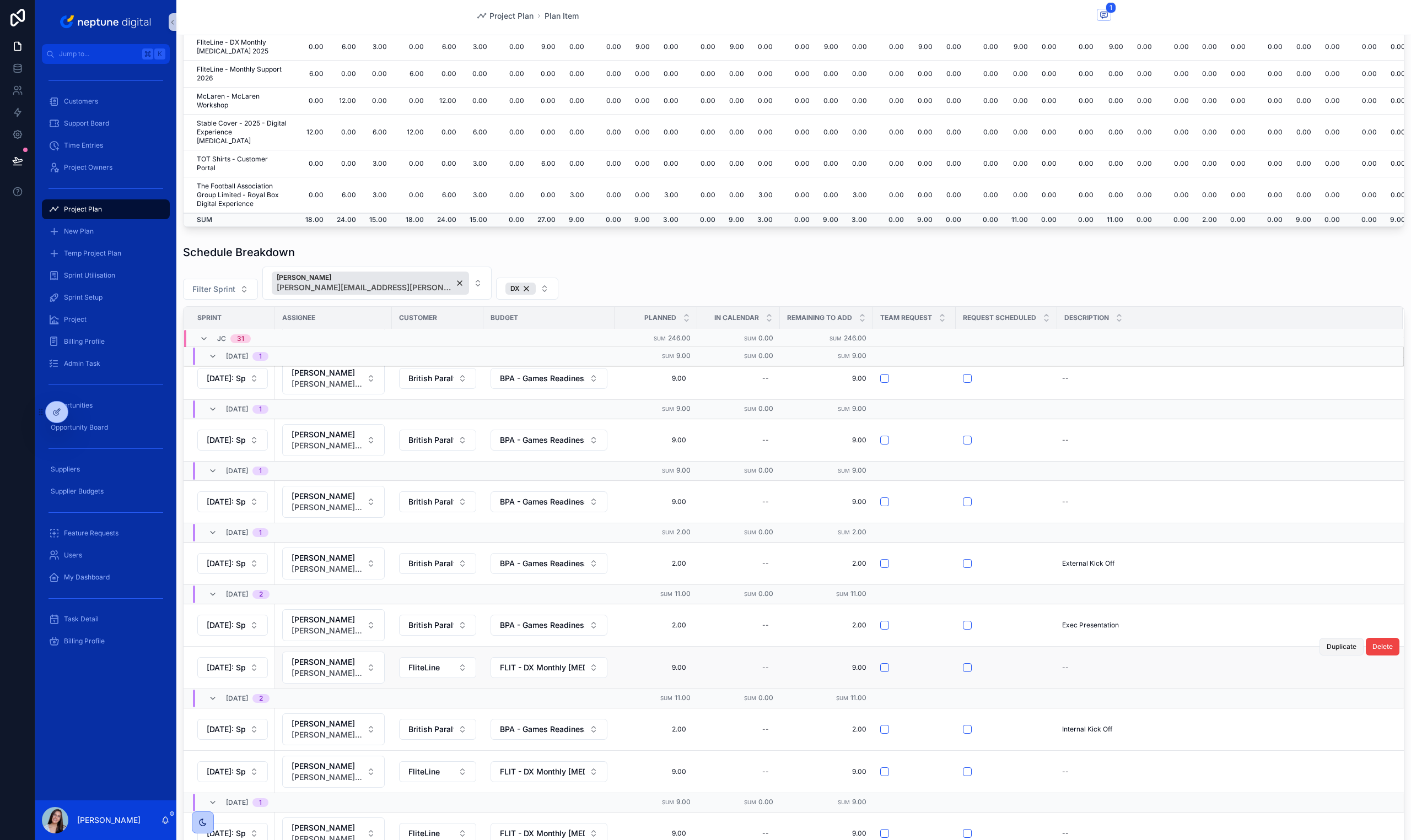
click at [1326, 645] on span "Duplicate" at bounding box center [1341, 646] width 30 height 9
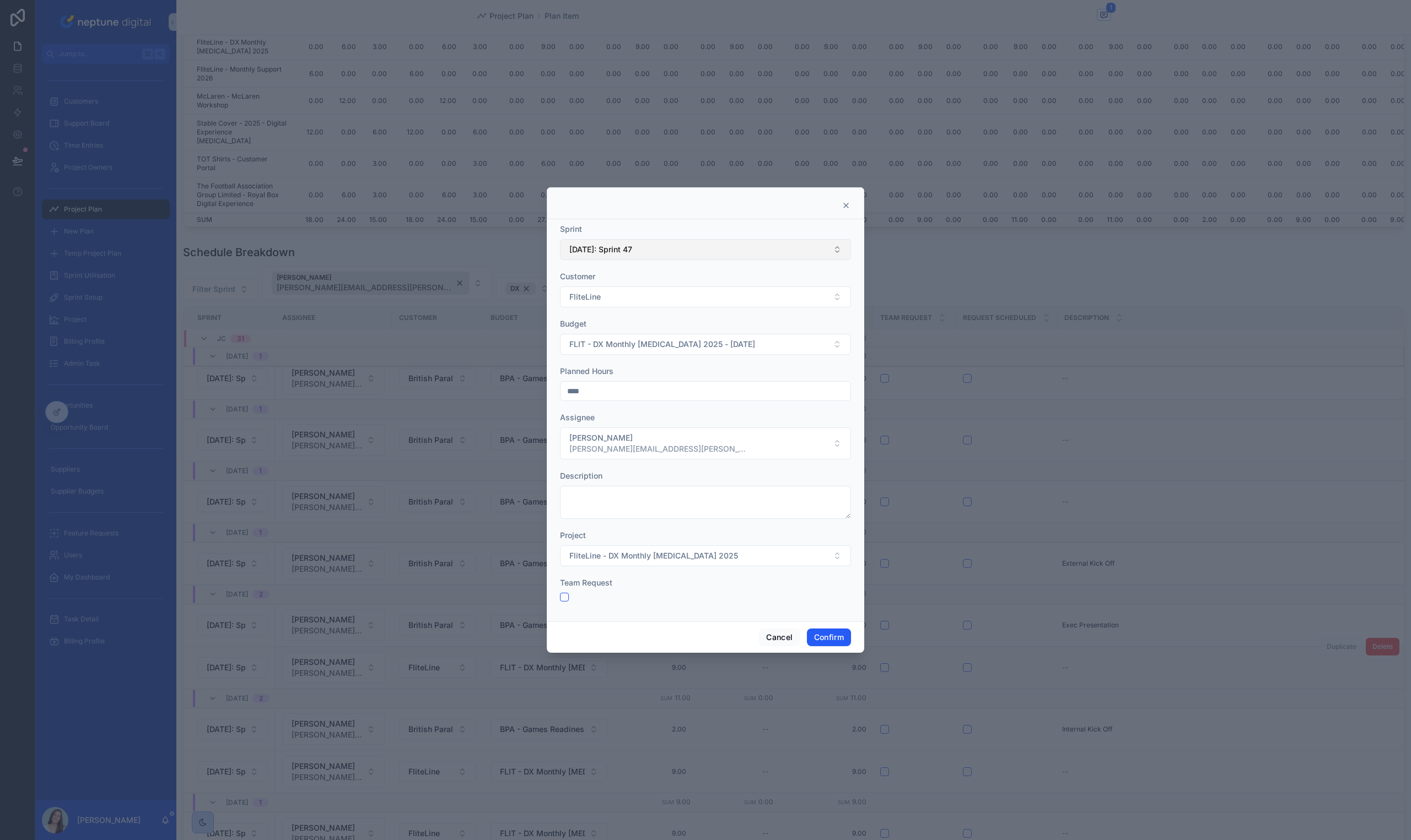
click at [681, 242] on button "[DATE]: Sprint 47" at bounding box center [705, 249] width 291 height 21
click at [680, 321] on div "[DATE]: Sprint 48" at bounding box center [705, 318] width 285 height 18
click at [697, 374] on div "Planned Hours" at bounding box center [705, 371] width 291 height 11
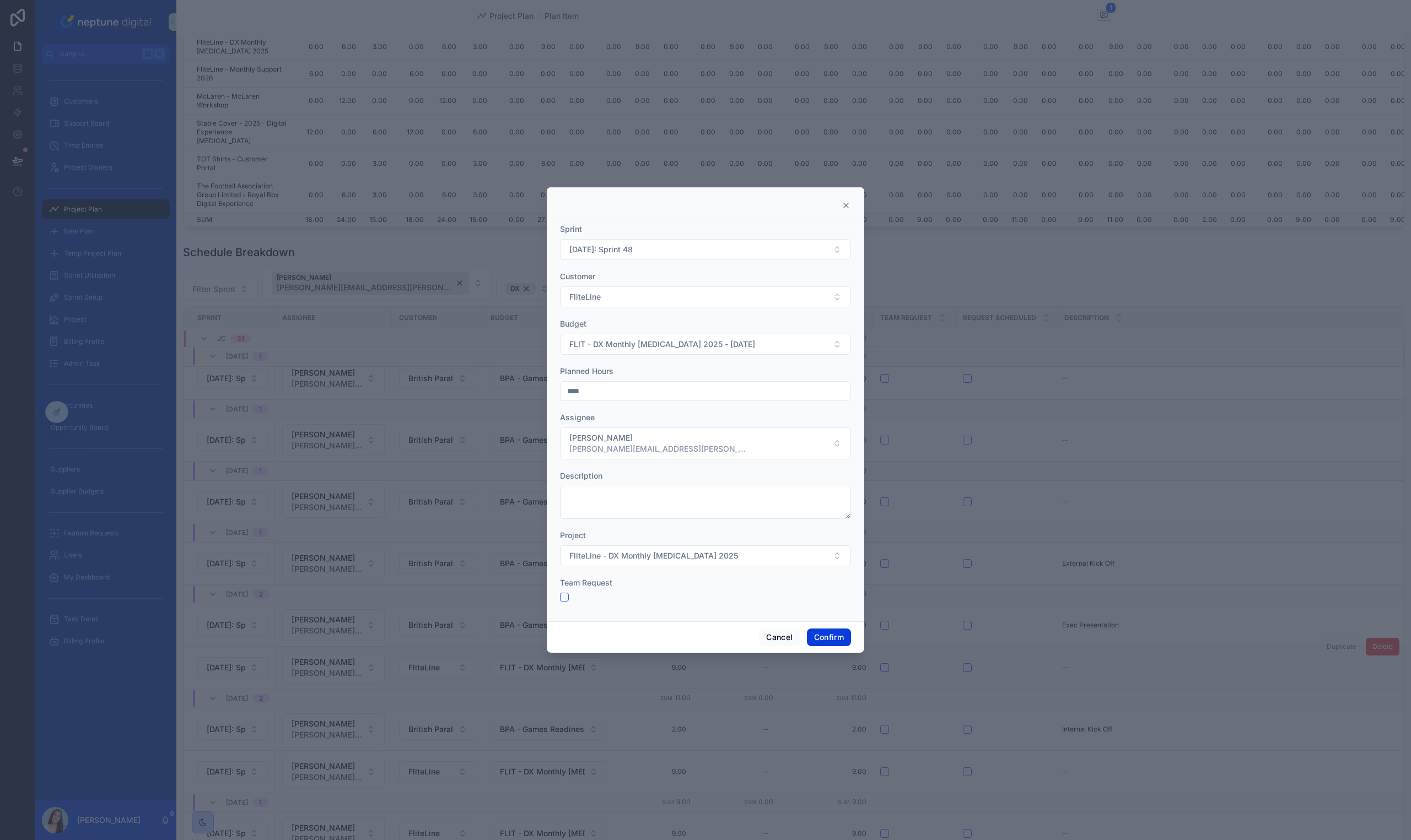
click at [846, 637] on button "Confirm" at bounding box center [828, 637] width 44 height 18
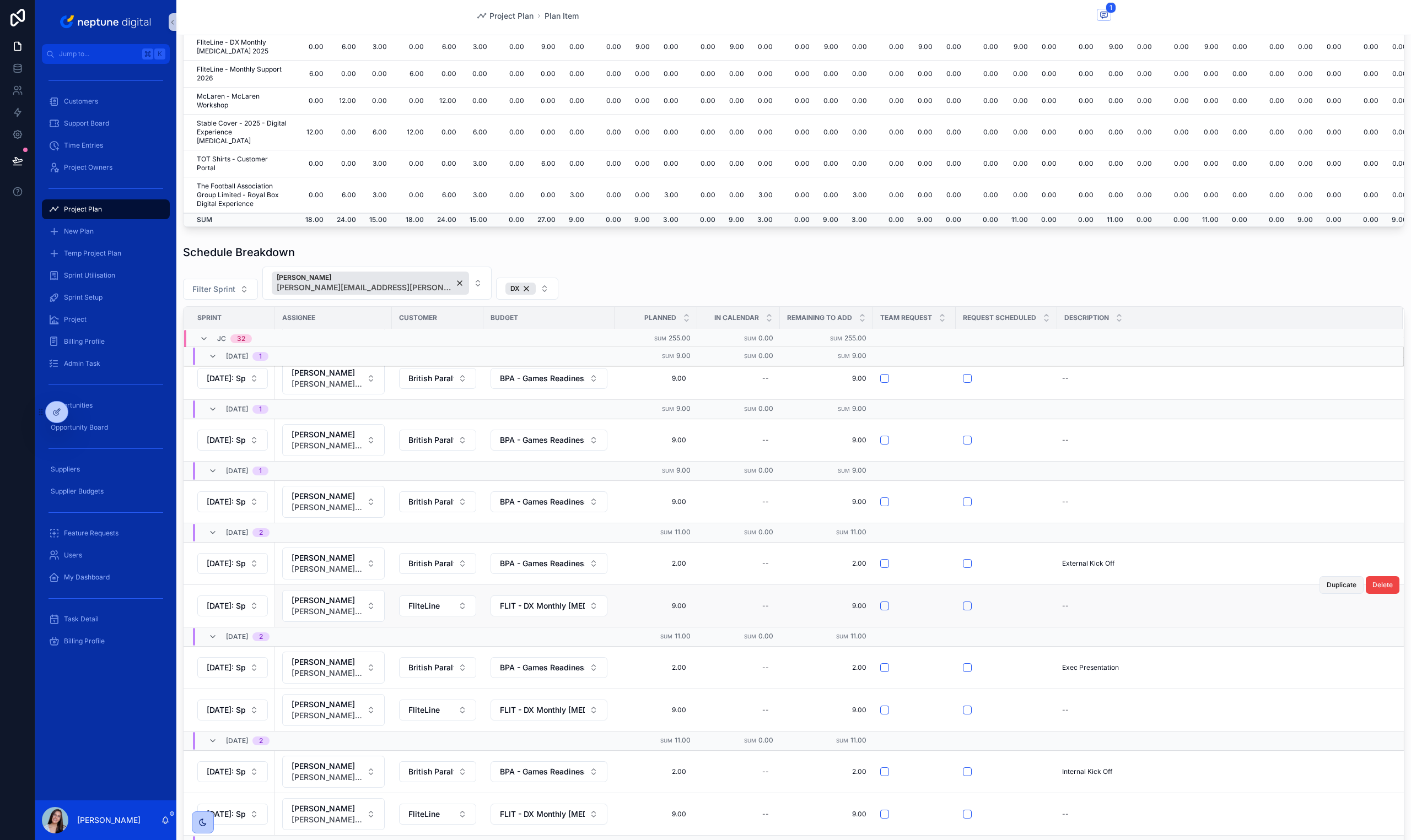
click at [1330, 584] on span "Duplicate" at bounding box center [1341, 585] width 30 height 9
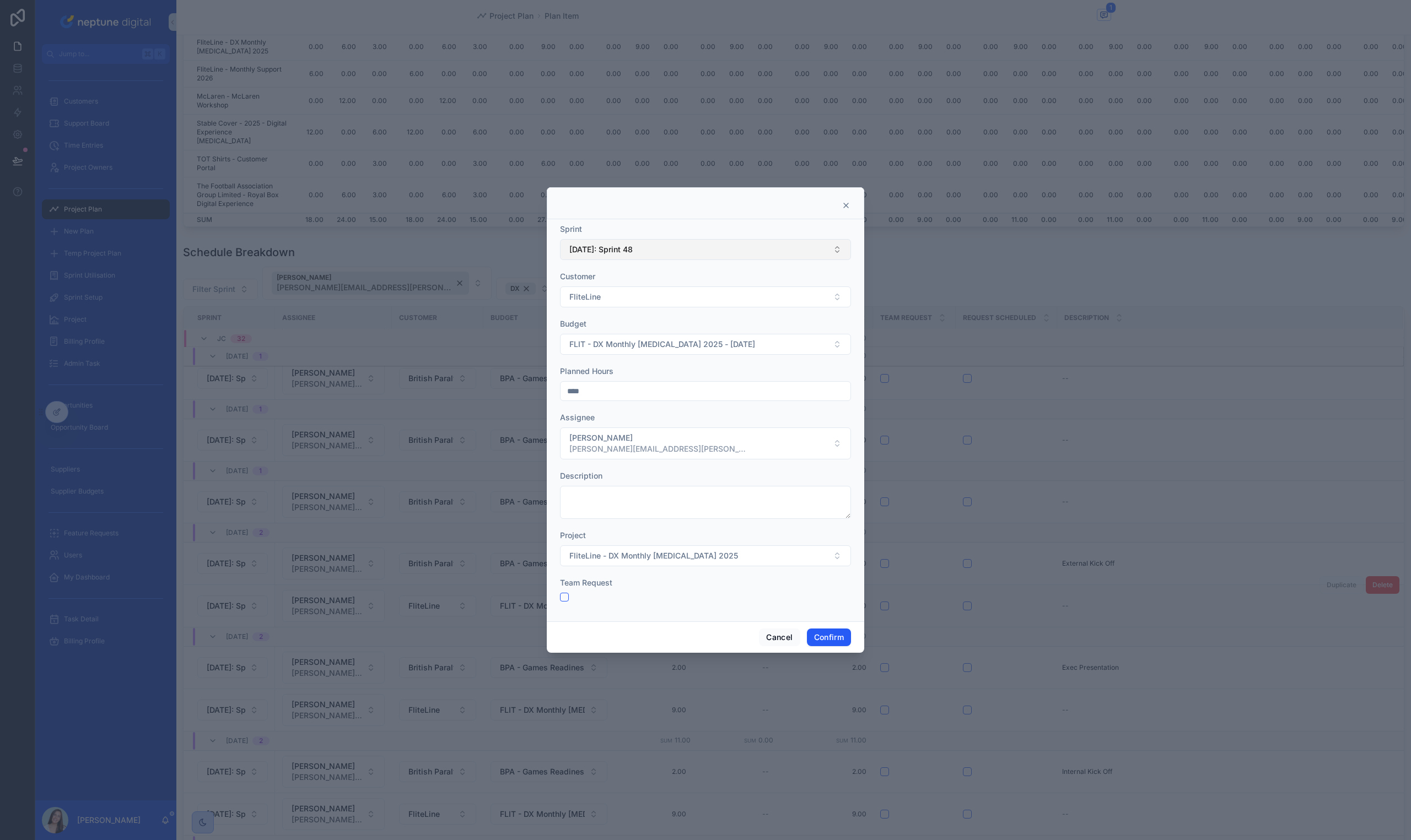
click at [627, 247] on span "[DATE]: Sprint 48" at bounding box center [601, 249] width 63 height 11
click at [699, 389] on div "[DATE]: Sprint 49" at bounding box center [705, 388] width 285 height 18
click at [736, 580] on div "Team Request" at bounding box center [705, 582] width 291 height 11
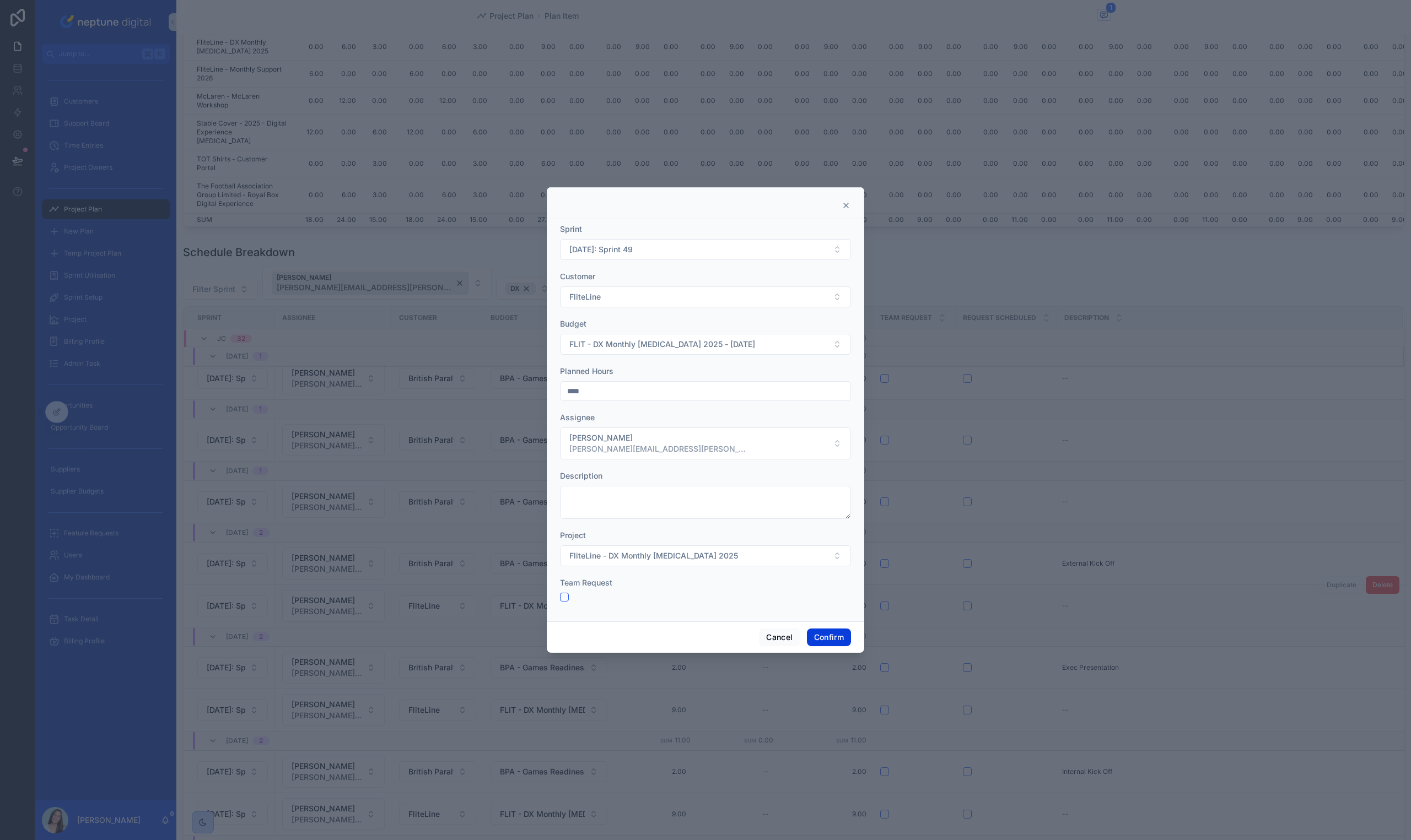
click at [839, 639] on button "Confirm" at bounding box center [828, 637] width 44 height 18
click at [601, 246] on span "[DATE]: Sprint 48" at bounding box center [601, 249] width 63 height 11
click at [649, 419] on div "[DATE]: Sprint 49" at bounding box center [705, 419] width 285 height 18
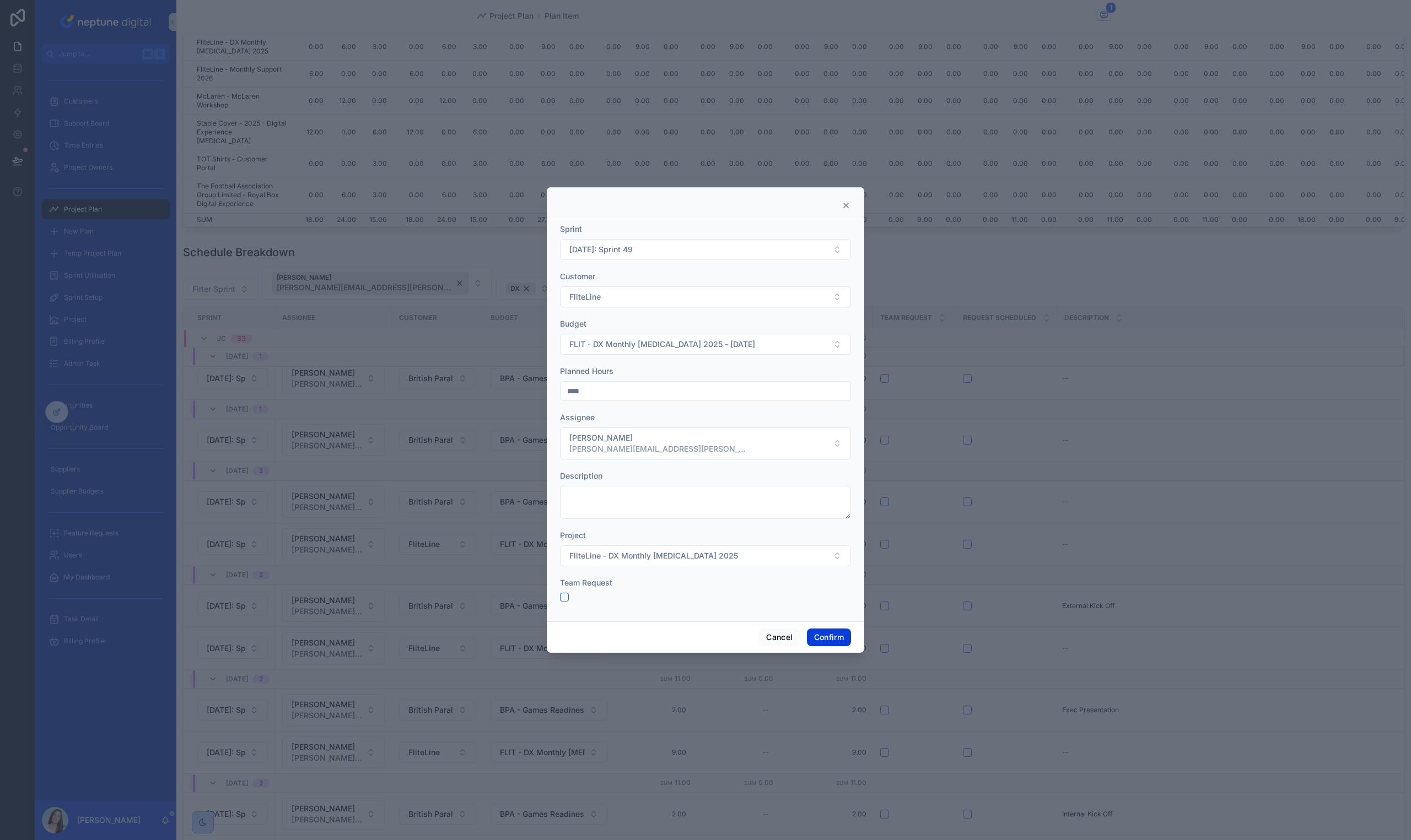
click at [822, 642] on button "Confirm" at bounding box center [828, 637] width 44 height 18
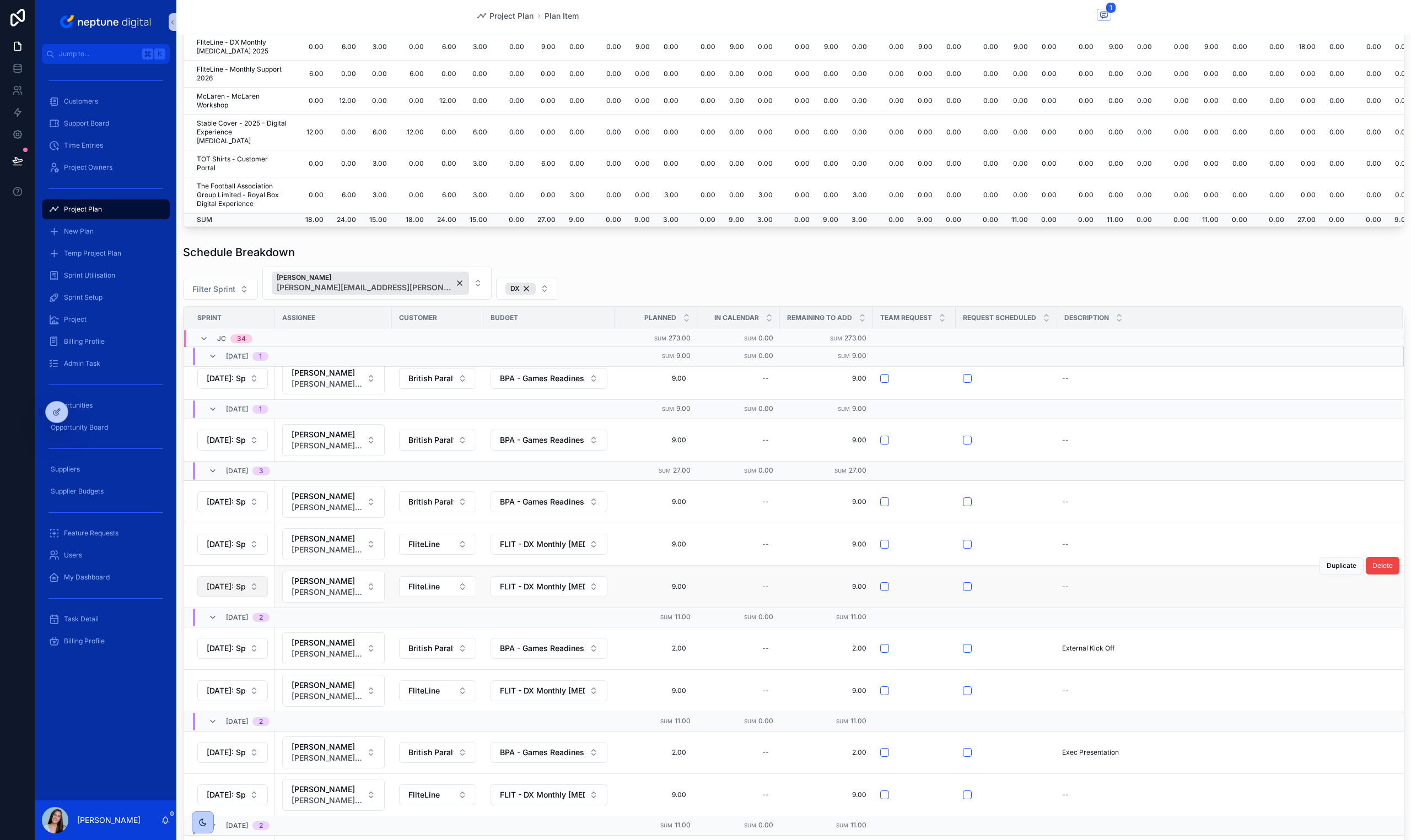
click at [241, 581] on span "[DATE]: Sprint 49" at bounding box center [226, 586] width 38 height 11
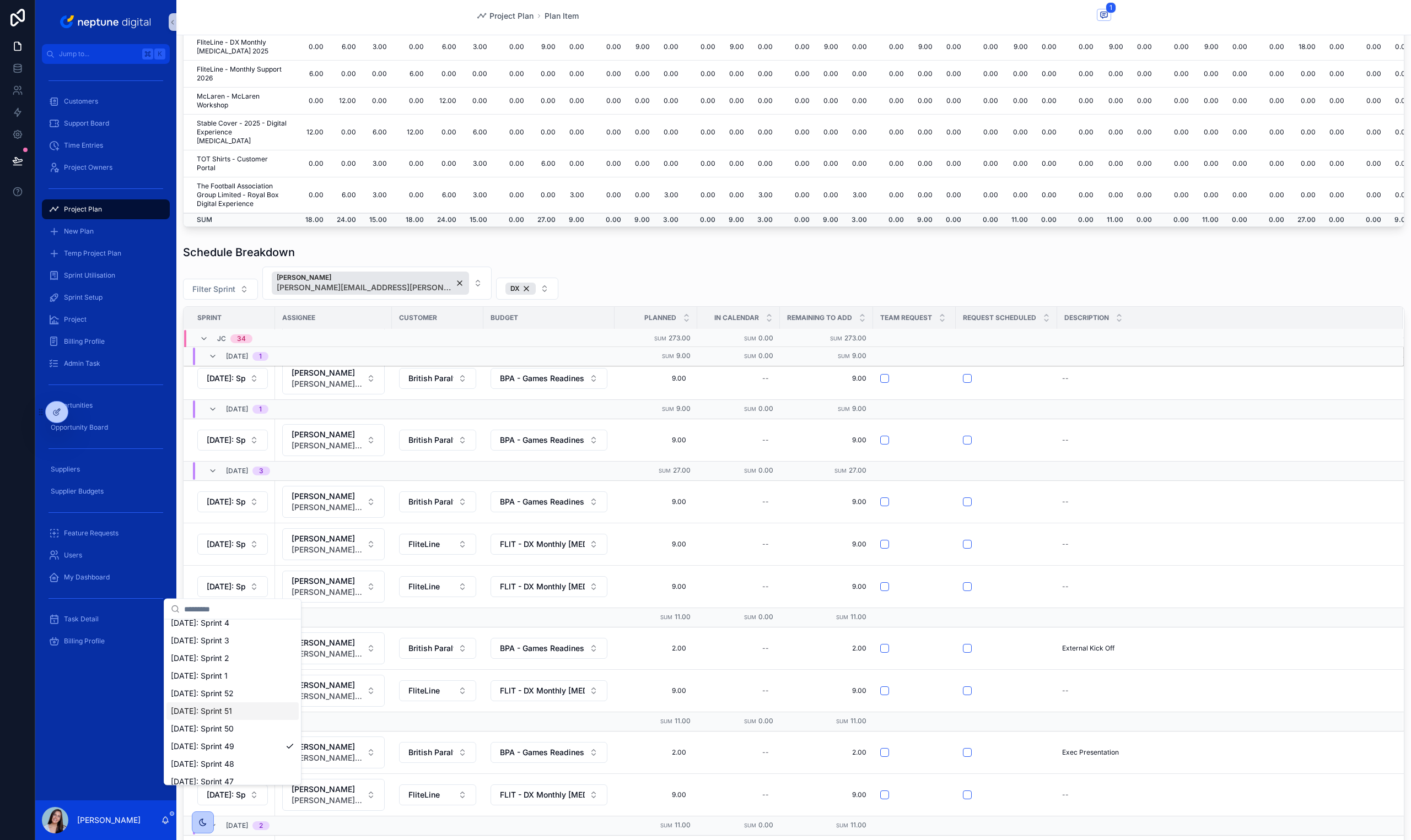
scroll to position [98, 0]
click at [246, 723] on div "[DATE]: Sprint 50" at bounding box center [232, 726] width 132 height 18
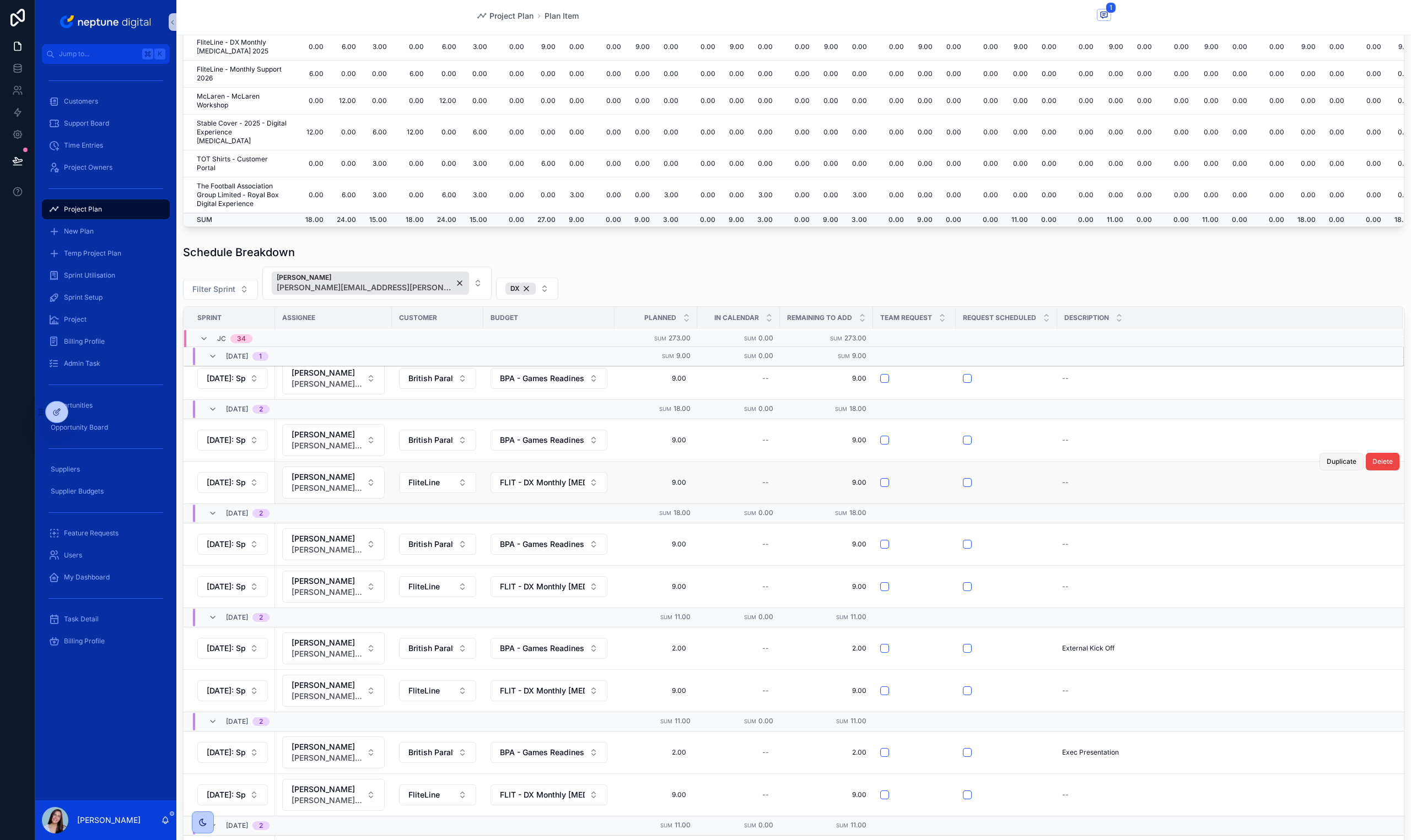
click at [1328, 459] on span "Duplicate" at bounding box center [1341, 461] width 30 height 9
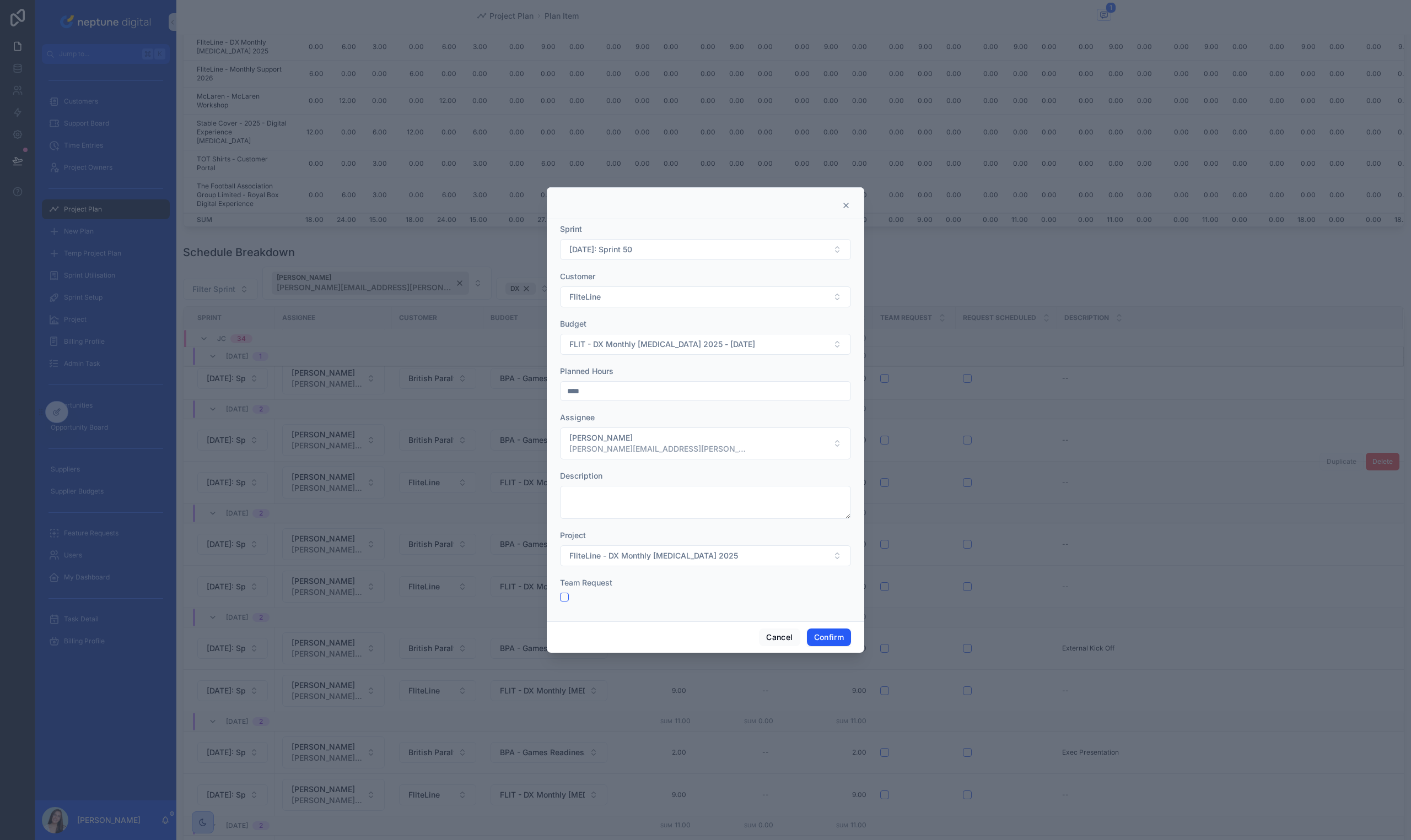
click at [605, 238] on div "Sprint 15/12/25: Sprint 50" at bounding box center [705, 242] width 291 height 37
click at [603, 249] on span "[DATE]: Sprint 50" at bounding box center [601, 249] width 63 height 11
click at [618, 387] on div "[DATE]: Sprint 51" at bounding box center [705, 394] width 285 height 18
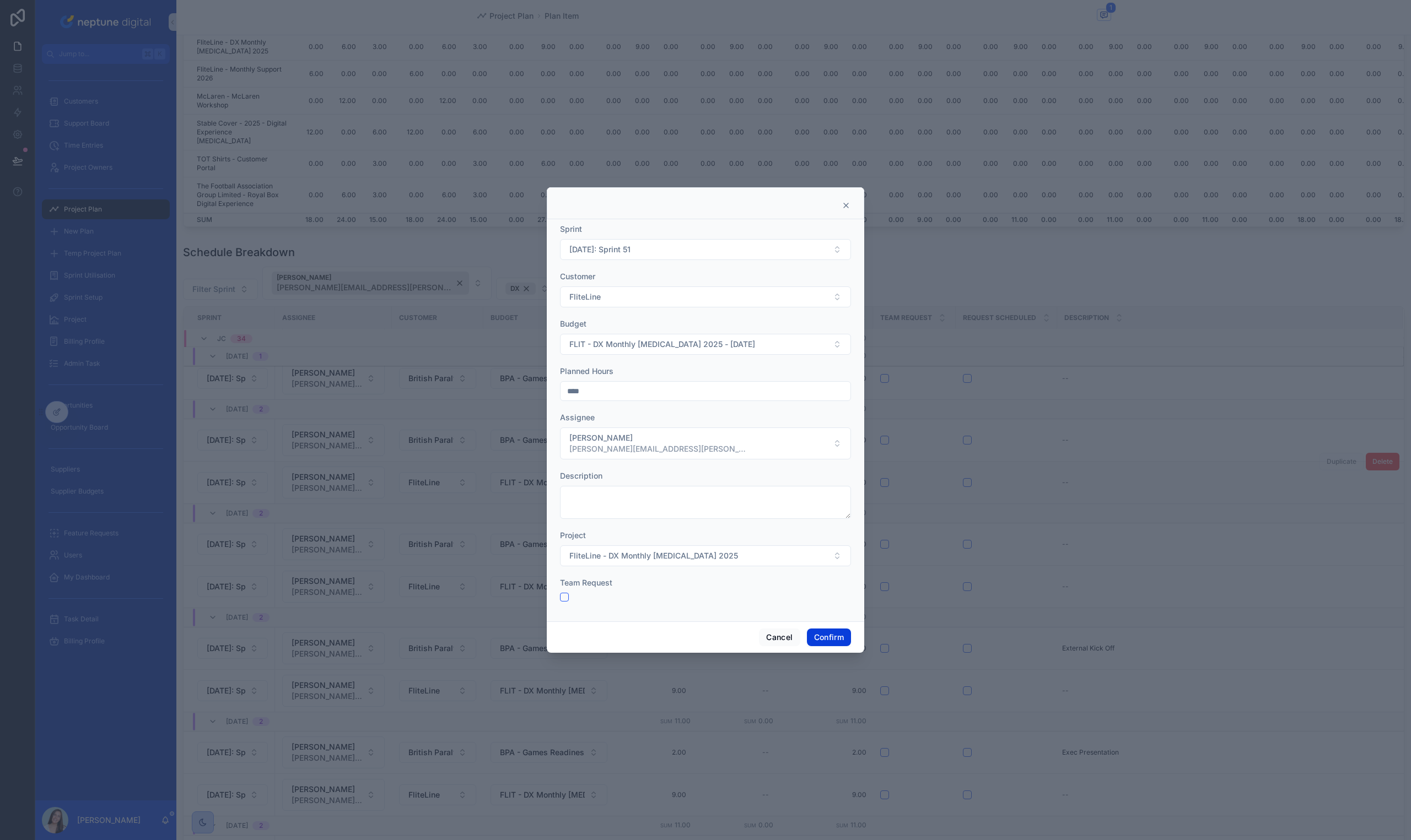
click at [829, 635] on button "Confirm" at bounding box center [828, 637] width 44 height 18
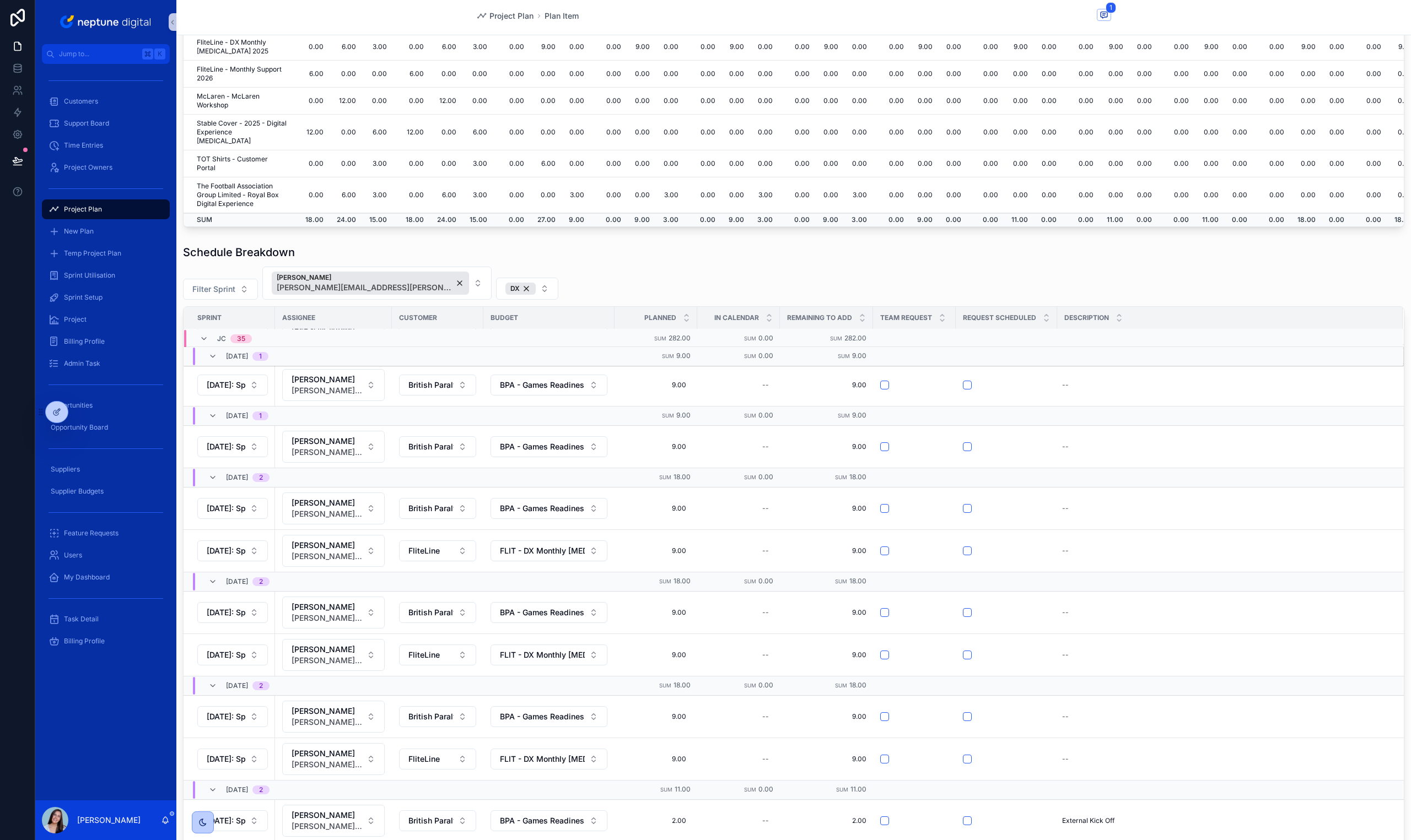
scroll to position [251, 0]
click at [1320, 529] on button "Duplicate" at bounding box center [1341, 530] width 44 height 18
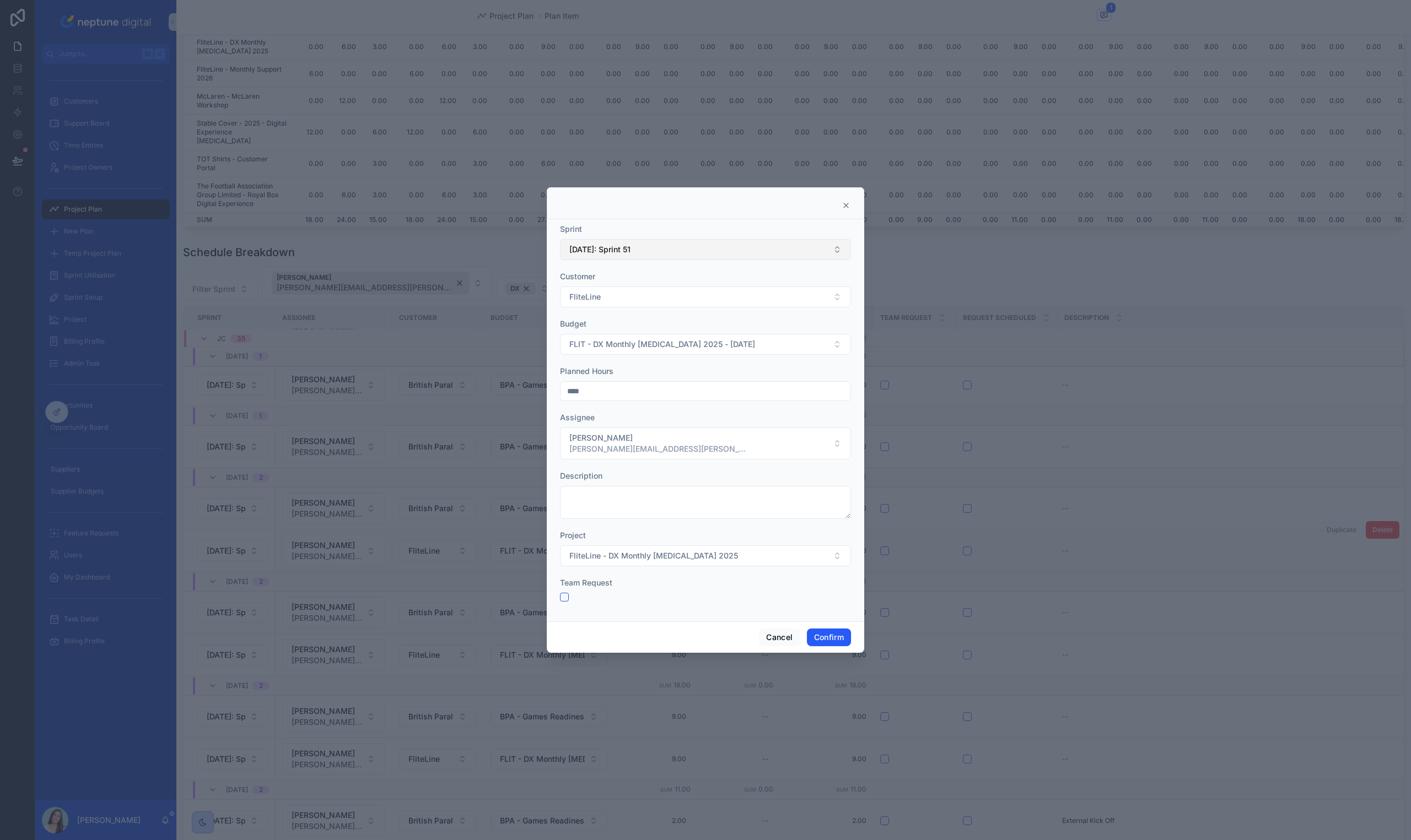
click at [620, 242] on button "[DATE]: Sprint 51" at bounding box center [705, 249] width 291 height 21
click at [626, 342] on span "[DATE]: Sprint 52" at bounding box center [599, 347] width 63 height 11
click at [817, 639] on button "Confirm" at bounding box center [828, 637] width 44 height 18
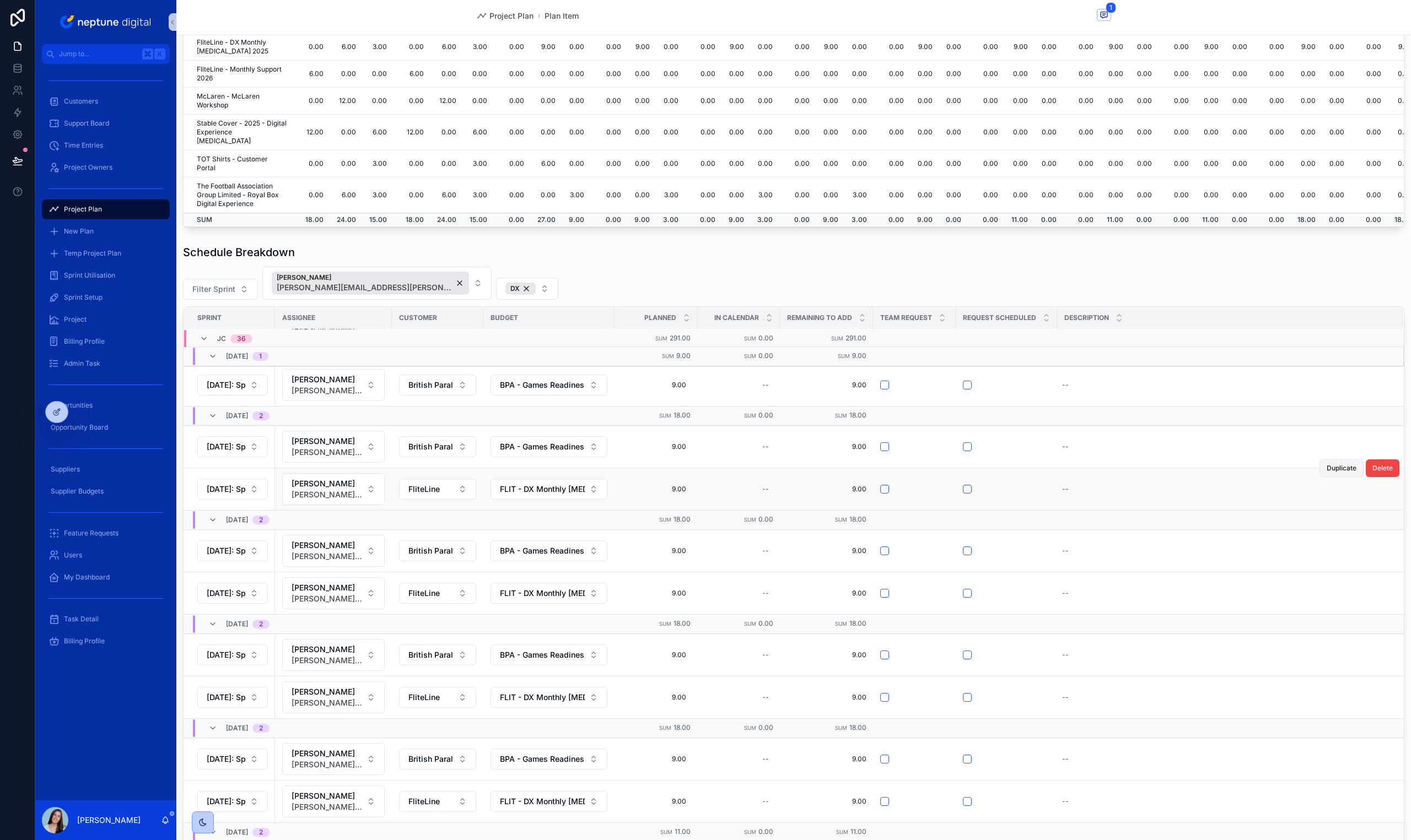
click at [1326, 467] on span "Duplicate" at bounding box center [1341, 468] width 30 height 9
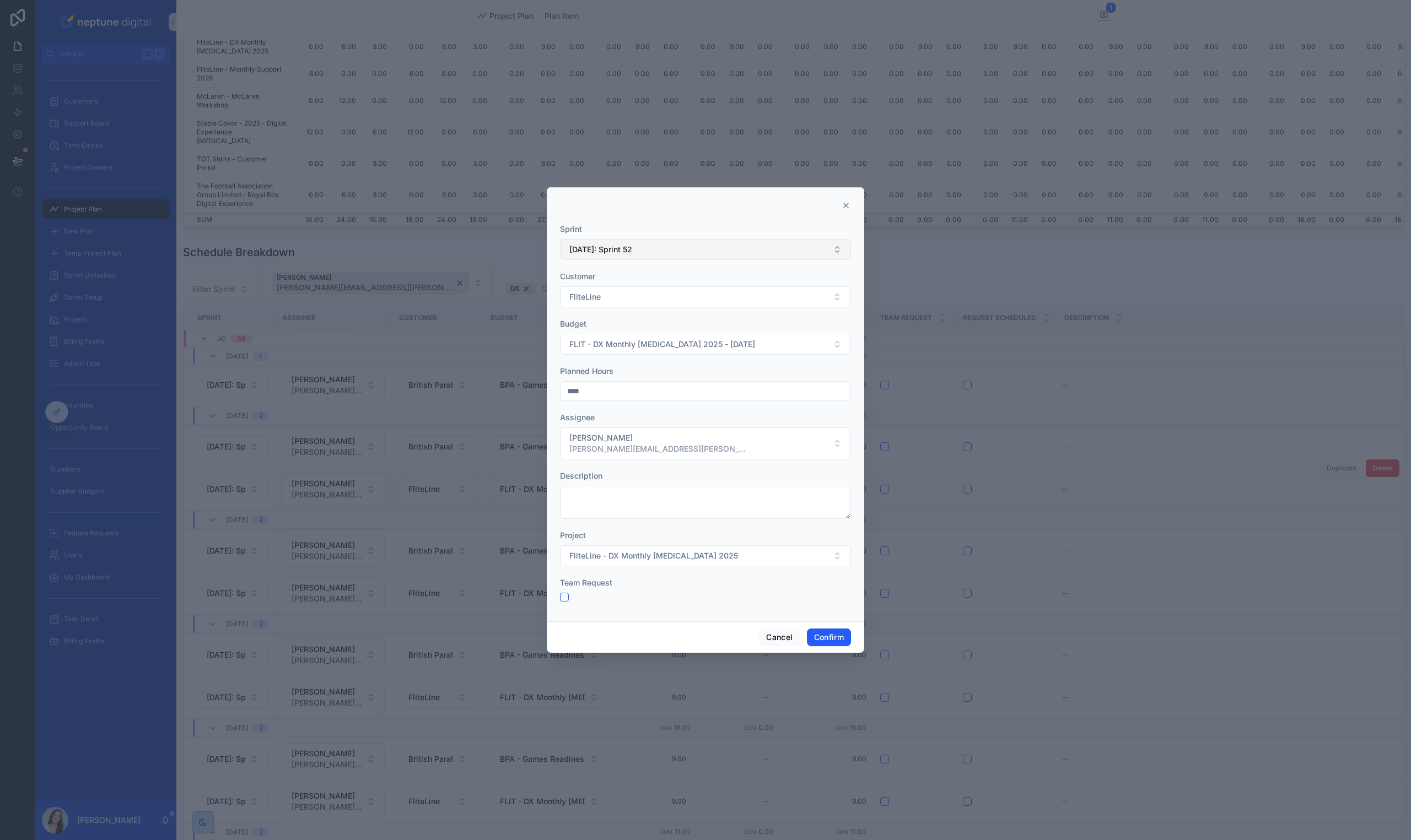
click at [706, 253] on button "[DATE]: Sprint 52" at bounding box center [705, 249] width 291 height 21
click at [667, 417] on div "[DATE]: Sprint 1" at bounding box center [705, 413] width 285 height 18
click at [839, 635] on button "Confirm" at bounding box center [828, 637] width 44 height 18
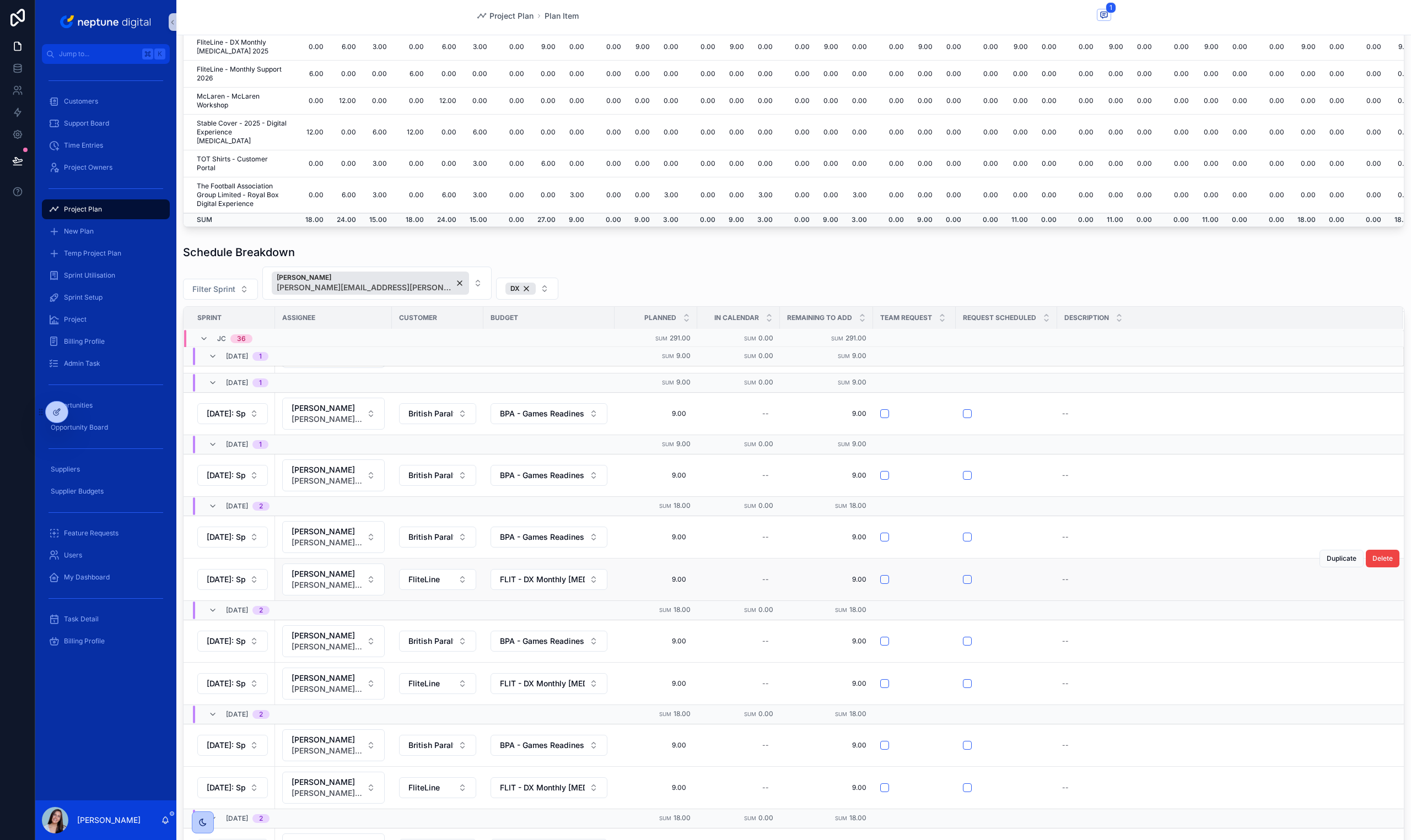
scroll to position [160, 0]
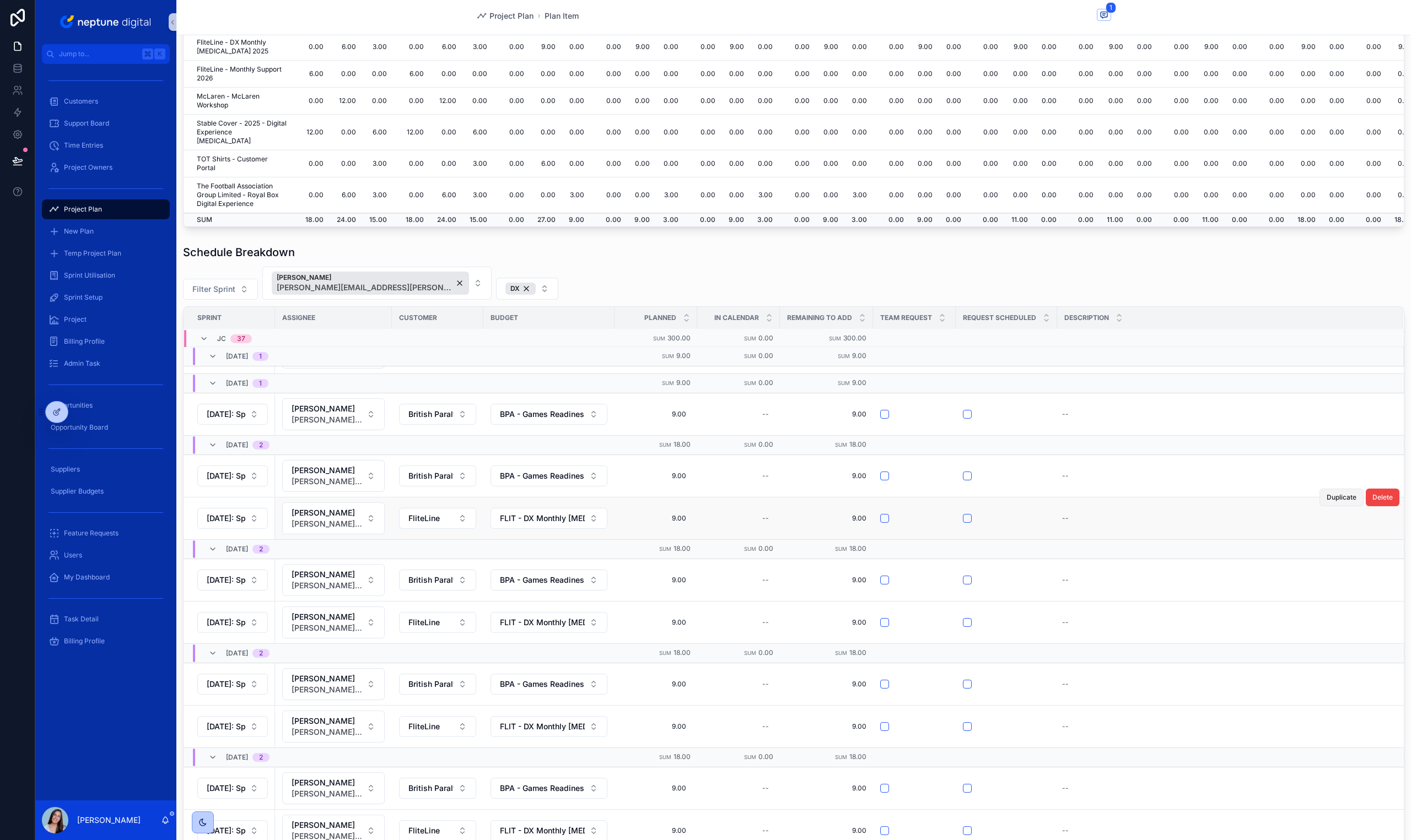
click at [1333, 498] on span "Duplicate" at bounding box center [1341, 497] width 30 height 9
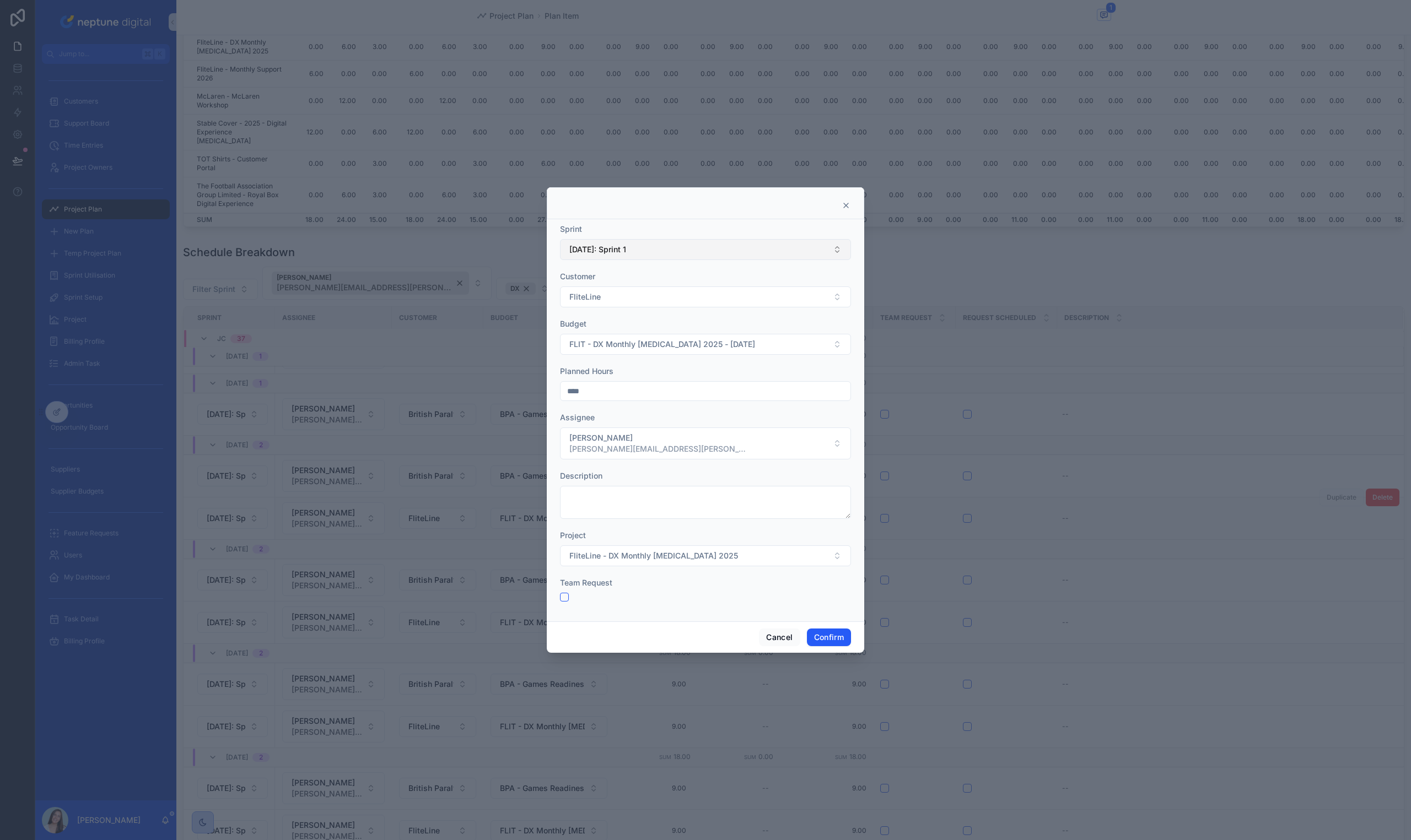
click at [650, 259] on button "[DATE]: Sprint 1" at bounding box center [705, 249] width 291 height 21
click at [635, 410] on div "[DATE]: Sprint 2" at bounding box center [705, 418] width 285 height 18
click at [825, 653] on div at bounding box center [706, 420] width 1411 height 840
click at [824, 642] on button "Confirm" at bounding box center [828, 637] width 44 height 18
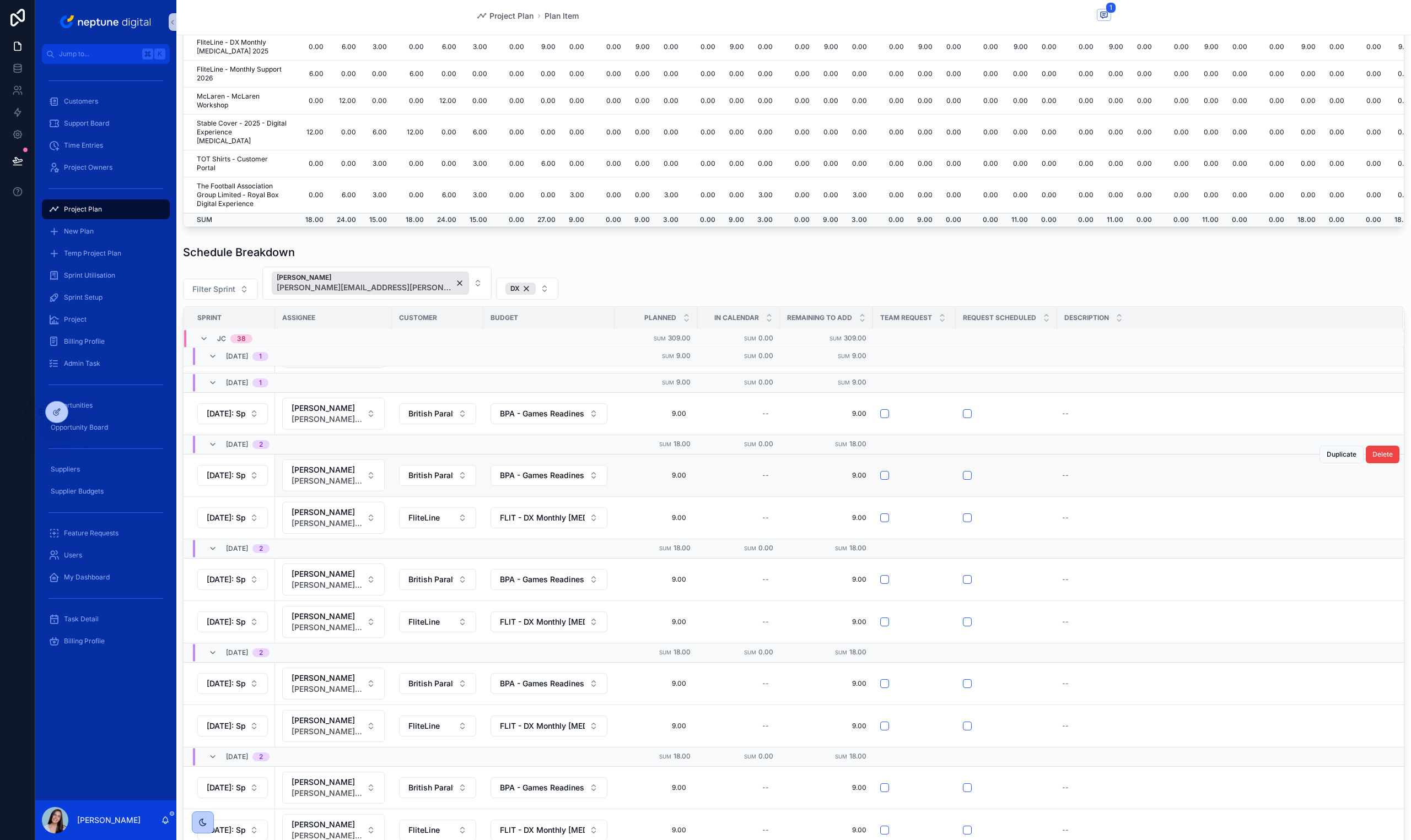
scroll to position [76, 0]
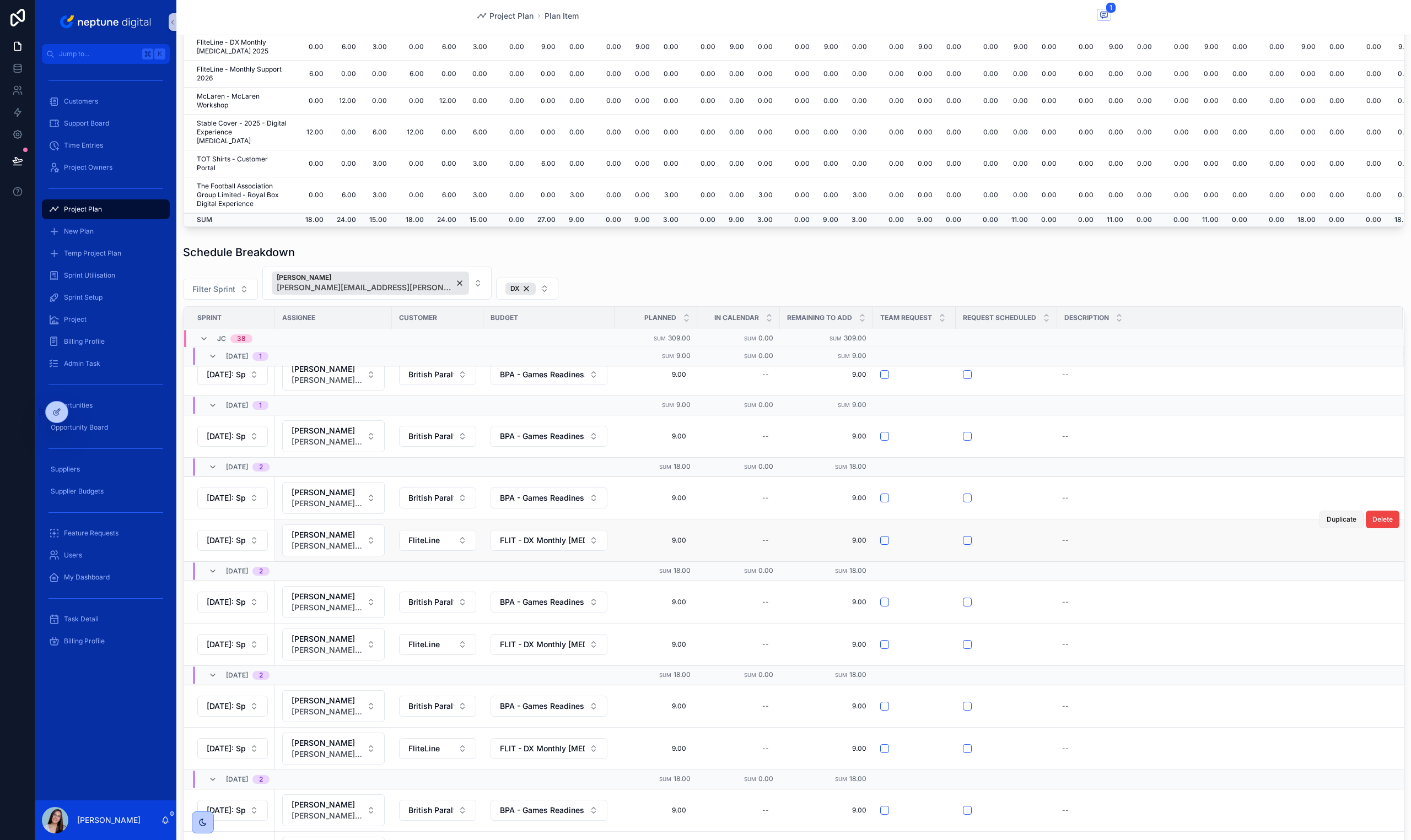
click at [1333, 525] on button "Duplicate" at bounding box center [1341, 519] width 44 height 18
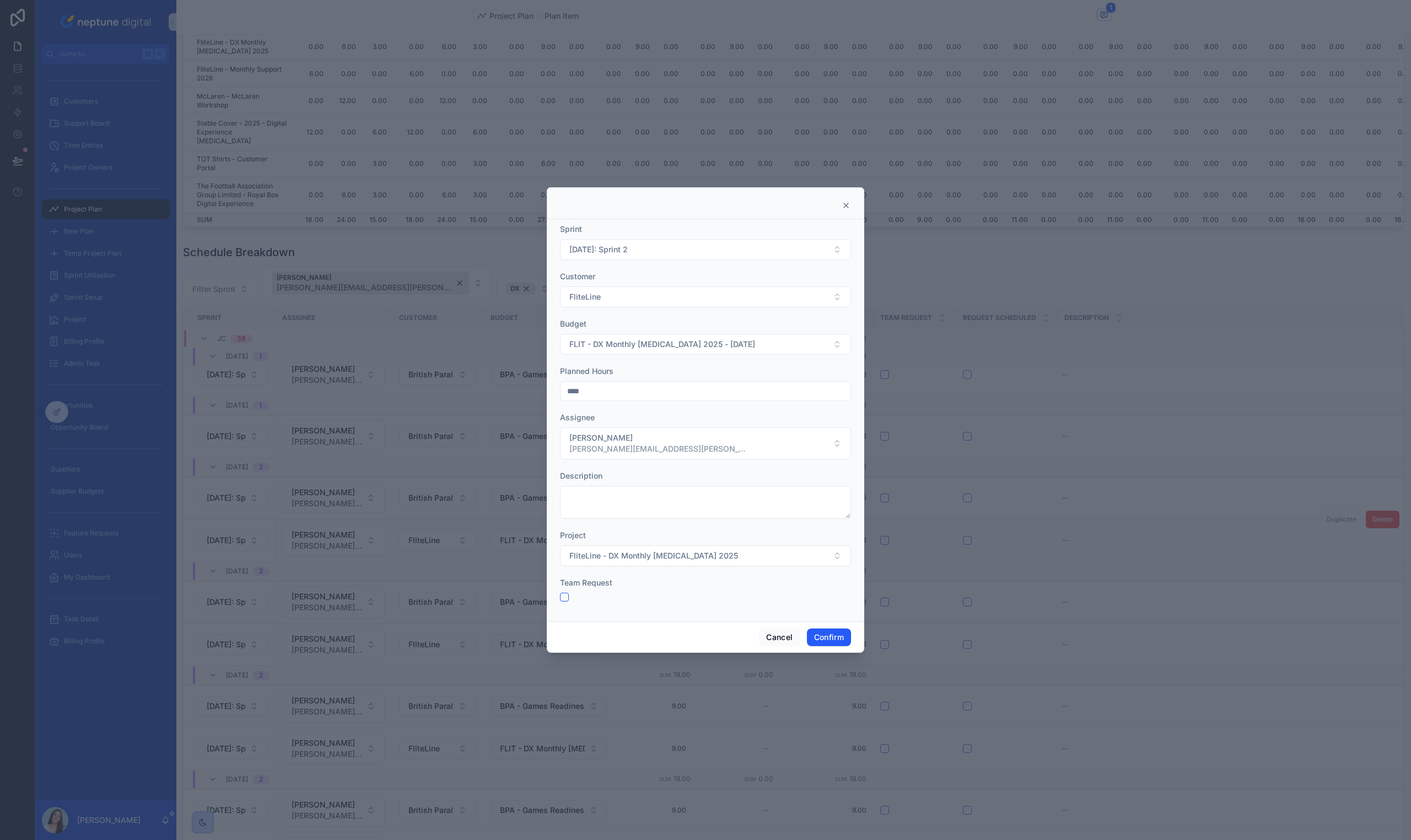
click at [668, 227] on div "Sprint" at bounding box center [705, 229] width 291 height 11
drag, startPoint x: 669, startPoint y: 245, endPoint x: 669, endPoint y: 253, distance: 8.0
click at [669, 245] on button "[DATE]: Sprint 2" at bounding box center [705, 249] width 291 height 21
click at [653, 405] on div "[DATE]: Sprint 3" at bounding box center [705, 400] width 285 height 18
click at [839, 630] on button "Confirm" at bounding box center [828, 637] width 44 height 18
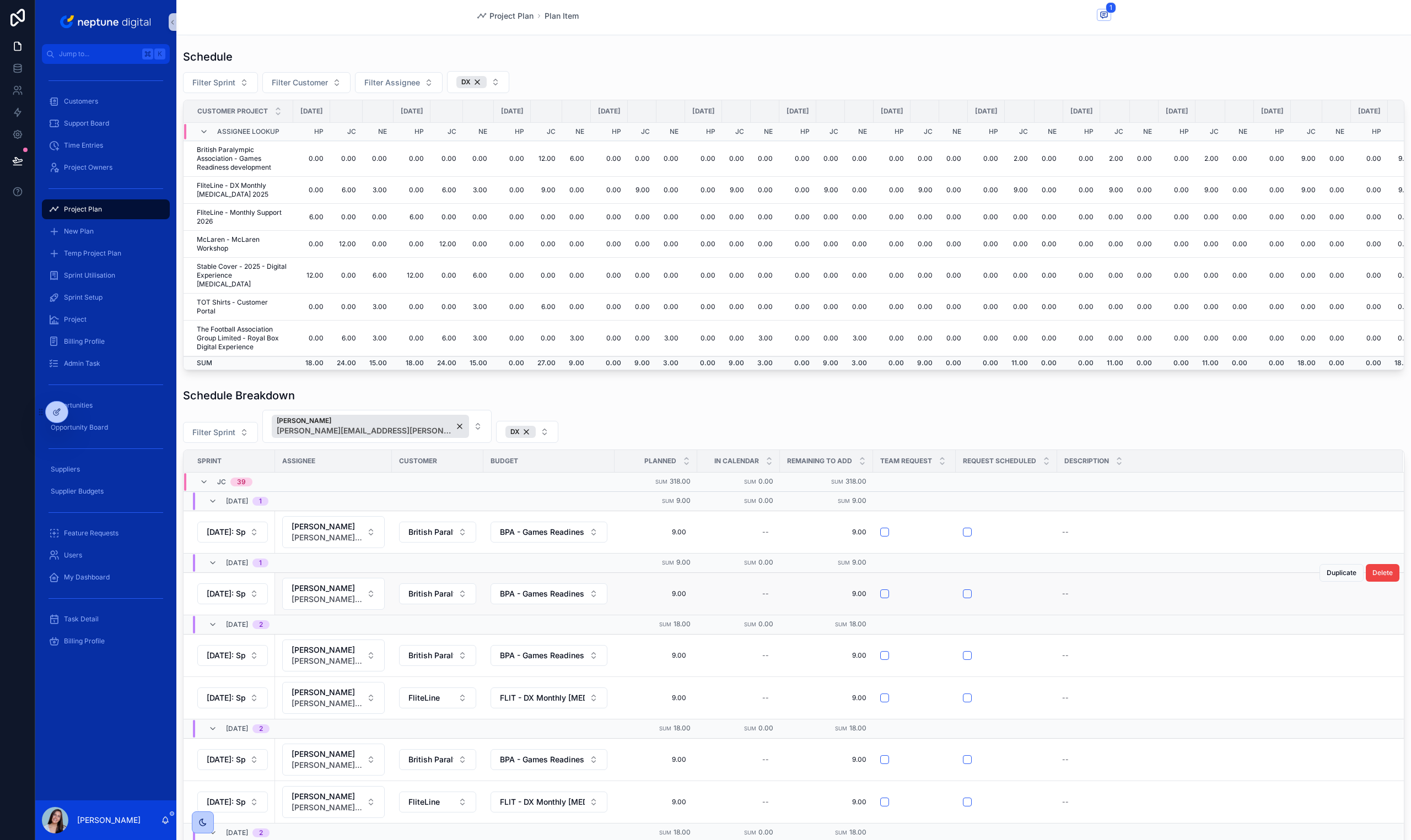
scroll to position [62, 0]
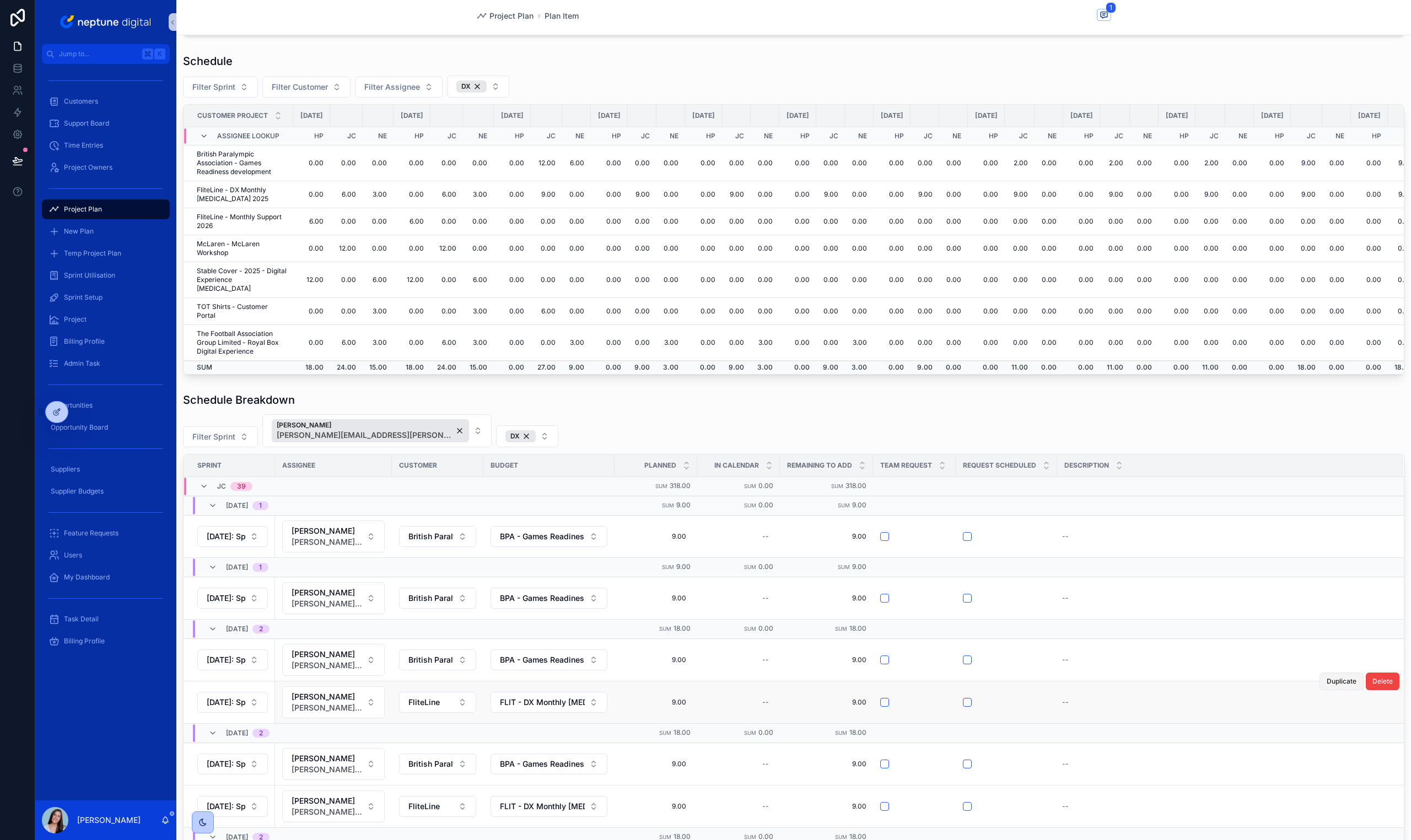
click at [1326, 680] on span "Duplicate" at bounding box center [1341, 681] width 30 height 9
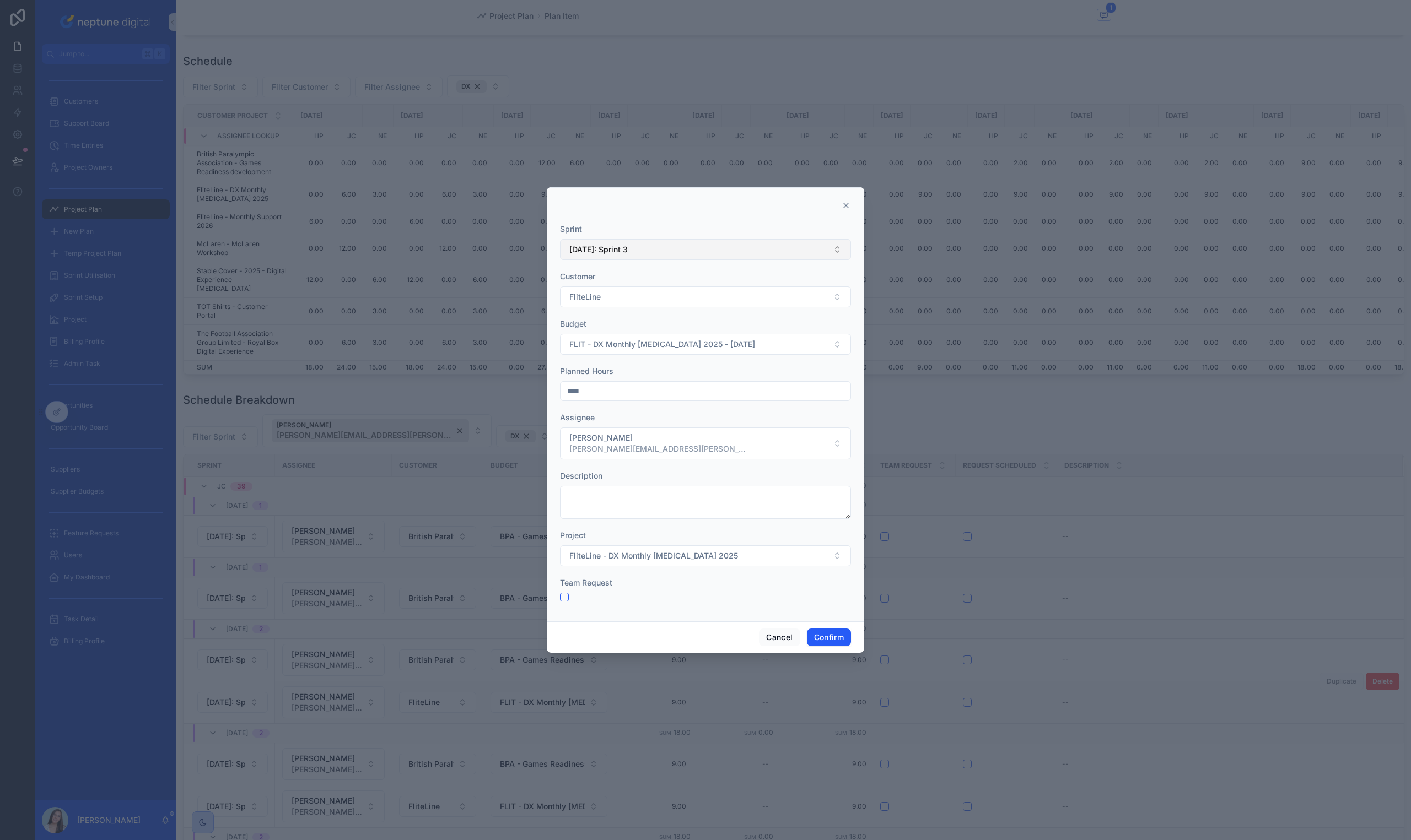
click at [655, 242] on button "[DATE]: Sprint 3" at bounding box center [705, 249] width 291 height 21
click at [664, 375] on div "[DATE]: Sprint 4" at bounding box center [705, 383] width 285 height 18
click at [819, 643] on button "Confirm" at bounding box center [828, 637] width 44 height 18
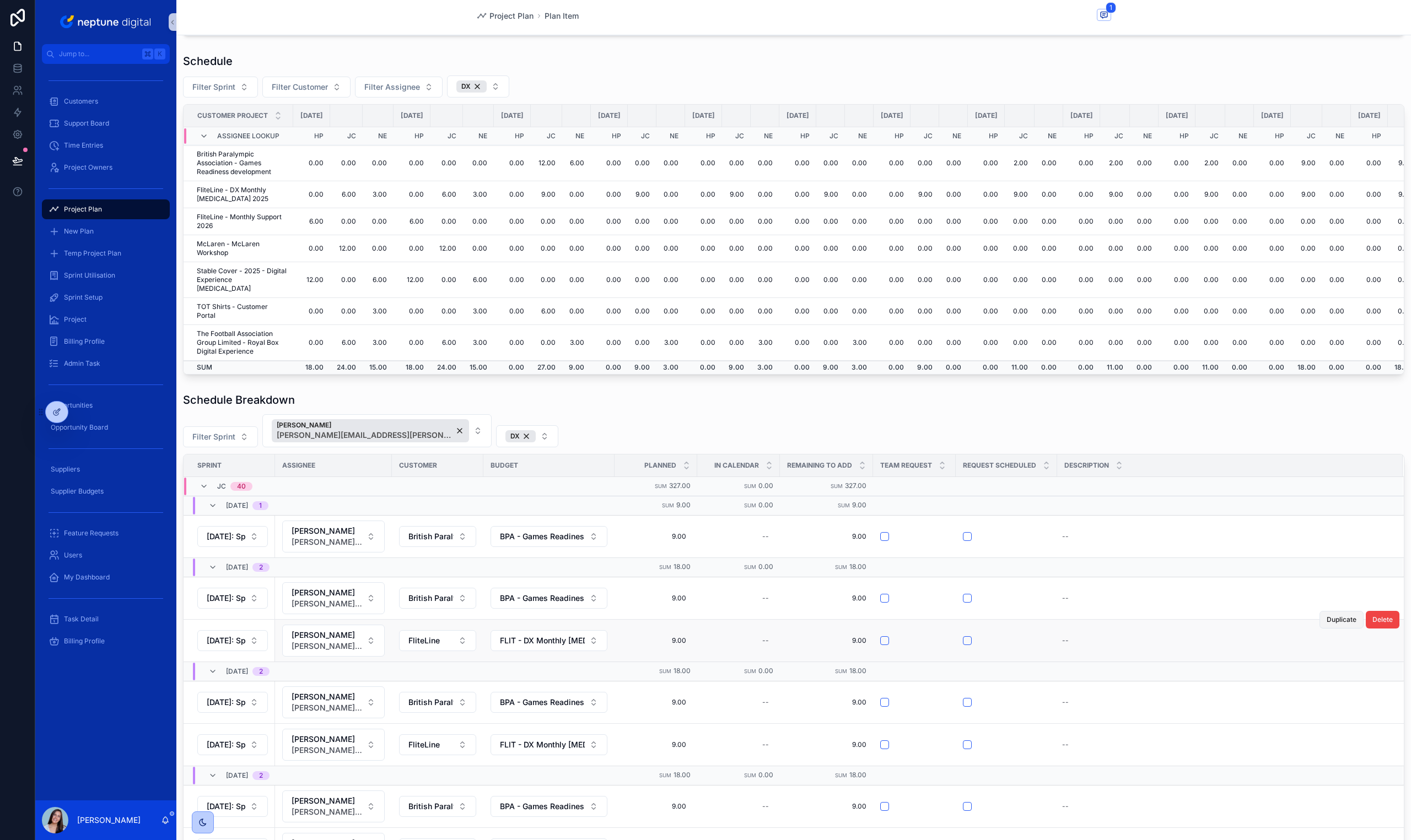
click at [1340, 615] on span "Duplicate" at bounding box center [1341, 619] width 30 height 9
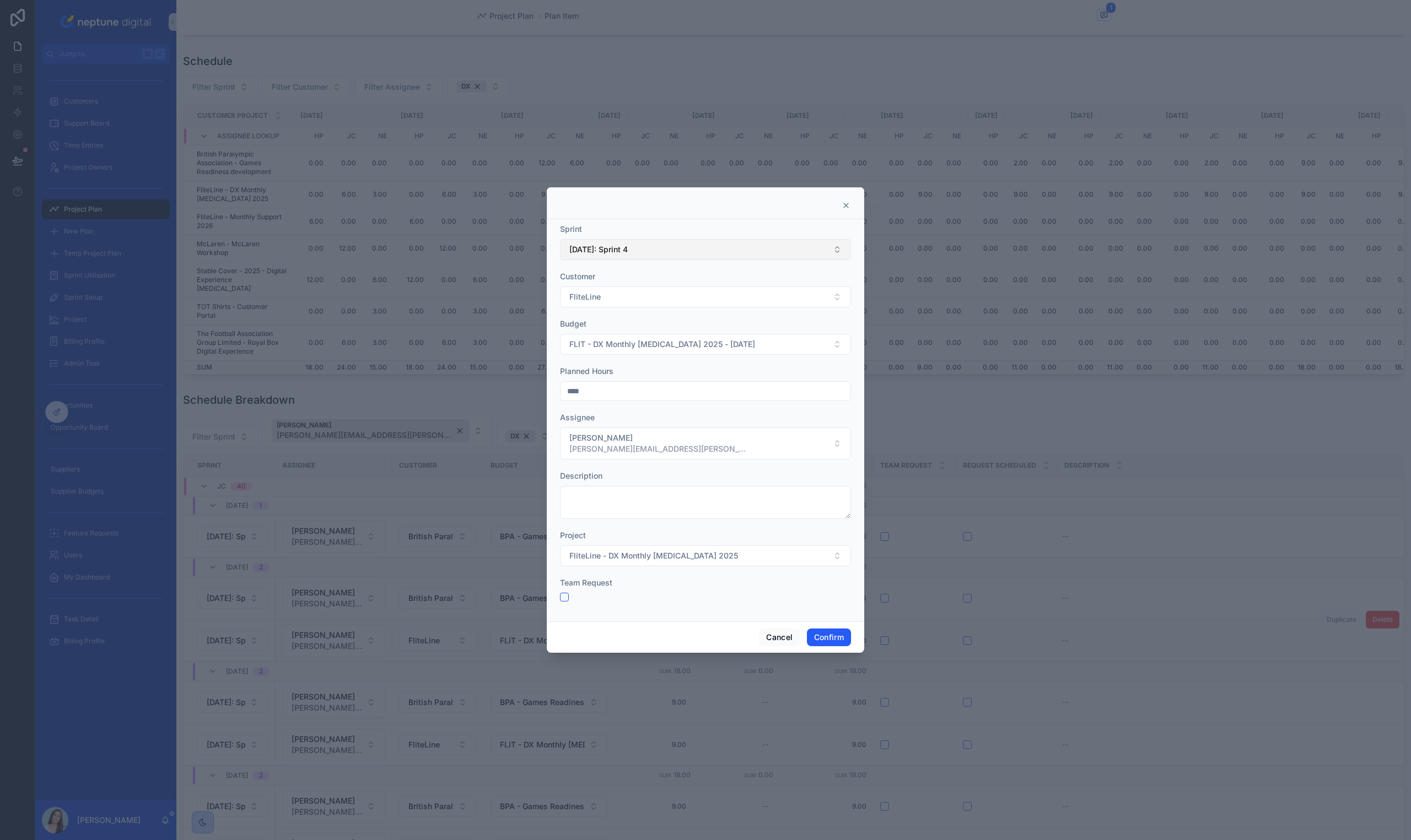
click at [656, 246] on button "[DATE]: Sprint 4" at bounding box center [705, 249] width 291 height 21
click at [661, 366] on div "[DATE]: Sprint 5" at bounding box center [705, 365] width 285 height 18
click at [827, 642] on button "Confirm" at bounding box center [828, 637] width 44 height 18
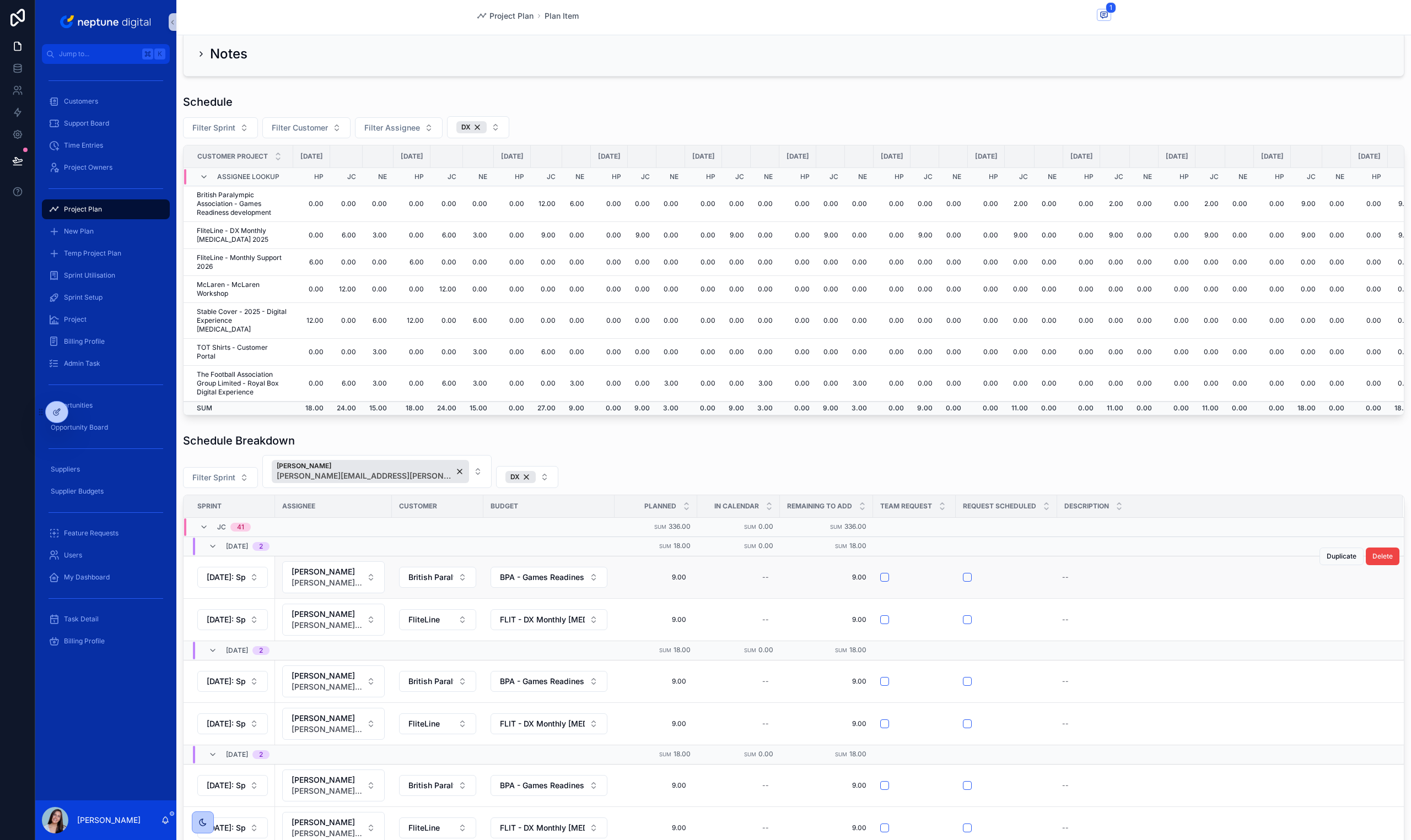
scroll to position [18, 0]
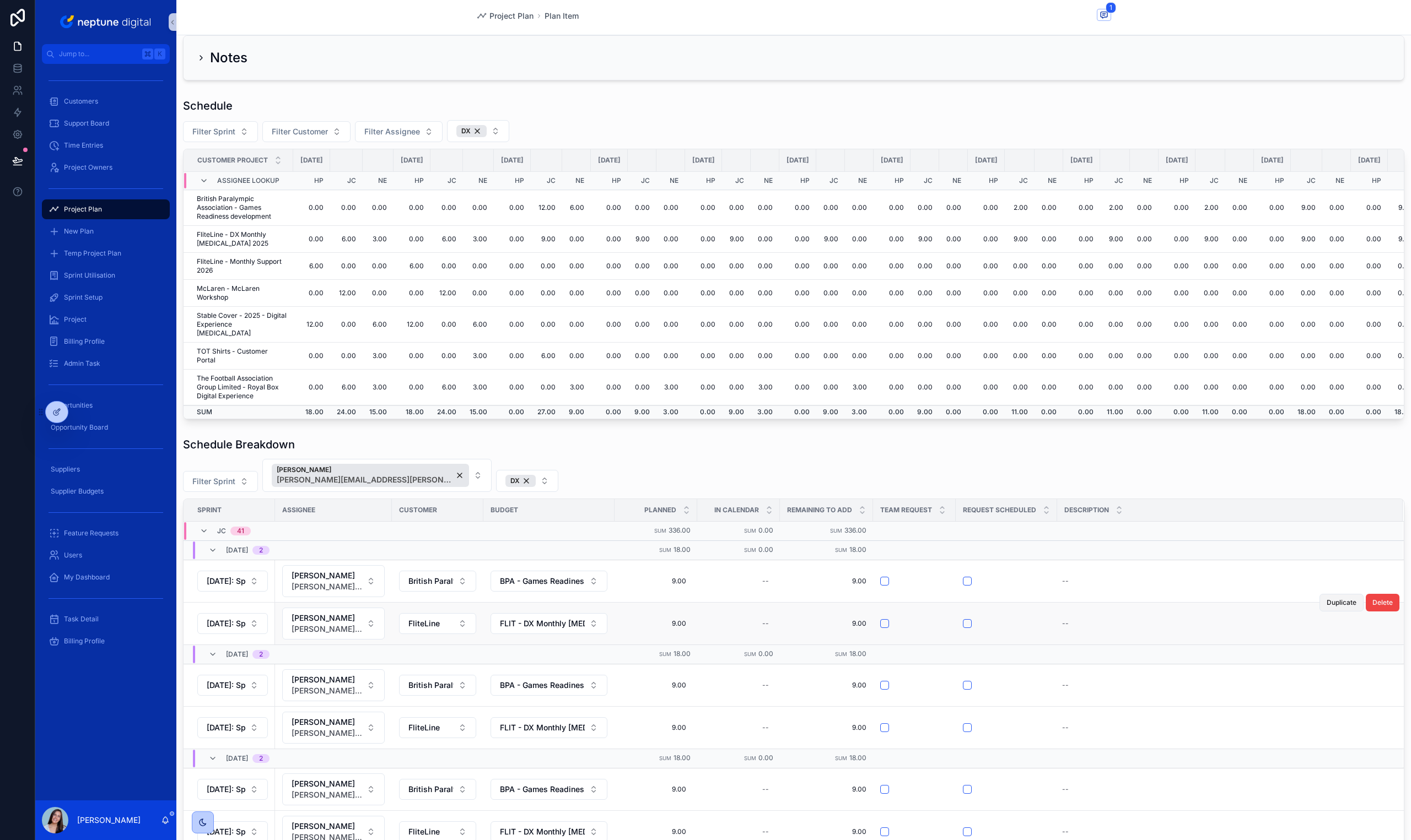
click at [1326, 604] on span "Duplicate" at bounding box center [1341, 602] width 30 height 9
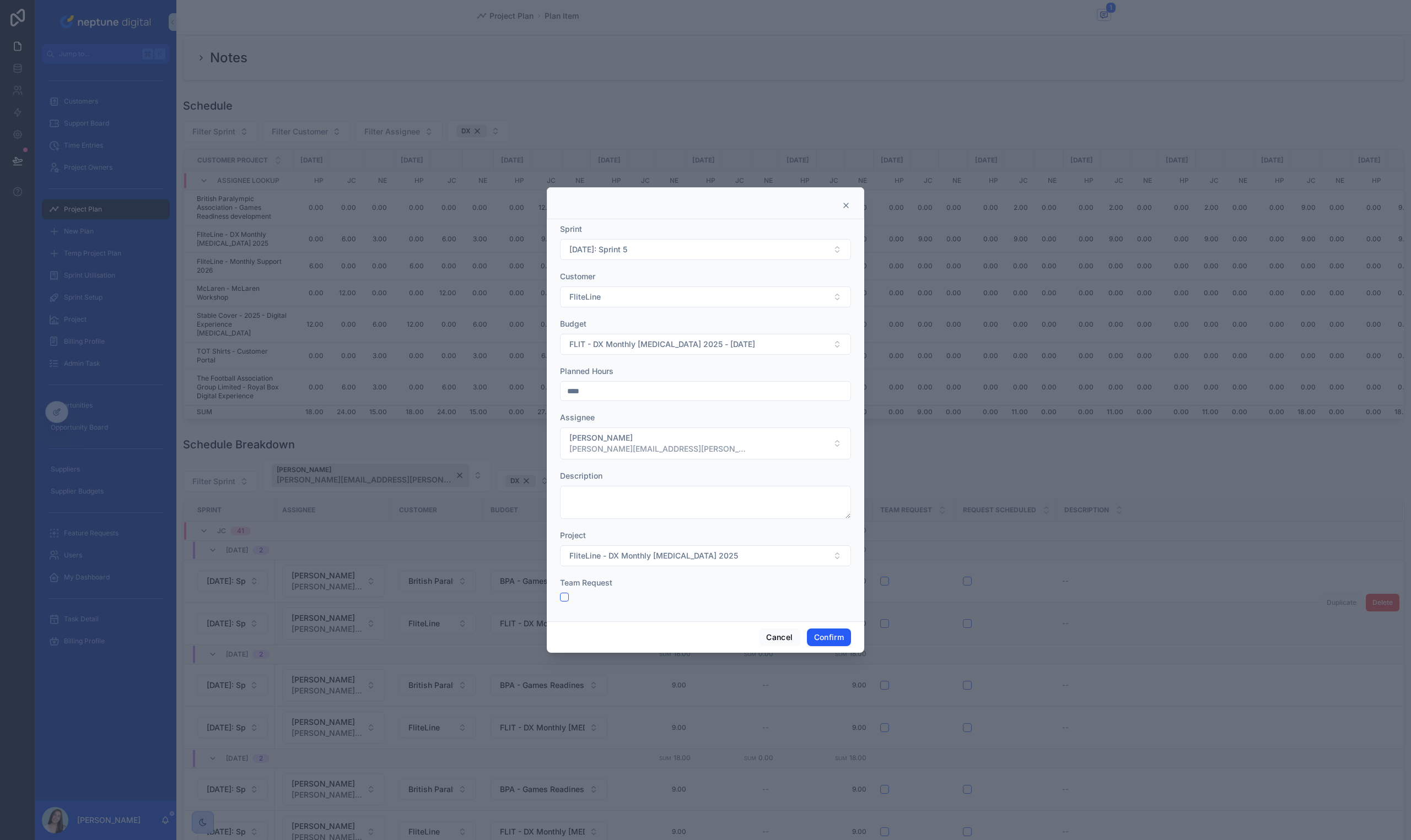
click at [611, 238] on div "Sprint 02/02/26: Sprint 5" at bounding box center [705, 242] width 291 height 37
click at [612, 247] on span "[DATE]: Sprint 5" at bounding box center [598, 249] width 58 height 11
click at [640, 351] on div "[DATE]: Sprint 6" at bounding box center [705, 347] width 285 height 18
click at [815, 641] on button "Confirm" at bounding box center [828, 637] width 44 height 18
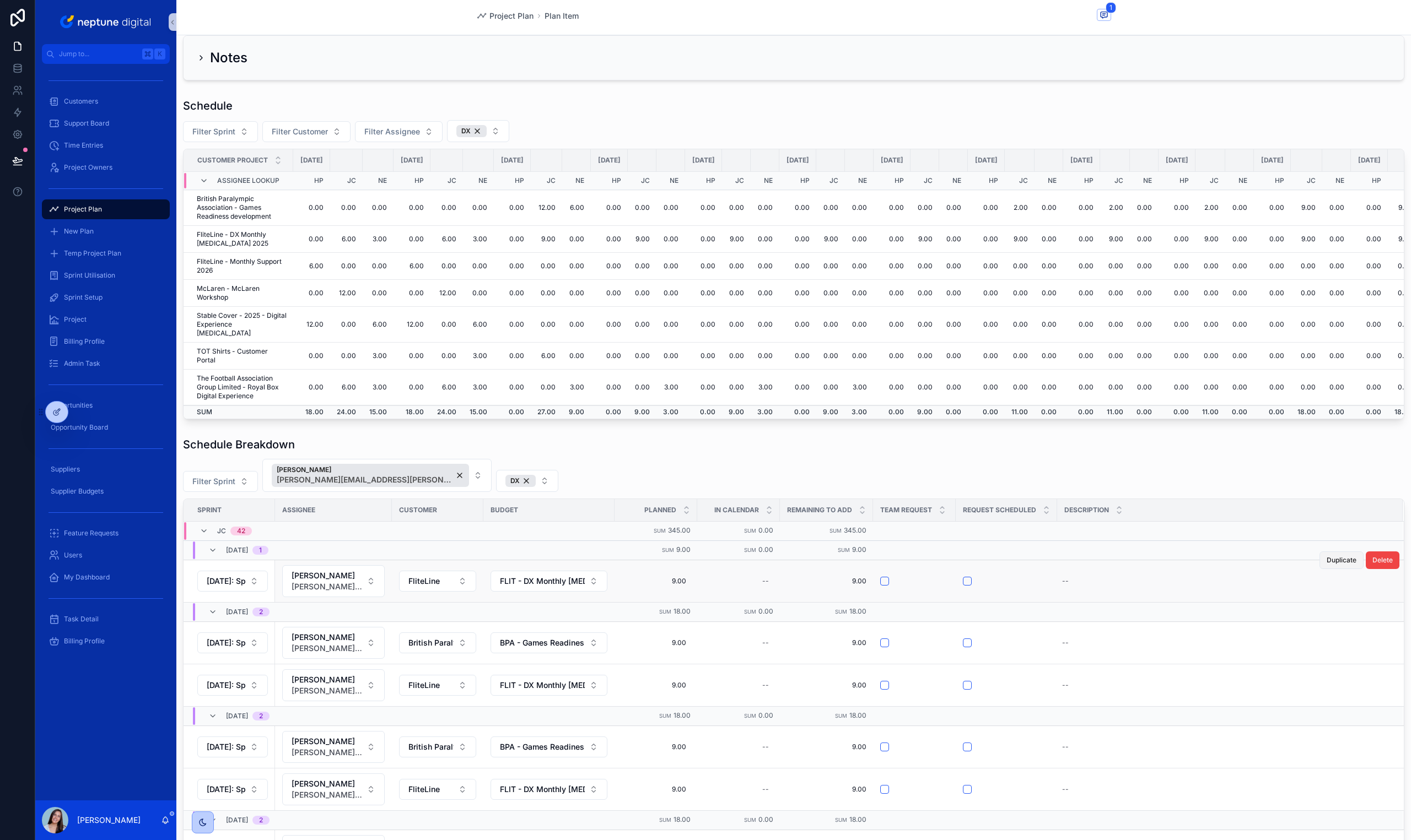
click at [1326, 559] on span "Duplicate" at bounding box center [1341, 560] width 30 height 9
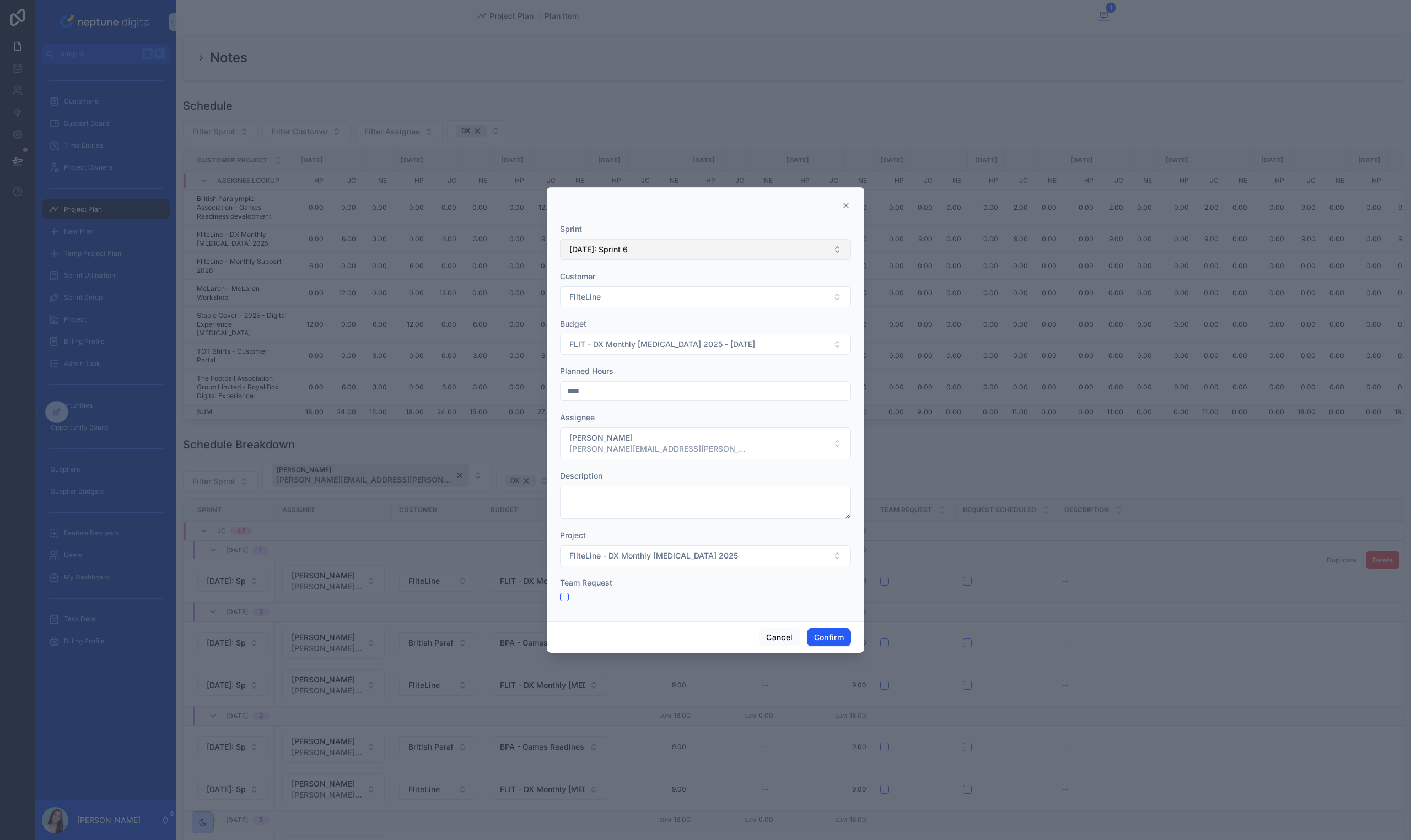
click at [628, 244] on span "[DATE]: Sprint 6" at bounding box center [599, 249] width 58 height 11
click at [643, 321] on div "[DATE]: Sprint 7" at bounding box center [705, 330] width 285 height 18
click at [819, 643] on button "Confirm" at bounding box center [828, 637] width 44 height 18
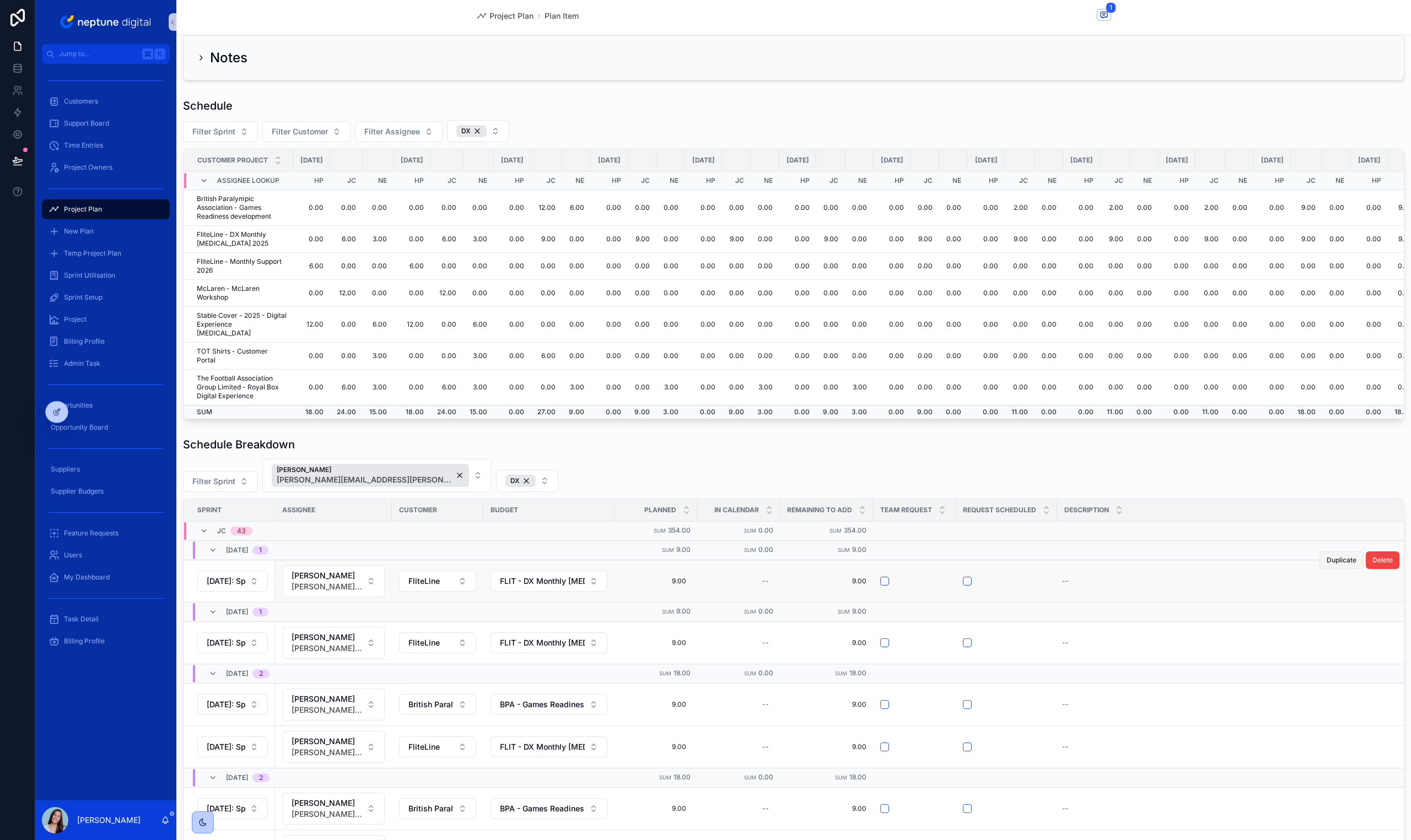
click at [1329, 561] on span "Duplicate" at bounding box center [1341, 560] width 30 height 9
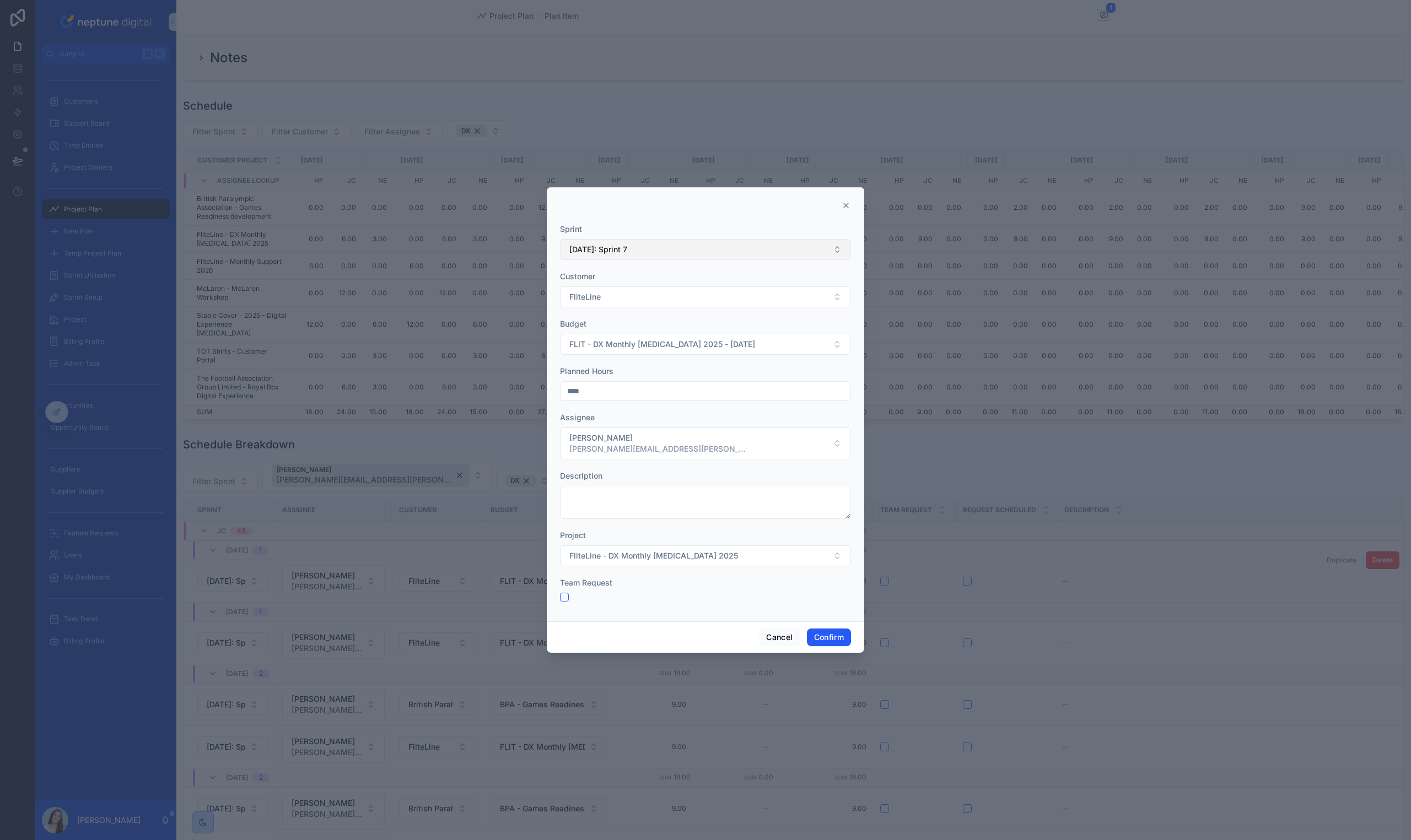
click at [641, 250] on button "[DATE]: Sprint 7" at bounding box center [705, 249] width 291 height 21
click at [641, 314] on div "[DATE]: Sprint 8" at bounding box center [705, 312] width 285 height 18
click at [815, 641] on button "Confirm" at bounding box center [828, 637] width 44 height 18
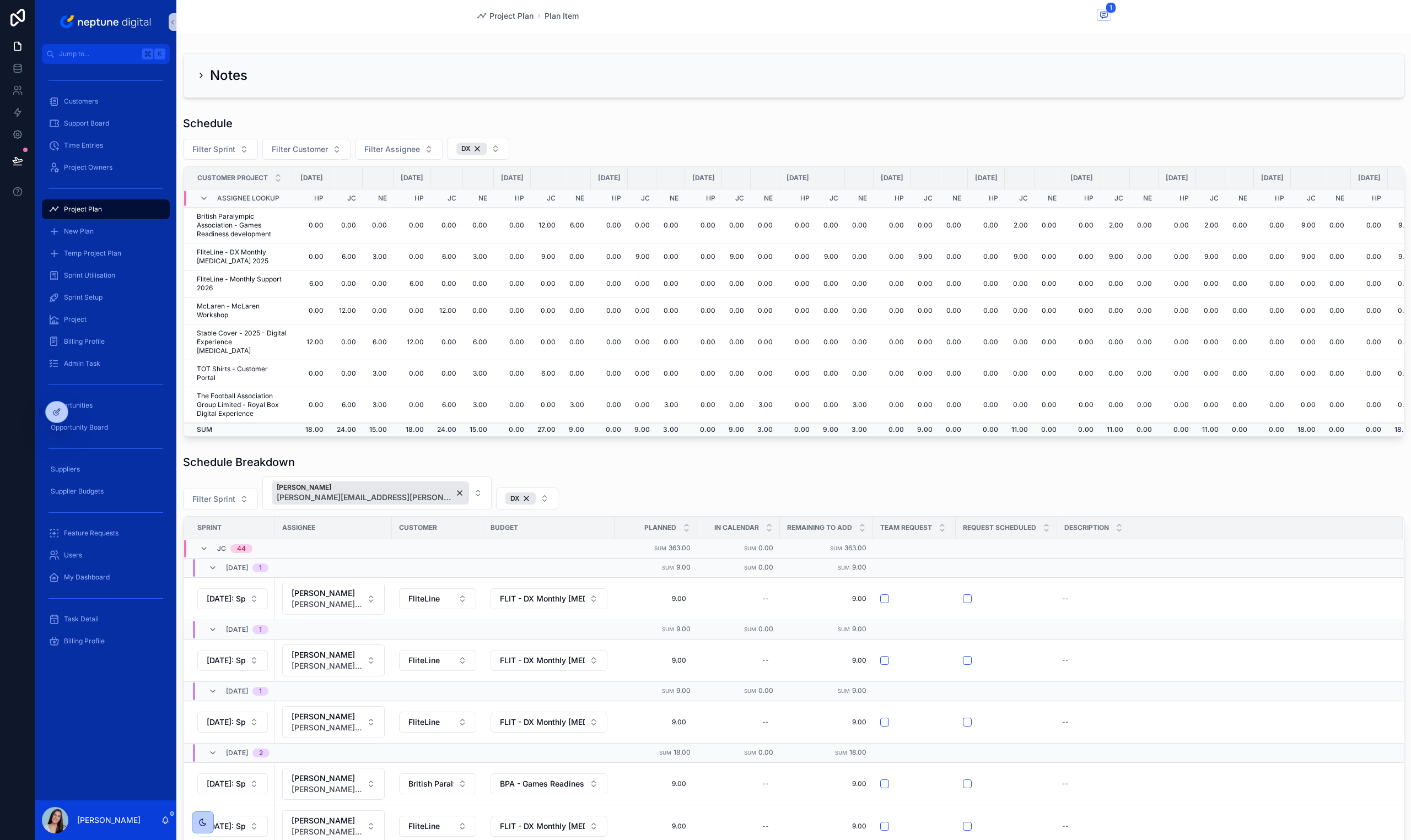
click at [493, 453] on div "Schedule Breakdown Filter Sprint [PERSON_NAME] [PERSON_NAME][EMAIL_ADDRESS][PER…" at bounding box center [793, 801] width 1234 height 702
click at [661, 126] on div "Schedule" at bounding box center [794, 123] width 1221 height 15
click at [665, 443] on div "Notes Schedule Filter Sprint Filter Customer Filter Assignee DX Customer Projec…" at bounding box center [793, 682] width 1234 height 1267
click at [562, 255] on td "9.00" at bounding box center [546, 257] width 31 height 27
click at [562, 255] on td "9.00" at bounding box center [546, 257] width 31 height 27
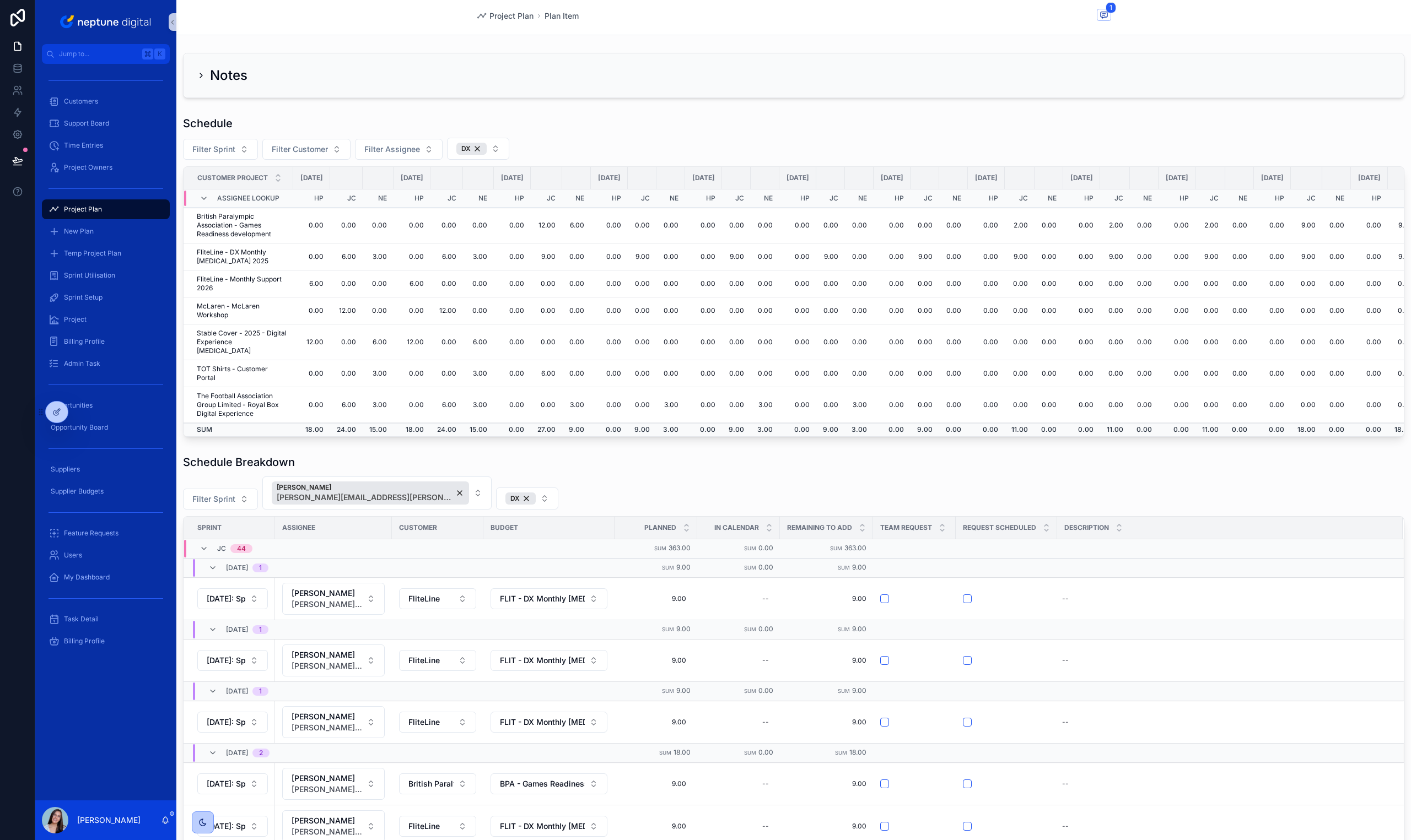
click at [590, 492] on div "Filter Sprint [PERSON_NAME] [PERSON_NAME][EMAIL_ADDRESS][PERSON_NAME][DOMAIN_NA…" at bounding box center [794, 493] width 1221 height 33
click at [570, 487] on div "Filter Sprint [PERSON_NAME] [PERSON_NAME][EMAIL_ADDRESS][PERSON_NAME][DOMAIN_NA…" at bounding box center [794, 493] width 1221 height 33
click at [591, 257] on td "0.00" at bounding box center [576, 257] width 29 height 27
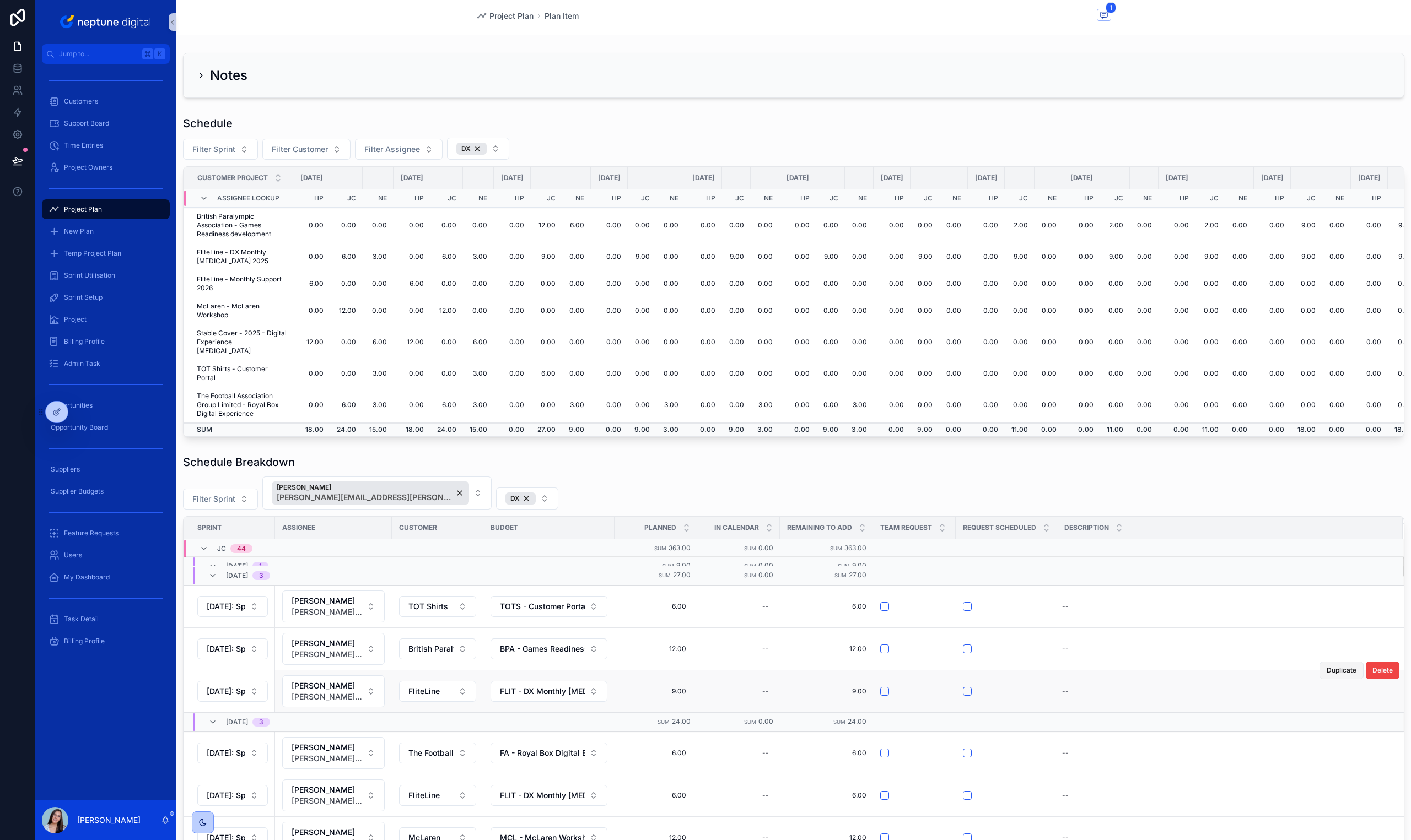
click at [1333, 673] on span "Duplicate" at bounding box center [1341, 670] width 30 height 9
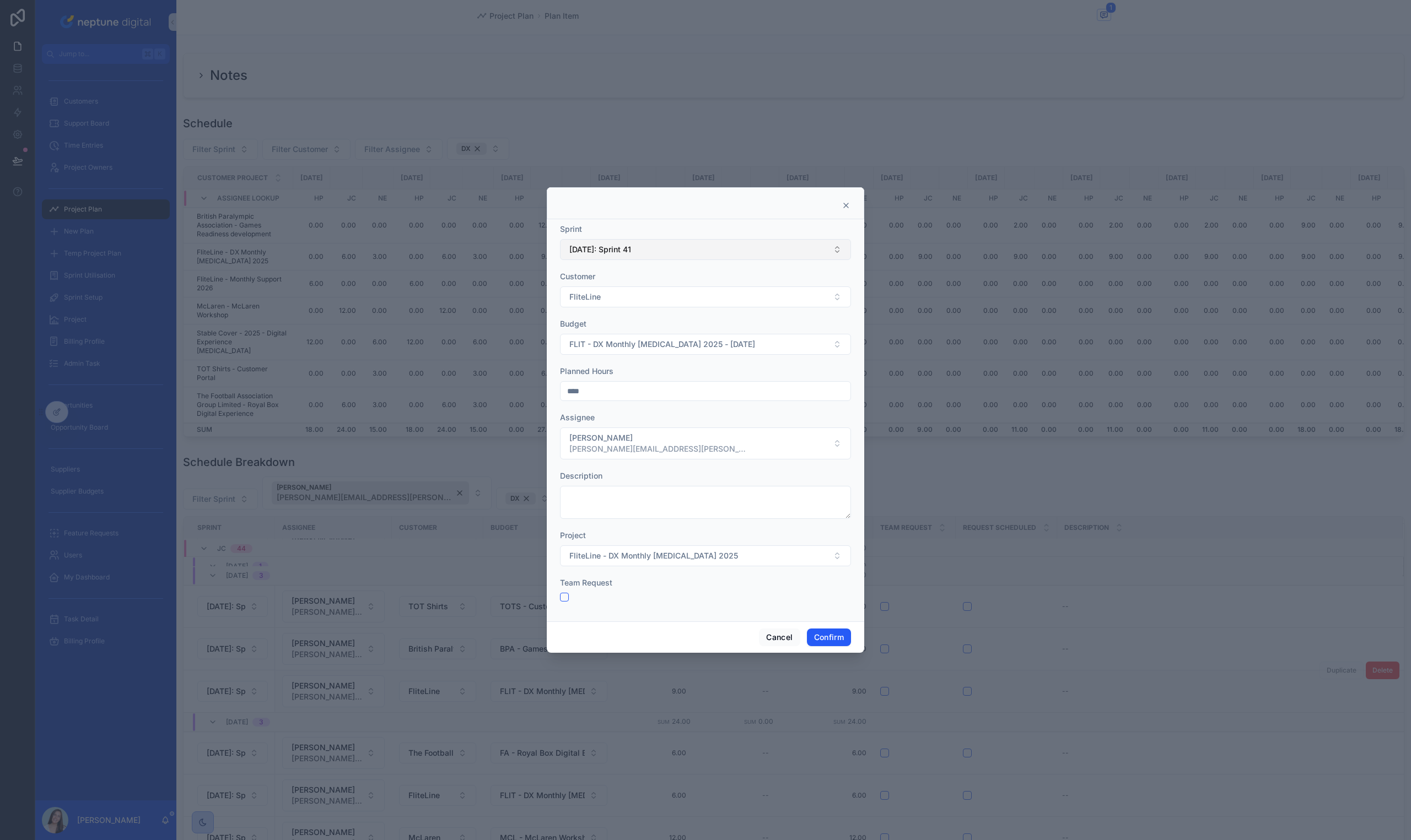
click at [612, 253] on span "[DATE]: Sprint 41" at bounding box center [600, 249] width 62 height 11
click at [697, 231] on div "Sprint" at bounding box center [705, 229] width 291 height 11
click at [628, 398] on input "****" at bounding box center [705, 391] width 290 height 15
type input "****"
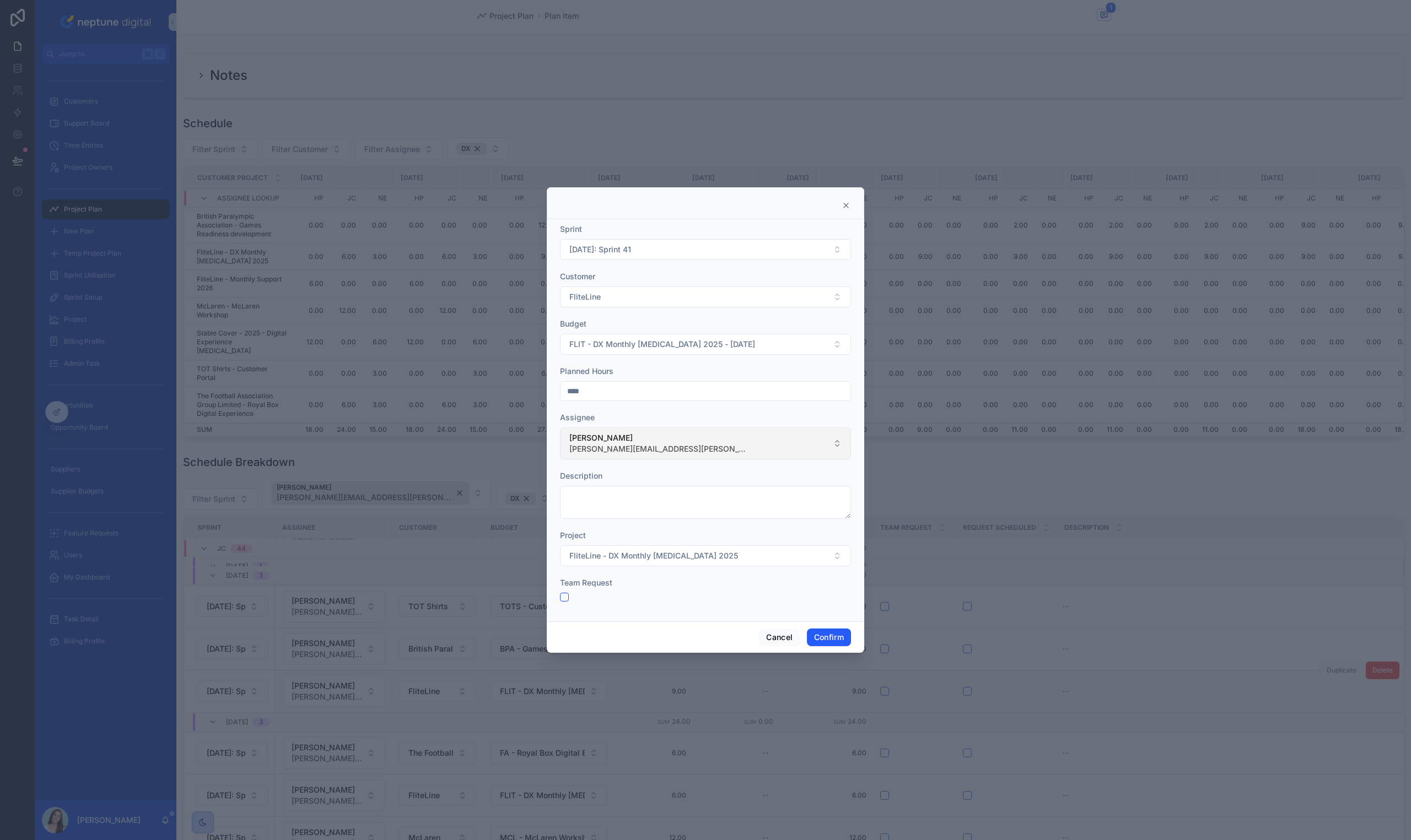
click at [623, 430] on button "[PERSON_NAME] [PERSON_NAME][EMAIL_ADDRESS][PERSON_NAME][DOMAIN_NAME]" at bounding box center [705, 443] width 291 height 32
type input "***"
click at [603, 499] on span "[EMAIL_ADDRESS][DOMAIN_NAME]" at bounding box center [633, 505] width 133 height 11
click at [605, 533] on div "Project" at bounding box center [705, 535] width 291 height 11
click at [753, 604] on form "Sprint [DATE]: Sprint 41 Customer FliteLine Budget FLIT - DX Monthly [MEDICAL_D…" at bounding box center [705, 418] width 291 height 389
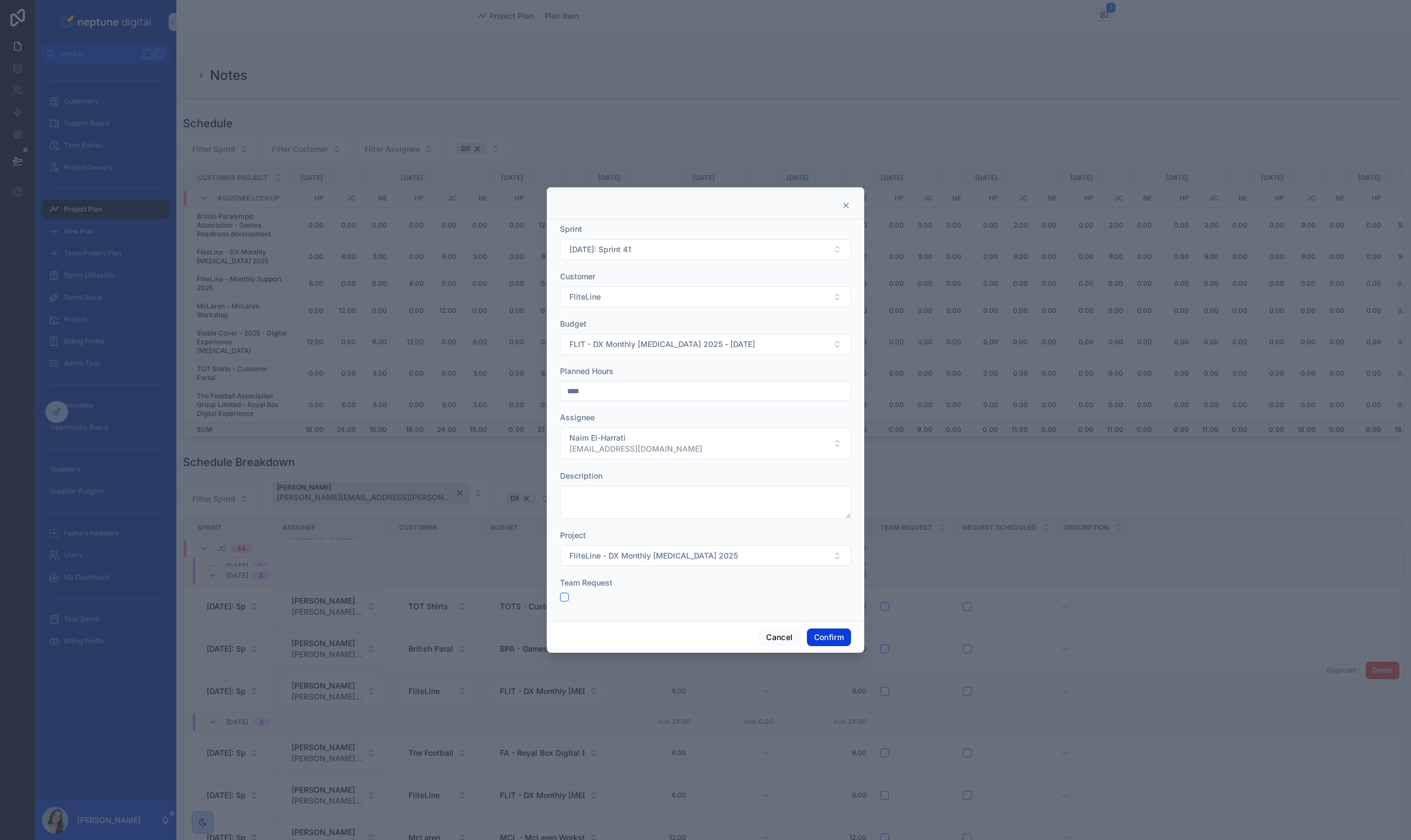
click at [812, 636] on button "Confirm" at bounding box center [828, 637] width 44 height 18
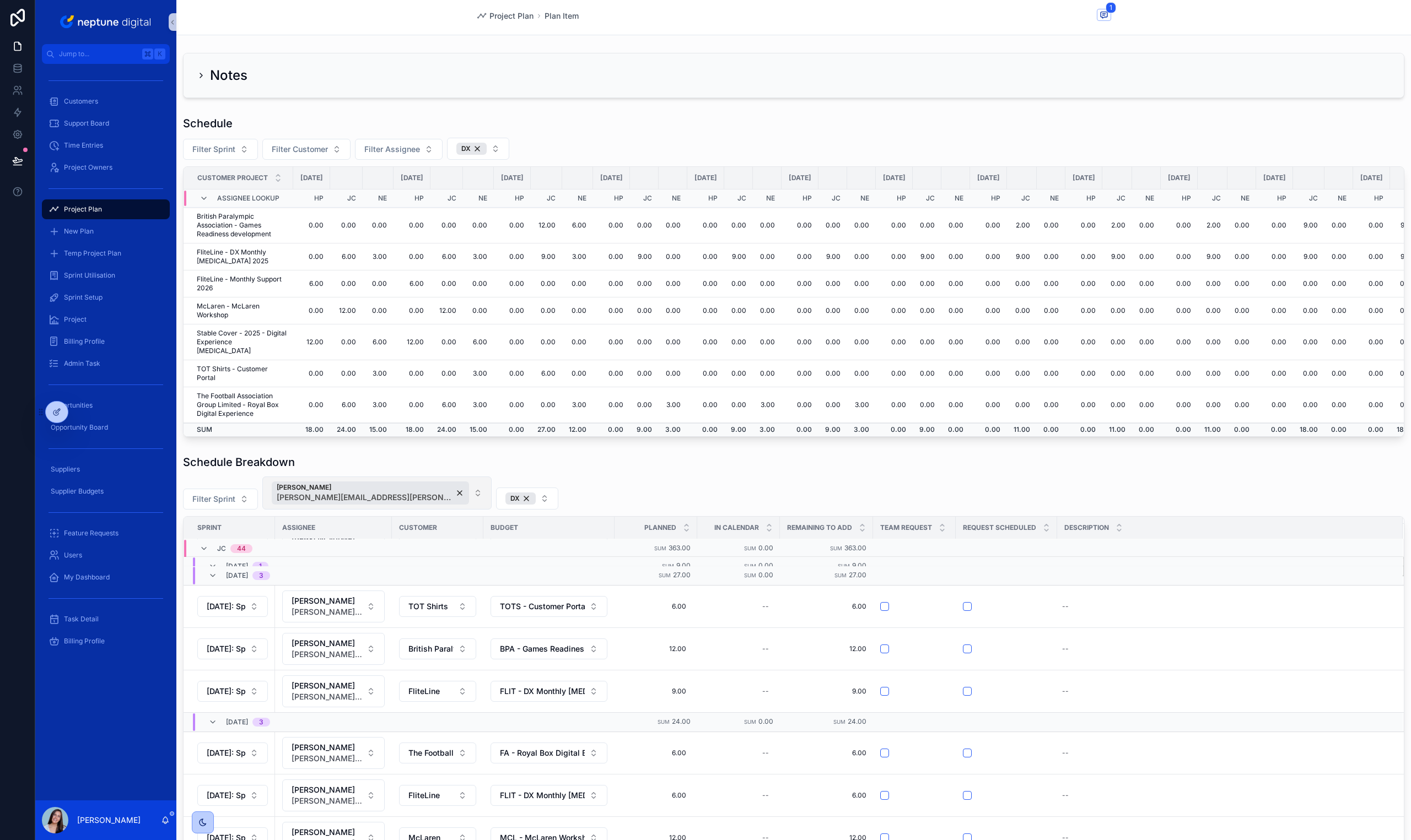
click at [444, 487] on button "[PERSON_NAME] [PERSON_NAME][EMAIL_ADDRESS][PERSON_NAME][DOMAIN_NAME]" at bounding box center [377, 493] width 229 height 33
type input "***"
click at [413, 547] on div "Naim El-Harrati [EMAIL_ADDRESS][DOMAIN_NAME]" at bounding box center [358, 549] width 187 height 29
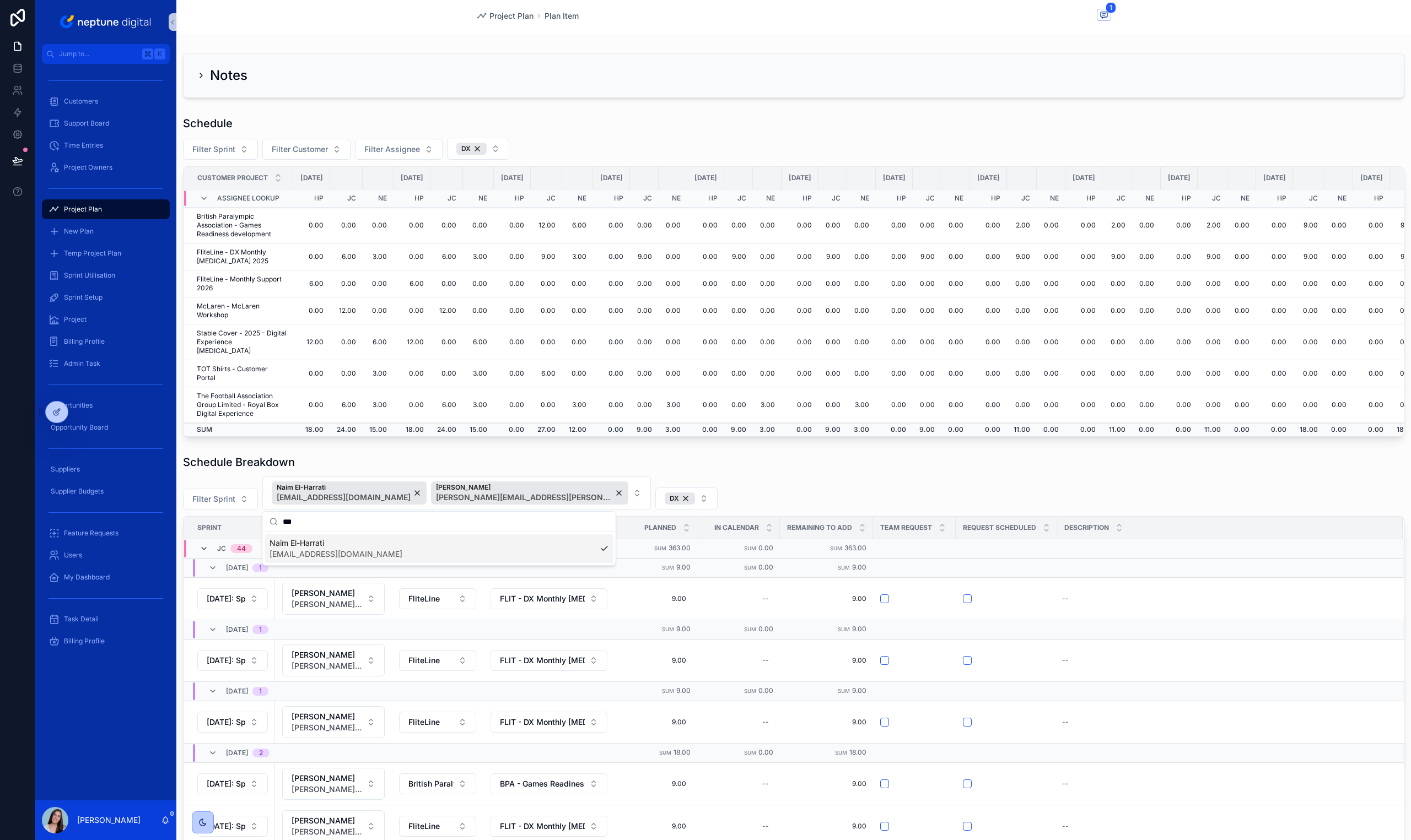
click at [202, 547] on icon "scrollable content" at bounding box center [204, 548] width 9 height 9
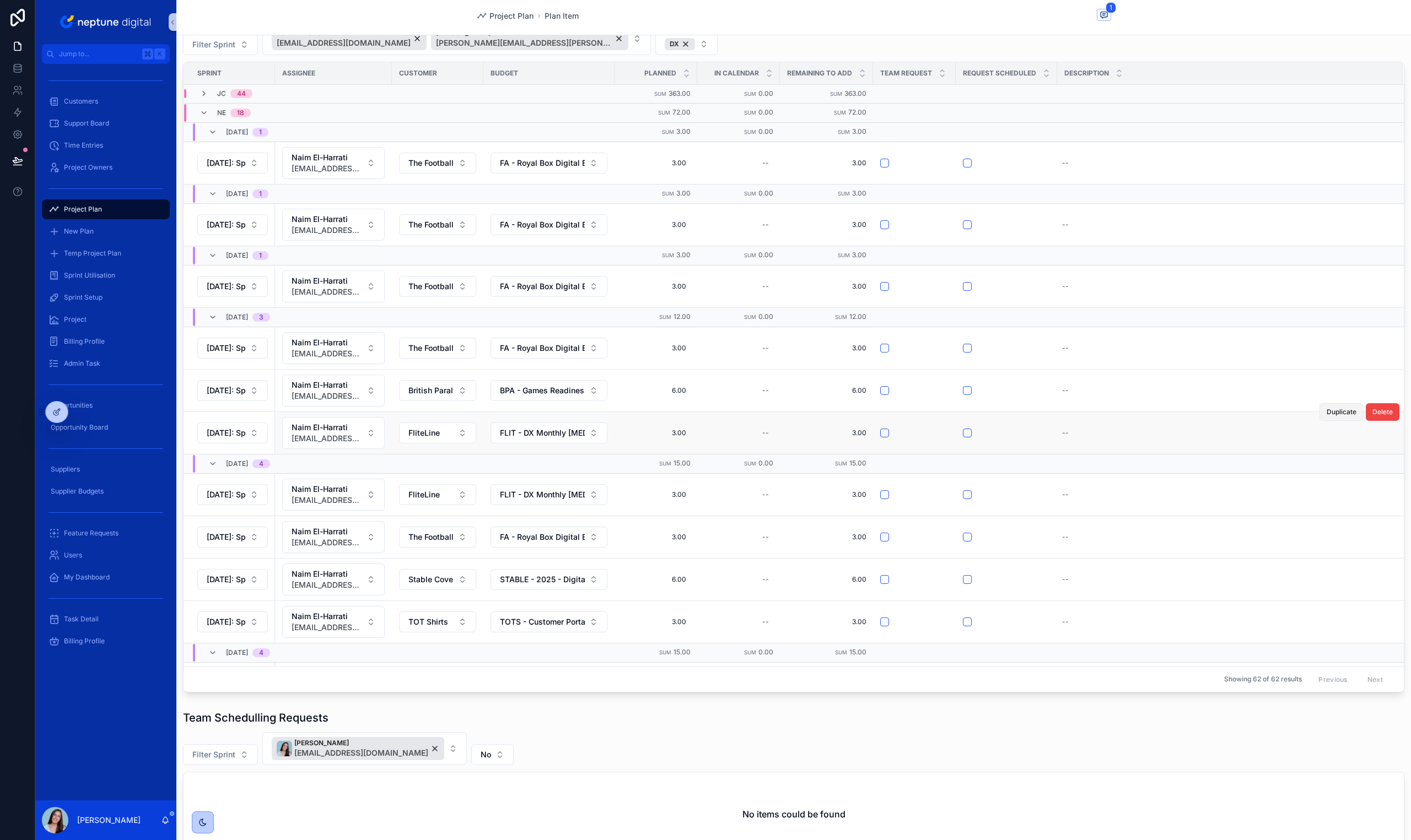
click at [1326, 407] on span "Duplicate" at bounding box center [1341, 411] width 30 height 9
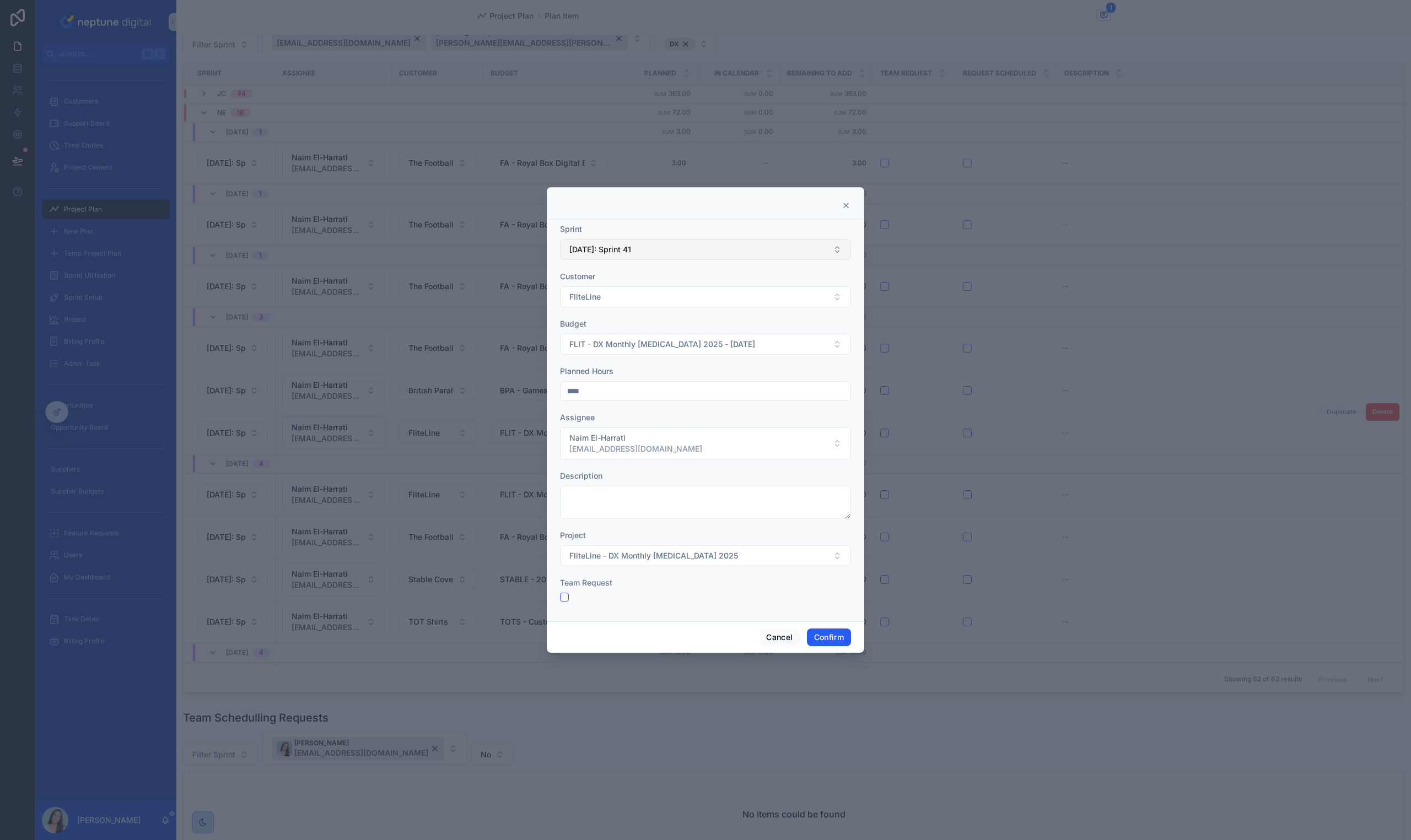
click at [688, 254] on button "[DATE]: Sprint 41" at bounding box center [705, 249] width 291 height 21
click at [660, 405] on div "[DATE]: Sprint 42" at bounding box center [705, 410] width 285 height 18
click at [822, 642] on button "Confirm" at bounding box center [828, 637] width 44 height 18
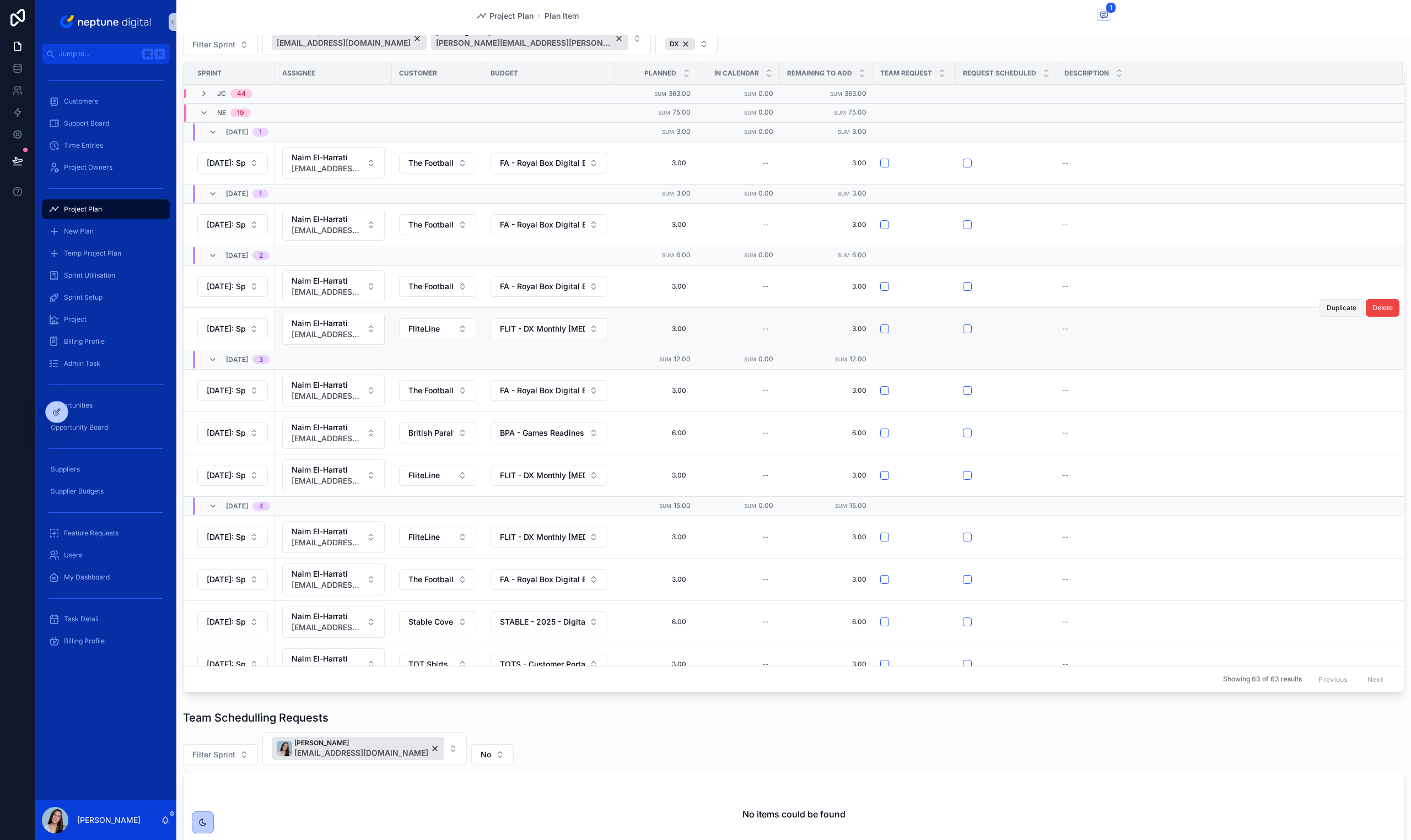
click at [1320, 301] on button "Duplicate" at bounding box center [1341, 307] width 44 height 18
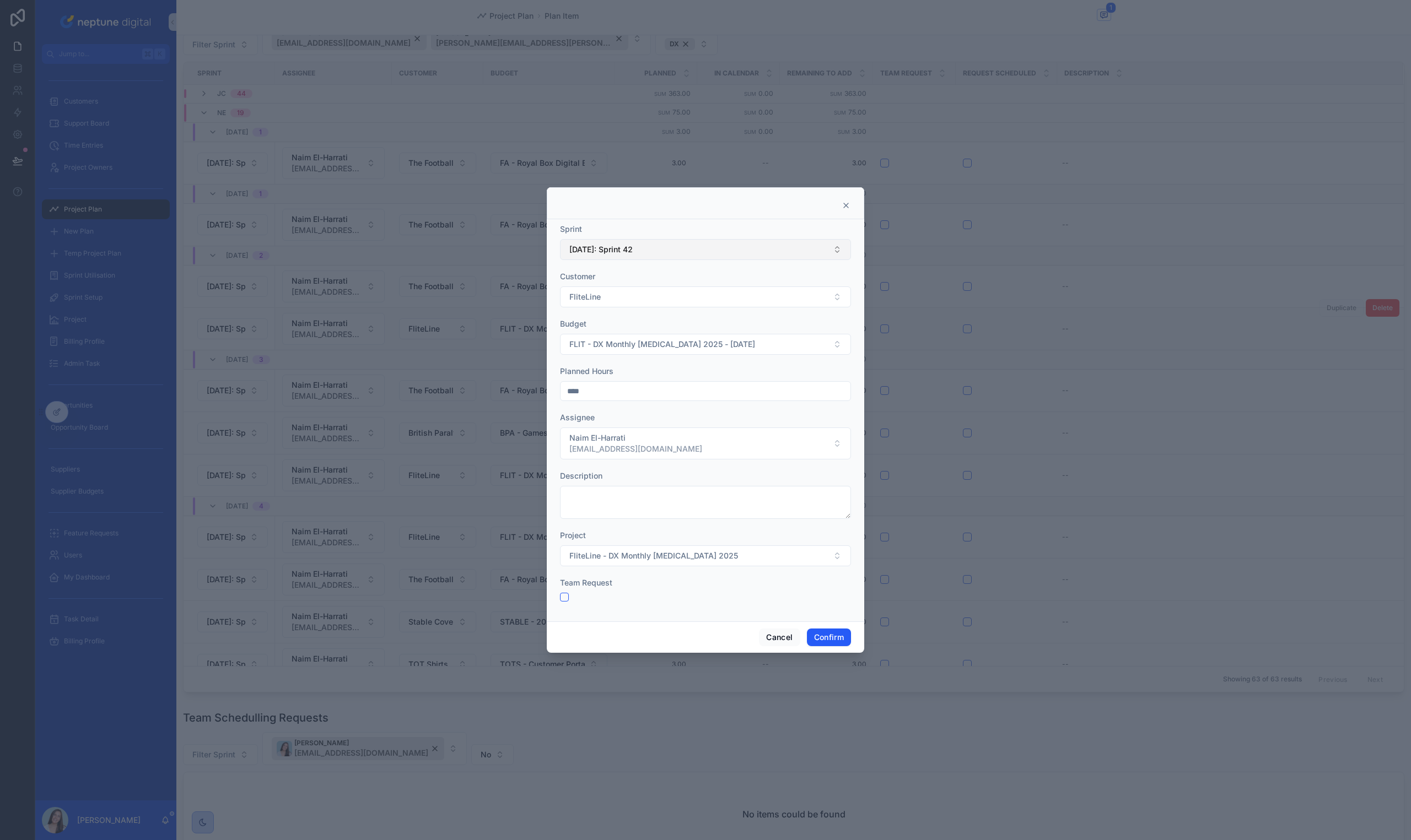
click at [788, 253] on button "[DATE]: Sprint 42" at bounding box center [705, 249] width 291 height 21
click at [636, 377] on div "[DATE]: Sprint 43" at bounding box center [705, 381] width 285 height 18
click at [839, 644] on button "Confirm" at bounding box center [828, 637] width 44 height 18
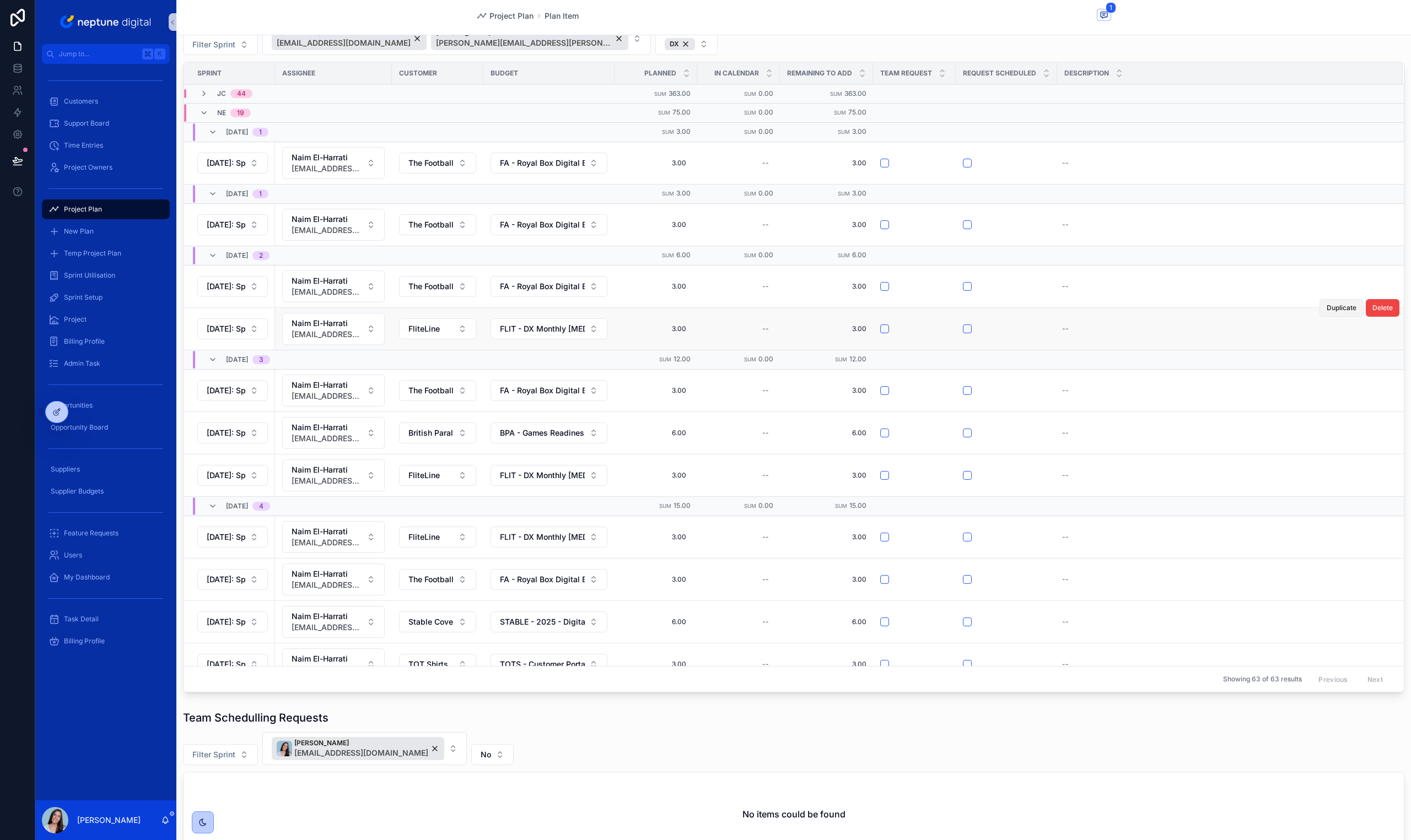
click at [1326, 307] on span "Duplicate" at bounding box center [1341, 307] width 30 height 9
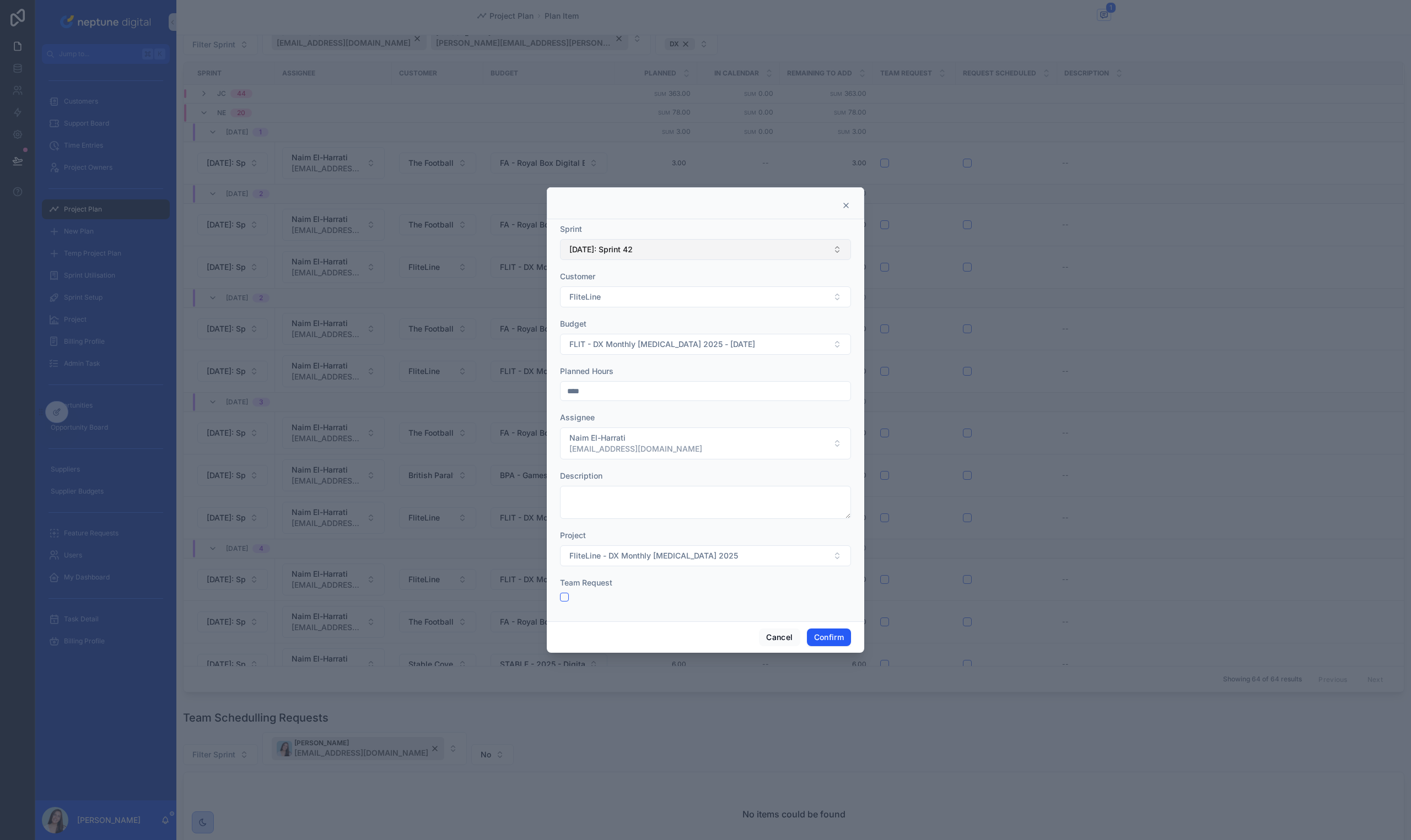
click at [669, 245] on button "[DATE]: Sprint 42" at bounding box center [705, 249] width 291 height 21
click at [636, 430] on div "[DATE]: Sprint 44" at bounding box center [705, 427] width 285 height 18
click at [827, 634] on button "Confirm" at bounding box center [828, 637] width 44 height 18
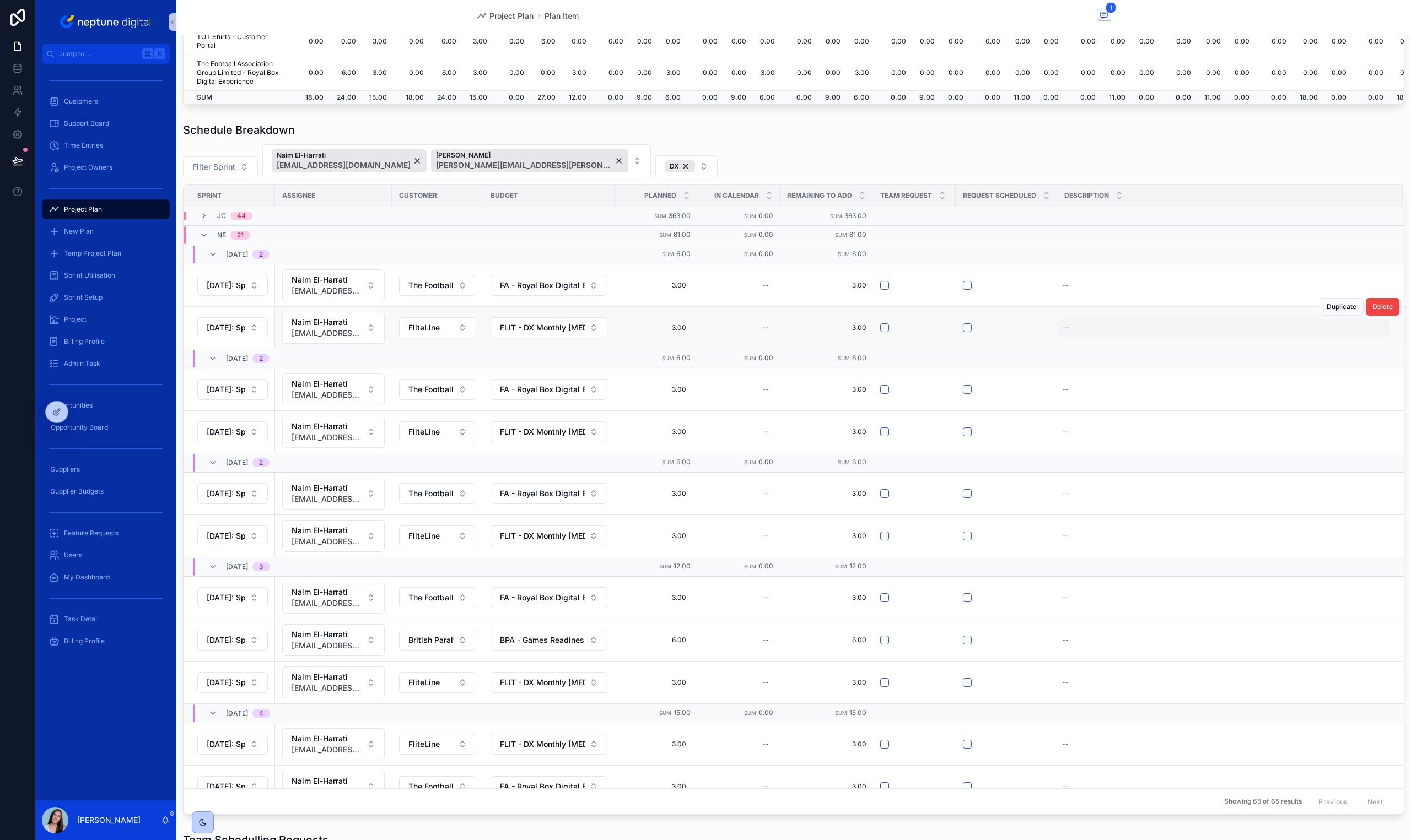
scroll to position [275, 0]
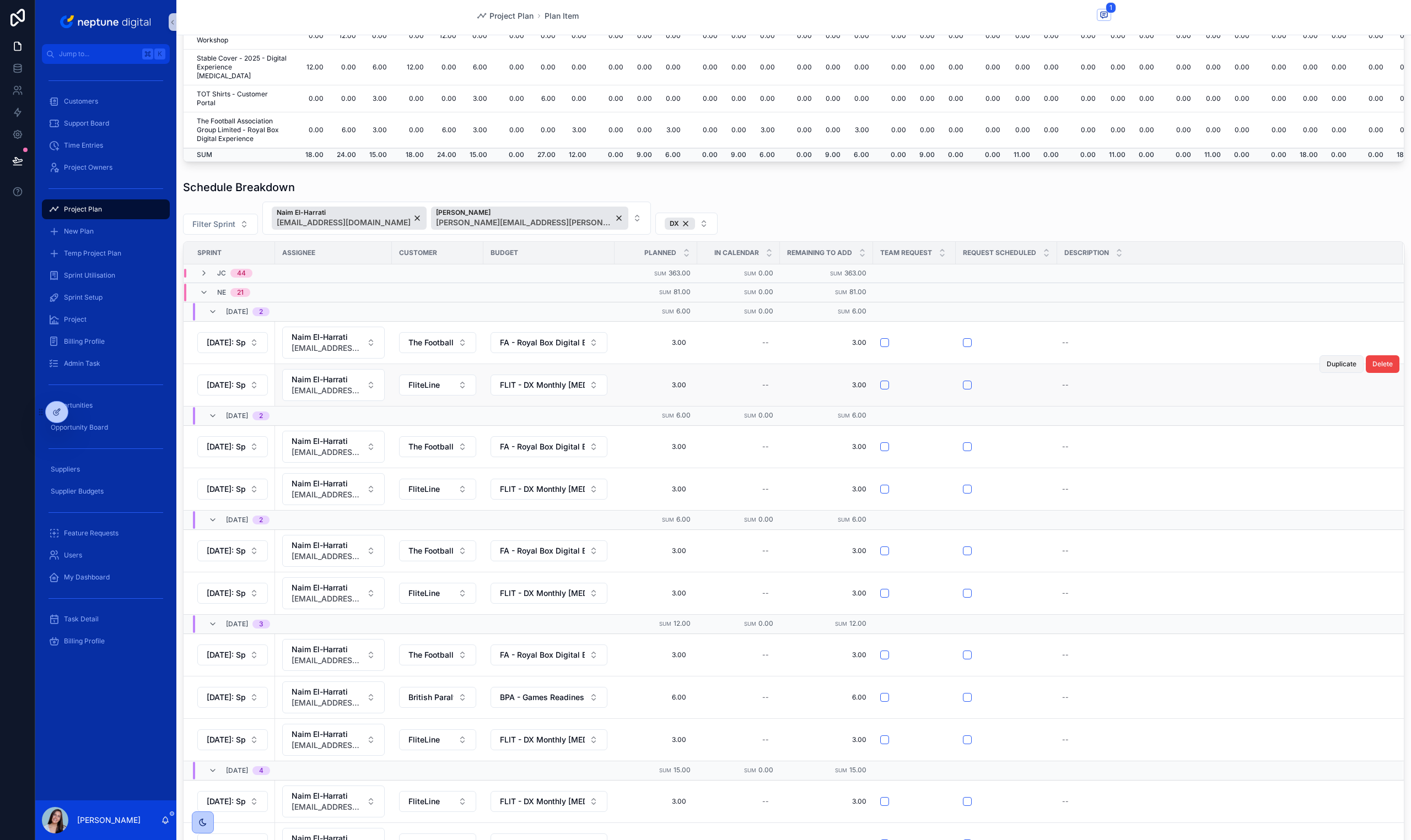
click at [1326, 362] on span "Duplicate" at bounding box center [1341, 364] width 30 height 9
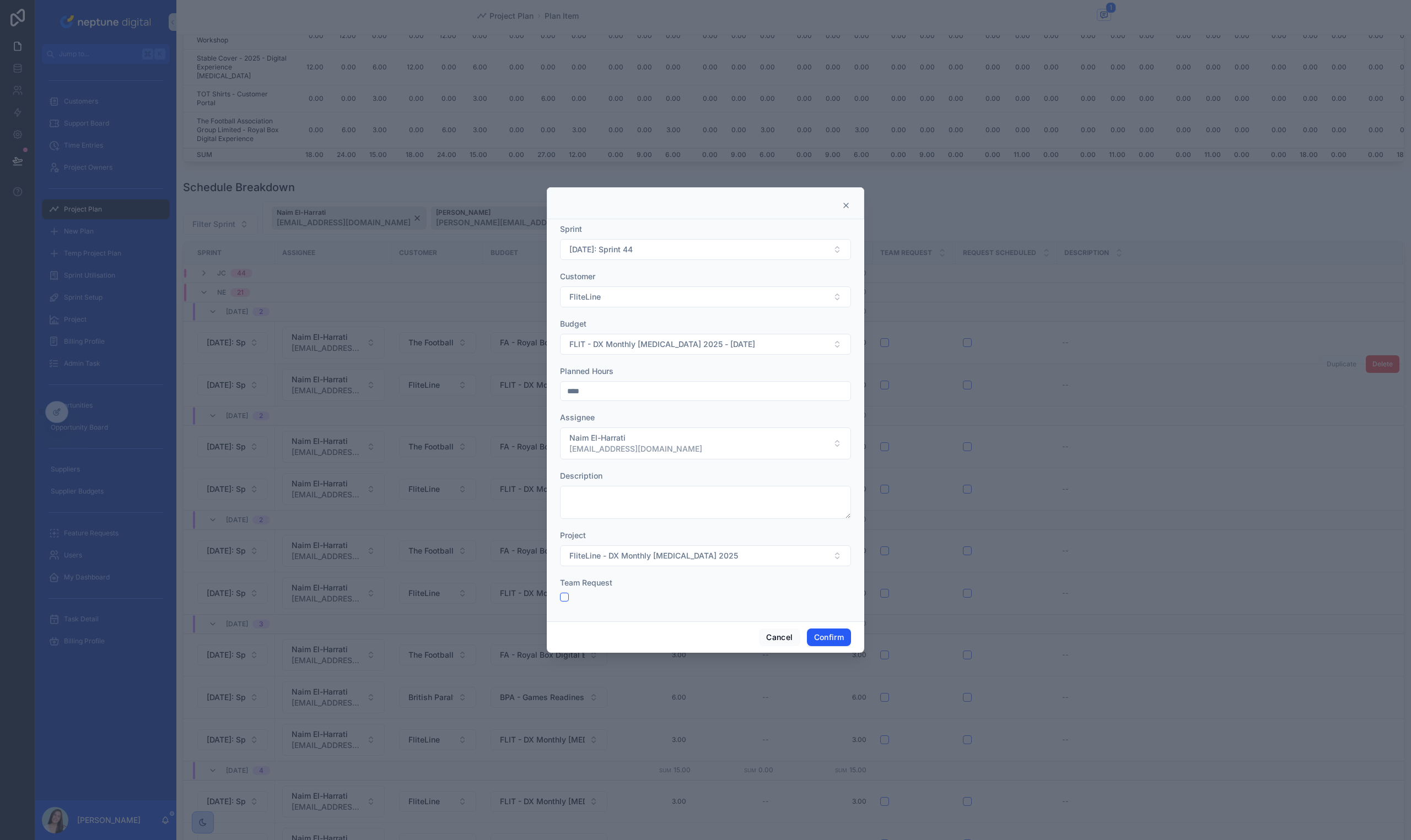
click at [715, 261] on form "Sprint [DATE]: Sprint 44 Customer FliteLine Budget FLIT - DX Monthly [MEDICAL_D…" at bounding box center [705, 418] width 291 height 389
click at [716, 257] on button "[DATE]: Sprint 44" at bounding box center [705, 249] width 291 height 21
click at [660, 426] on div "[DATE]: Sprint 45" at bounding box center [705, 432] width 285 height 18
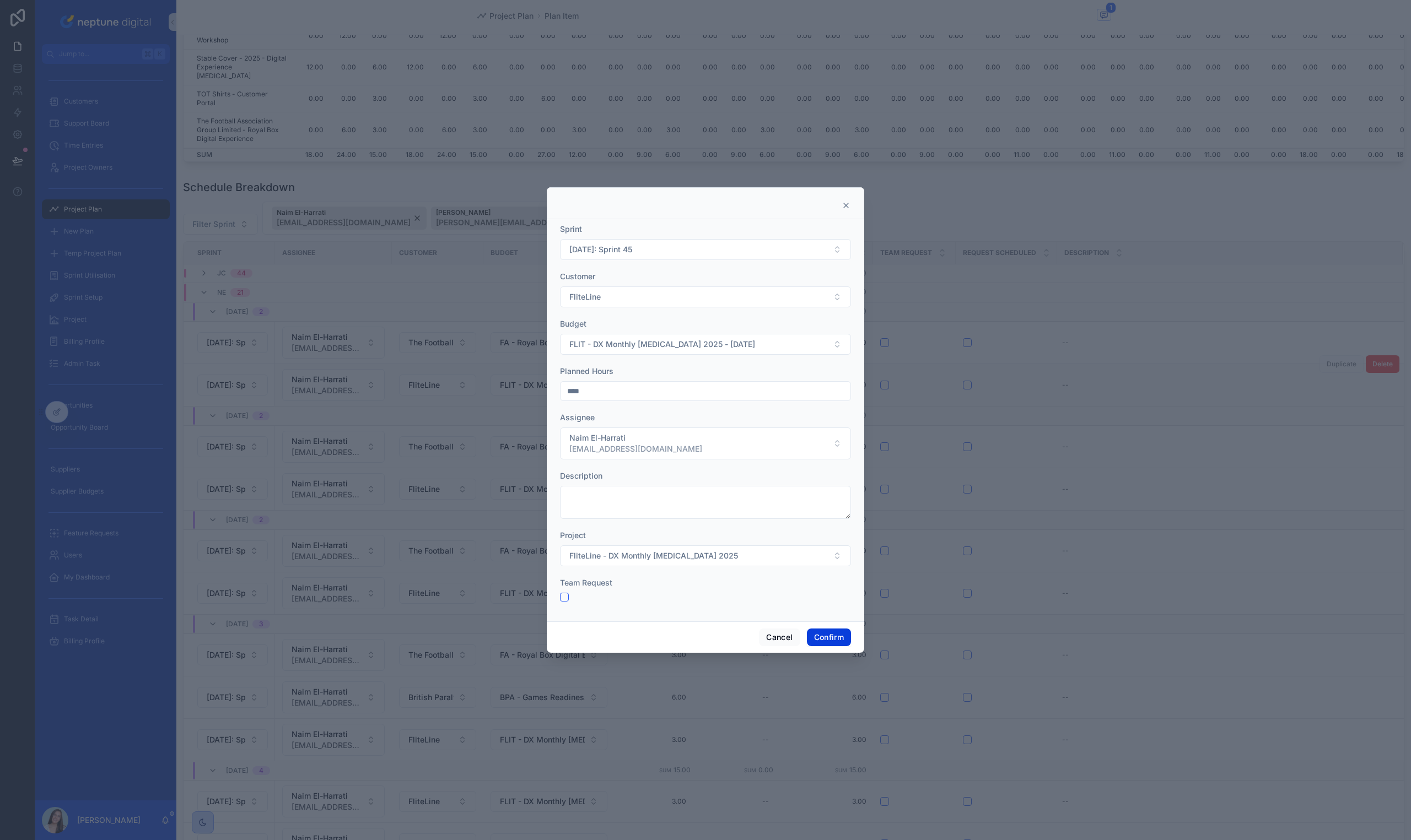
click at [815, 638] on button "Confirm" at bounding box center [828, 637] width 44 height 18
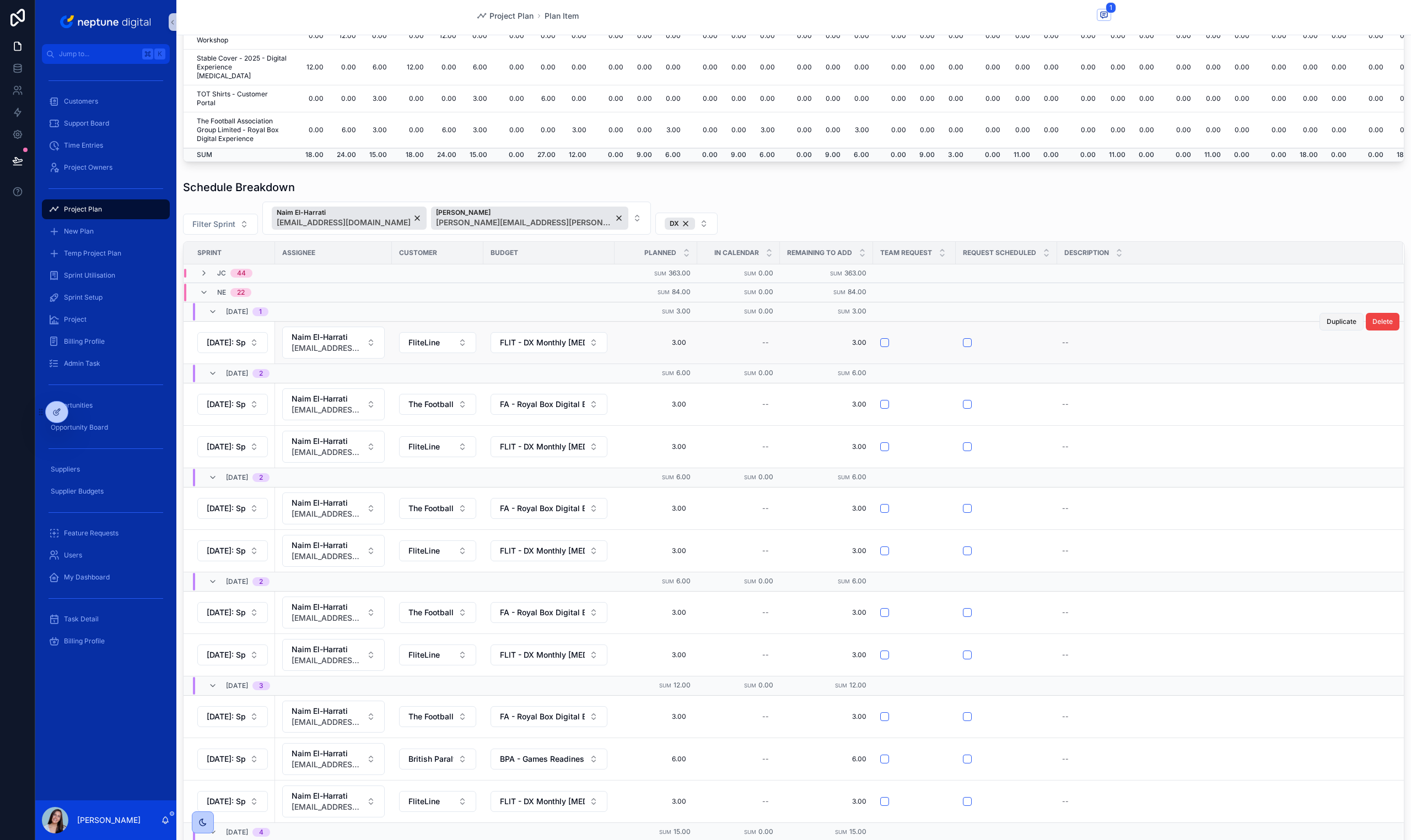
click at [1326, 319] on span "Duplicate" at bounding box center [1341, 321] width 30 height 9
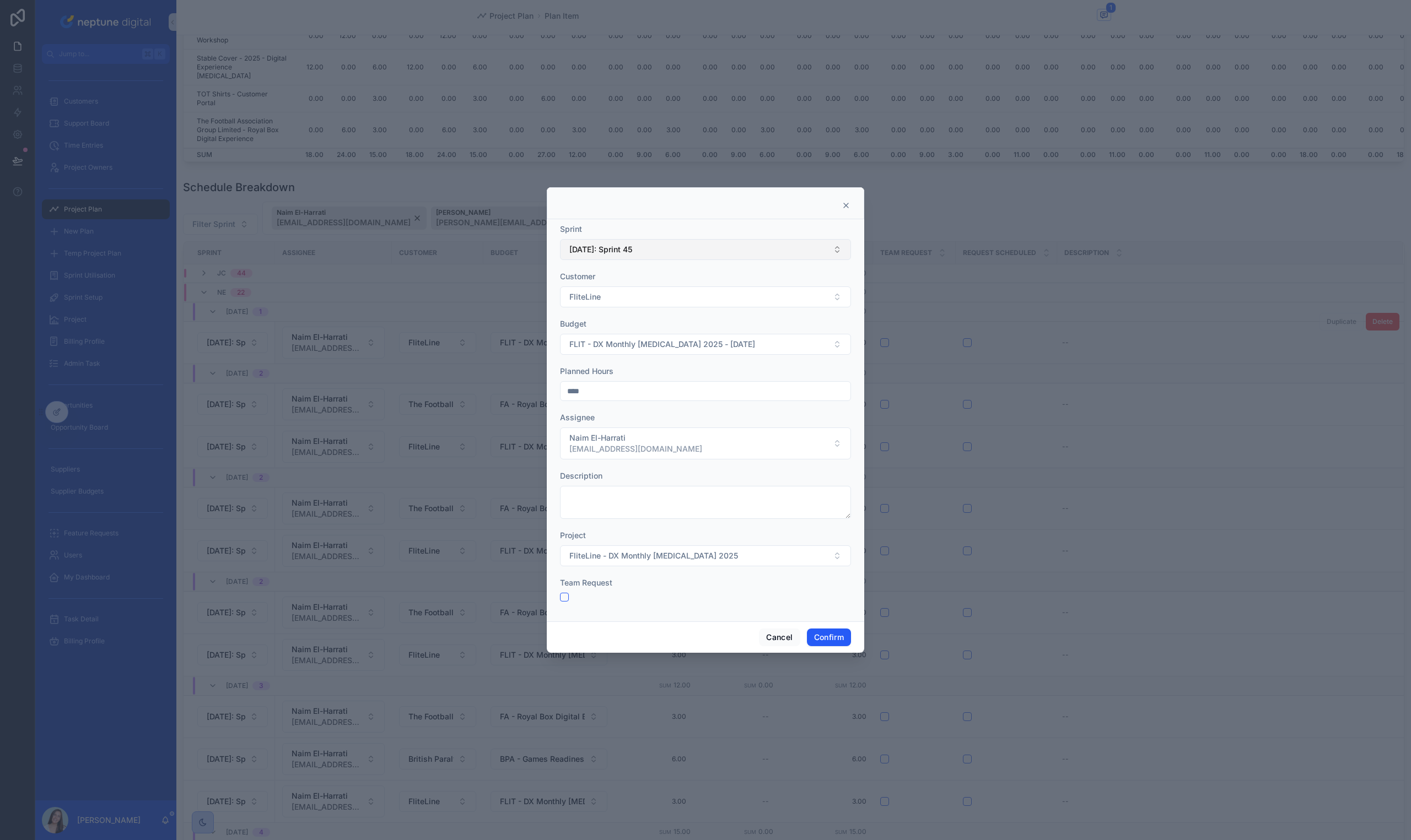
click at [610, 248] on span "[DATE]: Sprint 45" at bounding box center [601, 249] width 63 height 11
click at [645, 373] on div "[DATE]: Sprint 46" at bounding box center [705, 370] width 285 height 18
click at [834, 631] on button "Confirm" at bounding box center [828, 637] width 44 height 18
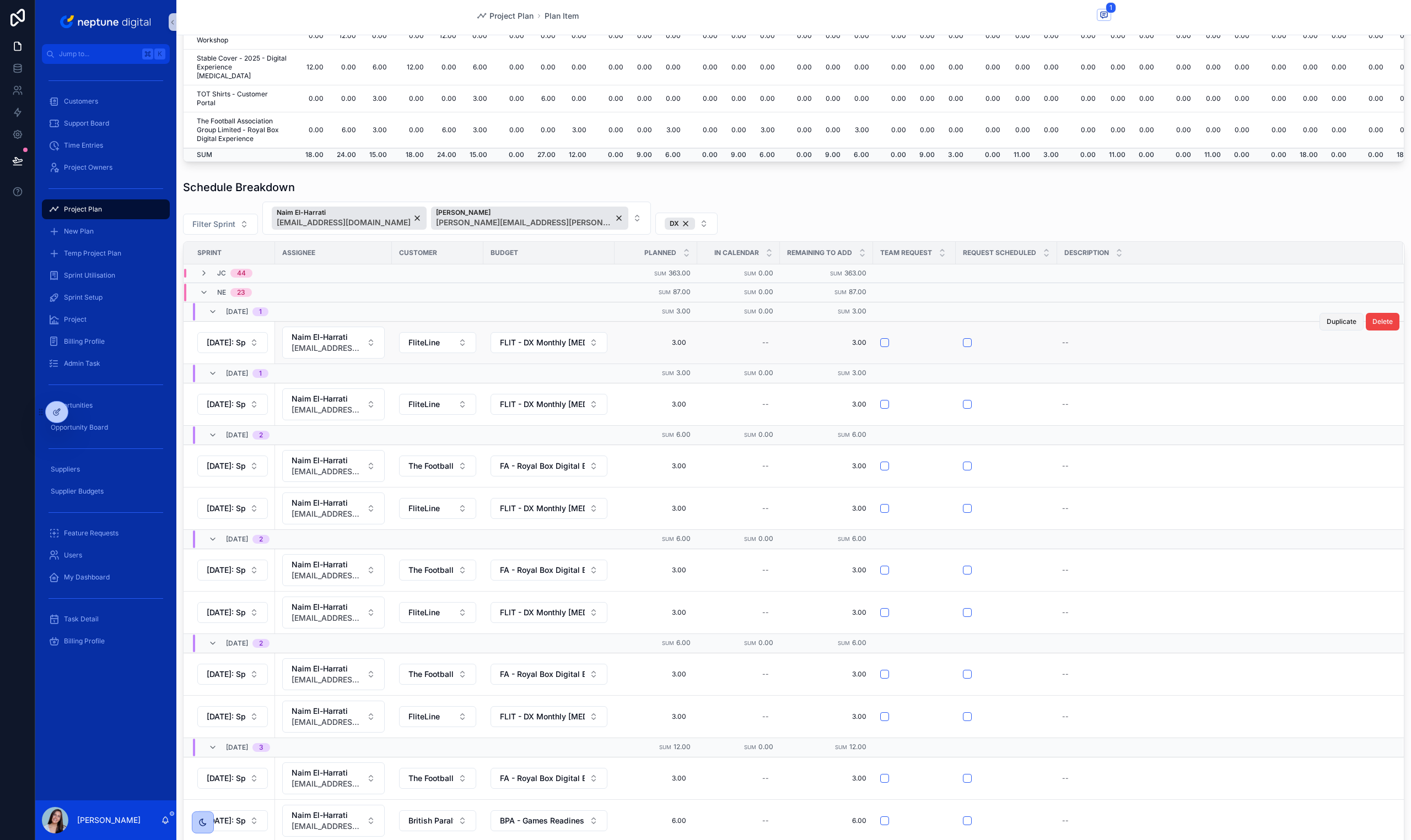
click at [1326, 317] on span "Duplicate" at bounding box center [1341, 321] width 30 height 9
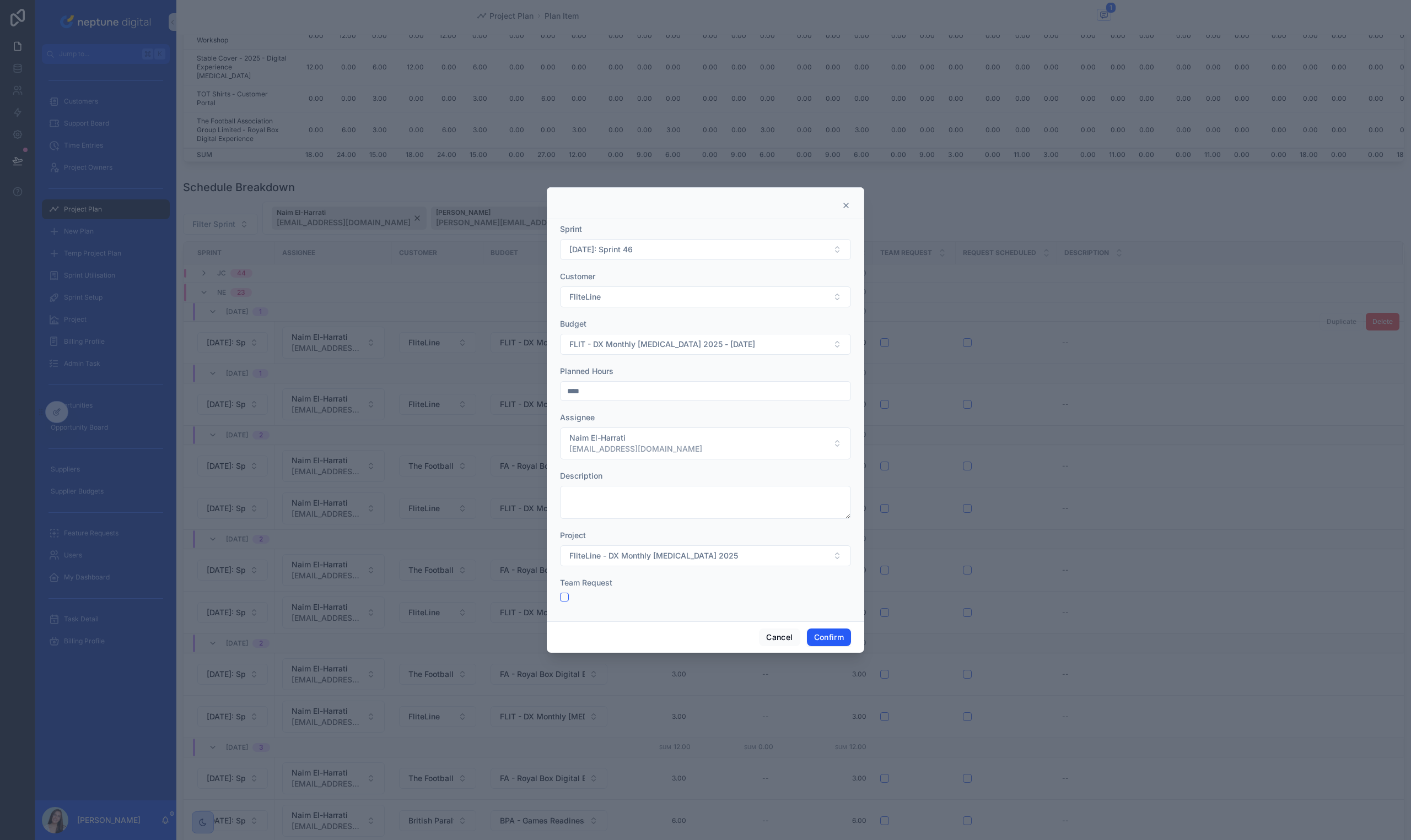
click at [716, 265] on form "Sprint [DATE]: Sprint 46 Customer FliteLine Budget FLIT - DX Monthly [MEDICAL_D…" at bounding box center [705, 418] width 291 height 389
click at [716, 255] on button "[DATE]: Sprint 46" at bounding box center [705, 249] width 291 height 21
click at [669, 387] on div "[DATE]: Sprint 47" at bounding box center [705, 384] width 285 height 18
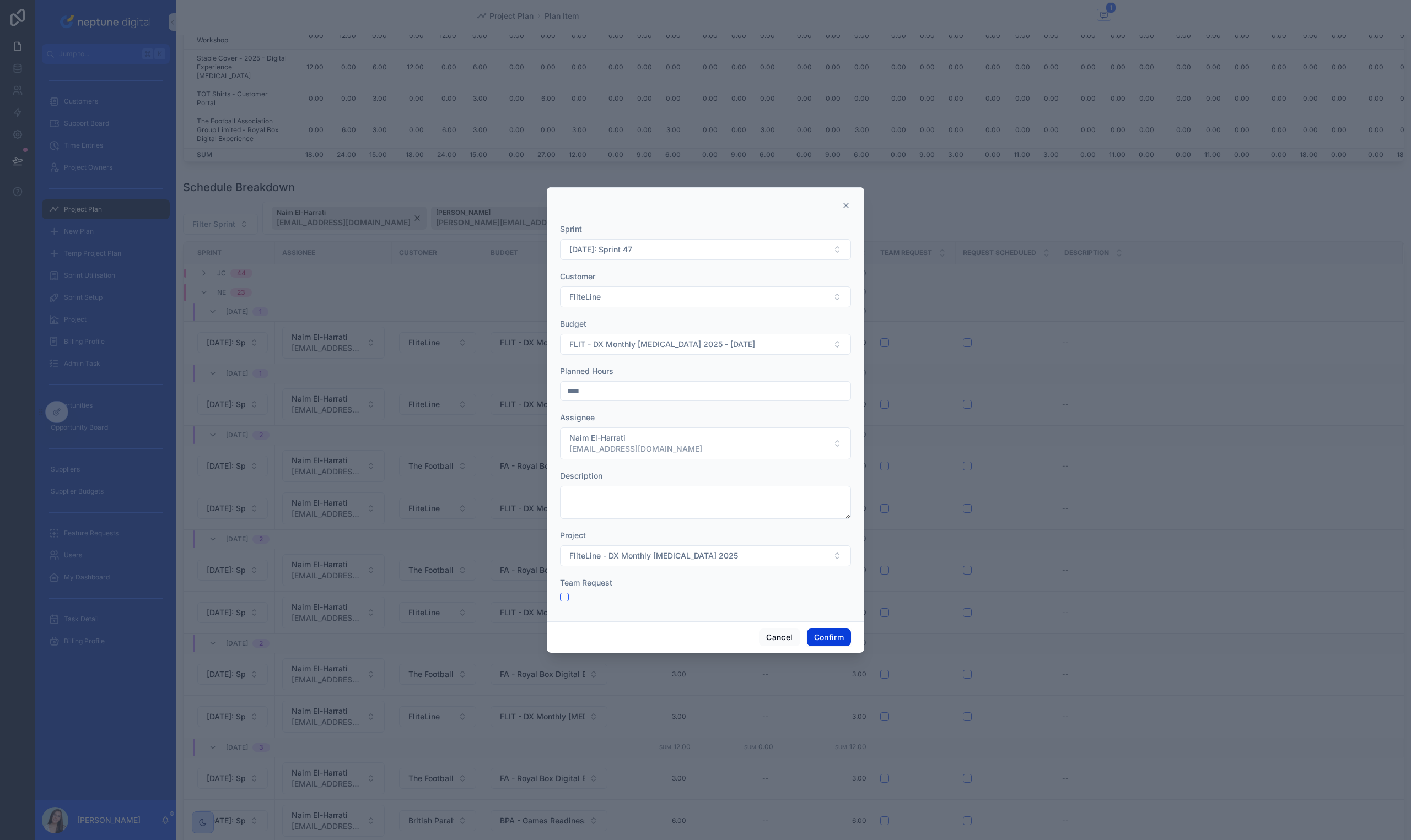
click at [834, 638] on button "Confirm" at bounding box center [828, 637] width 44 height 18
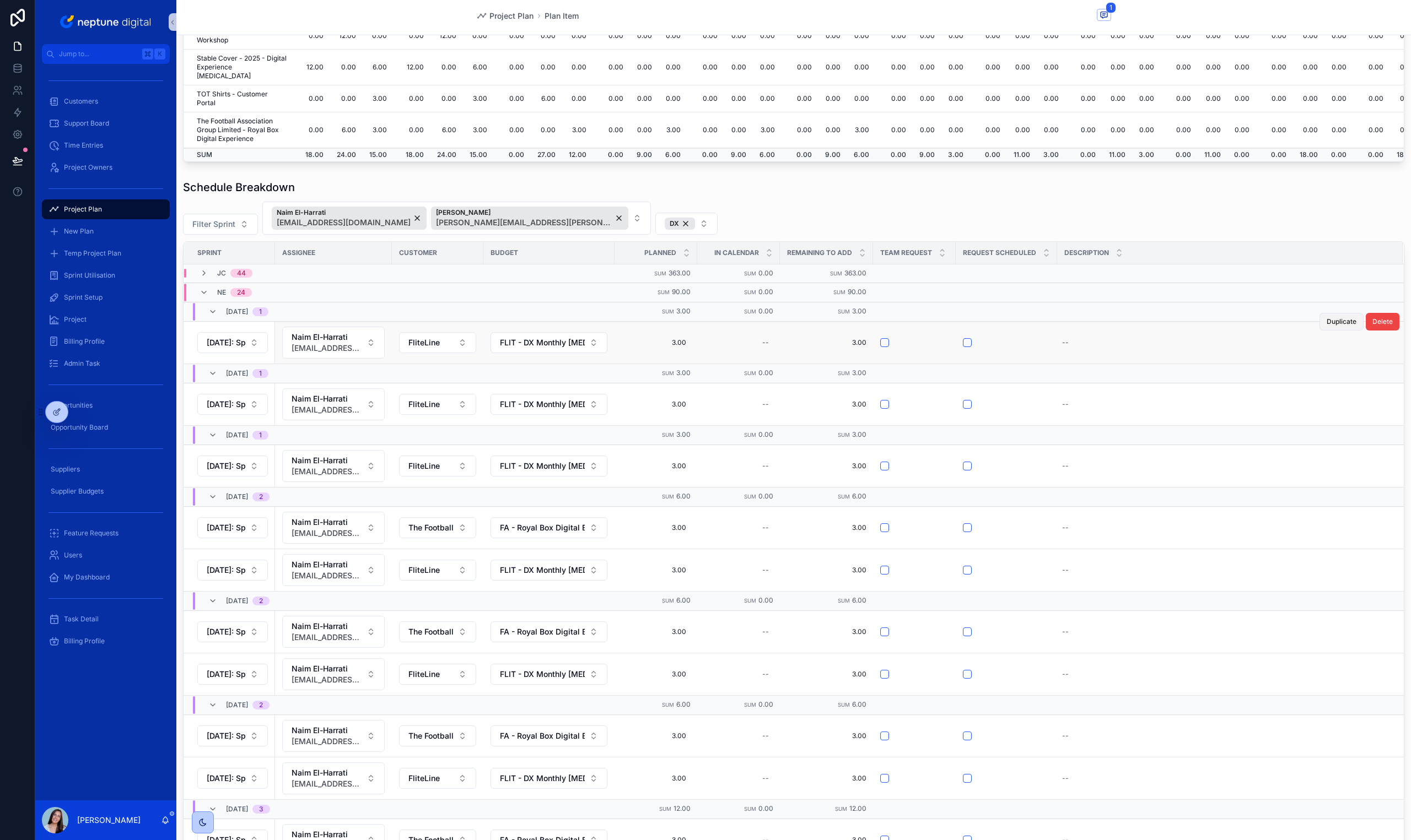
click at [1328, 318] on span "Duplicate" at bounding box center [1341, 321] width 30 height 9
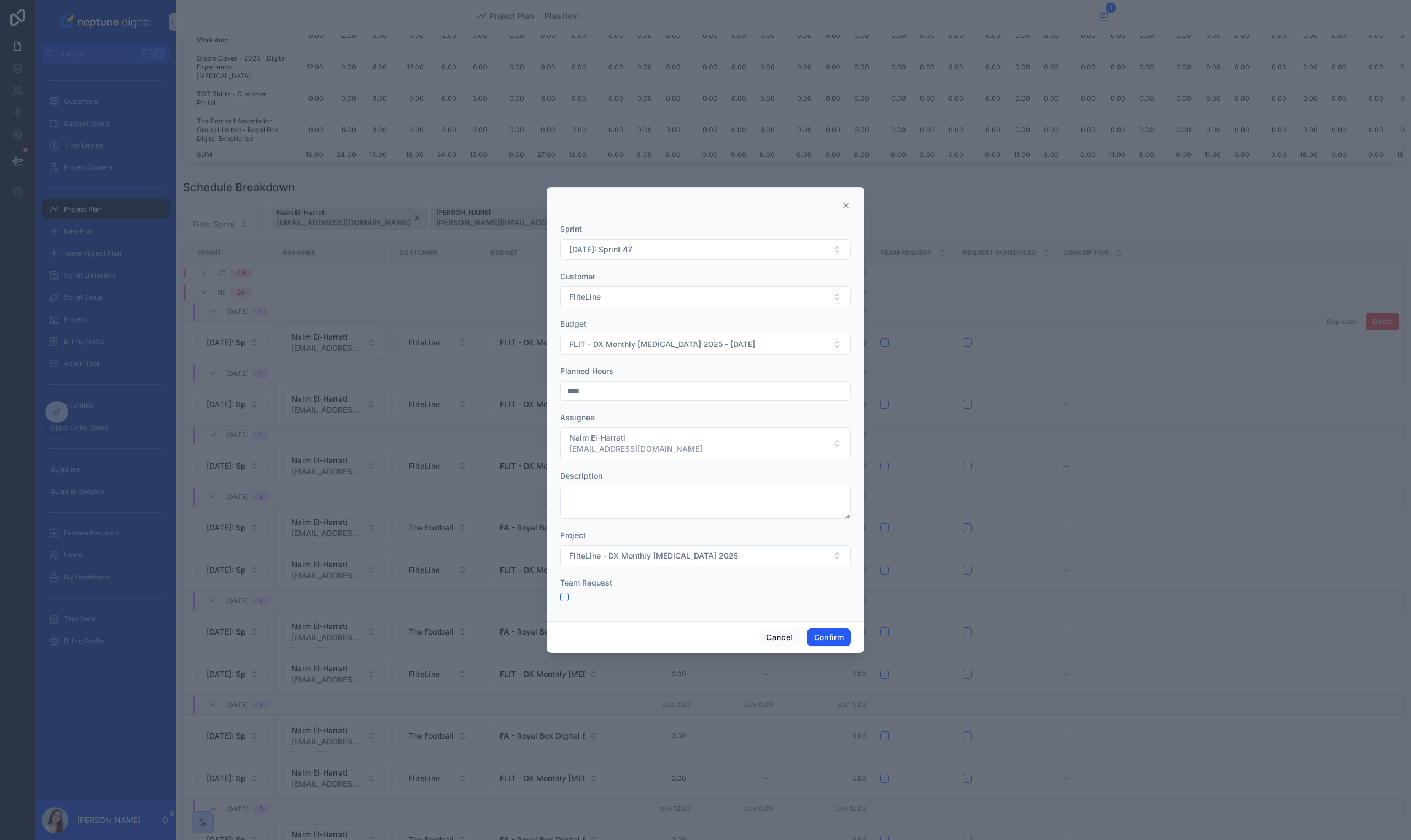
click at [720, 231] on div "Sprint" at bounding box center [705, 229] width 291 height 11
click at [715, 251] on button "[DATE]: Sprint 47" at bounding box center [705, 249] width 291 height 21
click at [678, 361] on div "[DATE]: Sprint 48" at bounding box center [705, 369] width 285 height 18
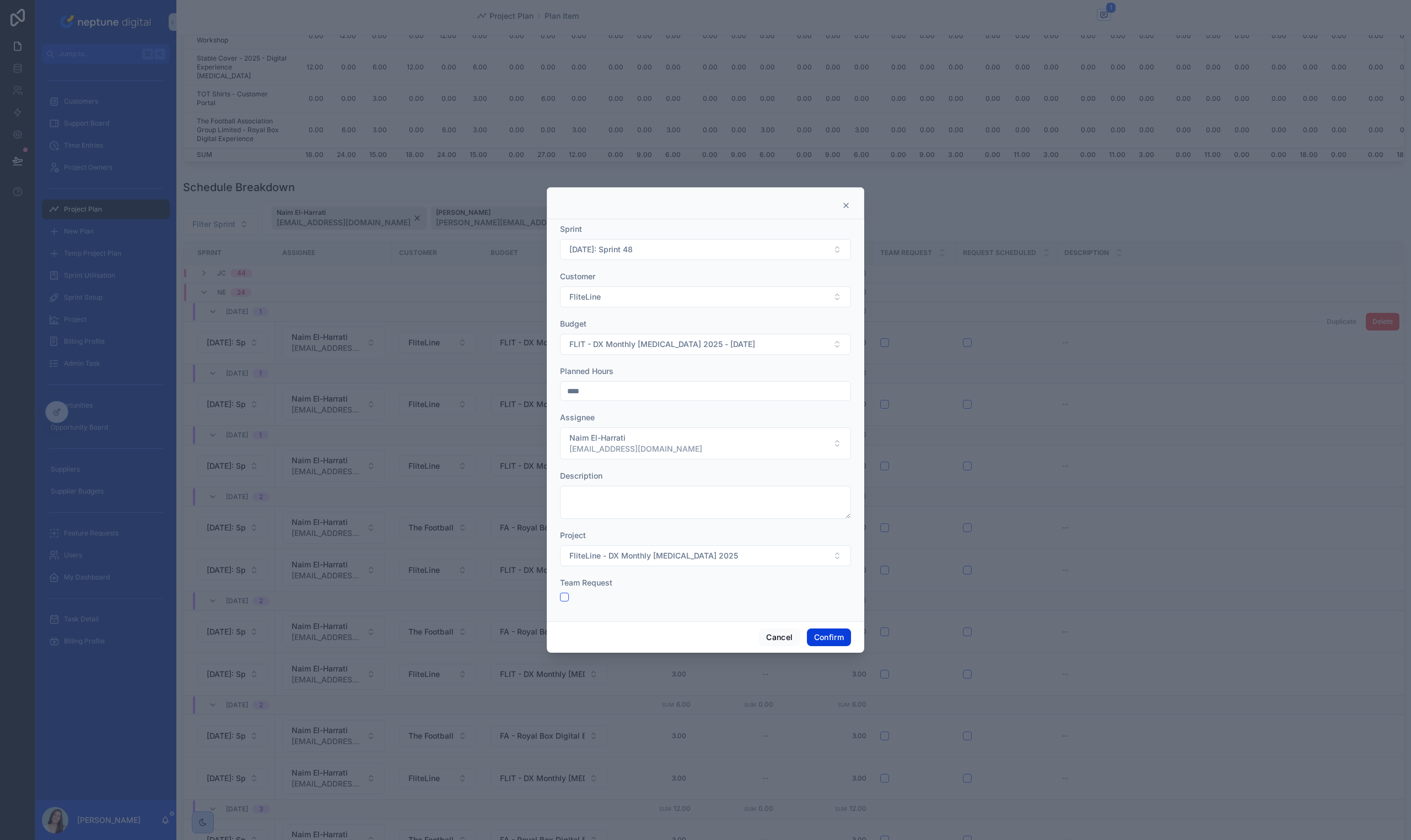
click at [822, 637] on button "Confirm" at bounding box center [828, 637] width 44 height 18
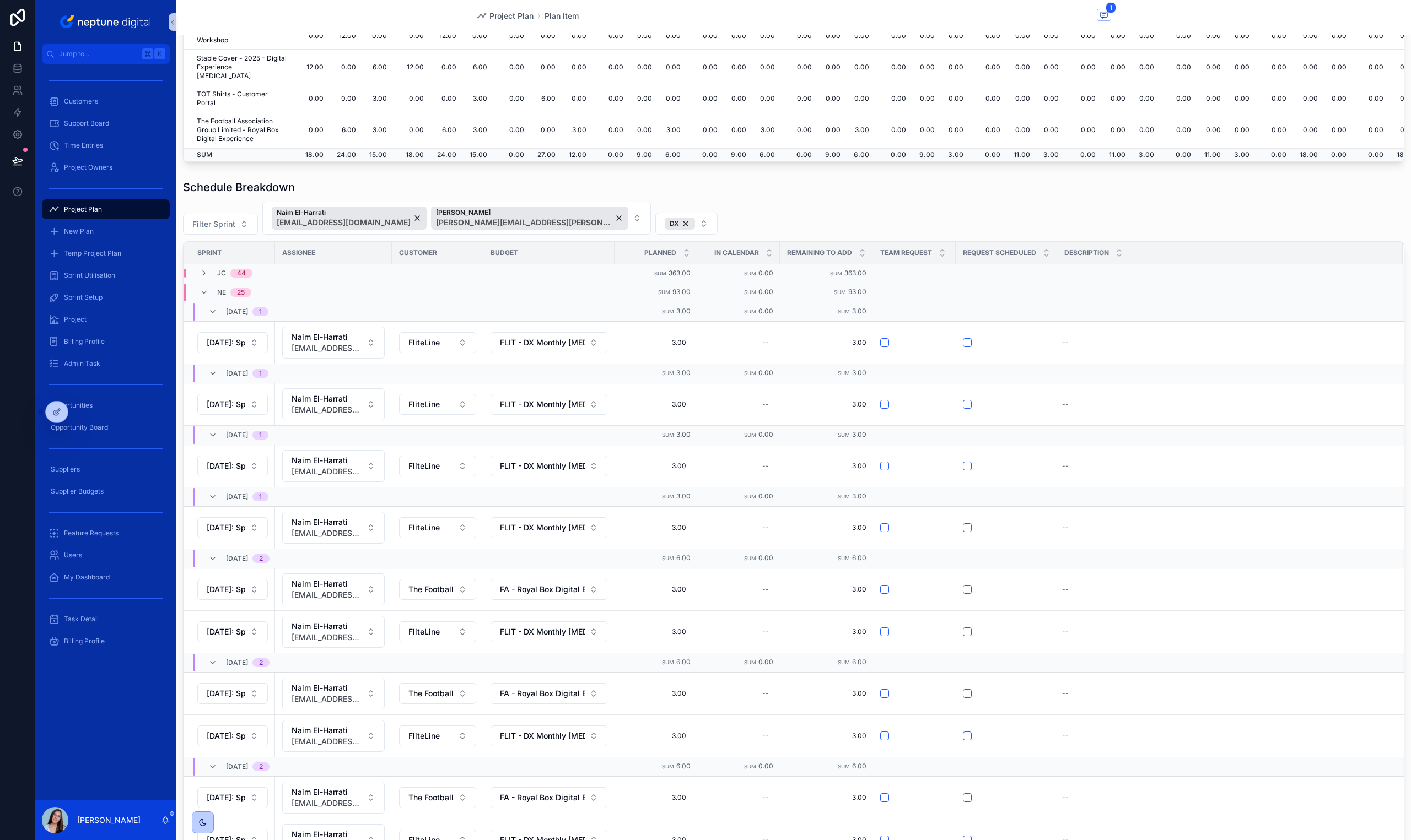
drag, startPoint x: 1288, startPoint y: 207, endPoint x: 1280, endPoint y: 203, distance: 8.9
click at [1280, 203] on div "Filter Sprint Naim El-Harrati [EMAIL_ADDRESS][DOMAIN_NAME] [PERSON_NAME] [PERSO…" at bounding box center [794, 218] width 1221 height 33
click at [1280, 203] on div "Filter Sprint Naim El-Harrati [EMAIL_ADDRESS][DOMAIN_NAME] [PERSON_NAME] [PERSO…" at bounding box center [794, 218] width 1221 height 33
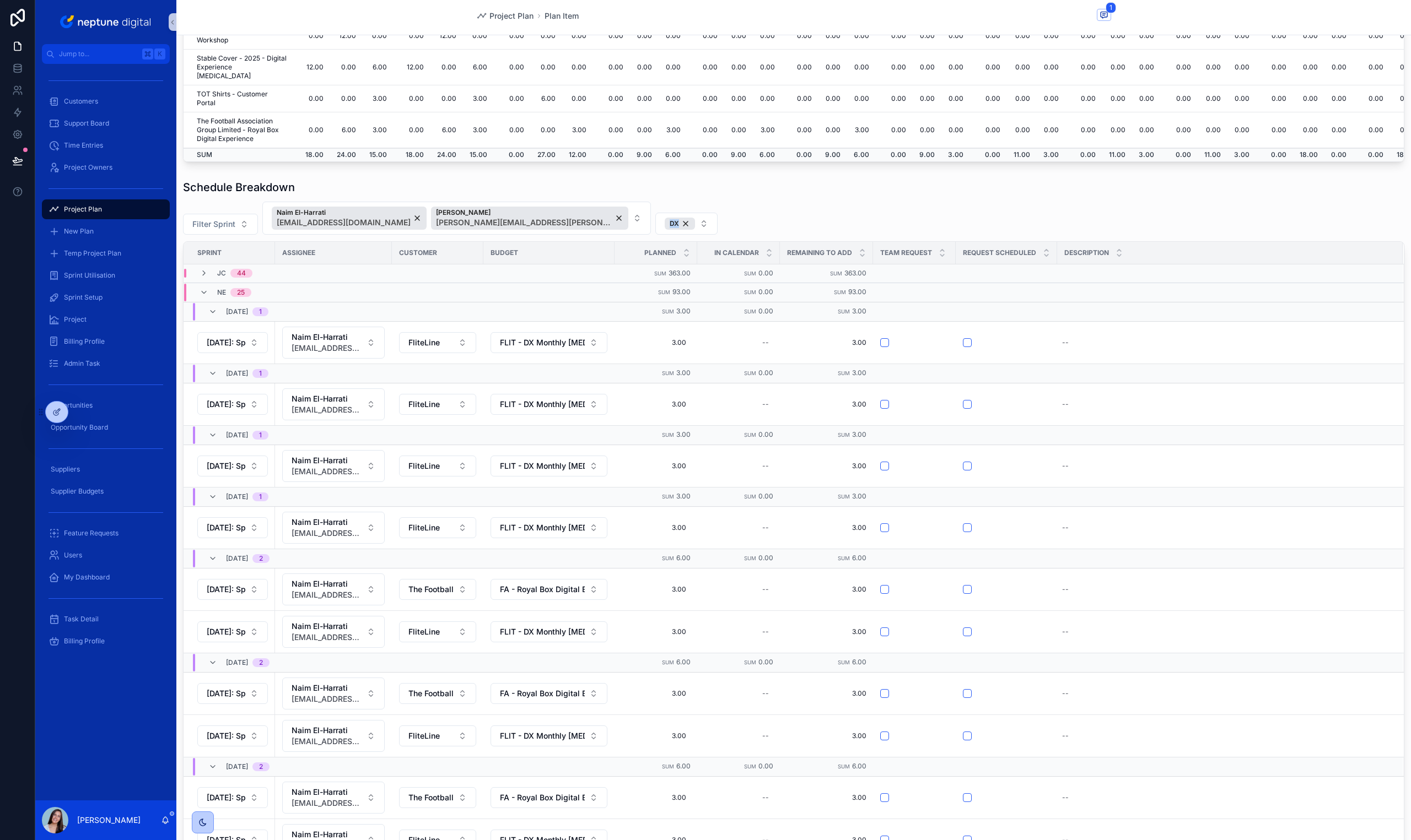
click at [1280, 203] on div "Filter Sprint Naim El-Harrati [EMAIL_ADDRESS][DOMAIN_NAME] [PERSON_NAME] [PERSO…" at bounding box center [794, 218] width 1221 height 33
click at [1280, 204] on div "Filter Sprint Naim El-Harrati [EMAIL_ADDRESS][DOMAIN_NAME] [PERSON_NAME] [PERSO…" at bounding box center [794, 218] width 1221 height 33
drag, startPoint x: 1280, startPoint y: 204, endPoint x: 1278, endPoint y: 230, distance: 26.1
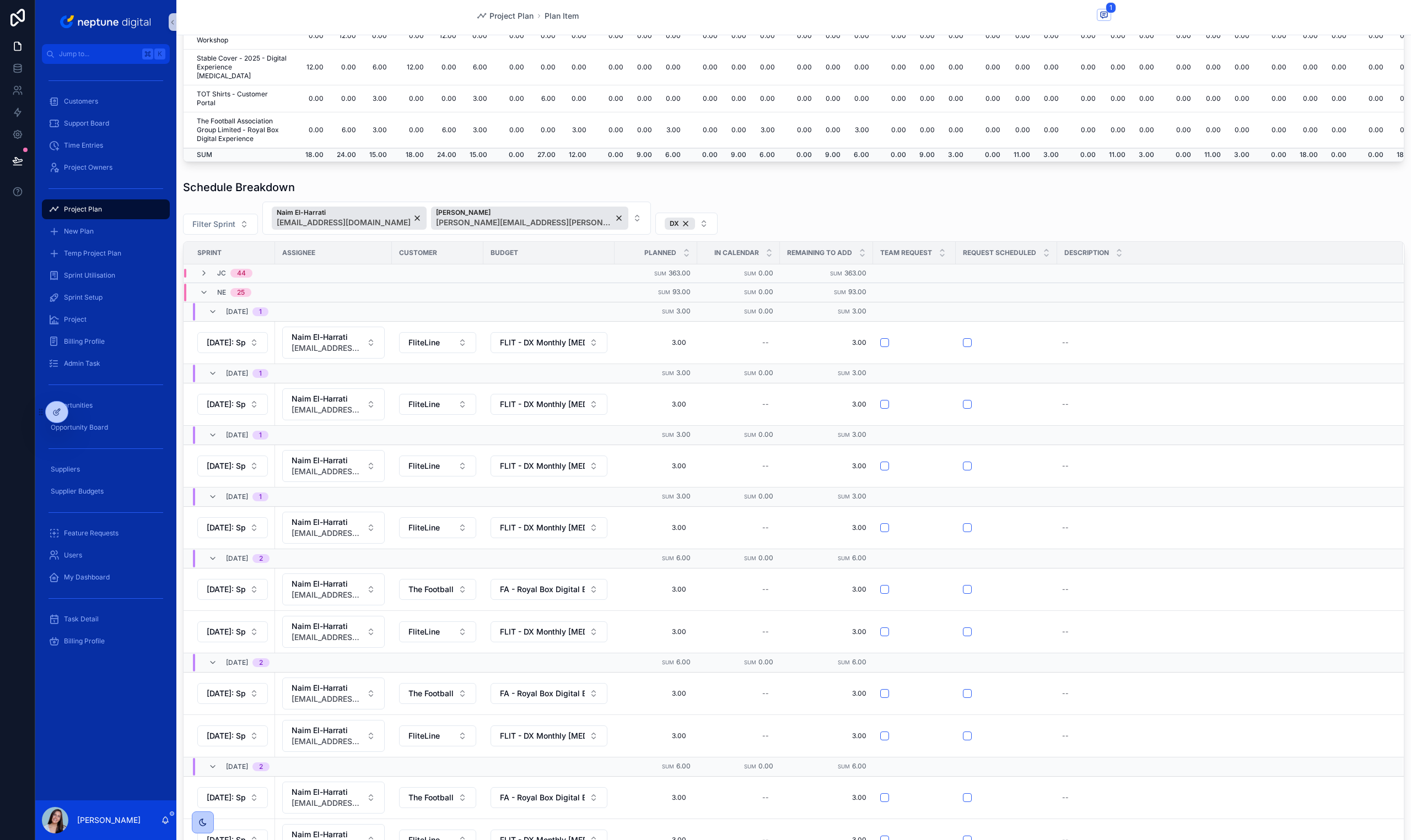
click at [1280, 205] on div "Filter Sprint Naim El-Harrati [EMAIL_ADDRESS][DOMAIN_NAME] [PERSON_NAME] [PERSO…" at bounding box center [794, 218] width 1221 height 33
click at [1326, 321] on span "Duplicate" at bounding box center [1341, 321] width 30 height 9
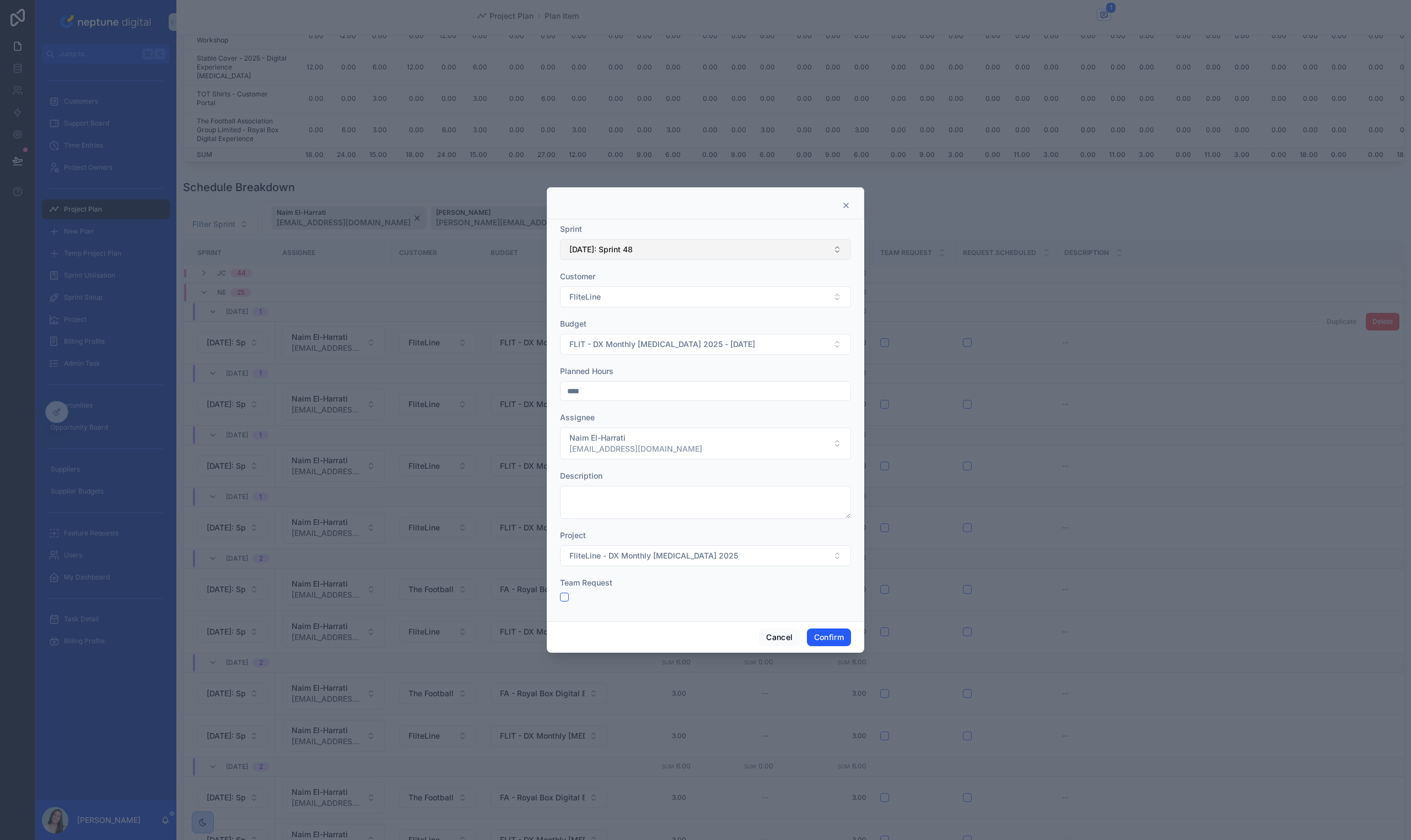
click at [756, 257] on button "[DATE]: Sprint 48" at bounding box center [705, 249] width 291 height 21
click at [697, 418] on div "[DATE]: Sprint 49" at bounding box center [705, 422] width 285 height 18
click at [828, 633] on button "Confirm" at bounding box center [828, 637] width 44 height 18
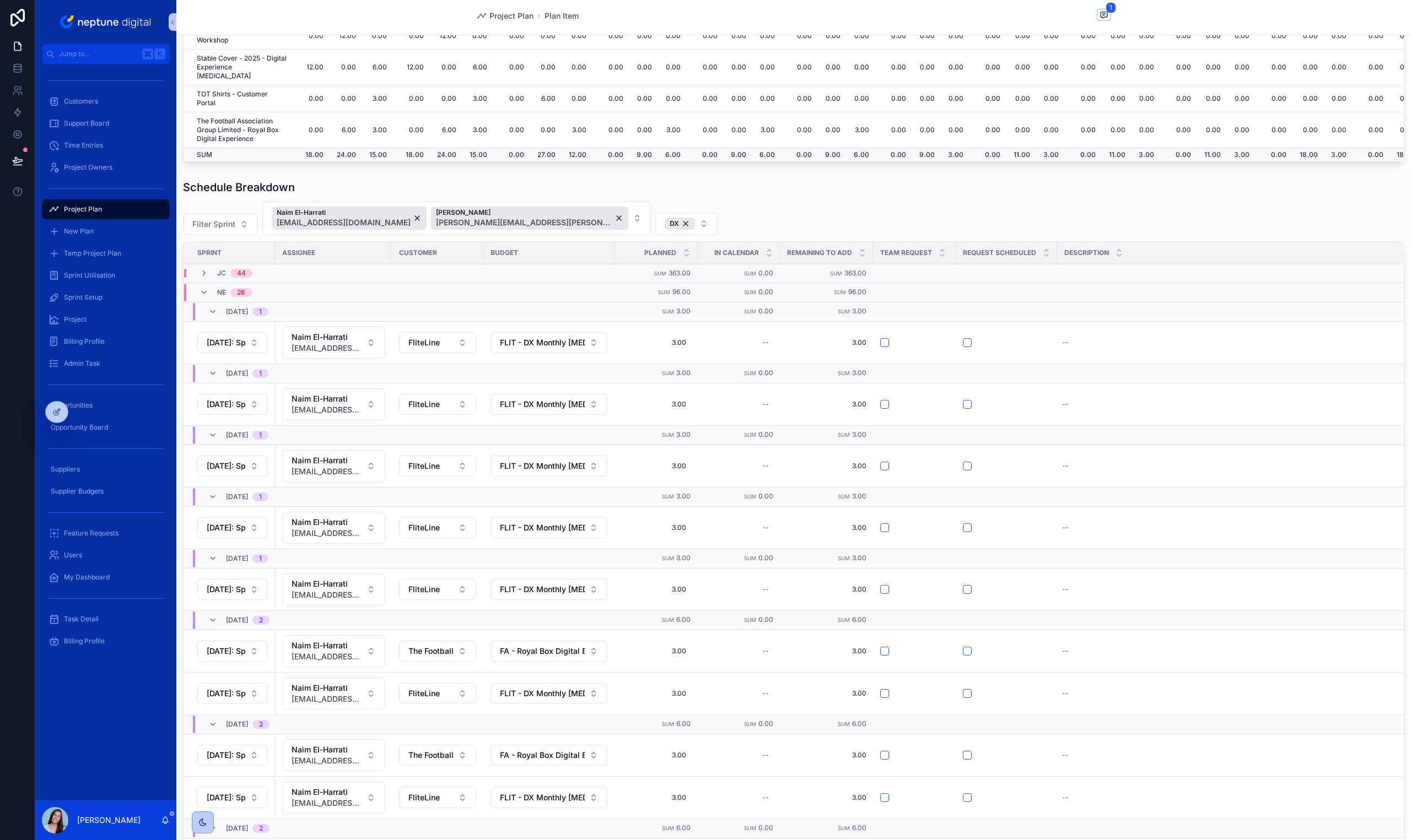
click at [1243, 218] on div "Filter Sprint Naim El-Harrati [EMAIL_ADDRESS][DOMAIN_NAME] [PERSON_NAME] [PERSO…" at bounding box center [794, 218] width 1221 height 33
click at [1242, 218] on div "Filter Sprint Naim El-Harrati [EMAIL_ADDRESS][DOMAIN_NAME] [PERSON_NAME] [PERSO…" at bounding box center [794, 218] width 1221 height 33
click at [1242, 218] on div "Filter Sprint Naim El-Harrati [EMAIL_ADDRESS][DOMAIN_NAME] [PERSON_NAME] [PERSO…" at bounding box center [794, 218] width 1221 height 33
click at [1326, 319] on span "Duplicate" at bounding box center [1341, 321] width 30 height 9
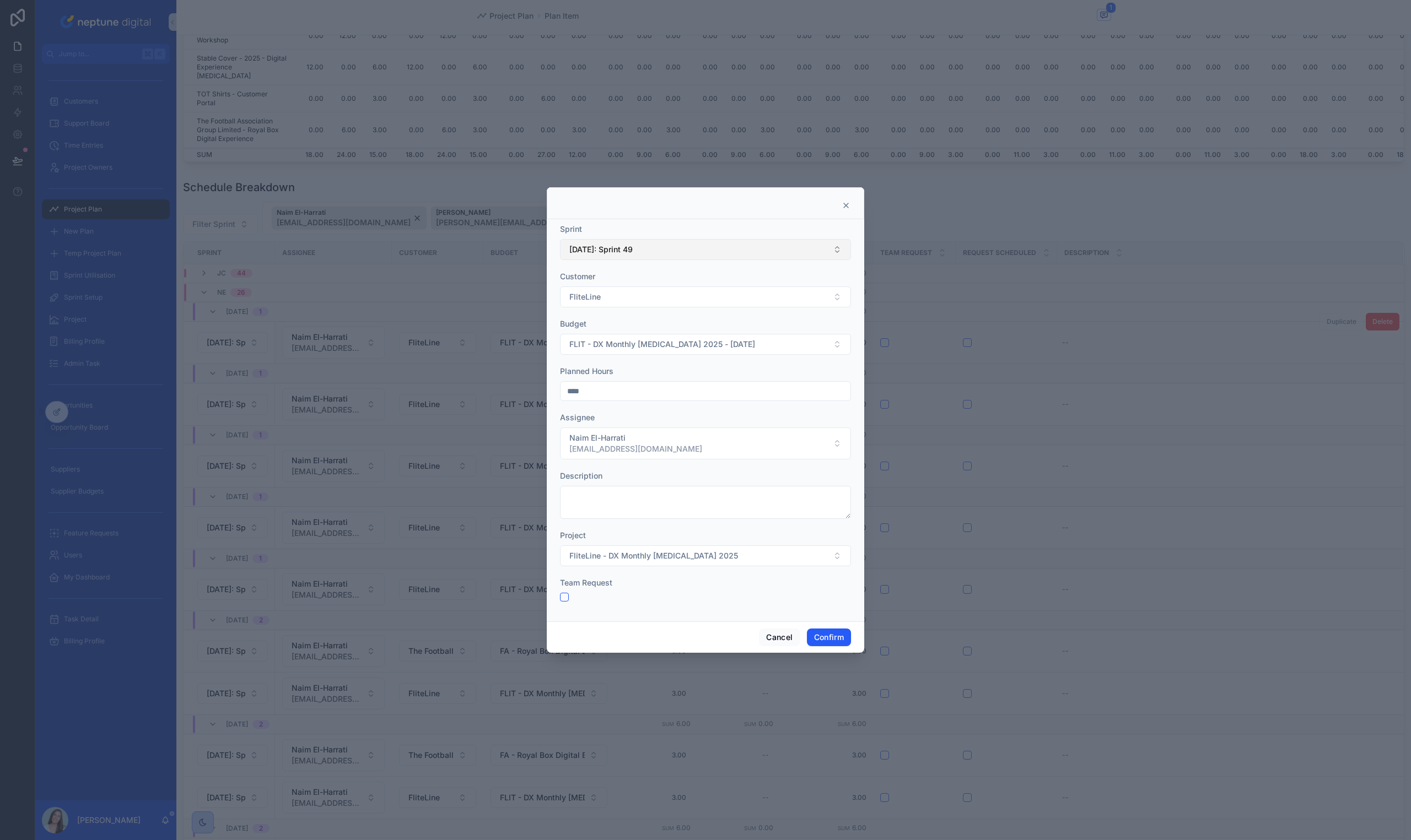
click at [690, 247] on button "[DATE]: Sprint 49" at bounding box center [705, 249] width 291 height 21
click at [665, 435] on div "[DATE]: Sprint 50" at bounding box center [705, 435] width 285 height 18
click at [818, 634] on button "Confirm" at bounding box center [828, 637] width 44 height 18
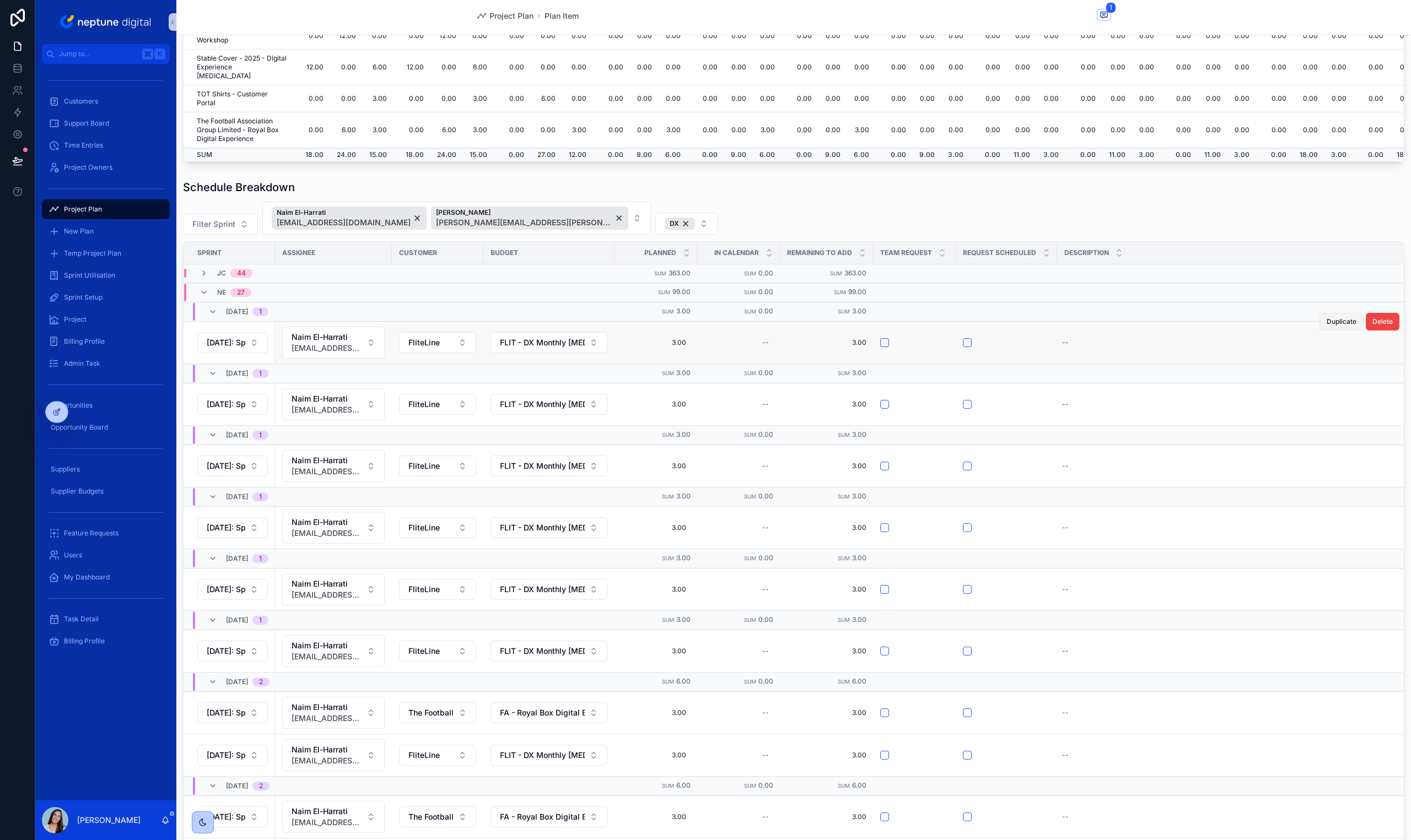
click at [1333, 323] on span "Duplicate" at bounding box center [1341, 321] width 30 height 9
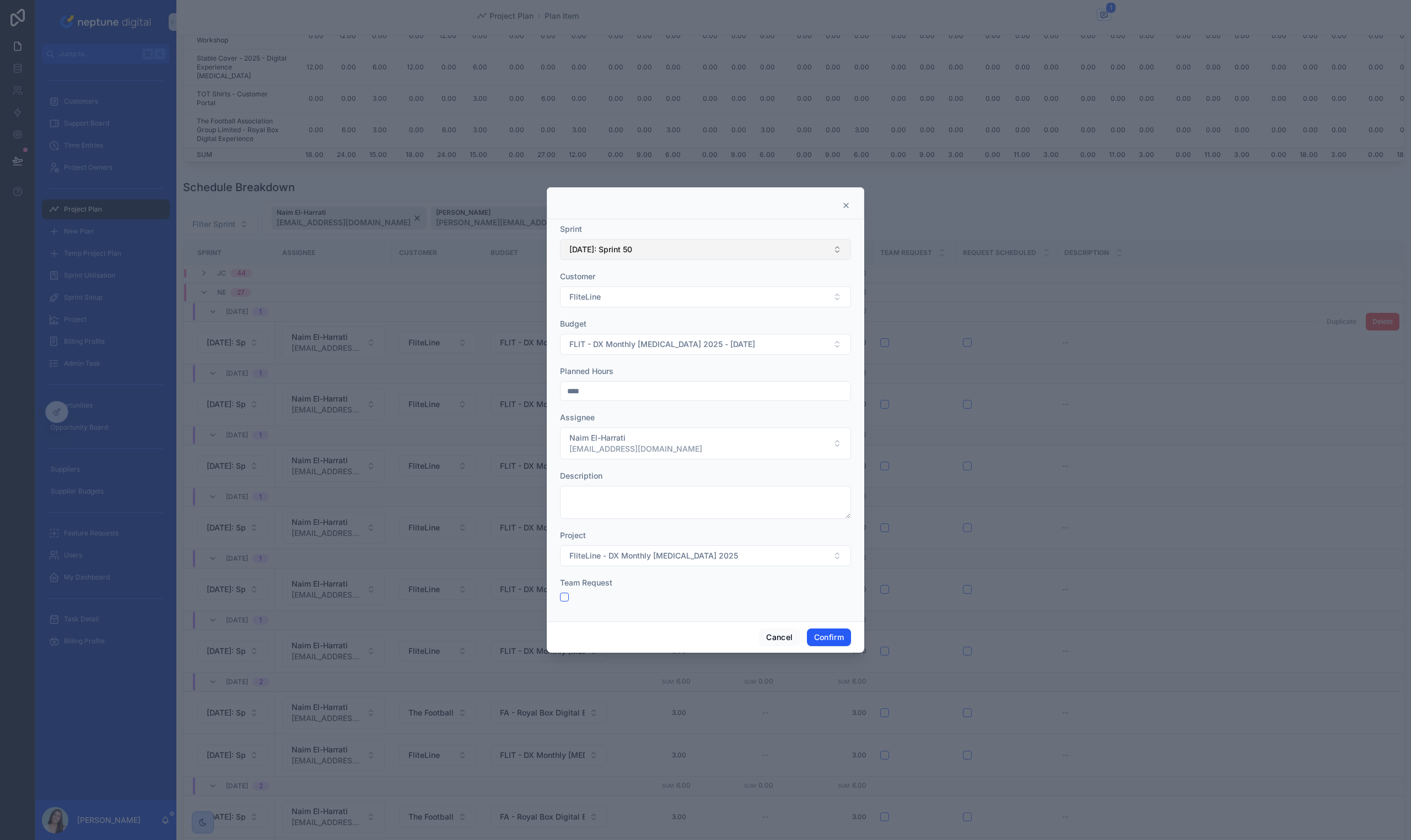
click at [724, 253] on button "[DATE]: Sprint 50" at bounding box center [705, 249] width 291 height 21
click at [697, 437] on div "[DATE]: Sprint 51" at bounding box center [705, 441] width 285 height 18
click at [836, 642] on button "Confirm" at bounding box center [828, 637] width 44 height 18
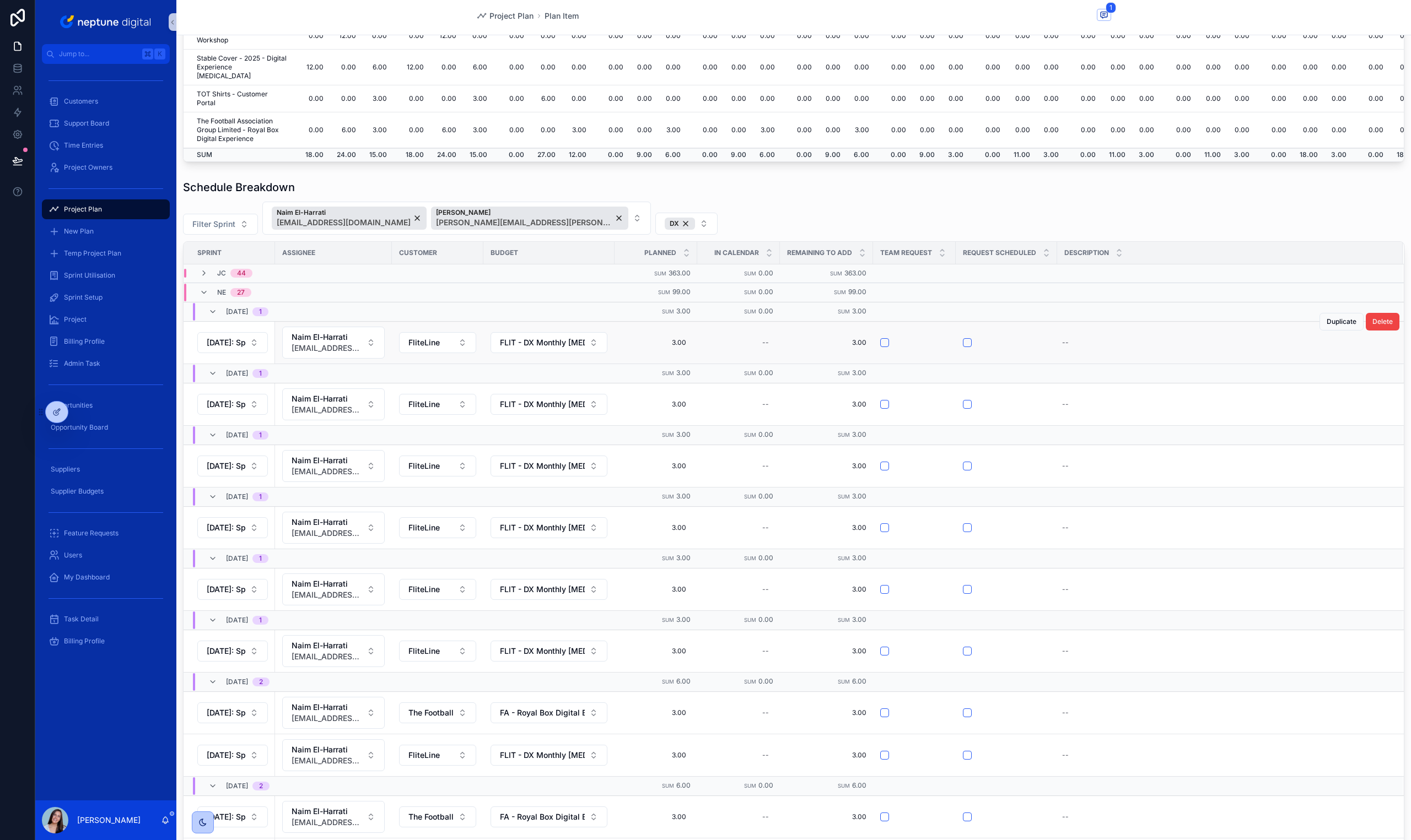
click at [860, 207] on div "Filter Sprint Naim El-Harrati [EMAIL_ADDRESS][DOMAIN_NAME] [PERSON_NAME] [PERSO…" at bounding box center [794, 218] width 1221 height 33
click at [860, 207] on div "Filter Sprint Naim El-Harrati [EMAIL_ADDRESS][DOMAIN_NAME] [PERSON_NAME] [PERSO…" at bounding box center [794, 218] width 1221 height 33
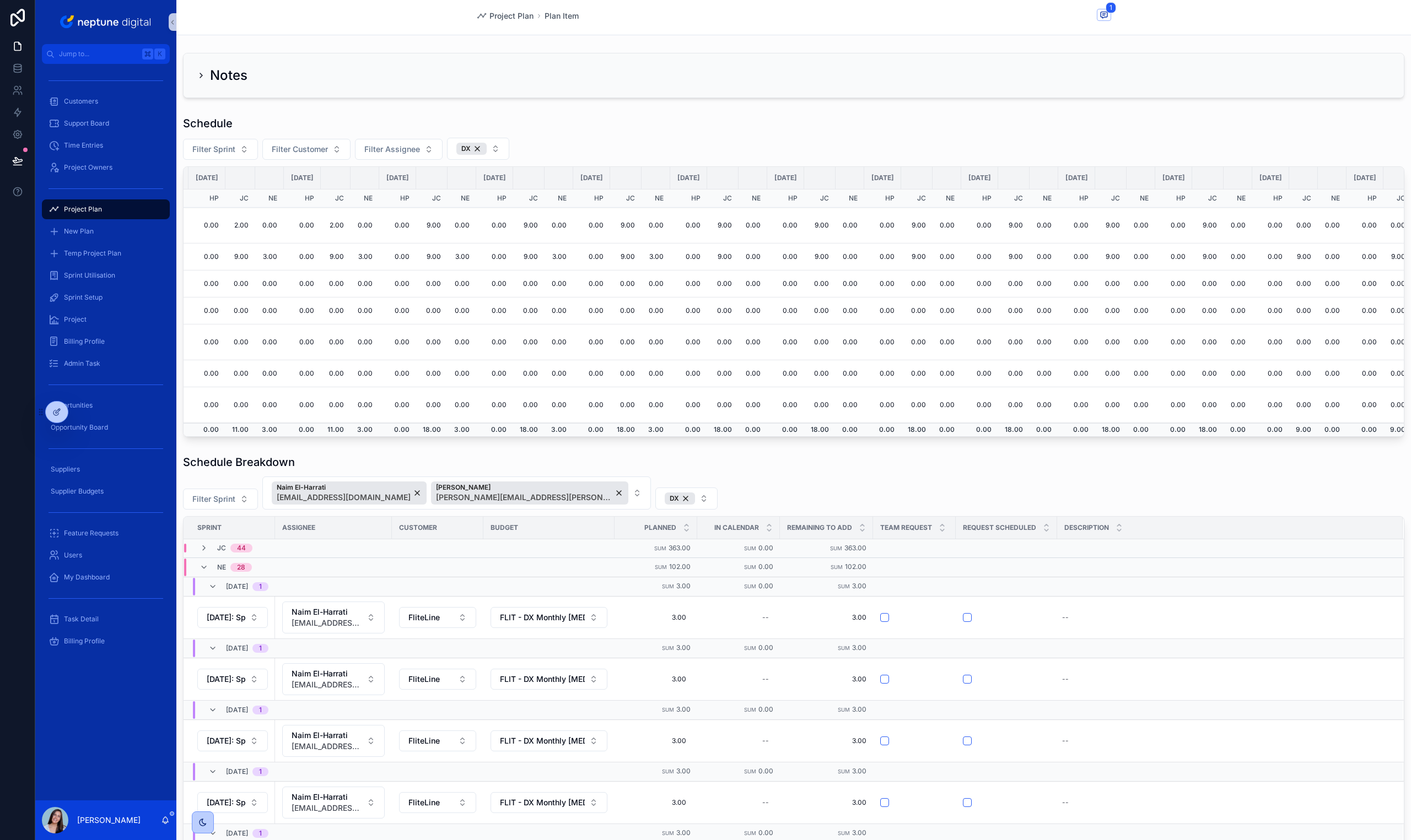
scroll to position [0, 886]
click at [1334, 599] on span "Duplicate" at bounding box center [1341, 596] width 30 height 9
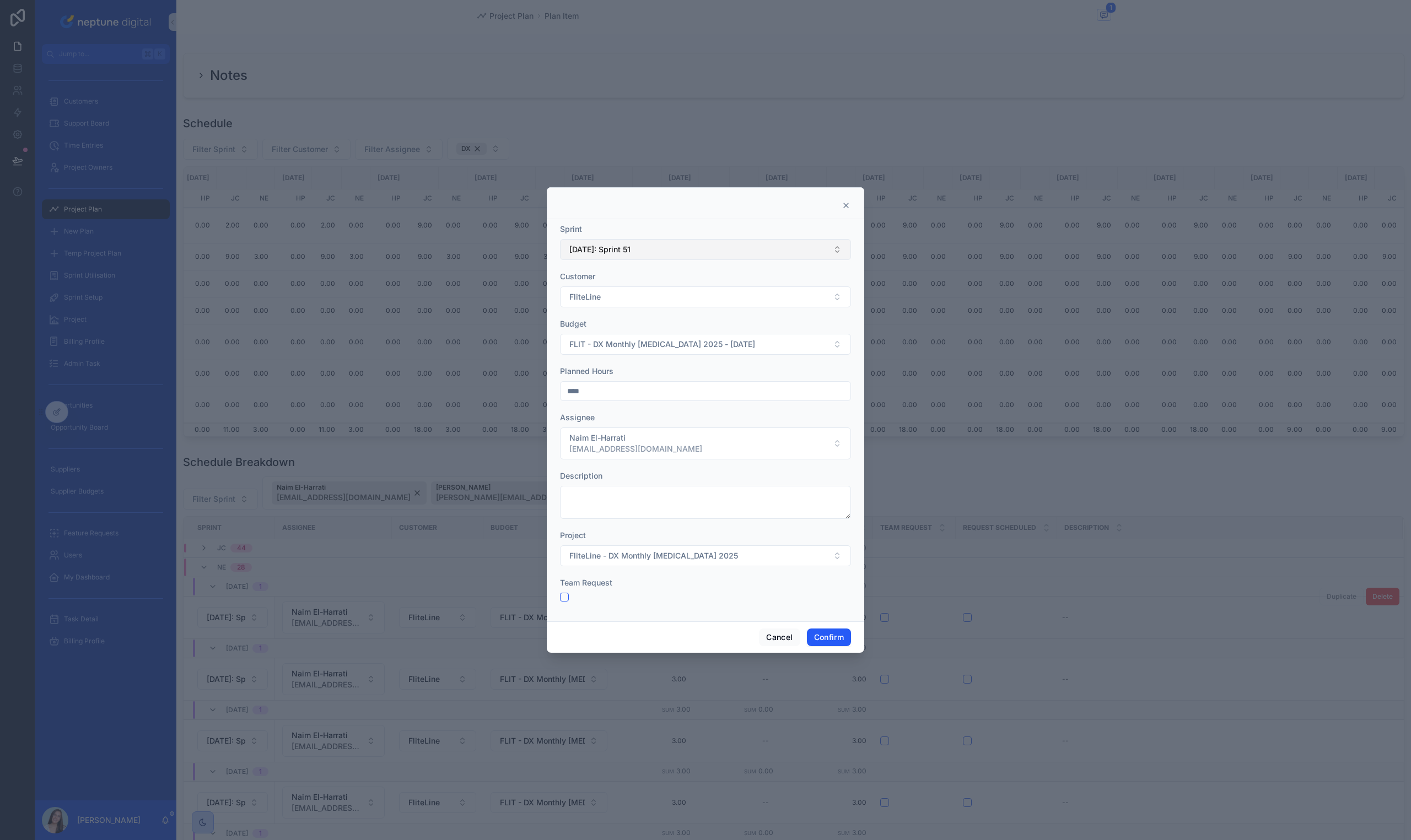
click at [680, 253] on button "[DATE]: Sprint 51" at bounding box center [705, 249] width 291 height 21
click at [693, 429] on div "[DATE]: Sprint 52" at bounding box center [705, 430] width 285 height 18
click at [826, 638] on button "Confirm" at bounding box center [828, 637] width 44 height 18
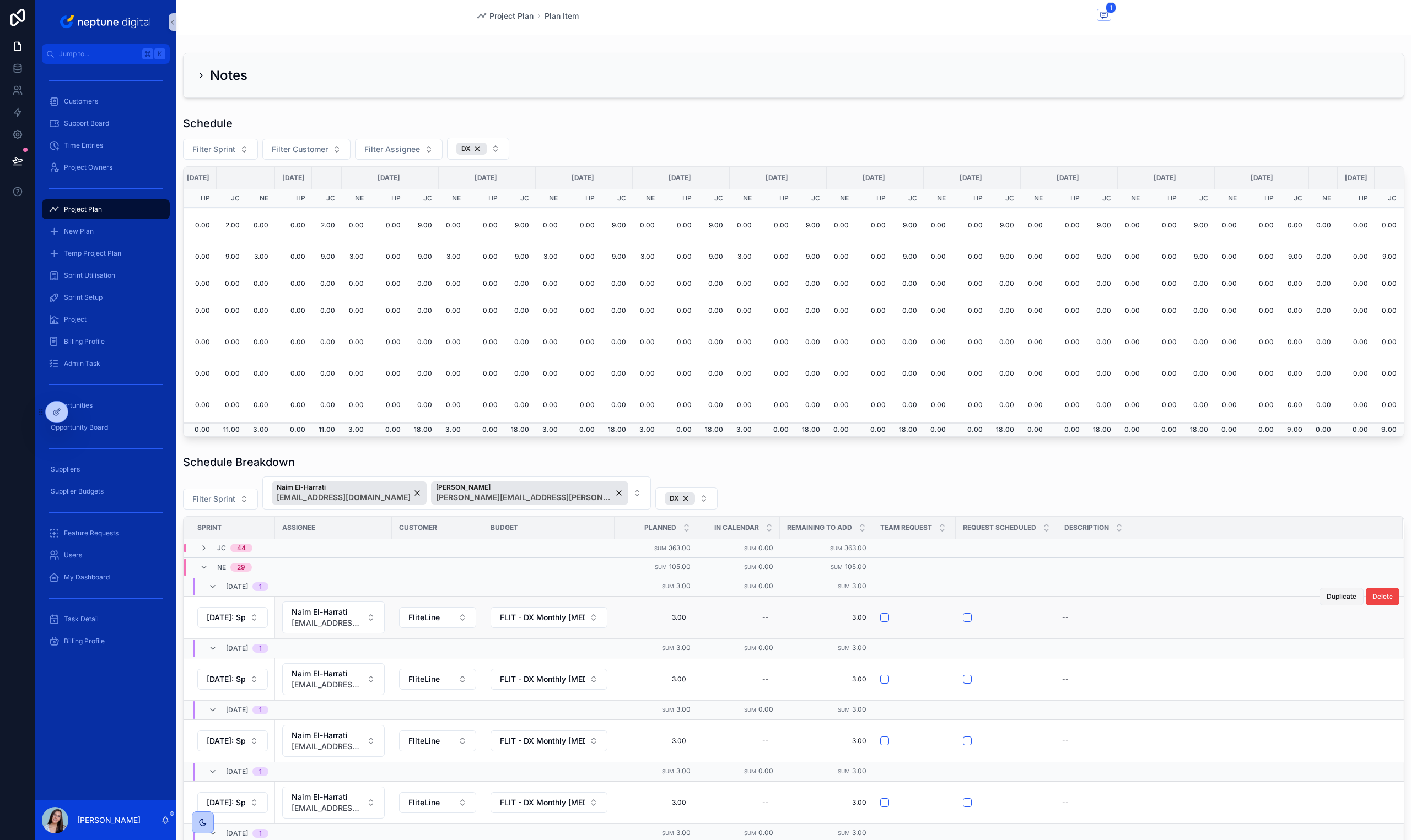
click at [1333, 595] on span "Duplicate" at bounding box center [1341, 596] width 30 height 9
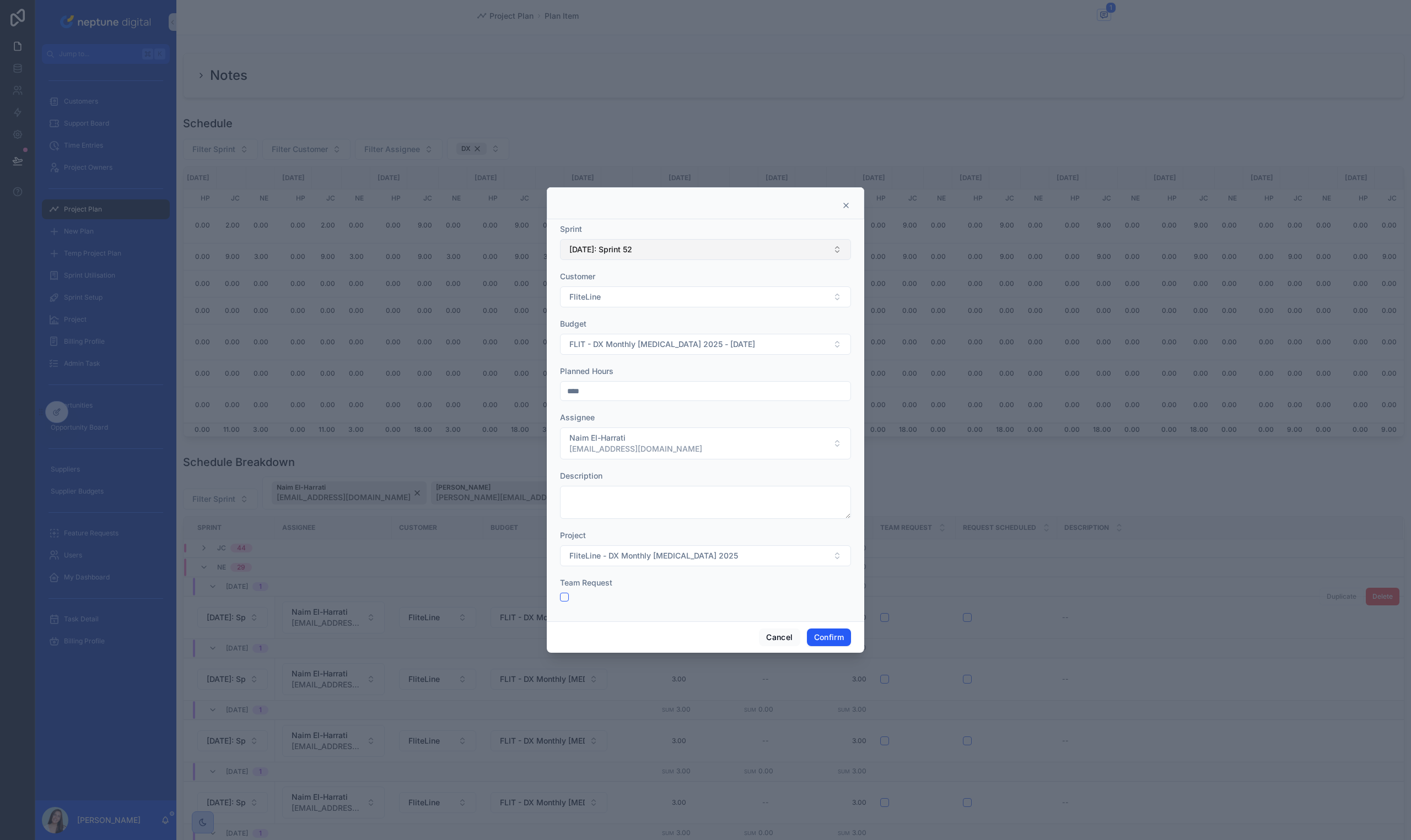
click at [649, 250] on button "[DATE]: Sprint 52" at bounding box center [705, 249] width 291 height 21
click at [637, 437] on div "[DATE]: Sprint 1" at bounding box center [705, 435] width 285 height 18
click at [835, 638] on button "Confirm" at bounding box center [828, 637] width 44 height 18
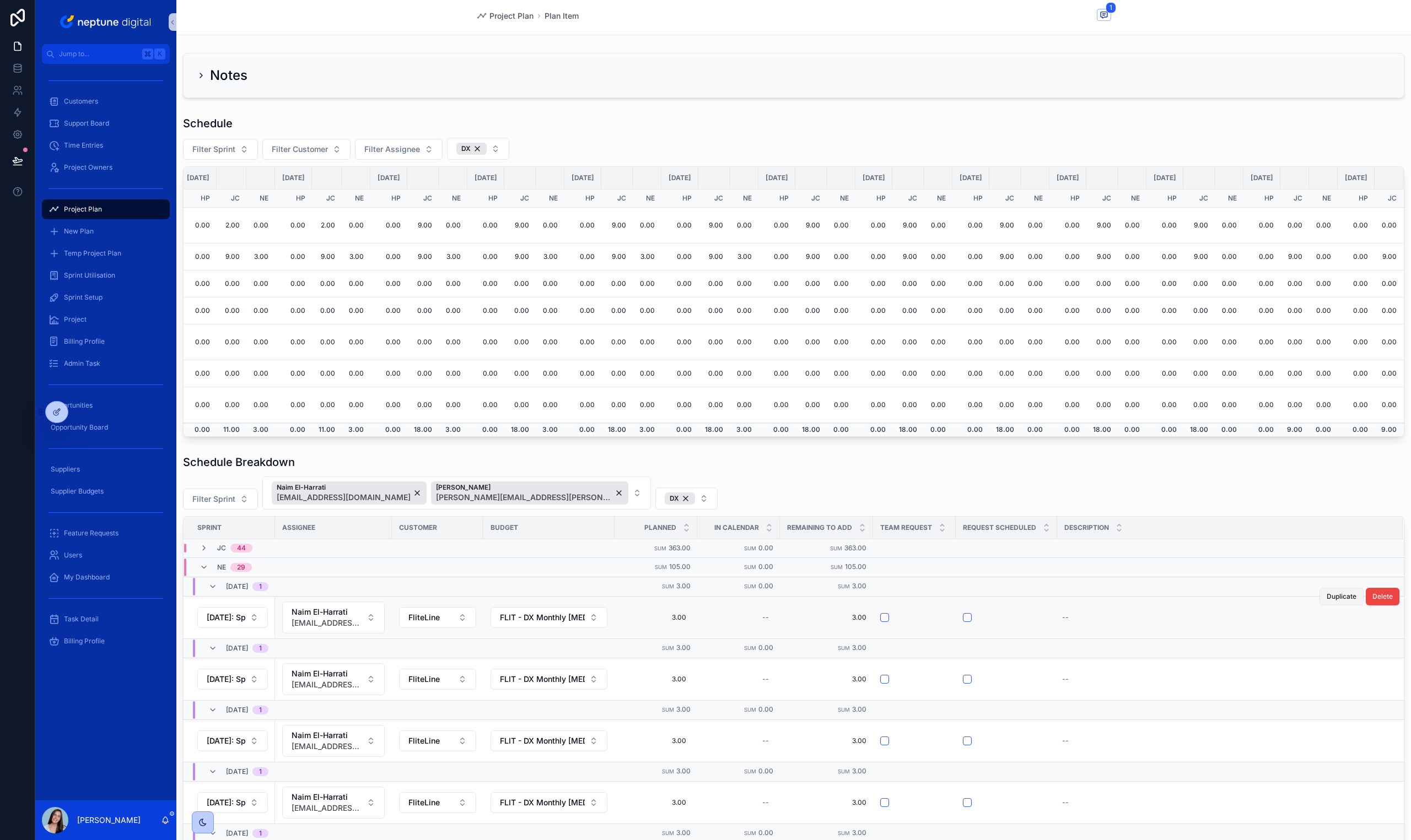
click at [1328, 603] on button "Duplicate" at bounding box center [1341, 597] width 44 height 18
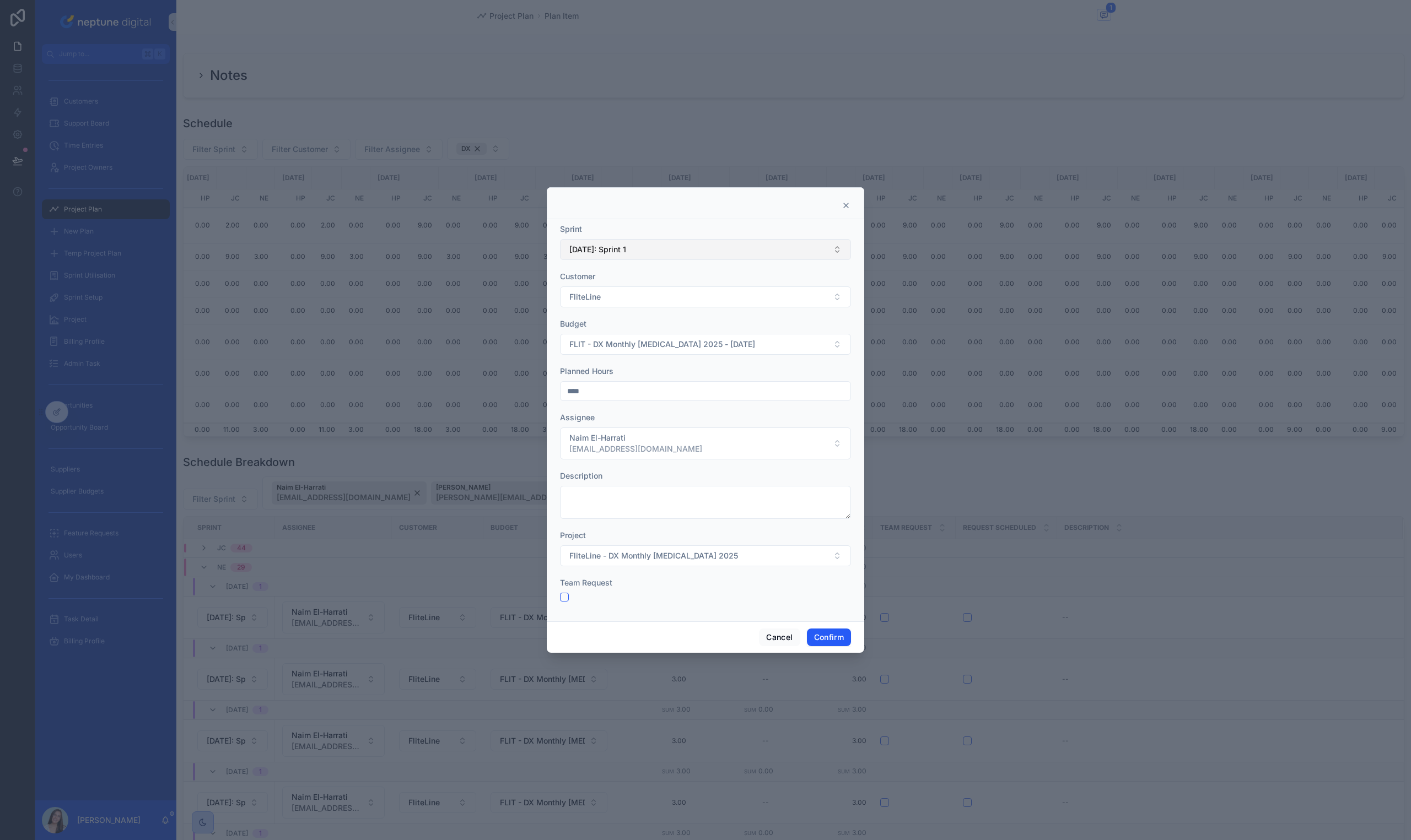
click at [718, 243] on button "[DATE]: Sprint 1" at bounding box center [705, 249] width 291 height 21
click at [712, 411] on div "[DATE]: Sprint 2" at bounding box center [705, 418] width 285 height 18
click at [846, 645] on button "Confirm" at bounding box center [828, 637] width 44 height 18
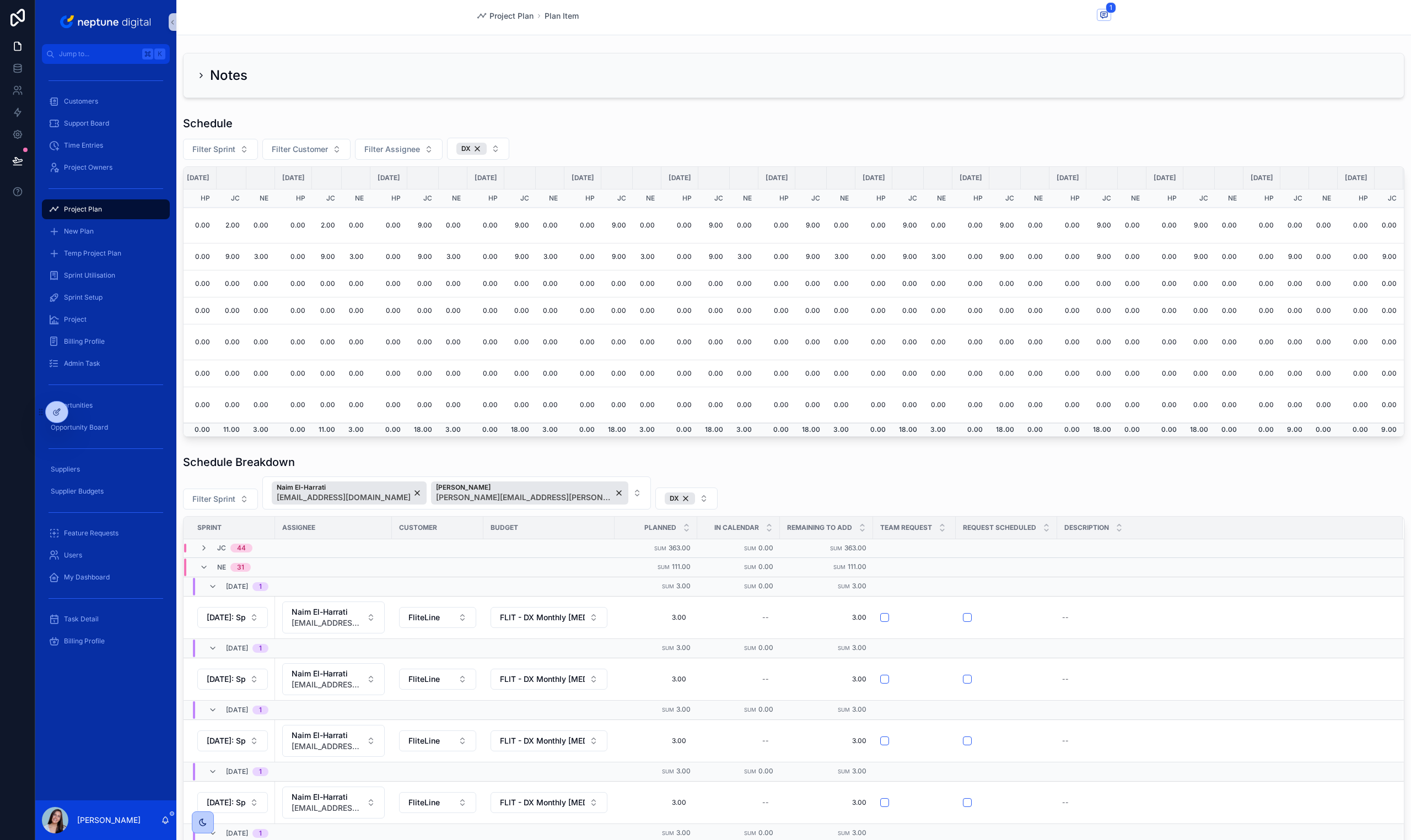
click at [1171, 457] on div "Schedule Breakdown" at bounding box center [794, 462] width 1221 height 15
click at [1326, 590] on button "Duplicate" at bounding box center [1341, 597] width 44 height 18
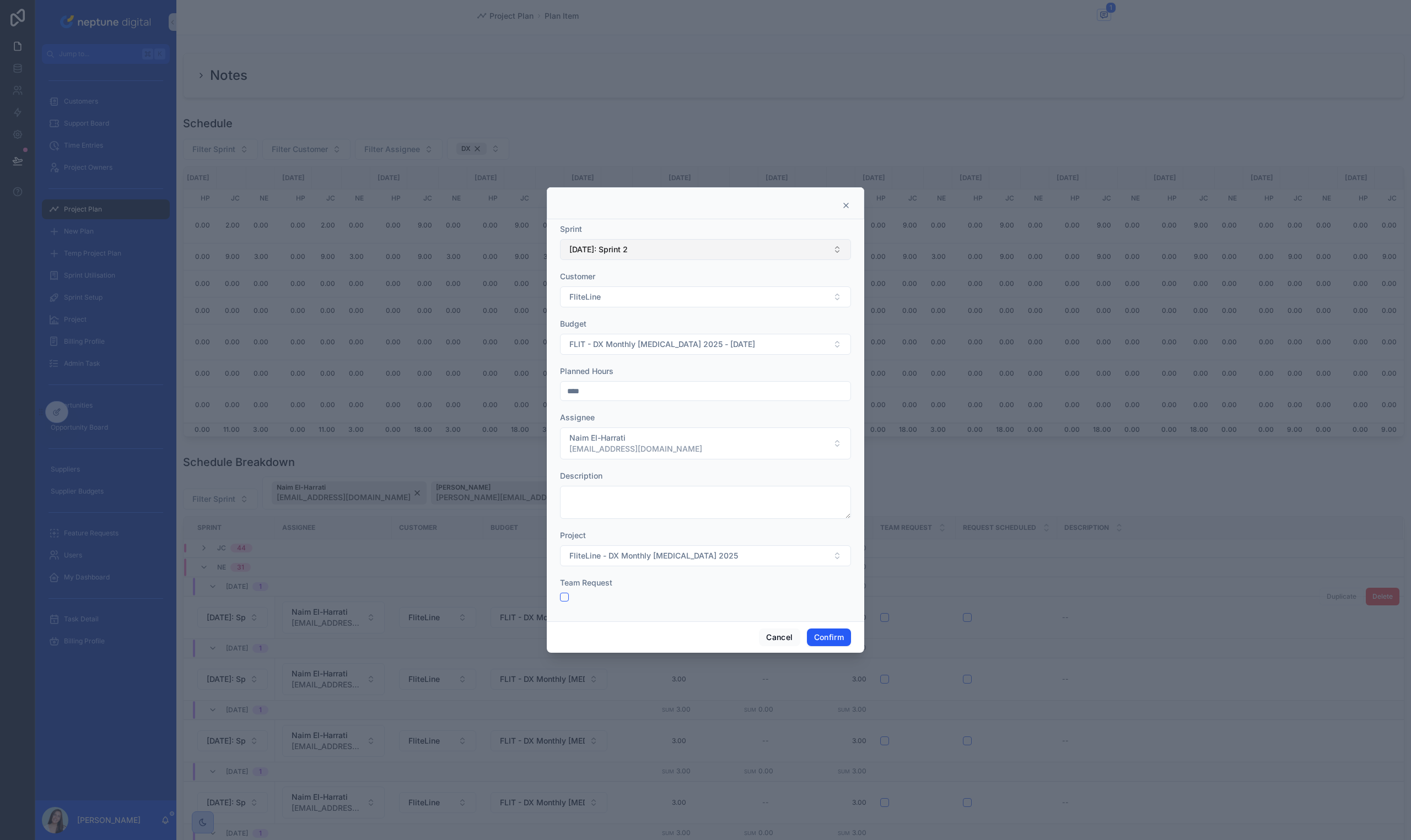
click at [728, 254] on button "[DATE]: Sprint 2" at bounding box center [705, 249] width 291 height 21
click at [704, 404] on div "[DATE]: Sprint 3" at bounding box center [705, 400] width 285 height 18
click at [836, 653] on div at bounding box center [706, 420] width 1411 height 840
click at [835, 646] on div "Cancel Confirm" at bounding box center [705, 637] width 317 height 31
click at [834, 637] on button "Confirm" at bounding box center [828, 637] width 44 height 18
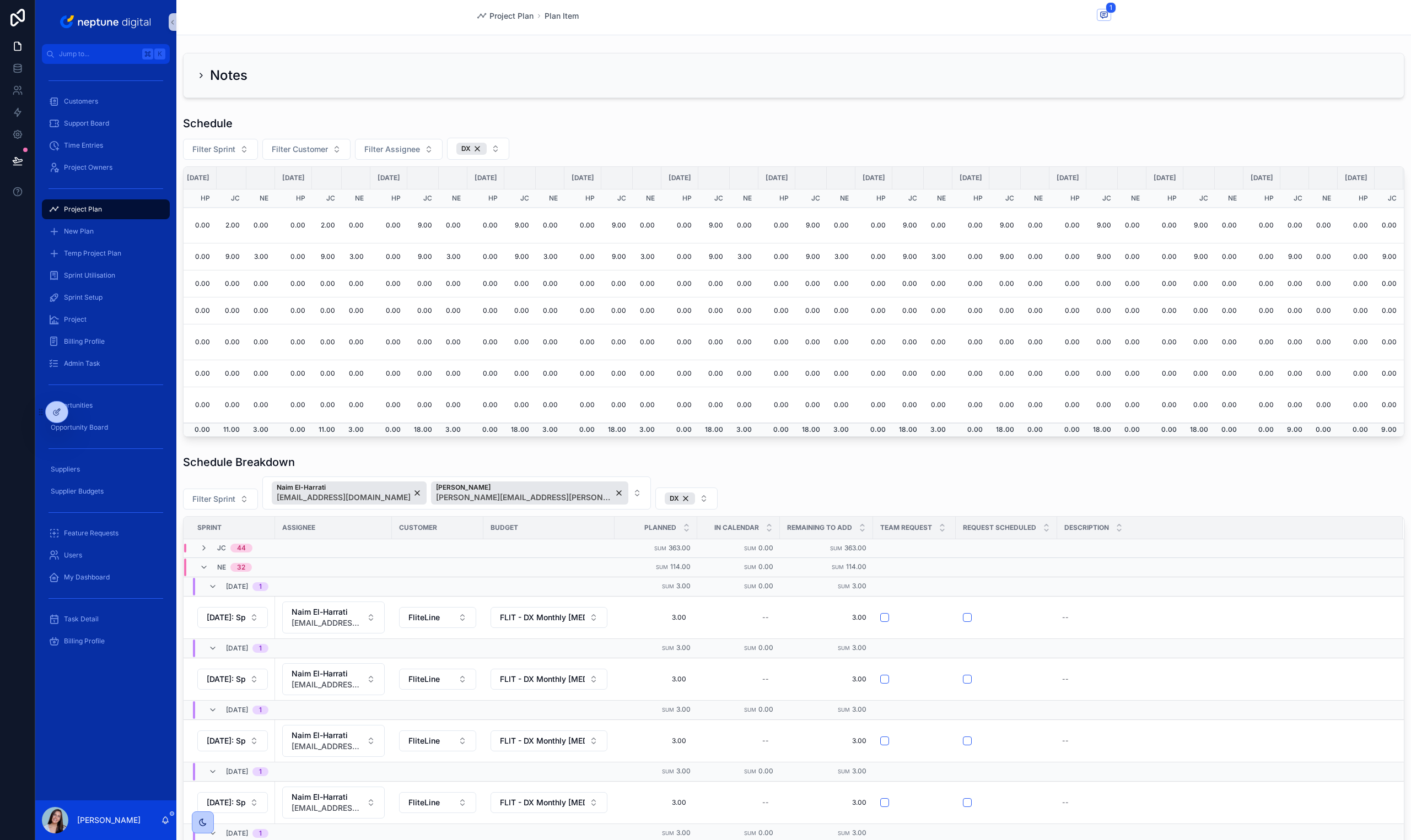
click at [0, 0] on span "Duplicate" at bounding box center [0, 0] width 0 height 0
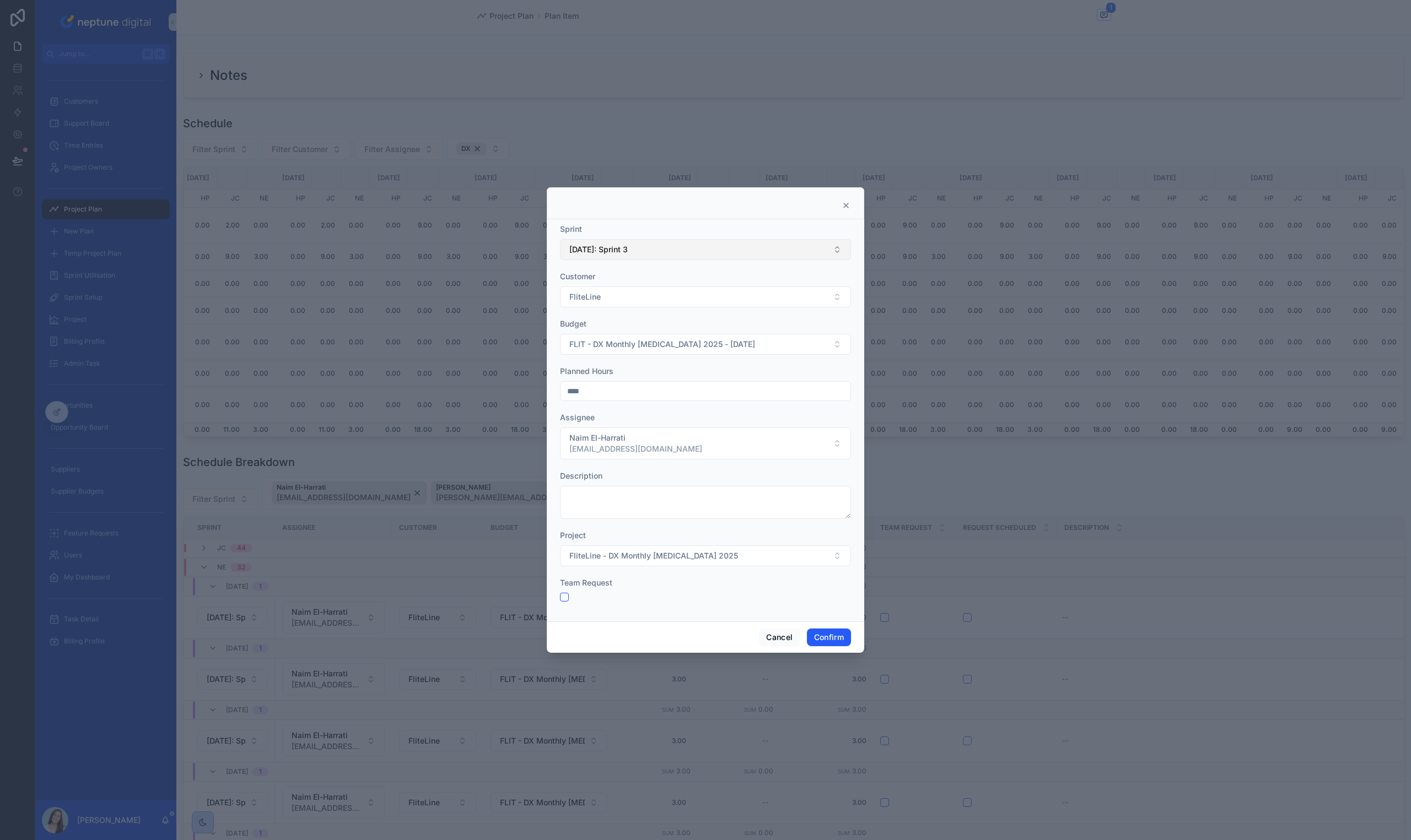
click at [636, 258] on button "[DATE]: Sprint 3" at bounding box center [705, 249] width 291 height 21
click at [661, 378] on div "[DATE]: Sprint 4" at bounding box center [705, 383] width 285 height 18
click at [835, 639] on button "Confirm" at bounding box center [828, 637] width 44 height 18
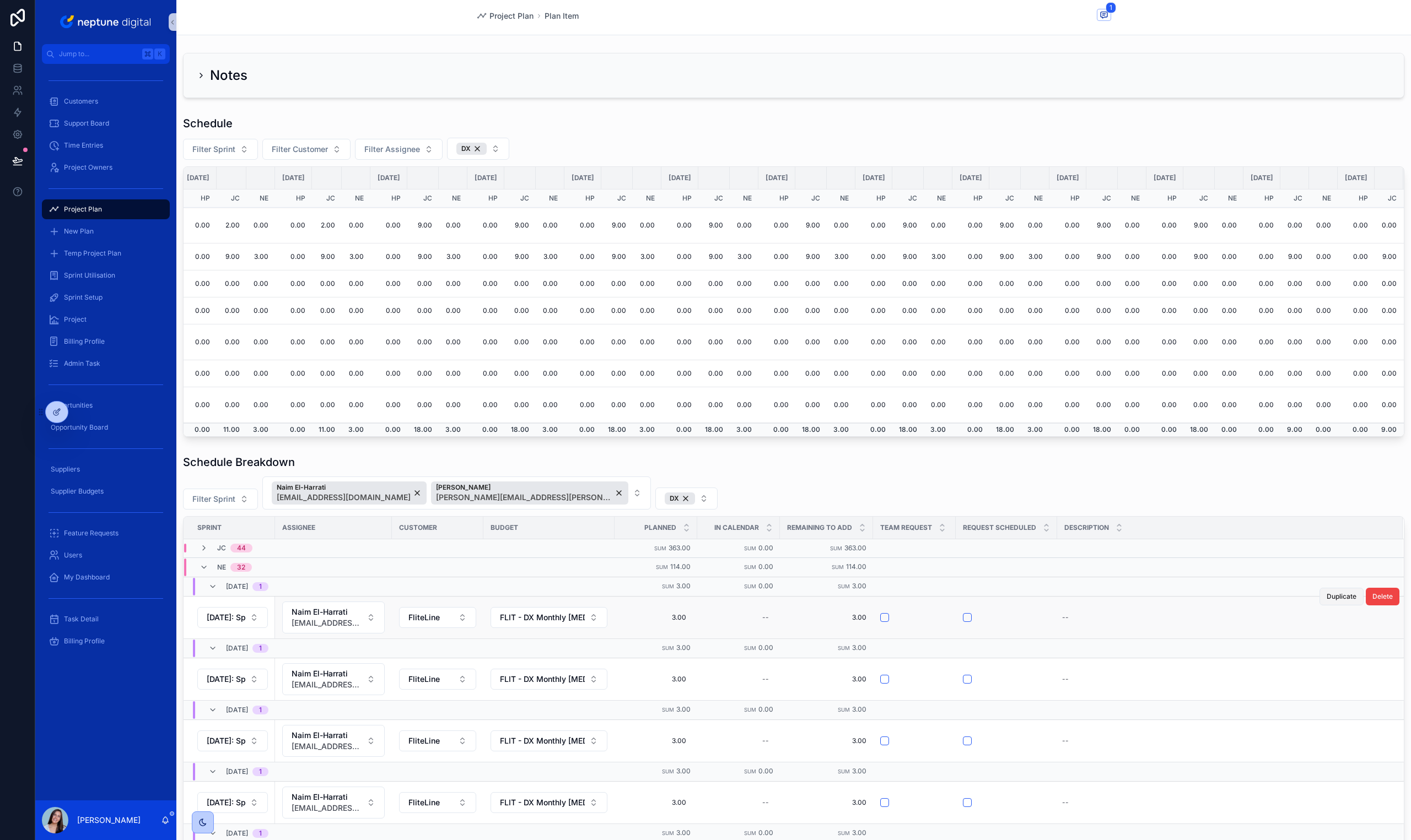
click at [1326, 594] on span "Duplicate" at bounding box center [1341, 596] width 30 height 9
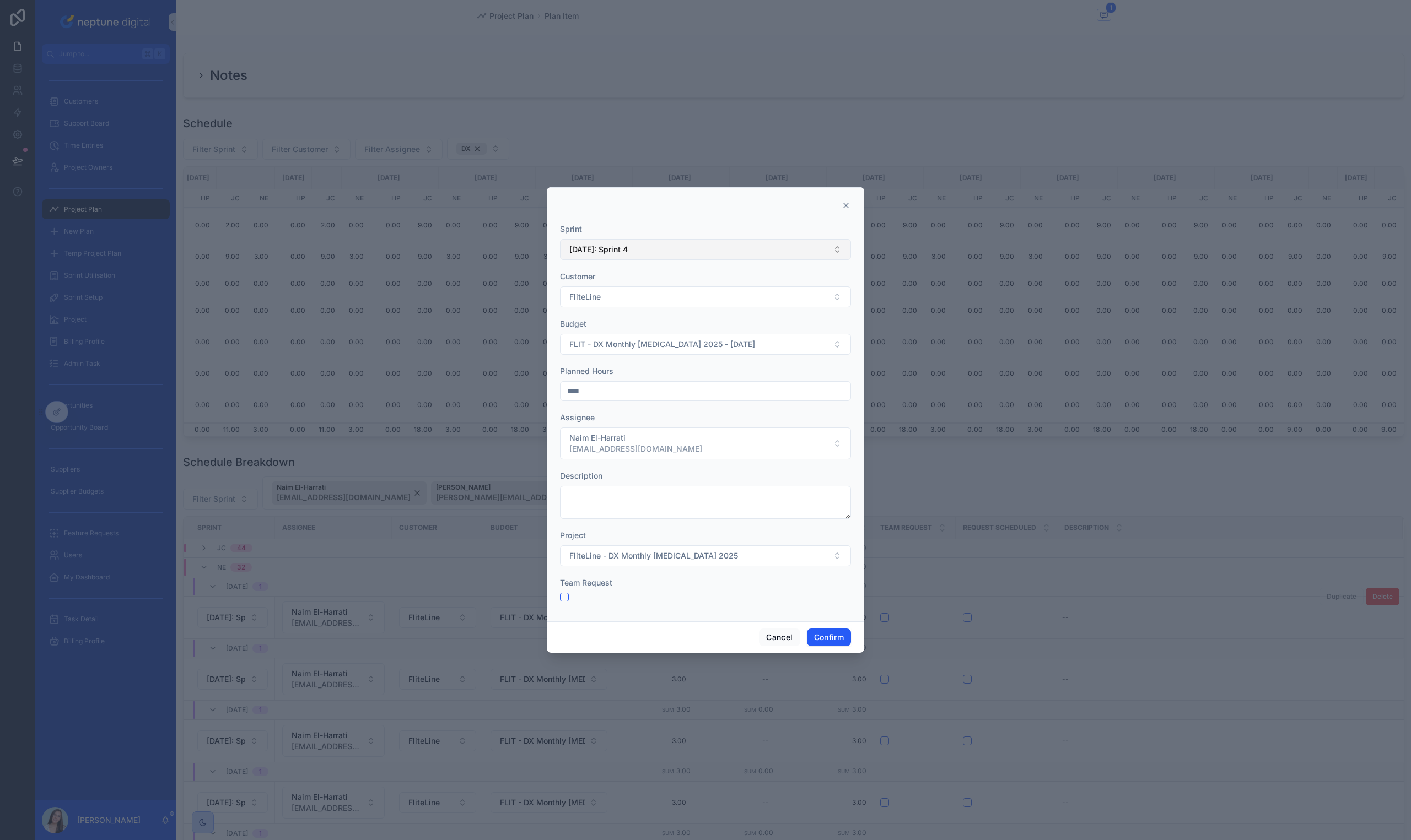
click at [644, 239] on button "[DATE]: Sprint 4" at bounding box center [705, 249] width 291 height 21
click at [657, 366] on div "[DATE]: Sprint 5" at bounding box center [705, 365] width 285 height 18
click at [820, 642] on button "Confirm" at bounding box center [828, 637] width 44 height 18
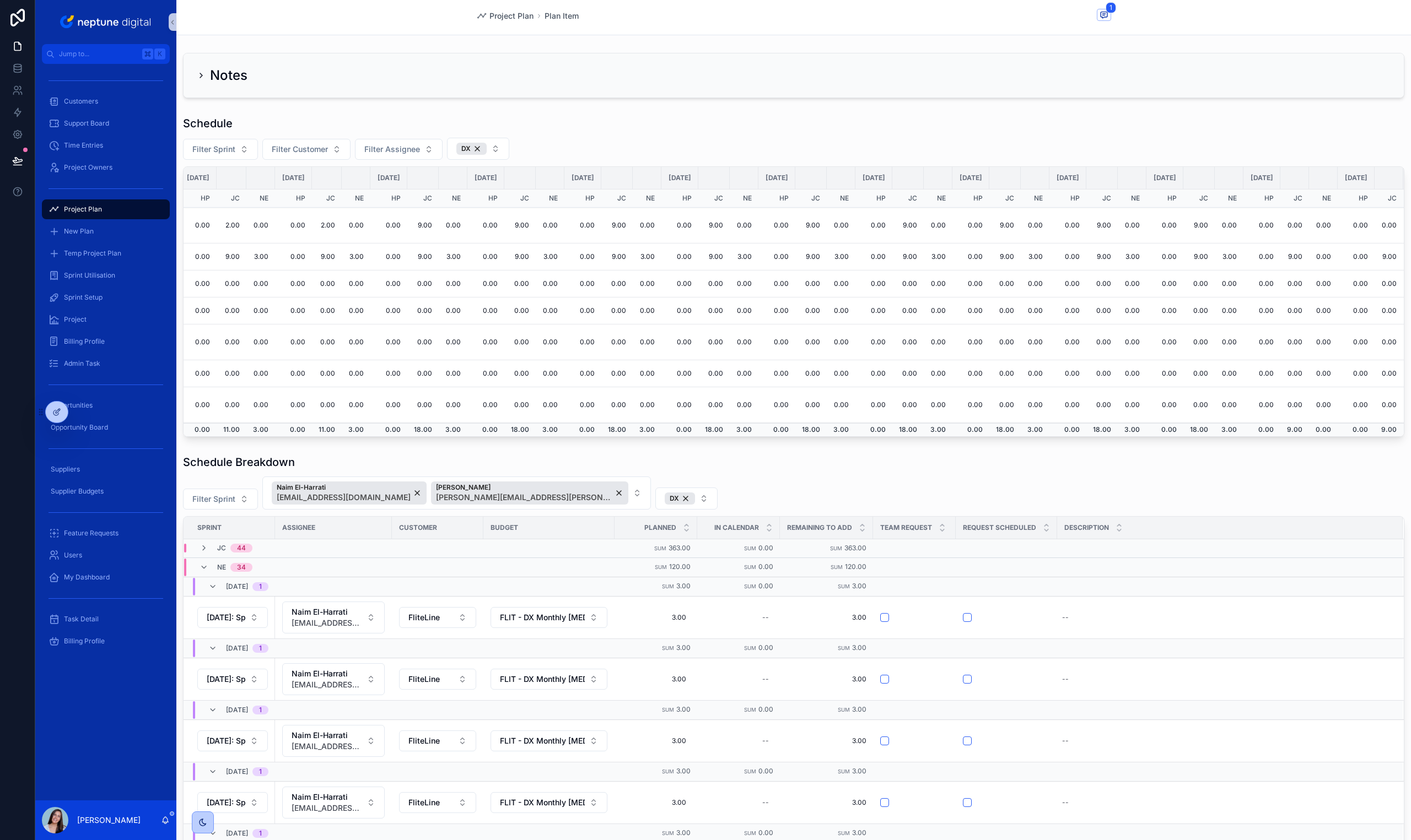
click at [1159, 488] on div "Filter Sprint Naim El-Harrati [EMAIL_ADDRESS][DOMAIN_NAME] [PERSON_NAME] [PERSO…" at bounding box center [794, 493] width 1221 height 33
click at [1329, 597] on span "Duplicate" at bounding box center [1341, 596] width 30 height 9
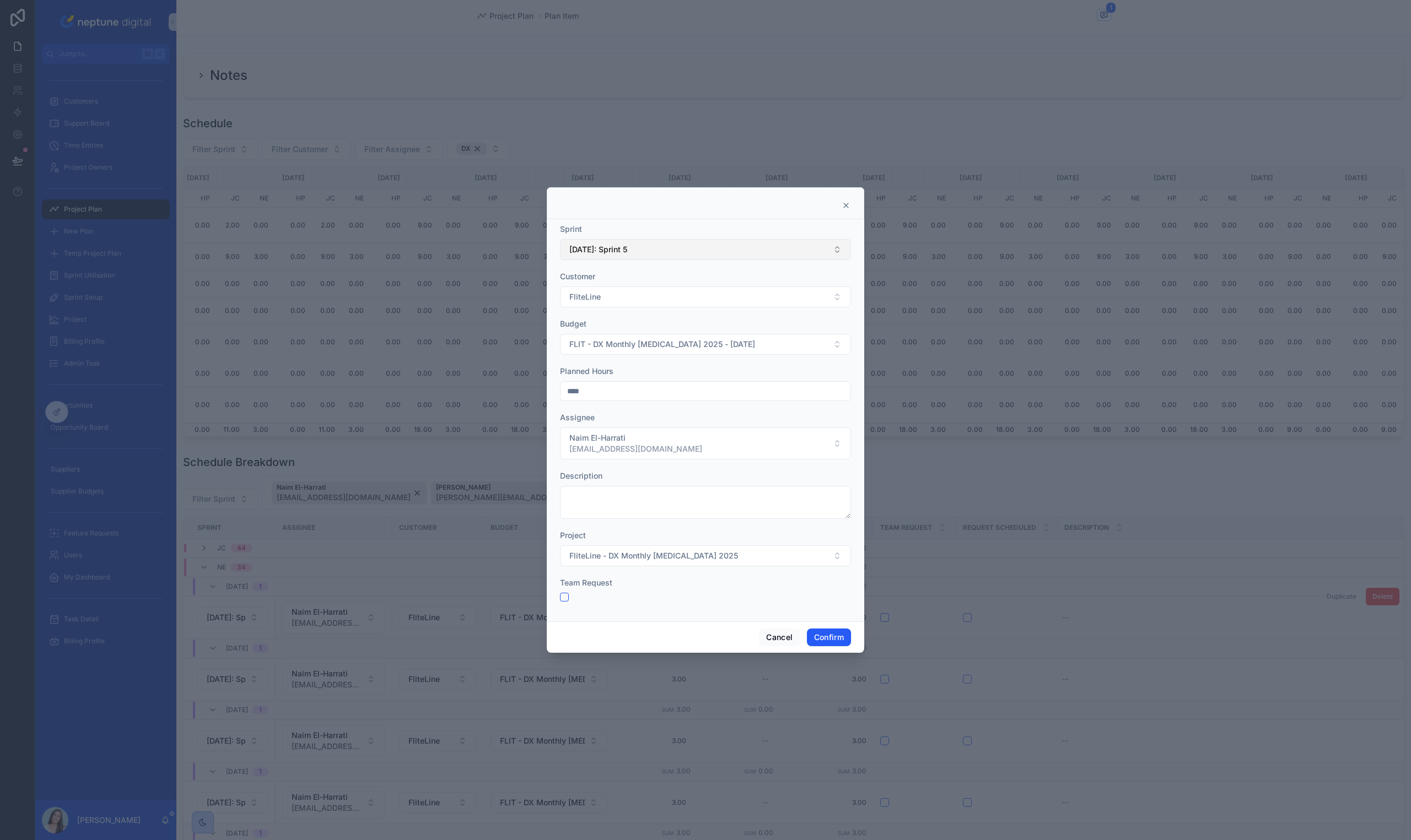
click at [627, 254] on span "[DATE]: Sprint 5" at bounding box center [598, 249] width 58 height 11
click at [646, 342] on div "[DATE]: Sprint 6" at bounding box center [705, 347] width 285 height 18
click at [839, 631] on button "Confirm" at bounding box center [828, 637] width 44 height 18
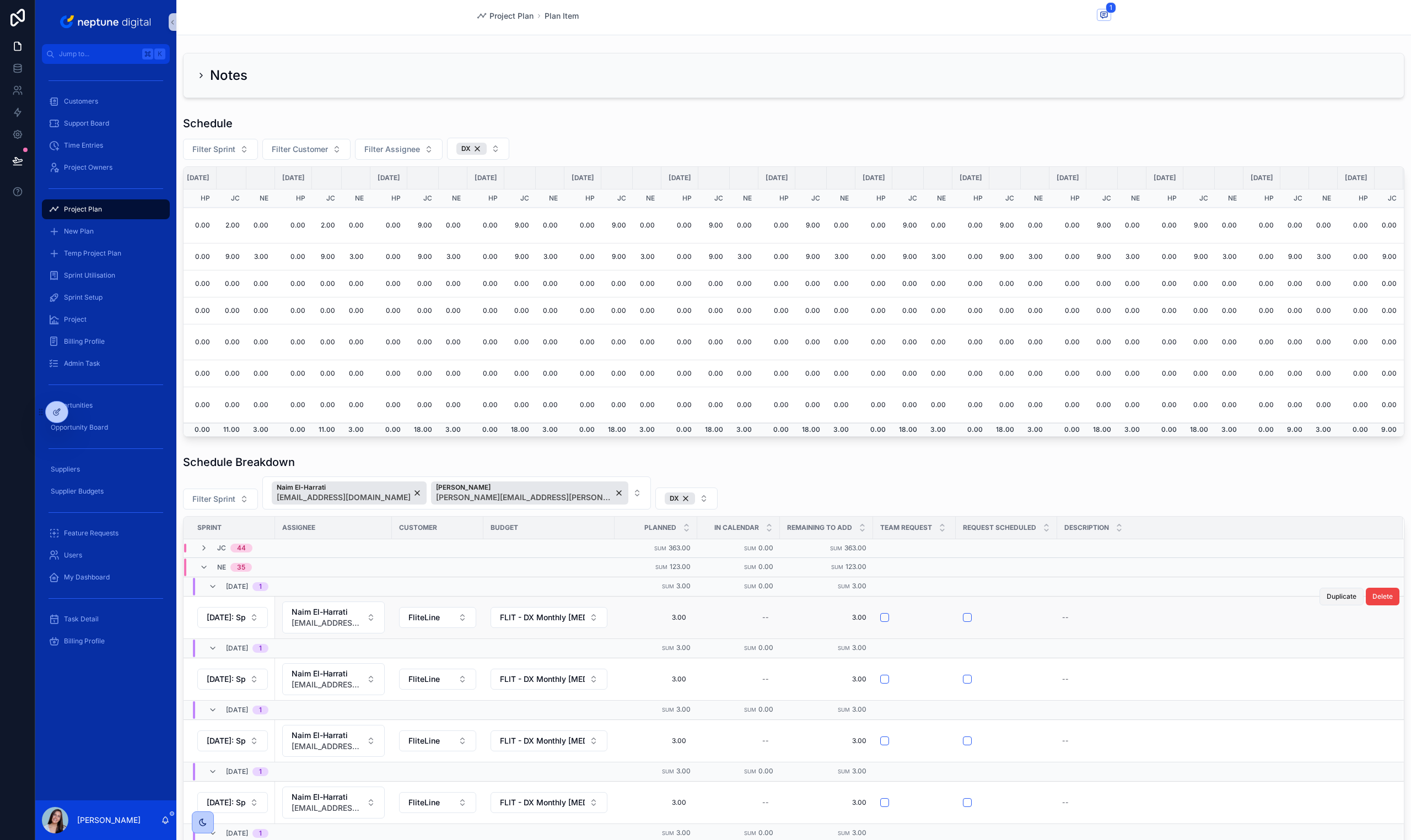
click at [1320, 602] on button "Duplicate" at bounding box center [1341, 597] width 44 height 18
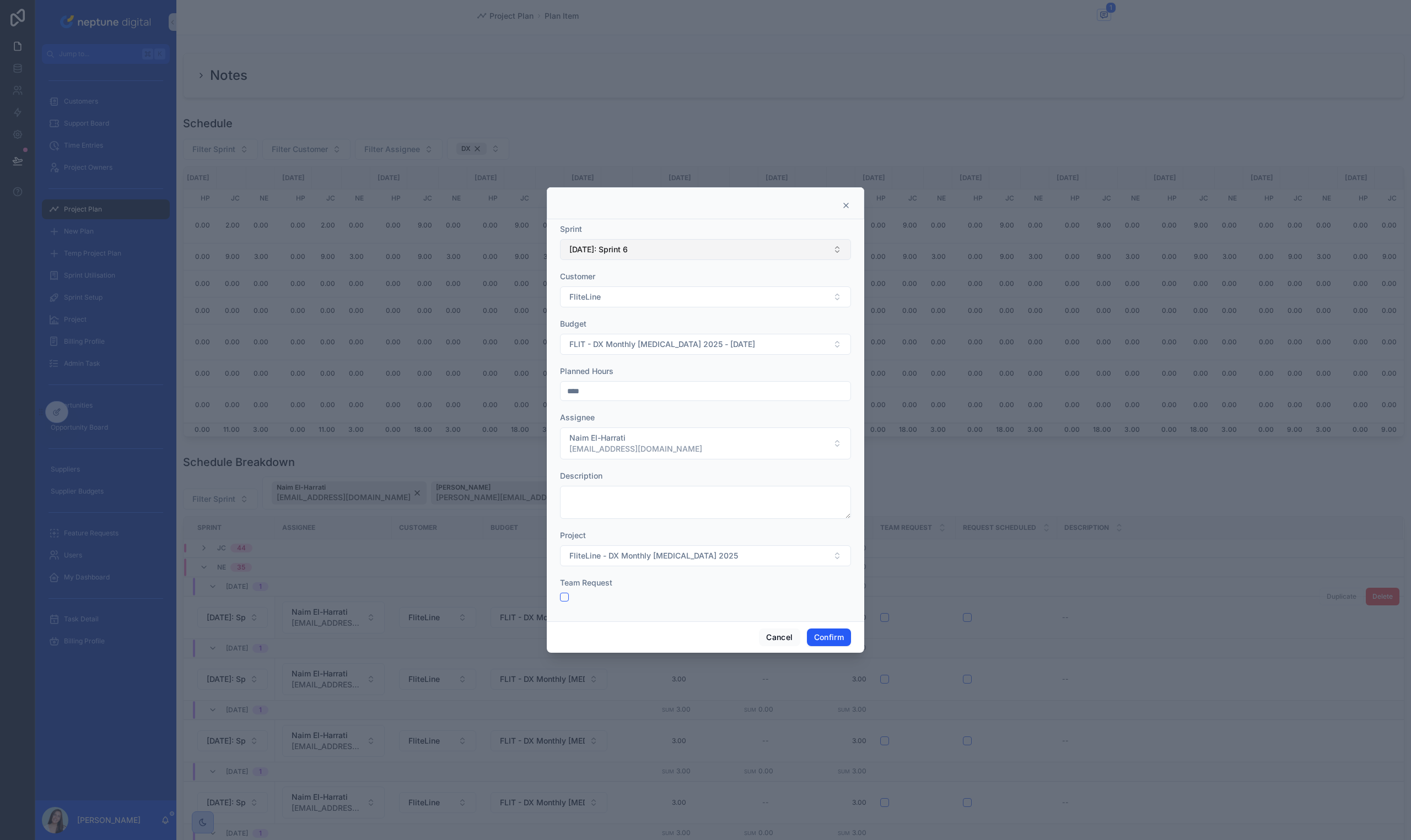
click at [680, 259] on button "[DATE]: Sprint 6" at bounding box center [705, 249] width 291 height 21
click at [697, 333] on div "[DATE]: Sprint 7" at bounding box center [705, 330] width 285 height 18
click at [851, 637] on div "Cancel Confirm" at bounding box center [705, 637] width 317 height 31
click at [827, 636] on button "Confirm" at bounding box center [828, 637] width 44 height 18
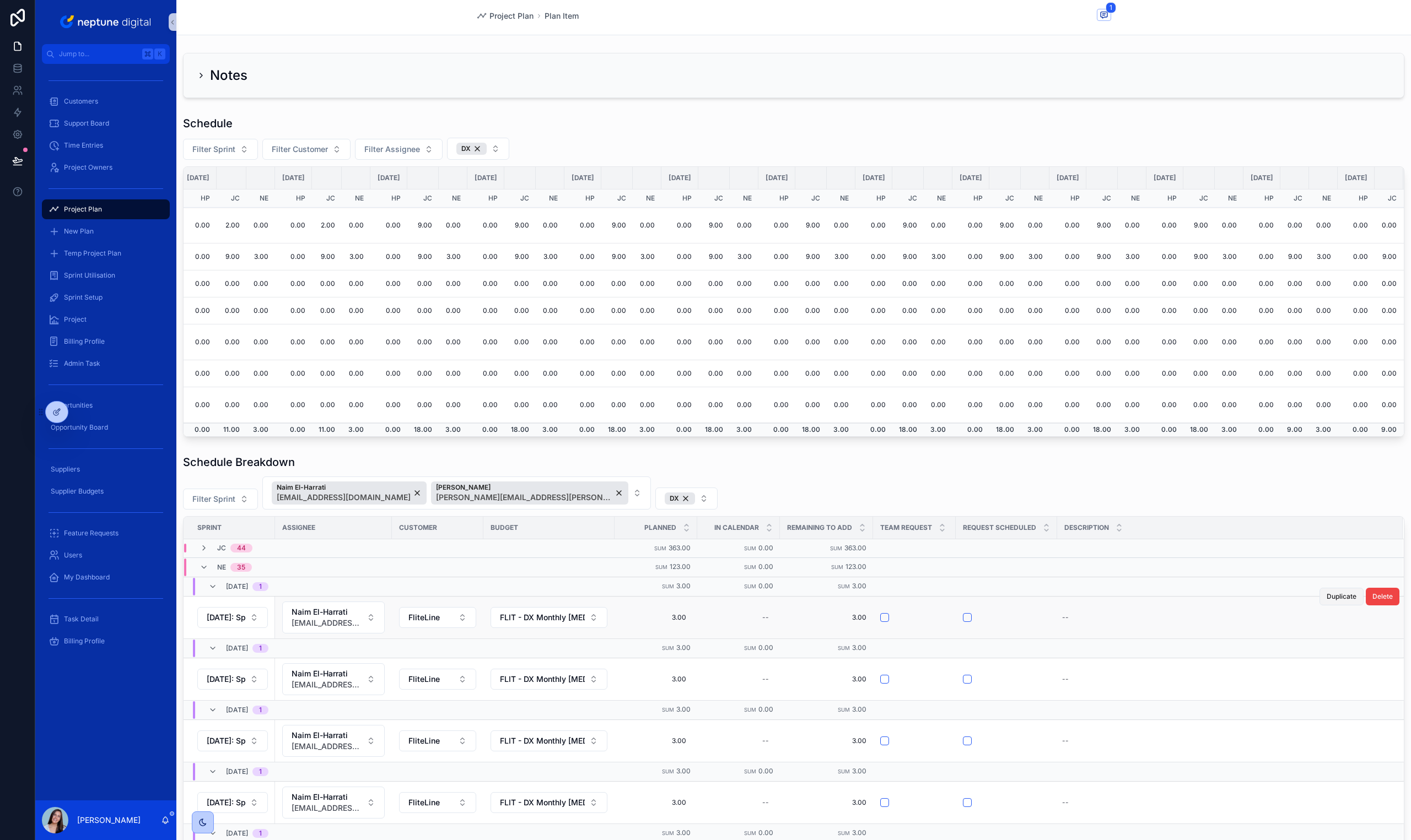
click at [1330, 597] on span "Duplicate" at bounding box center [1341, 596] width 30 height 9
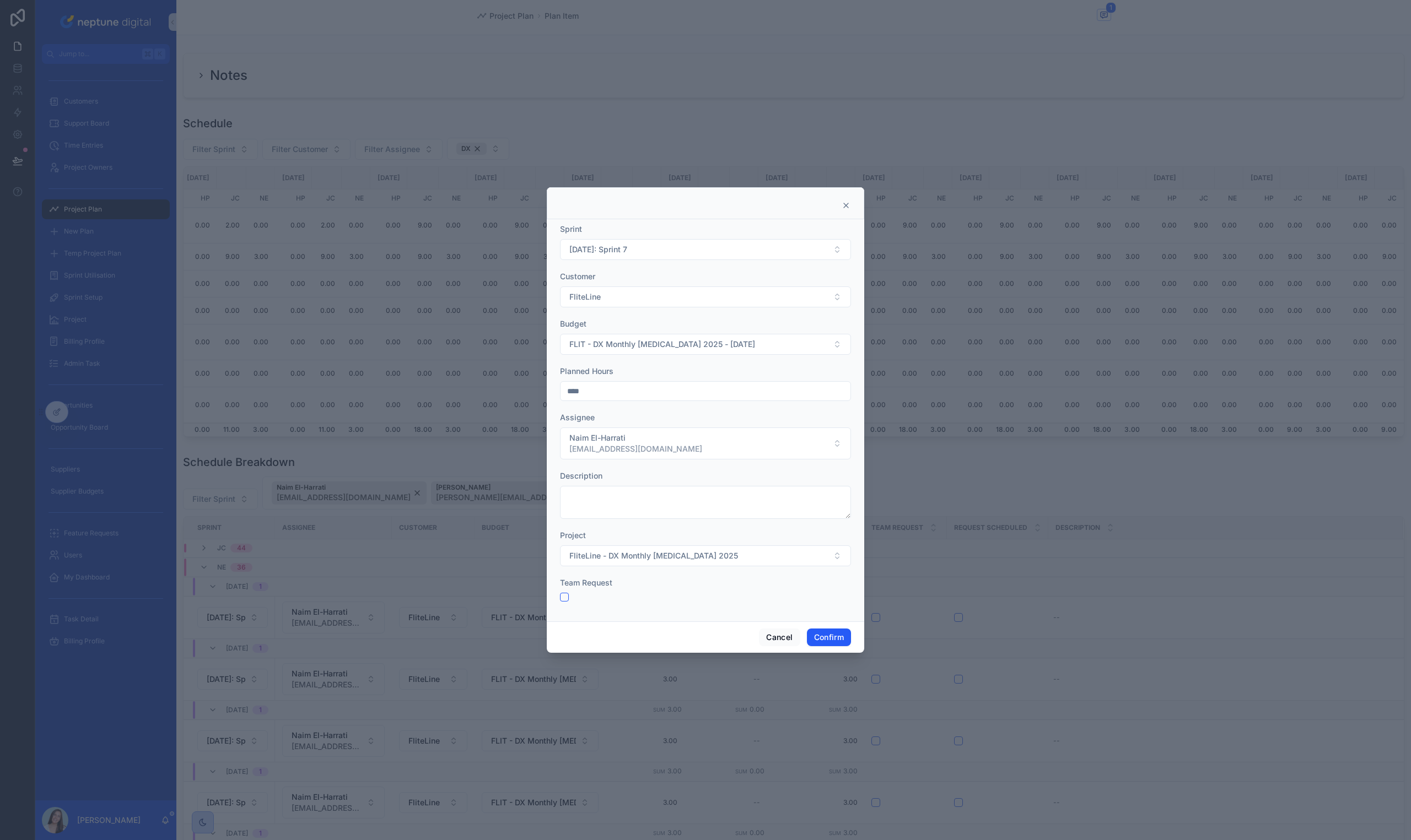
click at [633, 263] on form "Sprint [DATE]: Sprint 7 Customer FliteLine Budget FLIT - DX Monthly [MEDICAL_DA…" at bounding box center [705, 418] width 291 height 389
click at [641, 257] on button "[DATE]: Sprint 7" at bounding box center [705, 249] width 291 height 21
click at [641, 317] on div "[DATE]: Sprint 8" at bounding box center [705, 312] width 285 height 18
click at [836, 641] on button "Confirm" at bounding box center [828, 637] width 44 height 18
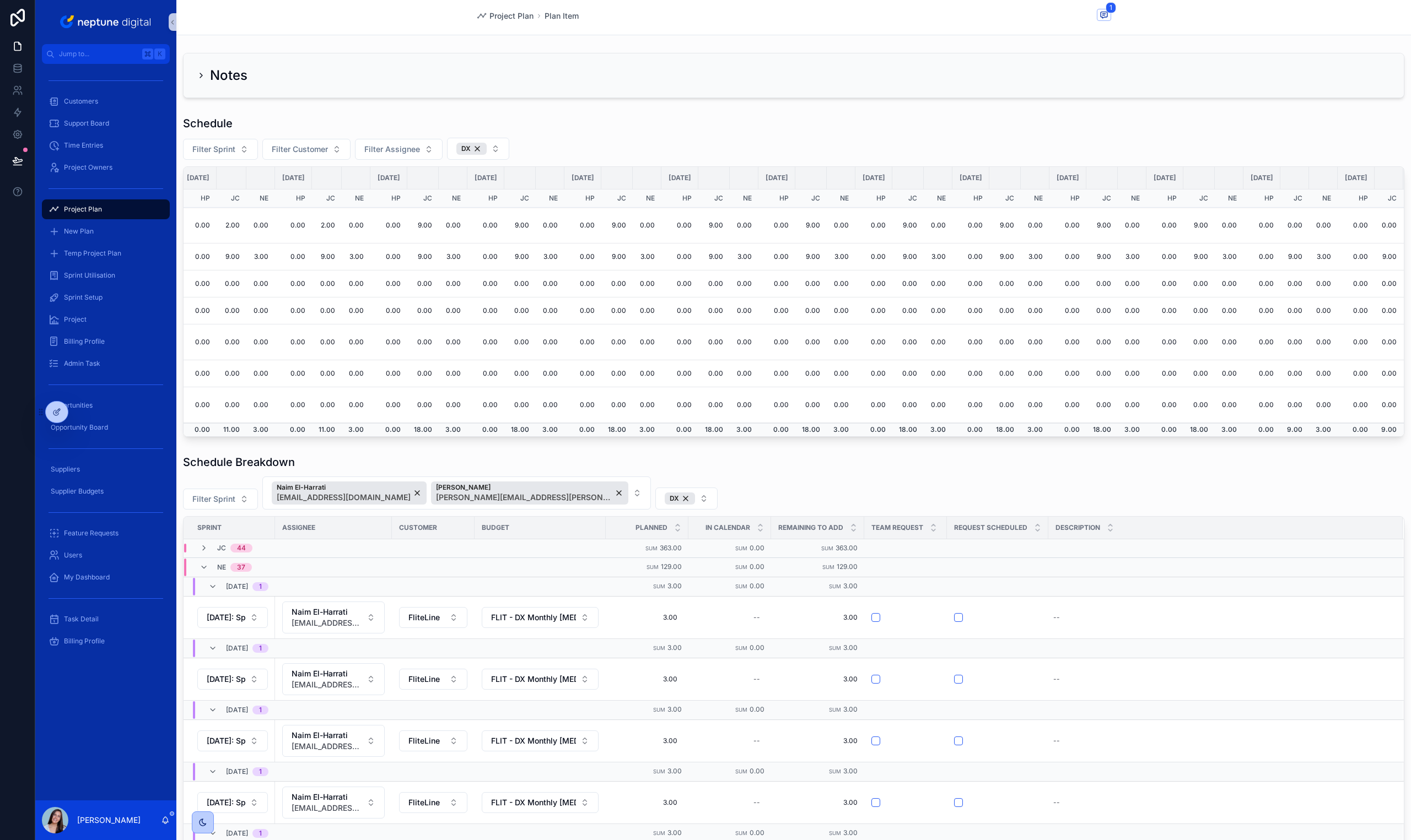
click at [976, 482] on div "Filter Sprint Naim El-Harrati [EMAIL_ADDRESS][DOMAIN_NAME] [PERSON_NAME] [PERSO…" at bounding box center [794, 493] width 1221 height 33
click at [975, 482] on div "Filter Sprint Naim El-Harrati [EMAIL_ADDRESS][DOMAIN_NAME] [PERSON_NAME] [PERSO…" at bounding box center [794, 493] width 1221 height 33
drag, startPoint x: 968, startPoint y: 466, endPoint x: 960, endPoint y: 457, distance: 12.0
click at [963, 467] on div "Schedule Breakdown" at bounding box center [794, 462] width 1221 height 15
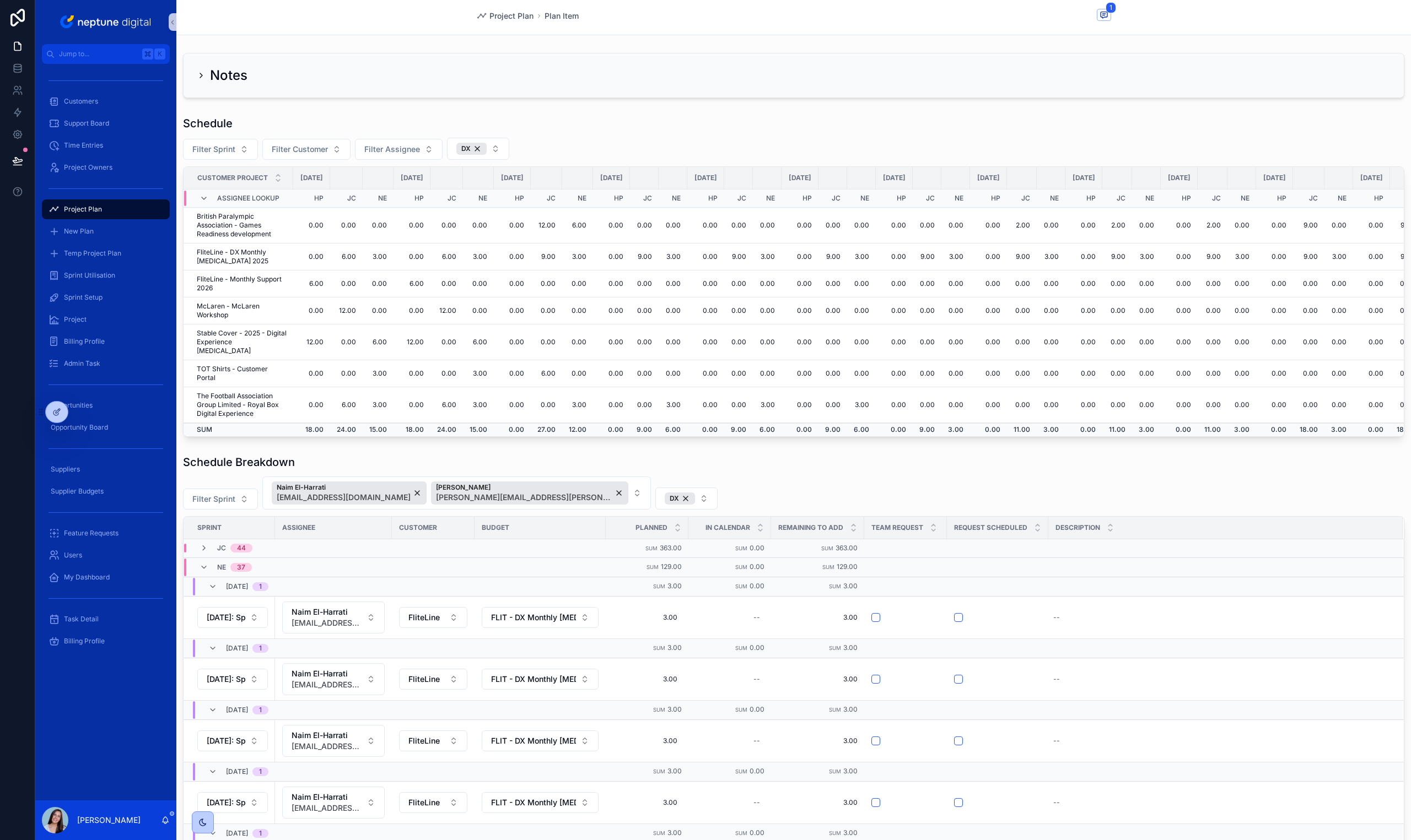
click at [531, 285] on td "0.00" at bounding box center [512, 283] width 37 height 27
click at [1150, 482] on div "Filter Sprint Naim El-Harrati [EMAIL_ADDRESS][DOMAIN_NAME] [PERSON_NAME] [PERSO…" at bounding box center [794, 493] width 1221 height 33
click at [1320, 592] on button "Duplicate" at bounding box center [1341, 597] width 44 height 18
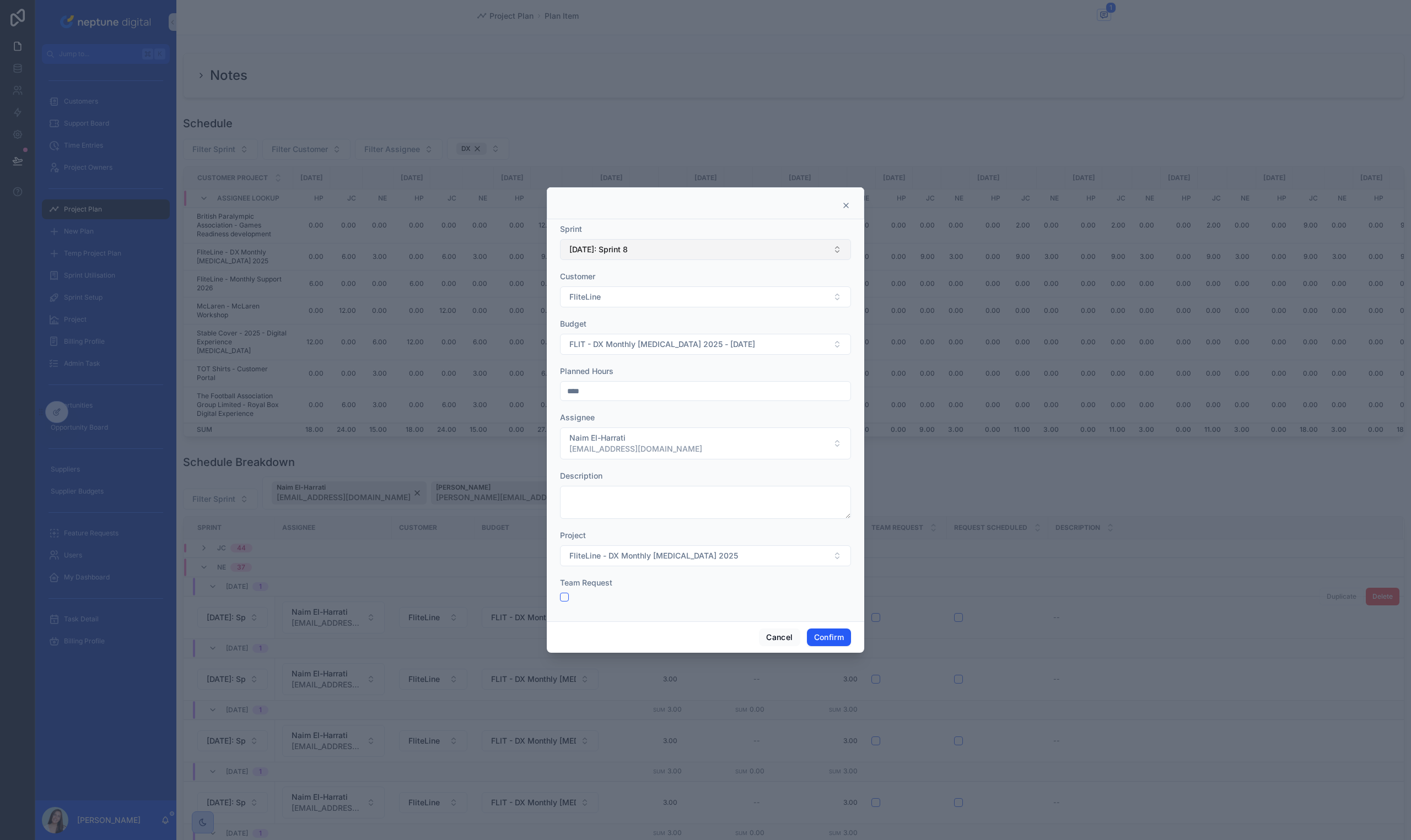
click at [652, 246] on button "[DATE]: Sprint 8" at bounding box center [705, 249] width 291 height 21
click at [615, 446] on span "[DATE]: Sprint 40" at bounding box center [599, 445] width 63 height 11
click at [608, 303] on button "FliteLine" at bounding box center [705, 297] width 291 height 21
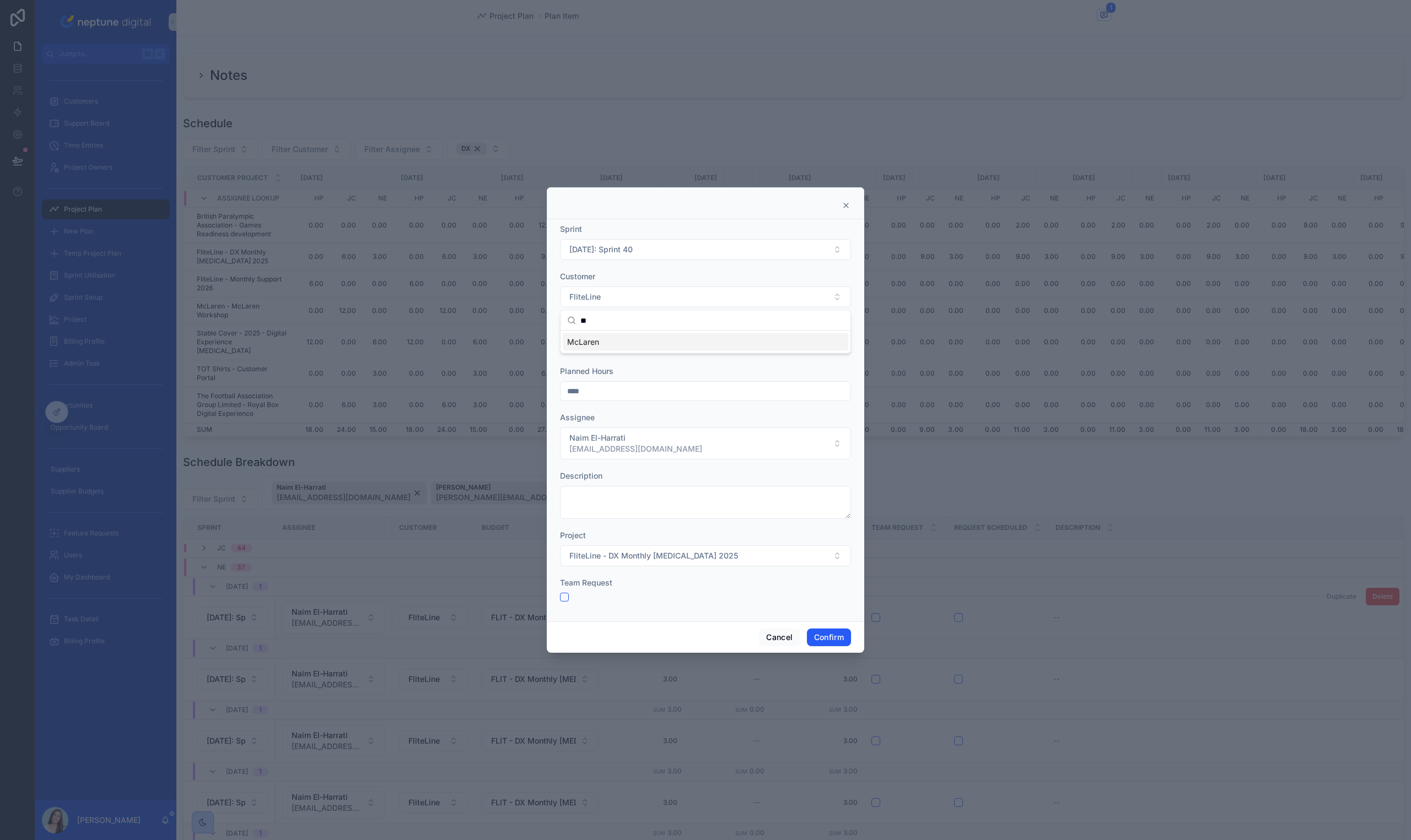
type input "**"
click at [583, 334] on div "McLaren" at bounding box center [705, 342] width 285 height 18
click at [585, 338] on button "FLIT - DX Monthly [MEDICAL_DATA] 2025 - [DATE]" at bounding box center [705, 344] width 291 height 21
type input "**"
click at [640, 426] on span "MCL - McLaren Workshop -" at bounding box center [617, 425] width 101 height 11
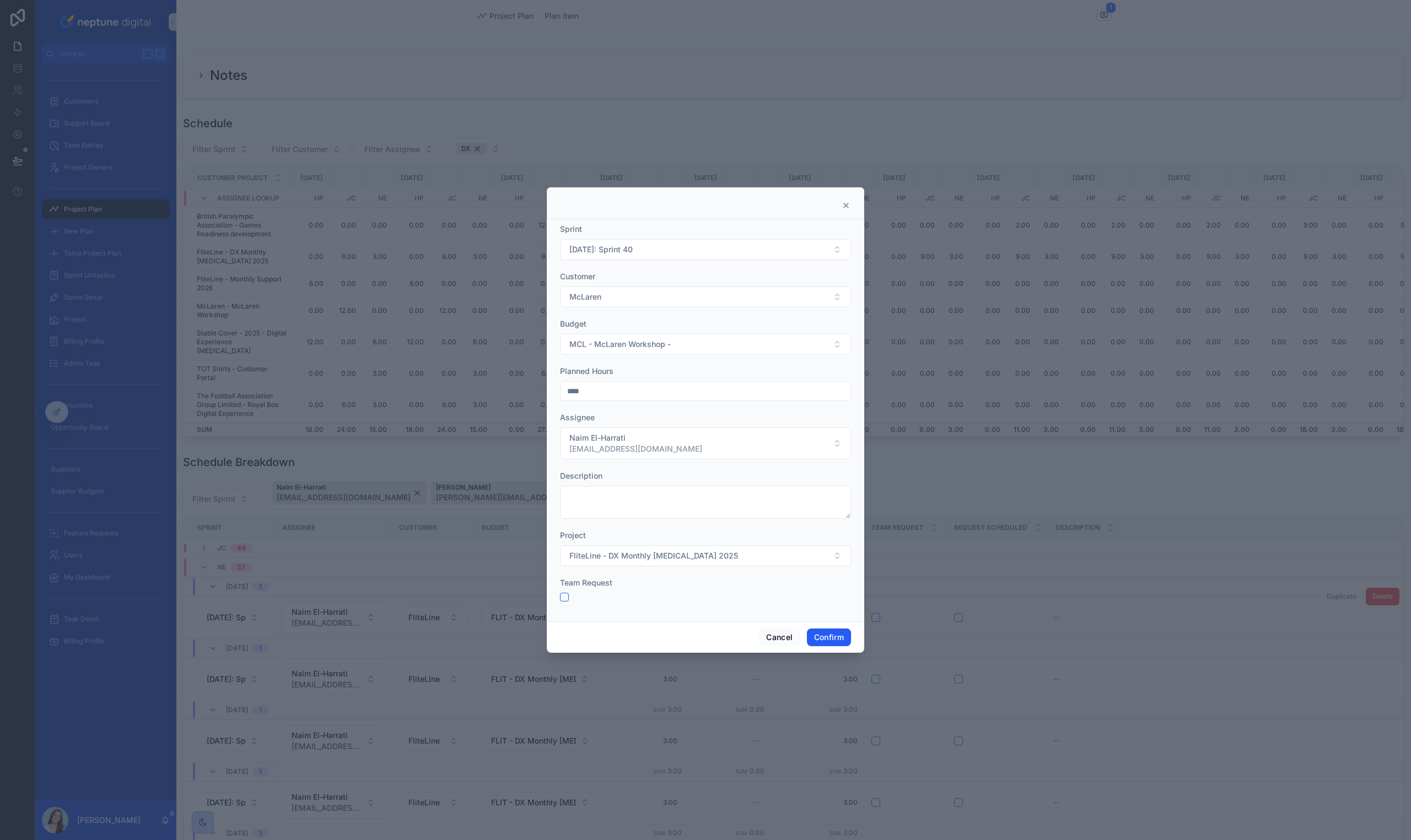
click at [629, 392] on input "****" at bounding box center [705, 391] width 290 height 15
click at [629, 392] on input "****" at bounding box center [705, 391] width 290 height 15
type input "****"
click at [760, 559] on button "FliteLine - DX Monthly [MEDICAL_DATA] 2025" at bounding box center [705, 555] width 291 height 21
type input "**"
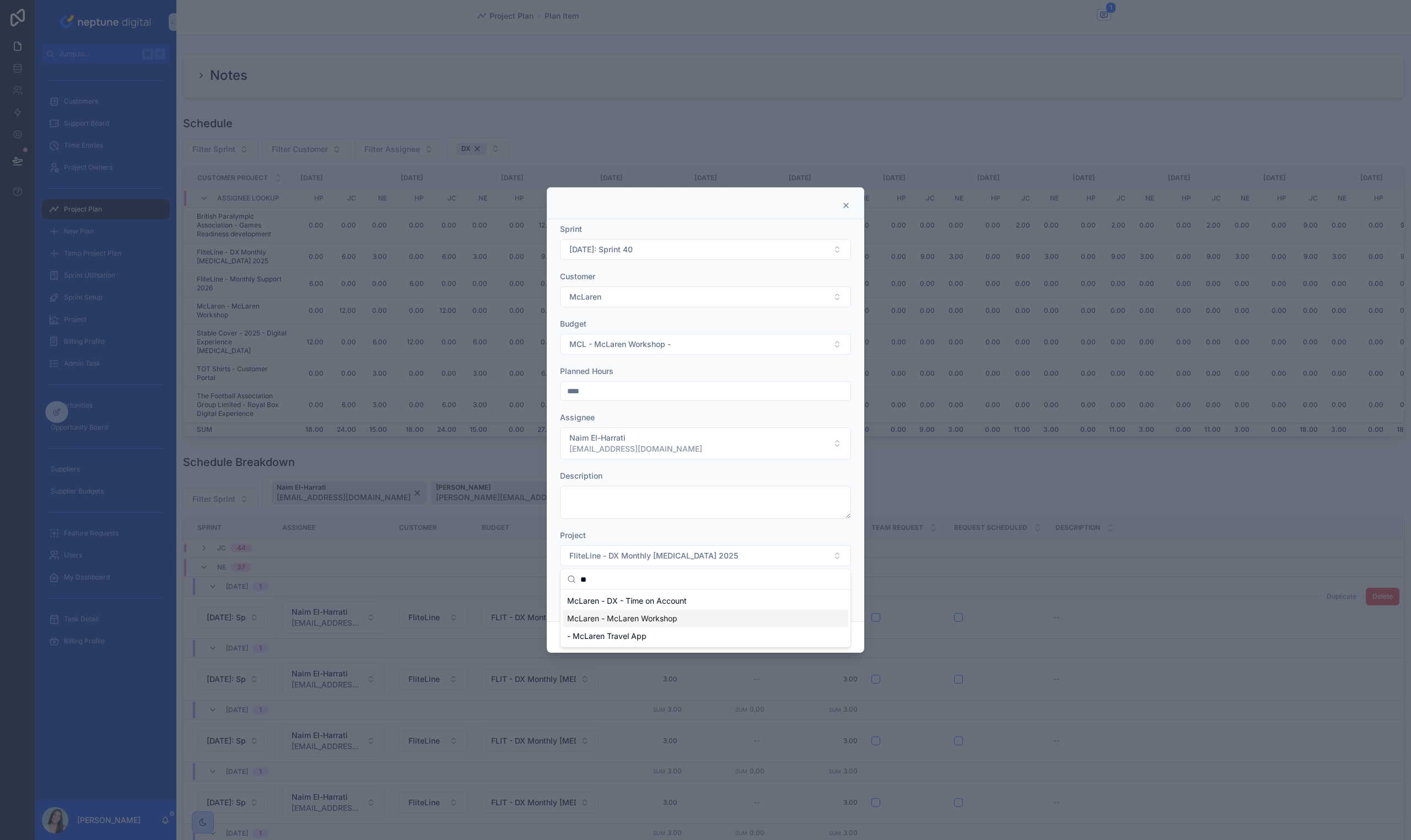
click at [660, 623] on span "McLaren - McLaren Workshop" at bounding box center [622, 618] width 110 height 11
click at [838, 635] on button "Confirm" at bounding box center [828, 637] width 44 height 18
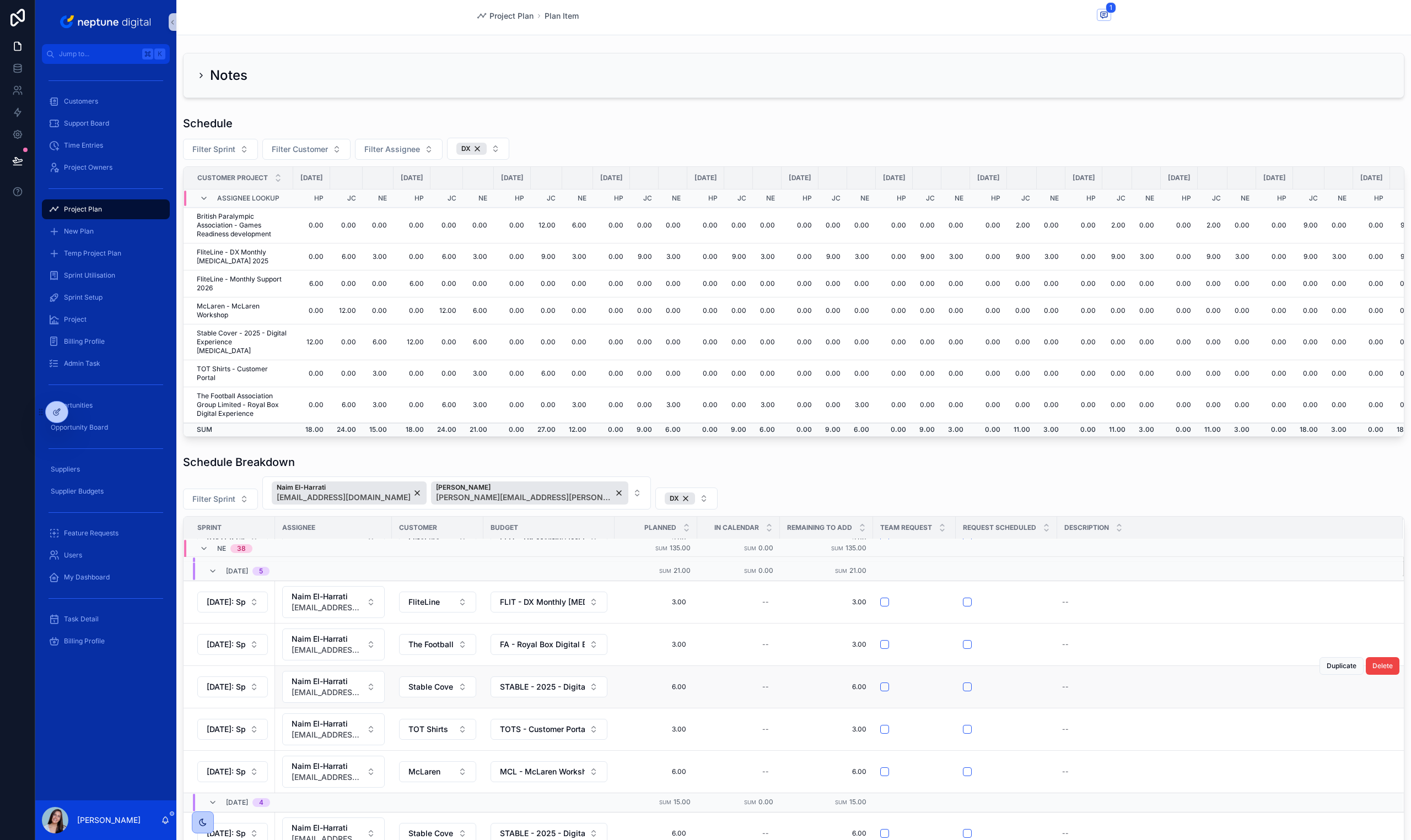
scroll to position [1642, 0]
click at [1326, 750] on span "Duplicate" at bounding box center [1341, 751] width 30 height 9
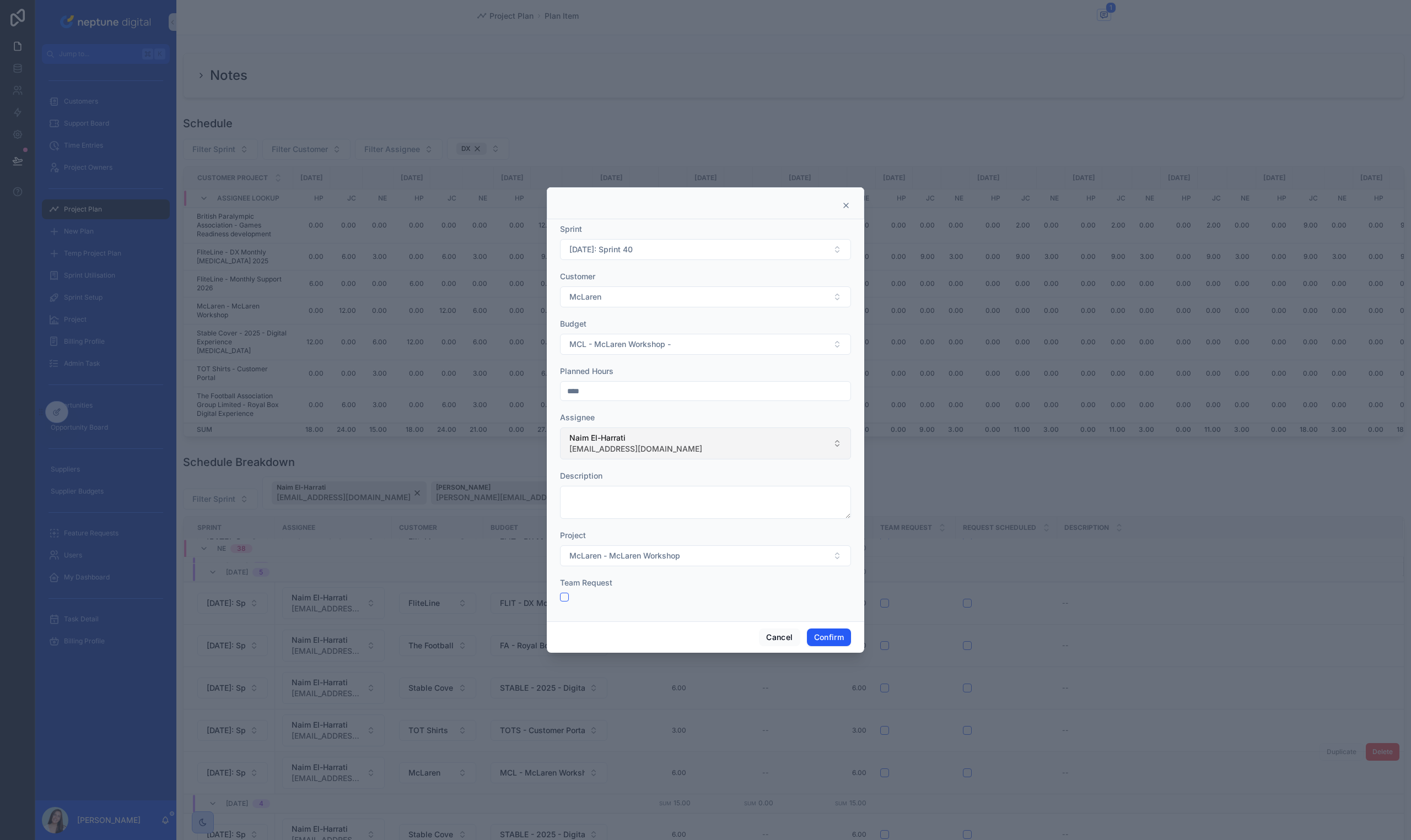
click at [626, 437] on span "Naim El-Harrati" at bounding box center [636, 438] width 133 height 11
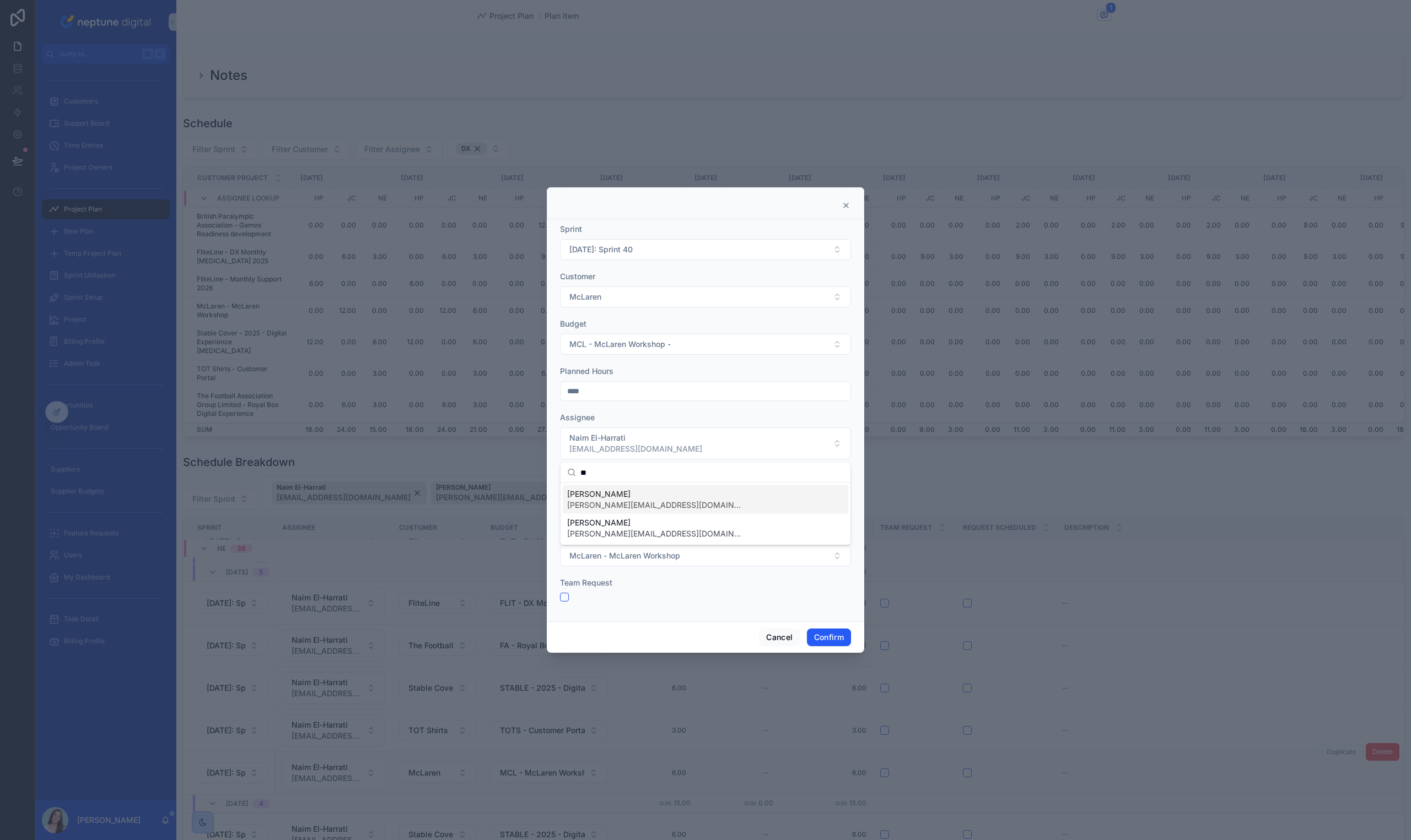
type input "**"
click at [609, 506] on span "[PERSON_NAME][EMAIL_ADDRESS][DOMAIN_NAME]" at bounding box center [655, 505] width 176 height 11
click at [809, 639] on button "Confirm" at bounding box center [828, 637] width 44 height 18
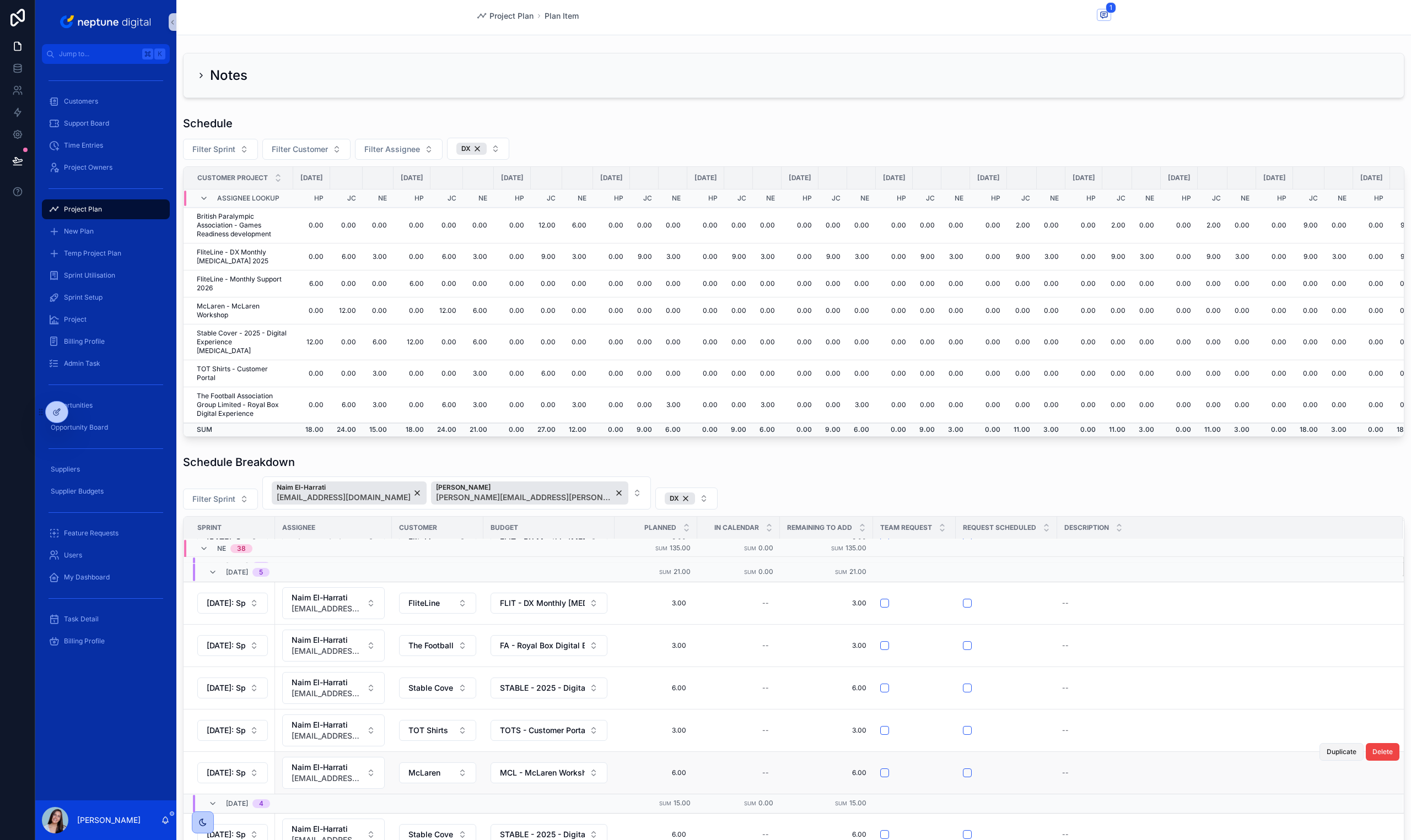
click at [1330, 754] on span "Duplicate" at bounding box center [1341, 751] width 30 height 9
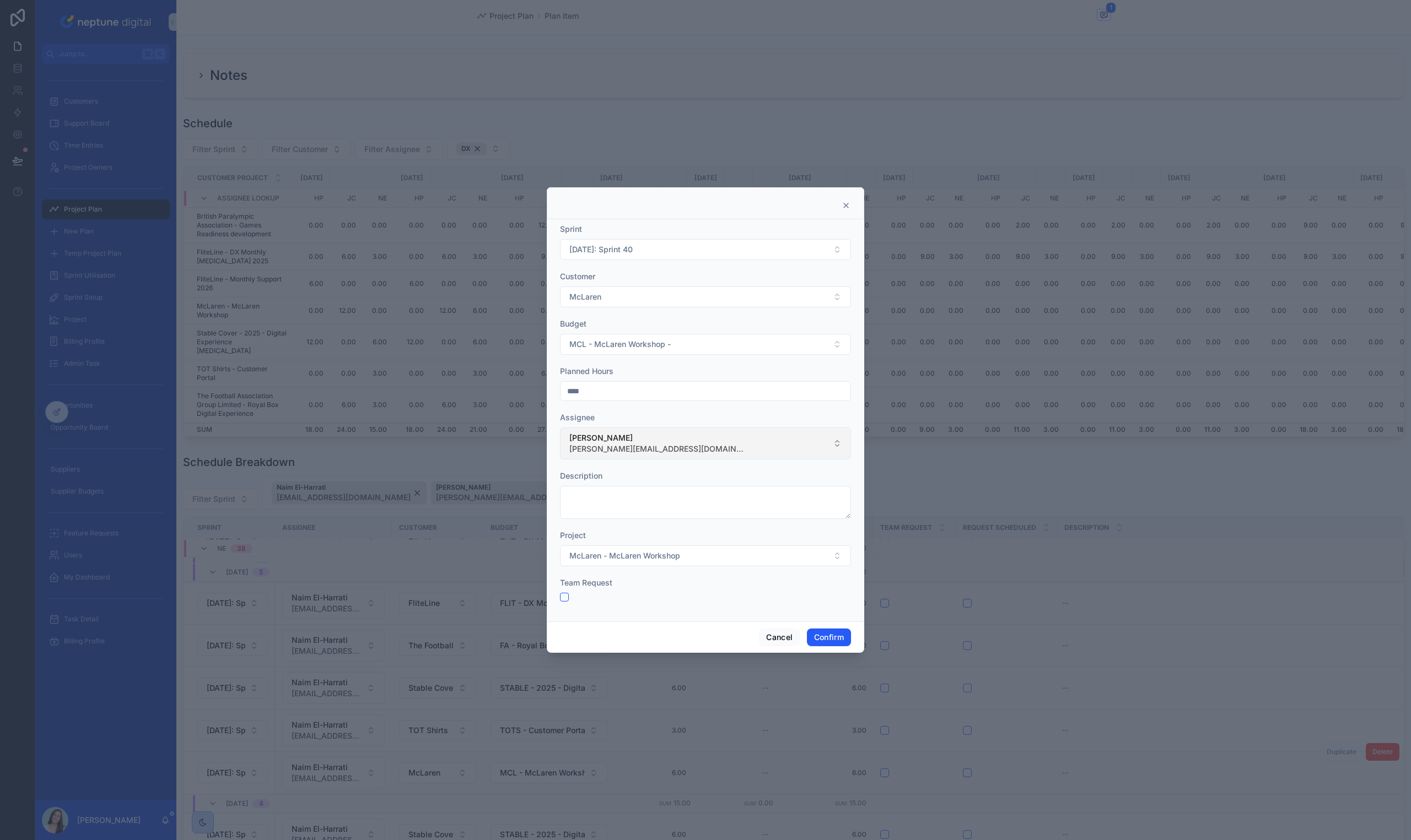
click at [636, 455] on button "[PERSON_NAME] [PERSON_NAME][EMAIL_ADDRESS][DOMAIN_NAME]" at bounding box center [705, 443] width 291 height 32
type input "***"
click at [639, 496] on span "[PERSON_NAME]" at bounding box center [655, 494] width 176 height 11
click at [829, 642] on button "Confirm" at bounding box center [828, 637] width 44 height 18
